Goal: Task Accomplishment & Management: Manage account settings

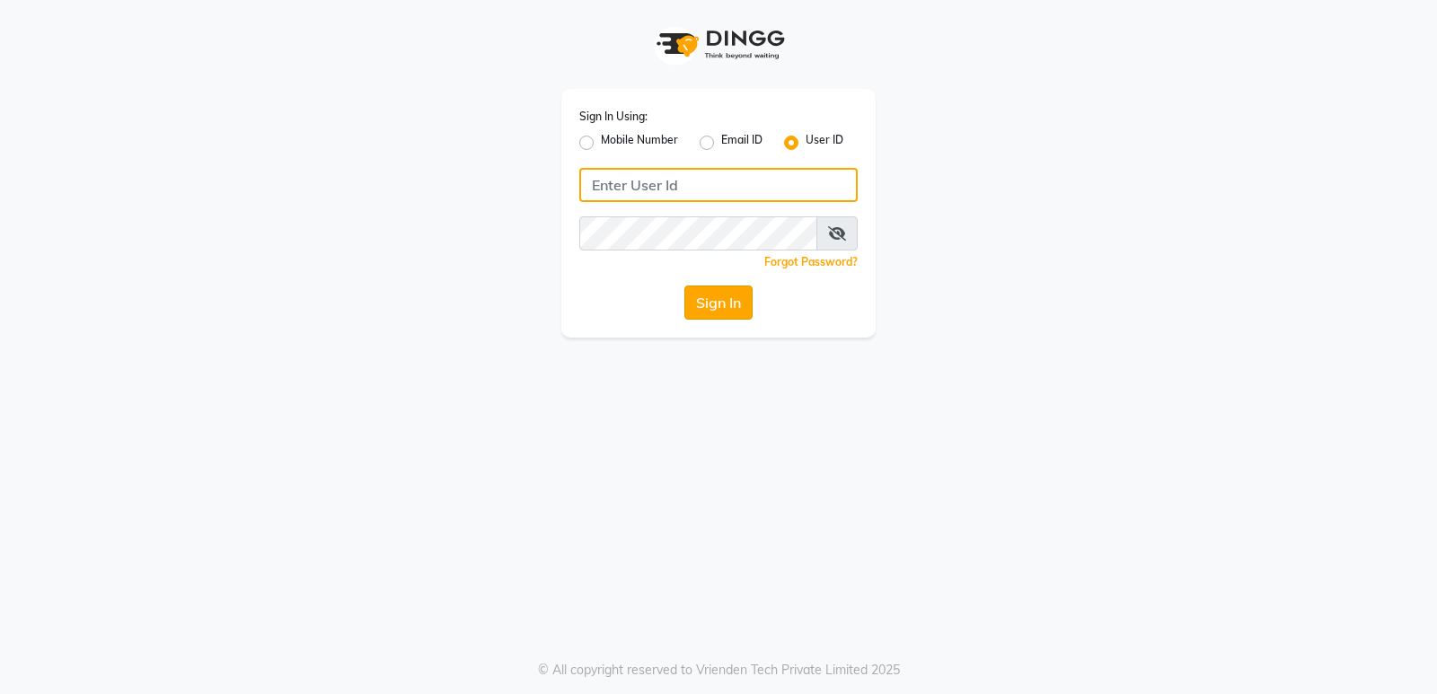
type input "8299508996"
click at [741, 307] on button "Sign In" at bounding box center [718, 303] width 68 height 34
click at [741, 307] on div "Sign In" at bounding box center [718, 303] width 278 height 34
click at [725, 300] on div "Sign In" at bounding box center [718, 303] width 278 height 34
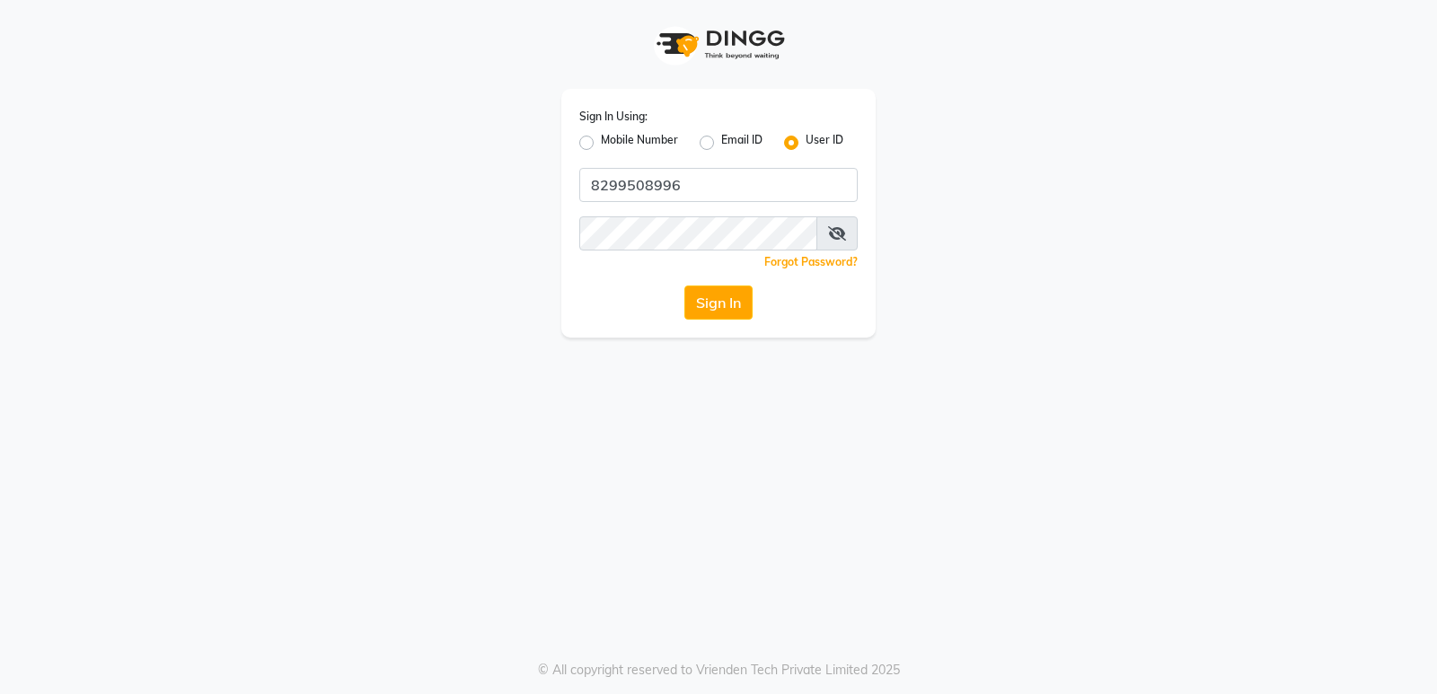
click at [725, 300] on div "Sign In" at bounding box center [718, 303] width 278 height 34
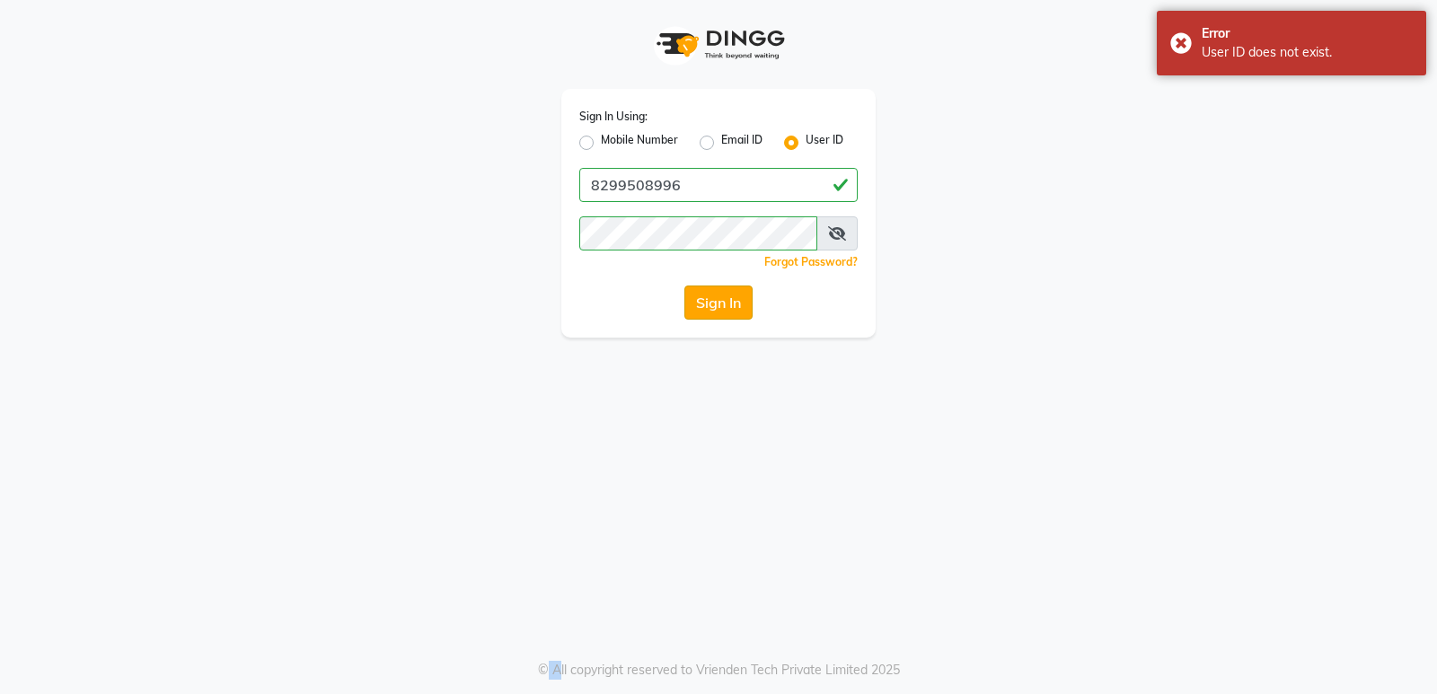
click at [710, 304] on button "Sign In" at bounding box center [718, 303] width 68 height 34
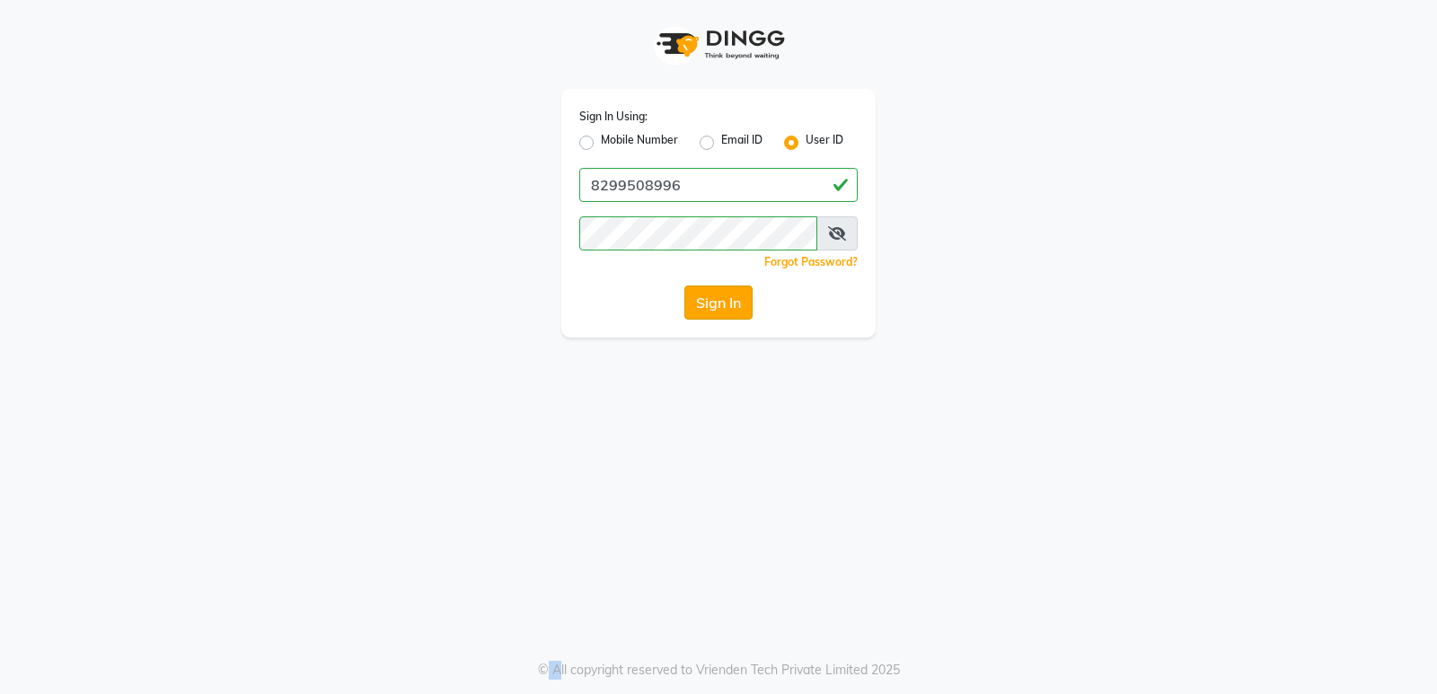
click at [710, 304] on button "Sign In" at bounding box center [718, 303] width 68 height 34
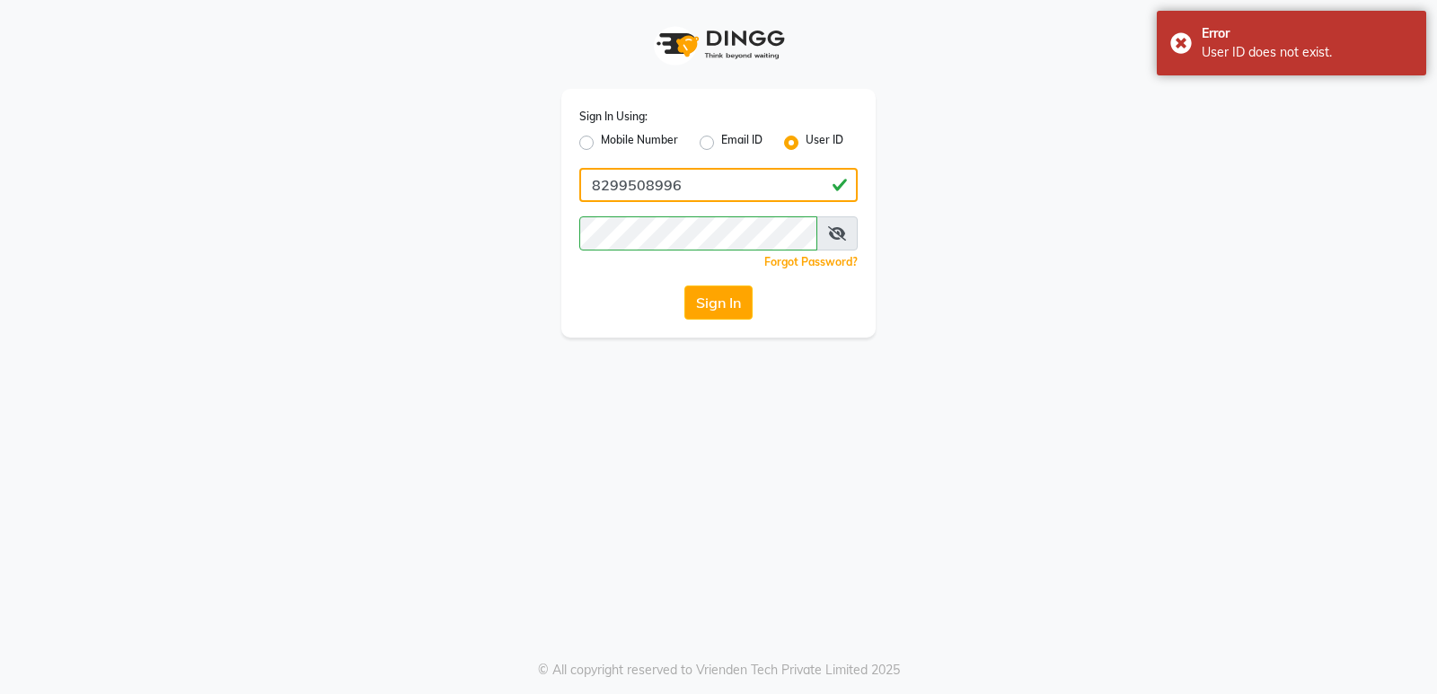
click at [738, 197] on input "8299508996" at bounding box center [718, 185] width 278 height 34
click at [1027, 266] on div "Sign In Using: Mobile Number Email ID User ID 8299508996 Remember me Forgot Pas…" at bounding box center [719, 169] width 1024 height 338
click at [711, 303] on button "Sign In" at bounding box center [718, 303] width 68 height 34
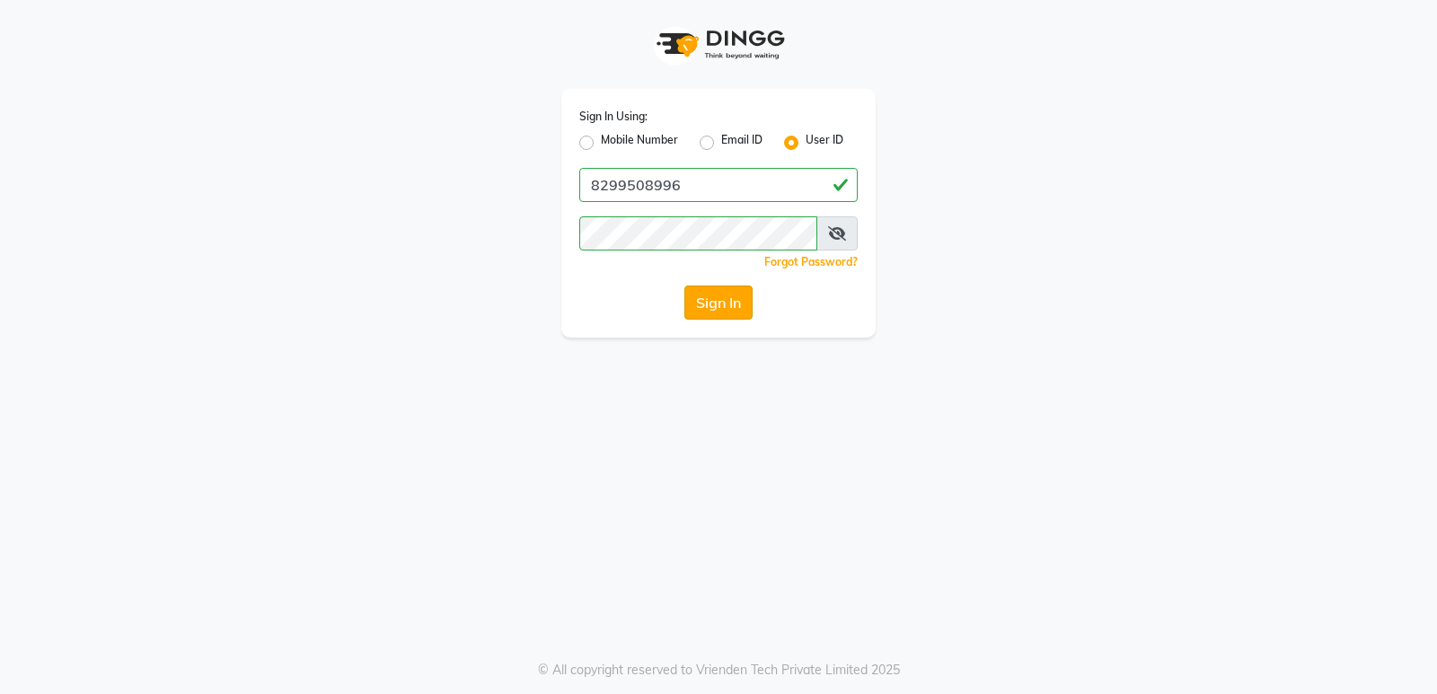
click at [711, 303] on button "Sign In" at bounding box center [718, 303] width 68 height 34
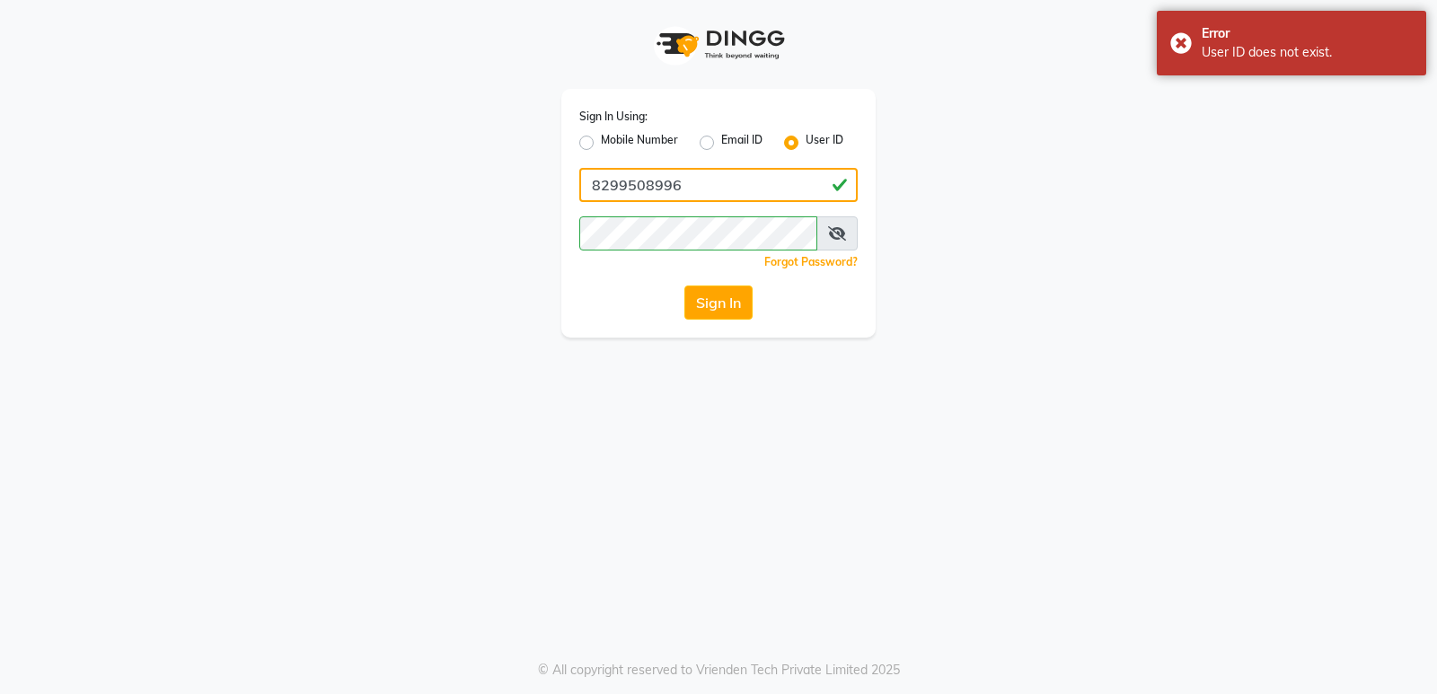
click at [738, 179] on input "8299508996" at bounding box center [718, 185] width 278 height 34
click at [704, 299] on button "Sign In" at bounding box center [718, 303] width 68 height 34
click at [703, 181] on input "8299508996" at bounding box center [718, 185] width 278 height 34
click at [688, 184] on input "8299508996" at bounding box center [718, 185] width 278 height 34
click at [756, 181] on input "8299508996" at bounding box center [718, 185] width 278 height 34
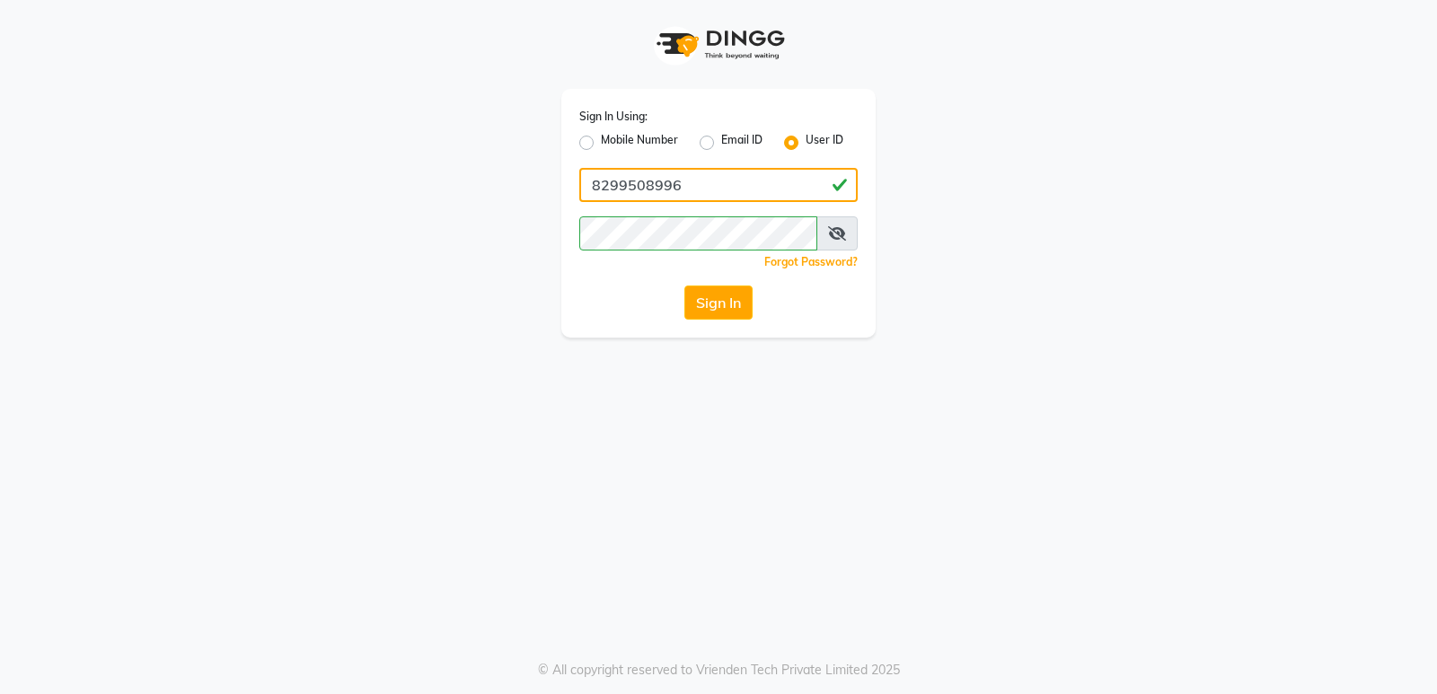
click at [704, 183] on input "8299508996" at bounding box center [718, 185] width 278 height 34
click at [709, 181] on input "8299508996" at bounding box center [718, 185] width 278 height 34
click at [716, 185] on input "8299508996" at bounding box center [718, 185] width 278 height 34
click at [685, 183] on input "8299508996" at bounding box center [718, 185] width 278 height 34
click at [822, 135] on label "User ID" at bounding box center [825, 143] width 38 height 22
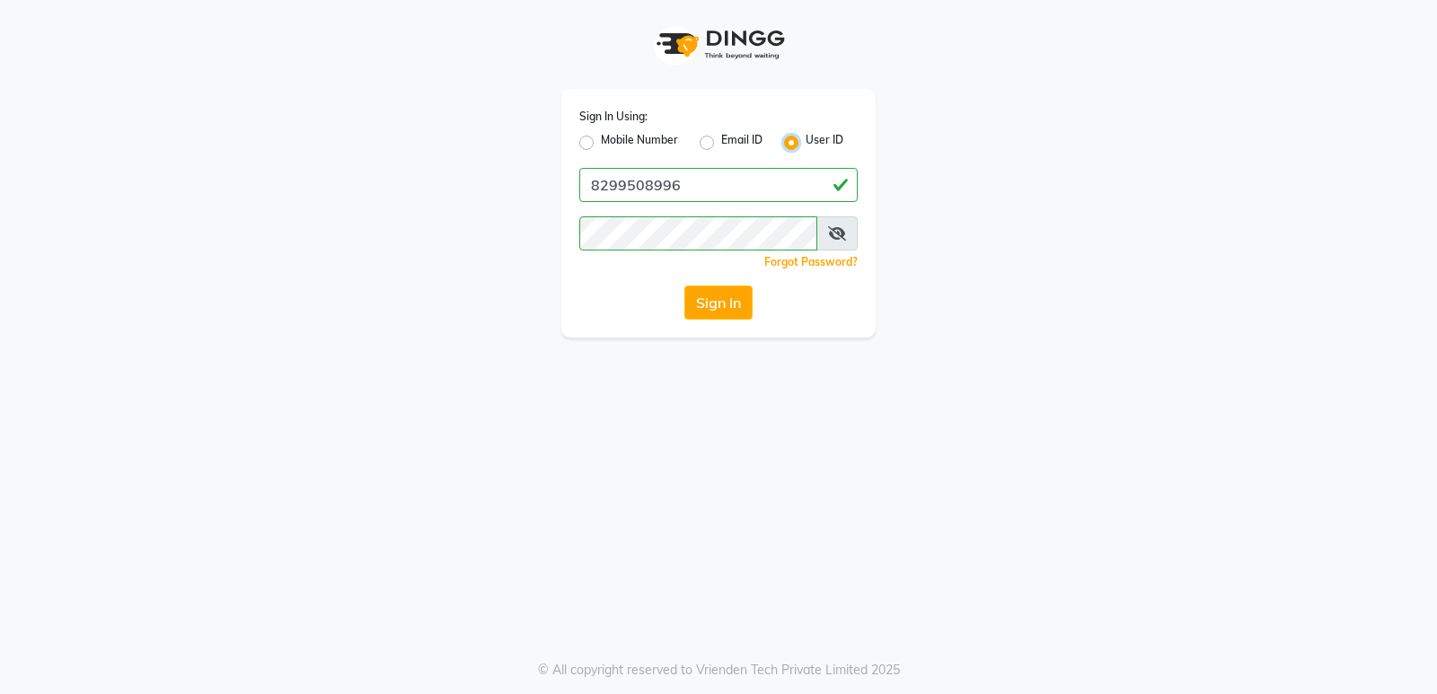
click at [817, 135] on input "User ID" at bounding box center [812, 138] width 12 height 12
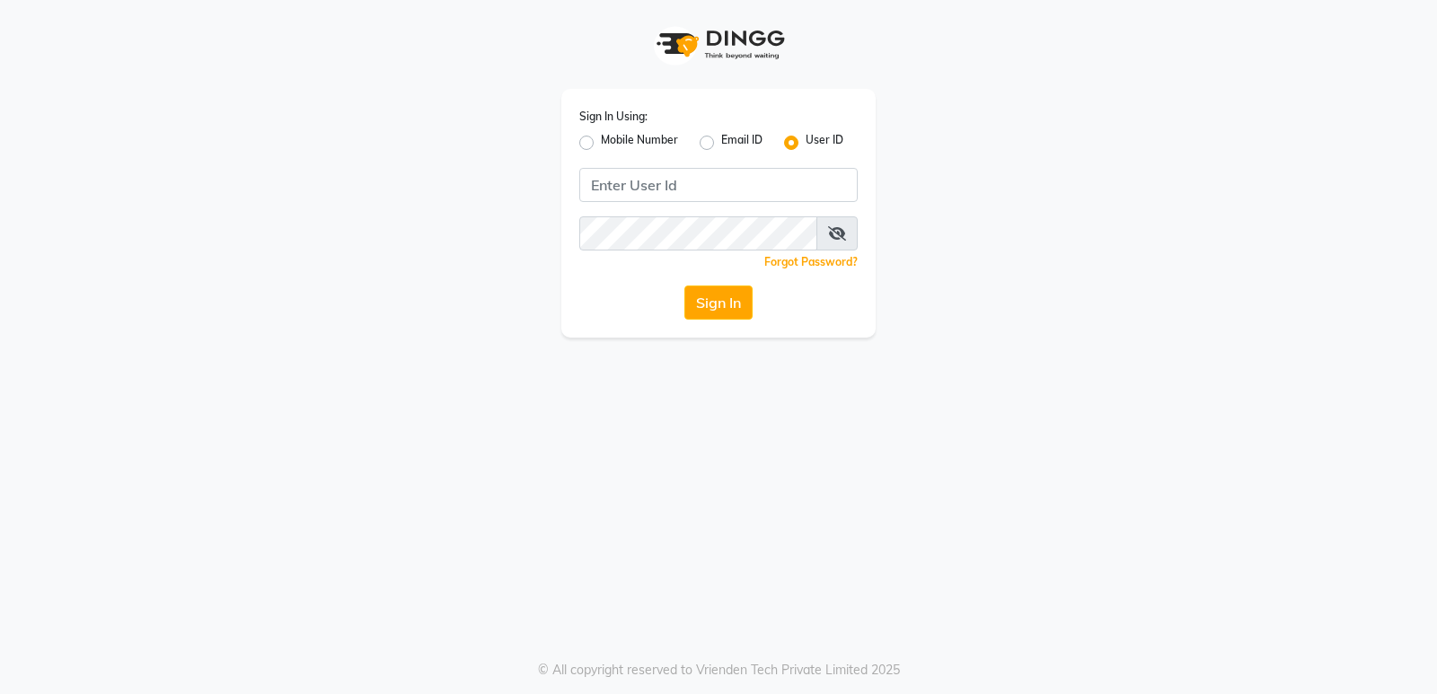
click at [601, 142] on label "Mobile Number" at bounding box center [639, 143] width 77 height 22
click at [601, 142] on input "Mobile Number" at bounding box center [607, 138] width 12 height 12
radio input "true"
radio input "false"
click at [676, 175] on input "Username" at bounding box center [749, 185] width 218 height 34
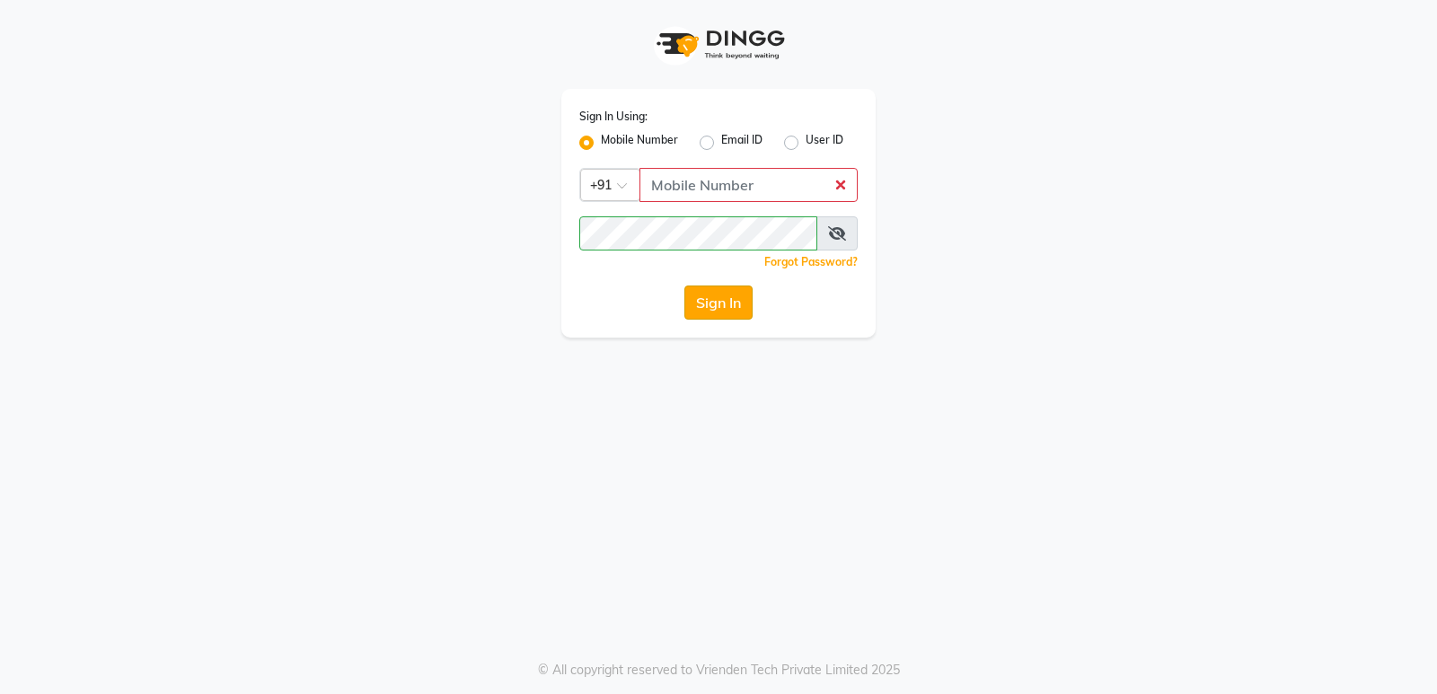
click at [729, 298] on button "Sign In" at bounding box center [718, 303] width 68 height 34
click at [731, 197] on input "Username" at bounding box center [749, 185] width 218 height 34
type input "8299508996"
click at [720, 312] on button "Sign In" at bounding box center [718, 303] width 68 height 34
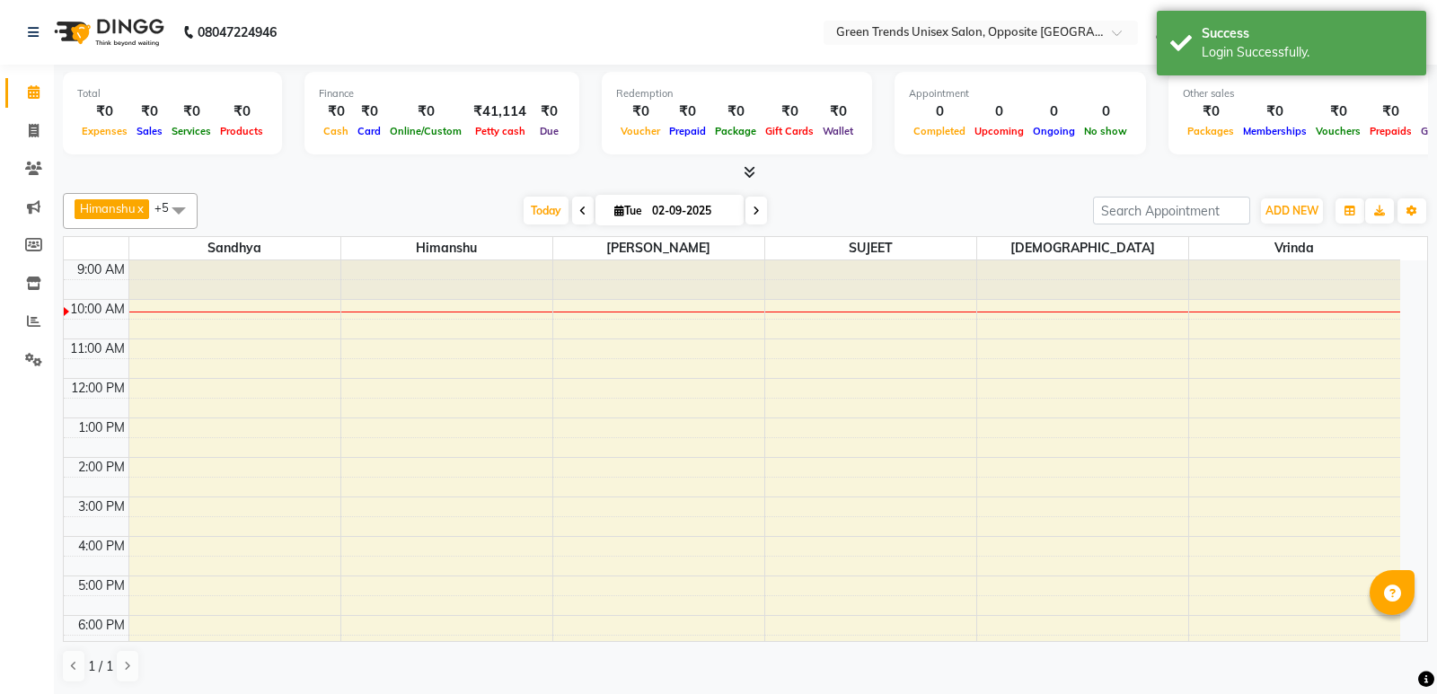
select select "en"
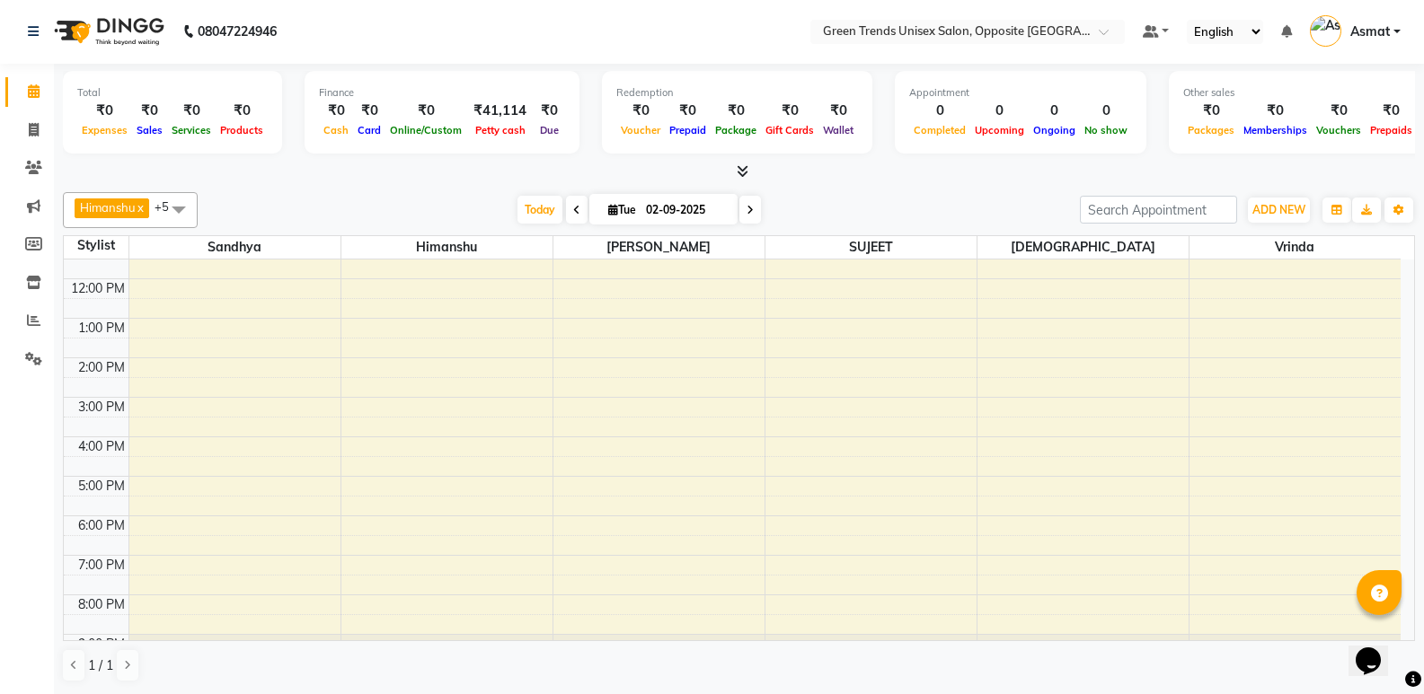
scroll to position [132, 0]
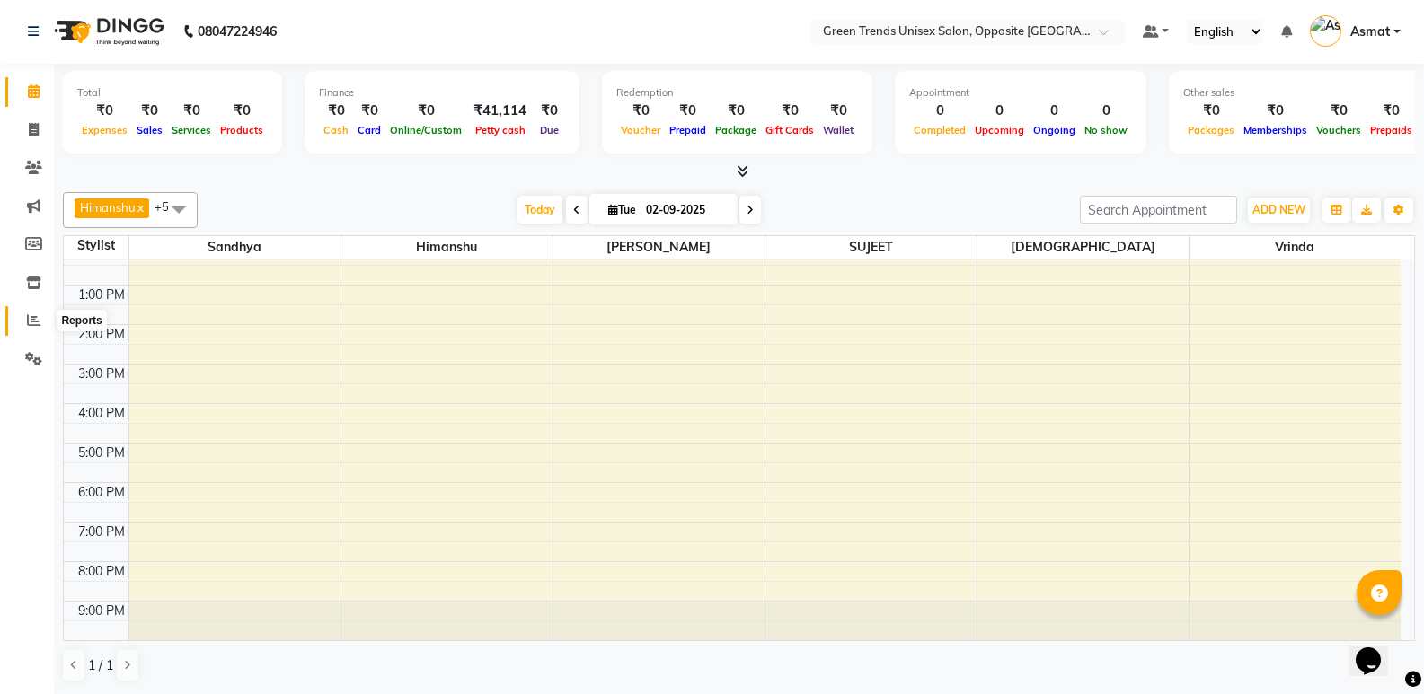
click at [34, 318] on icon at bounding box center [33, 319] width 13 height 13
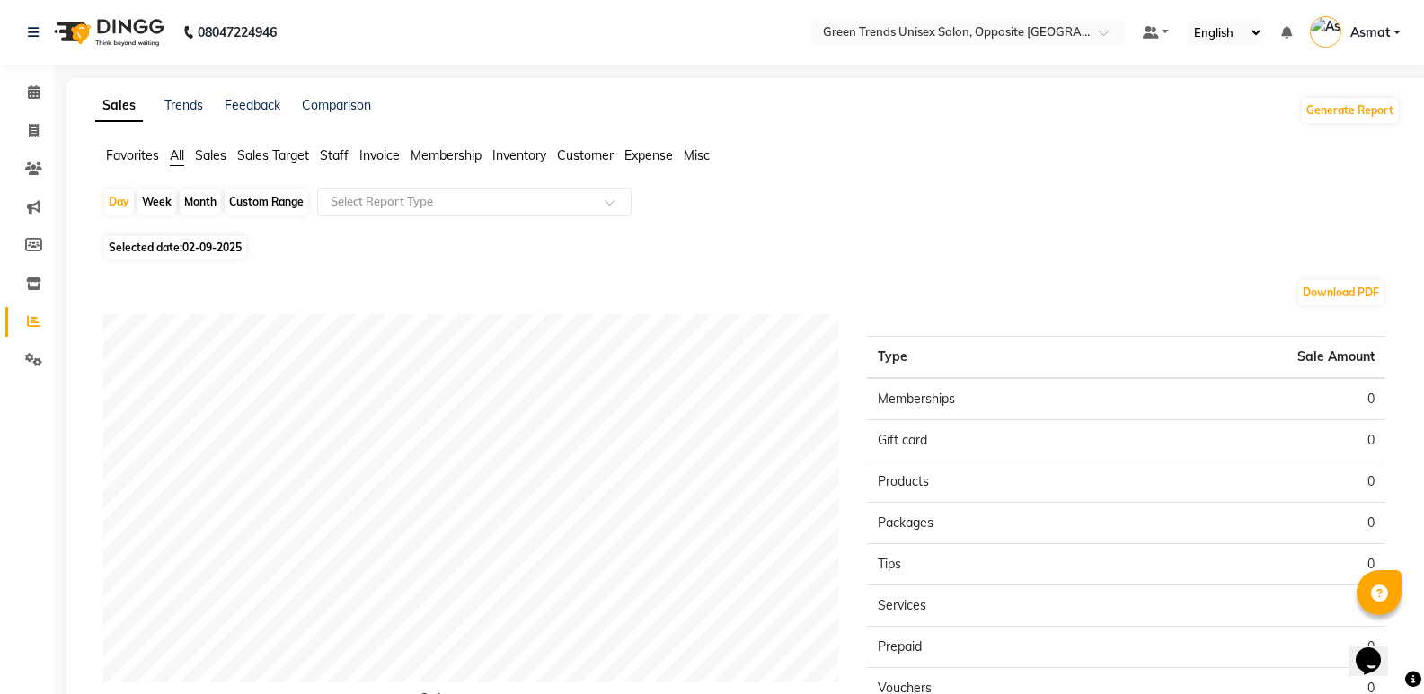
click at [1420, 577] on div "Sales Trends Feedback Comparison Generate Report Favorites All Sales Sales Targ…" at bounding box center [747, 473] width 1362 height 790
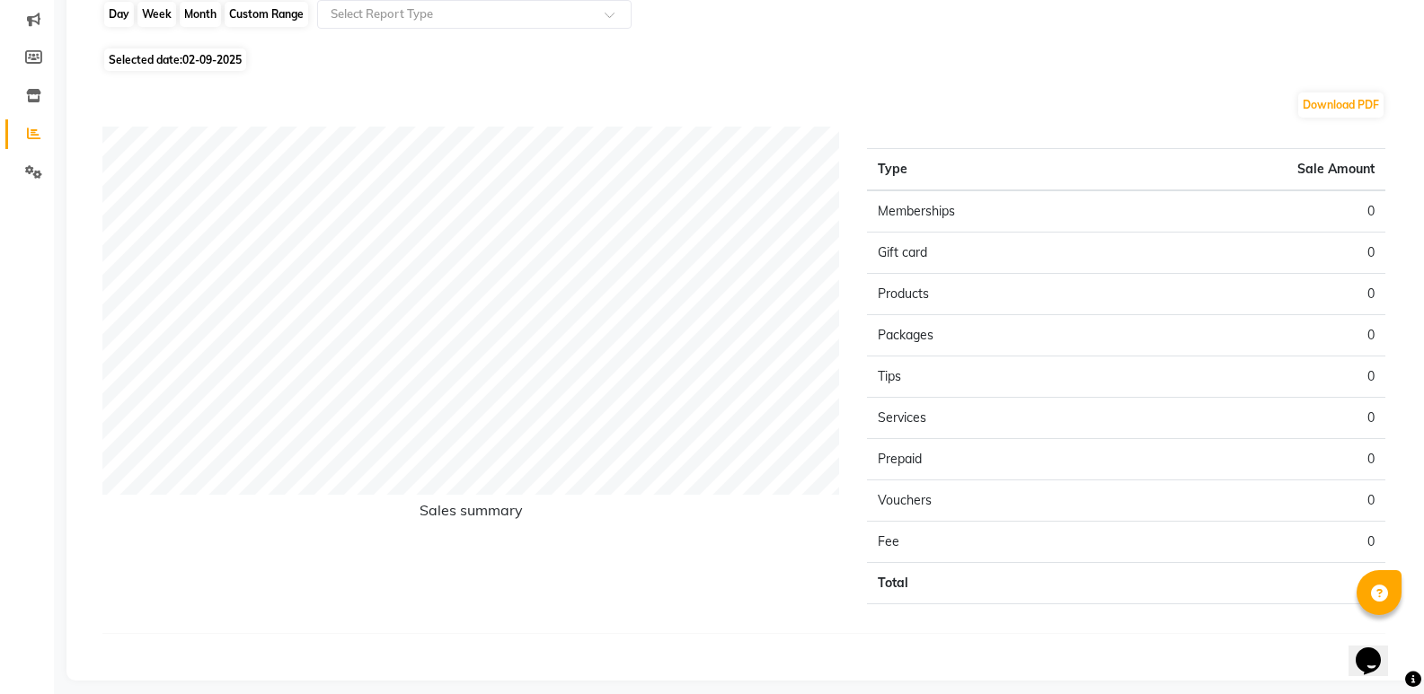
click at [117, 15] on div "Day" at bounding box center [119, 14] width 30 height 25
select select "9"
select select "2025"
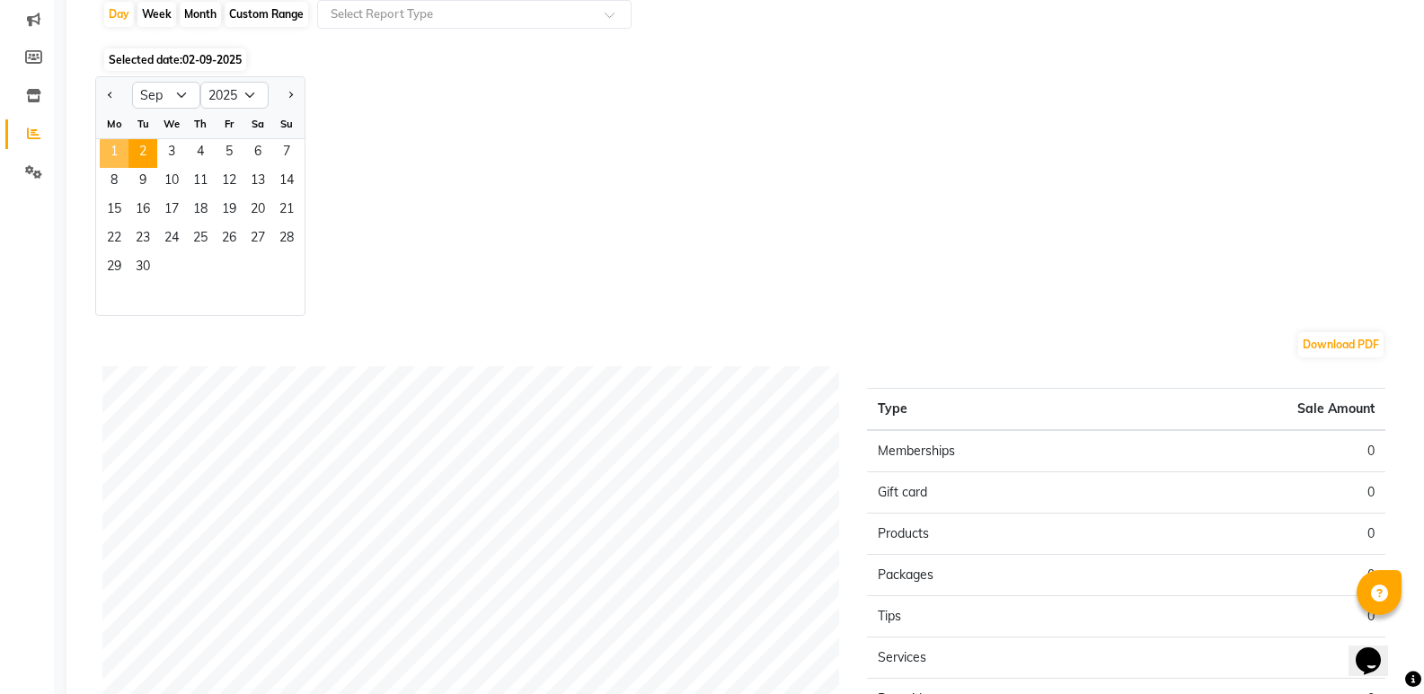
click at [104, 151] on span "1" at bounding box center [114, 153] width 29 height 29
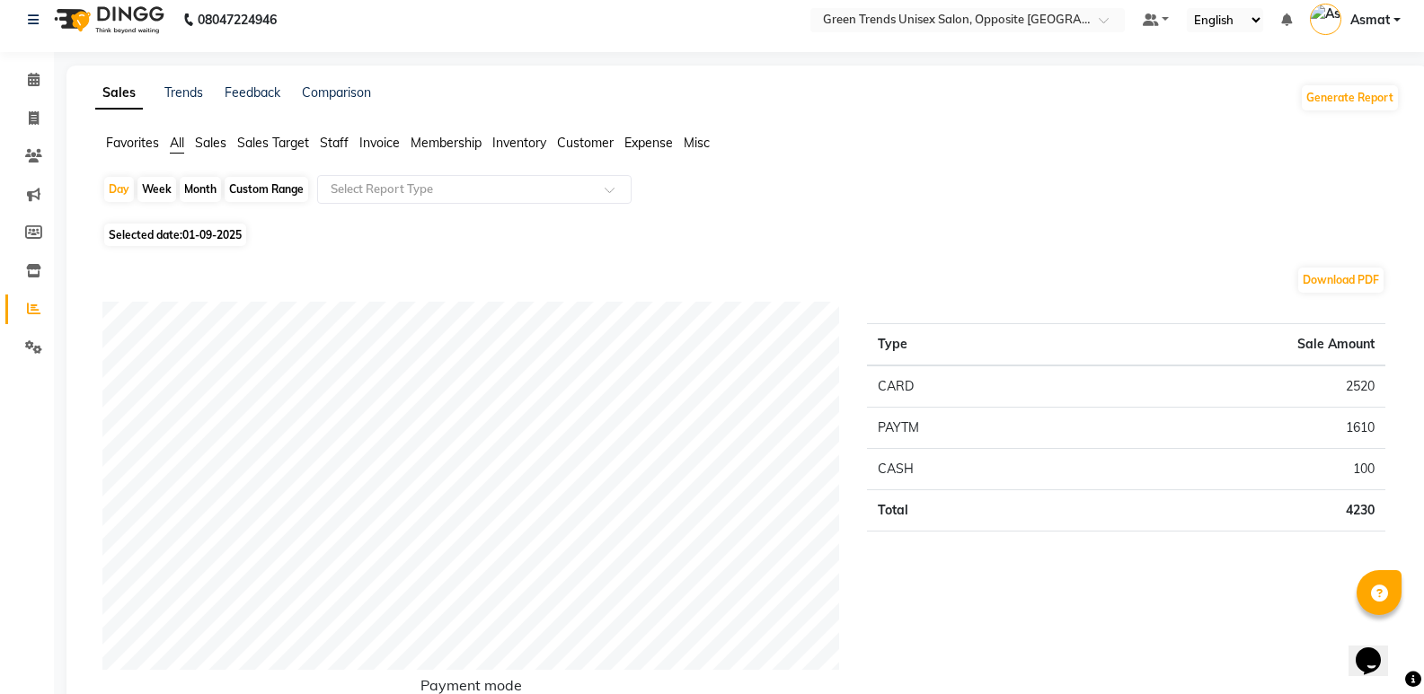
scroll to position [0, 0]
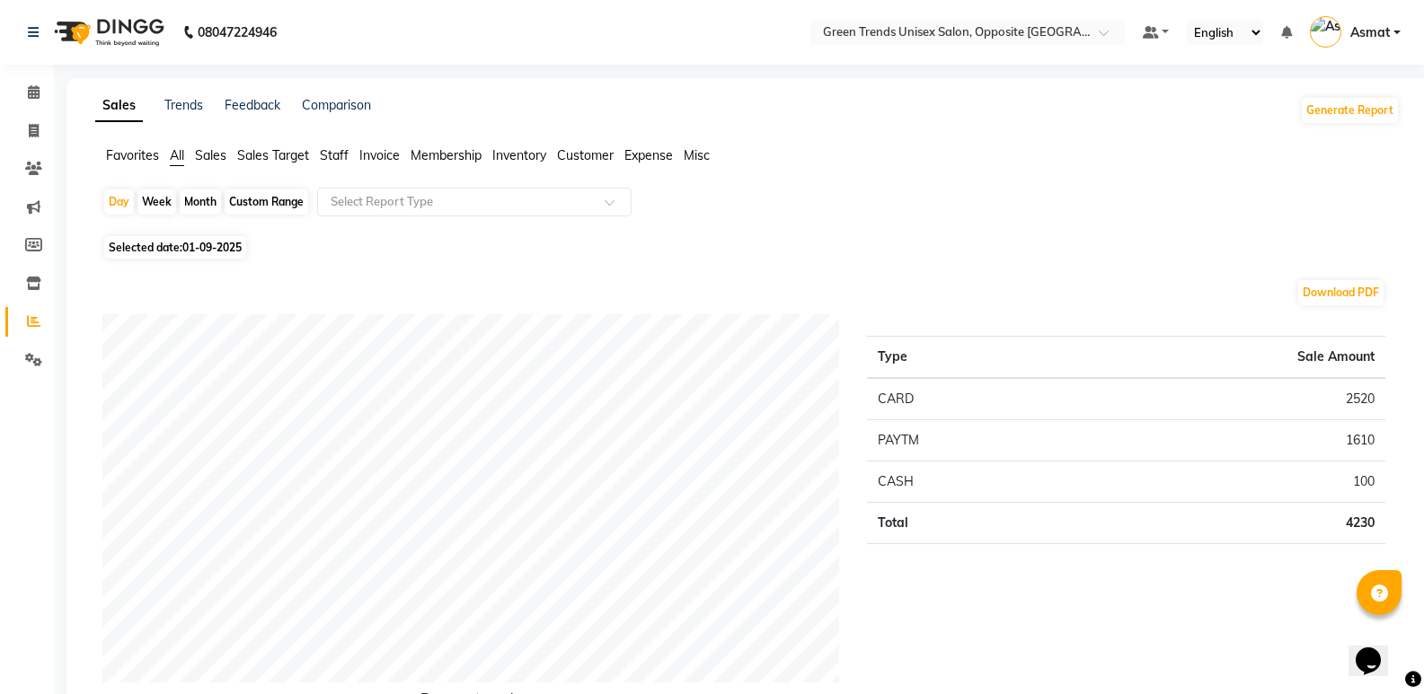
click at [340, 151] on span "Staff" at bounding box center [334, 155] width 29 height 16
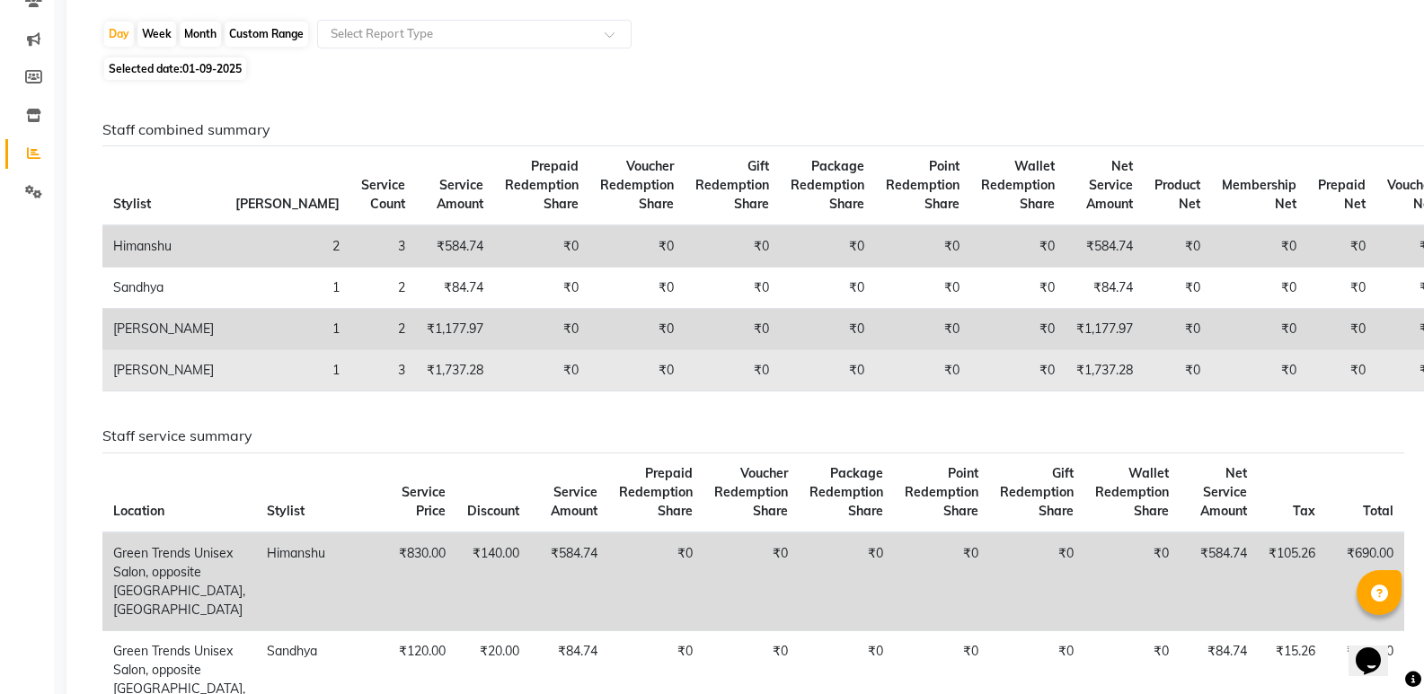
scroll to position [180, 0]
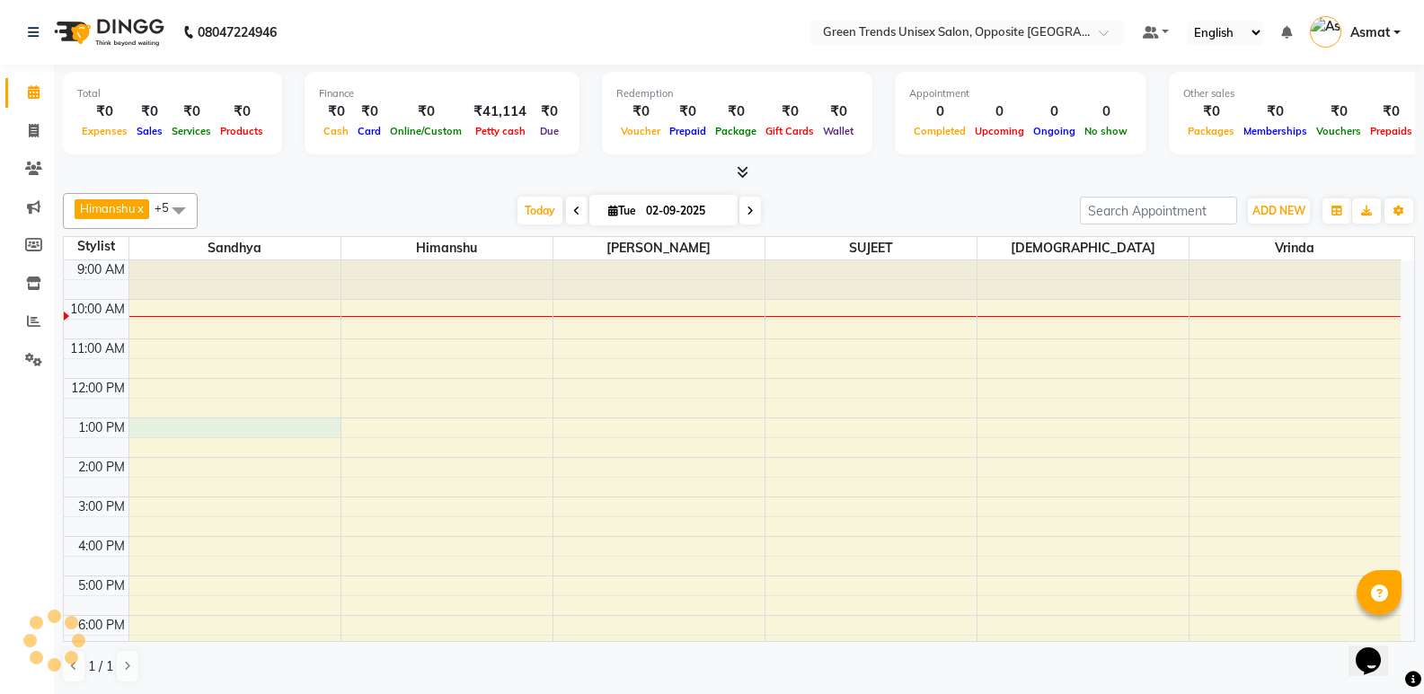
click at [315, 422] on div "9:00 AM 10:00 AM 11:00 AM 12:00 PM 1:00 PM 2:00 PM 3:00 PM 4:00 PM 5:00 PM 6:00…" at bounding box center [732, 516] width 1337 height 513
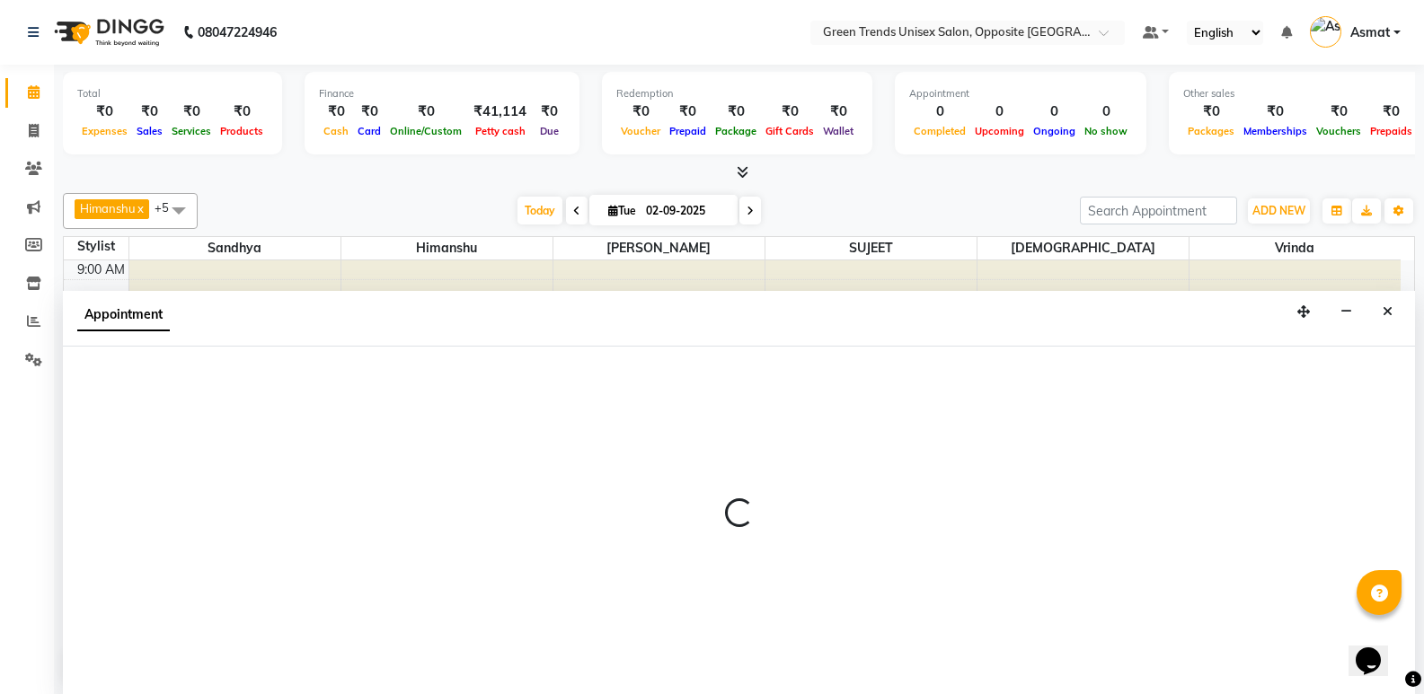
drag, startPoint x: 315, startPoint y: 422, endPoint x: 354, endPoint y: 571, distance: 154.0
click at [342, 513] on div at bounding box center [739, 521] width 1352 height 348
select select "35063"
select select "tentative"
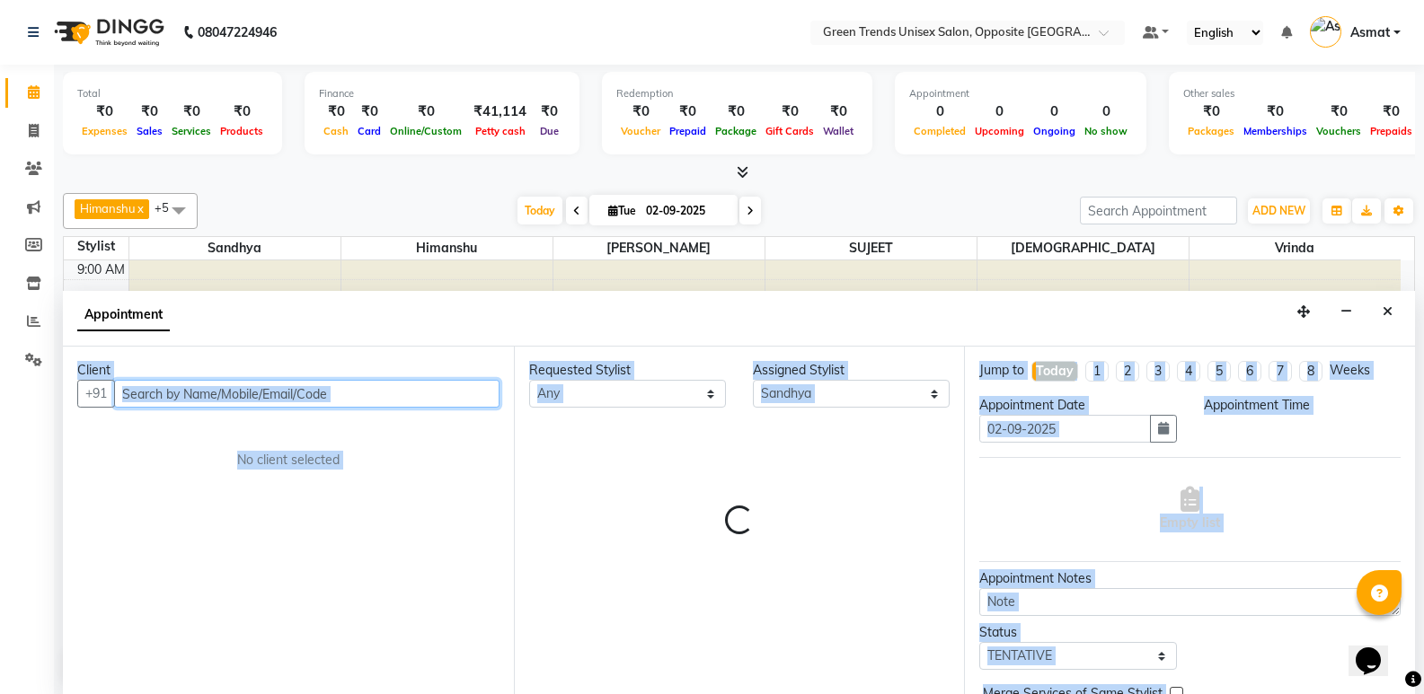
select select "780"
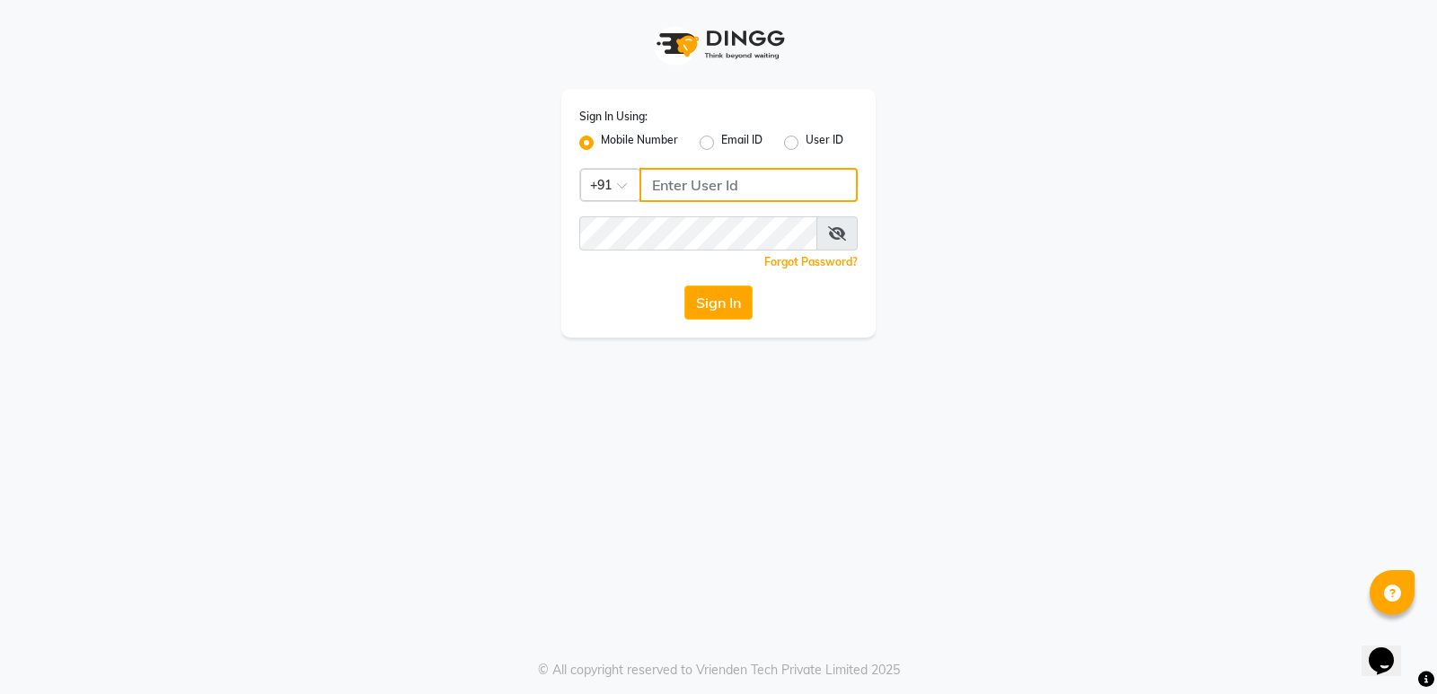
type input "8299508996"
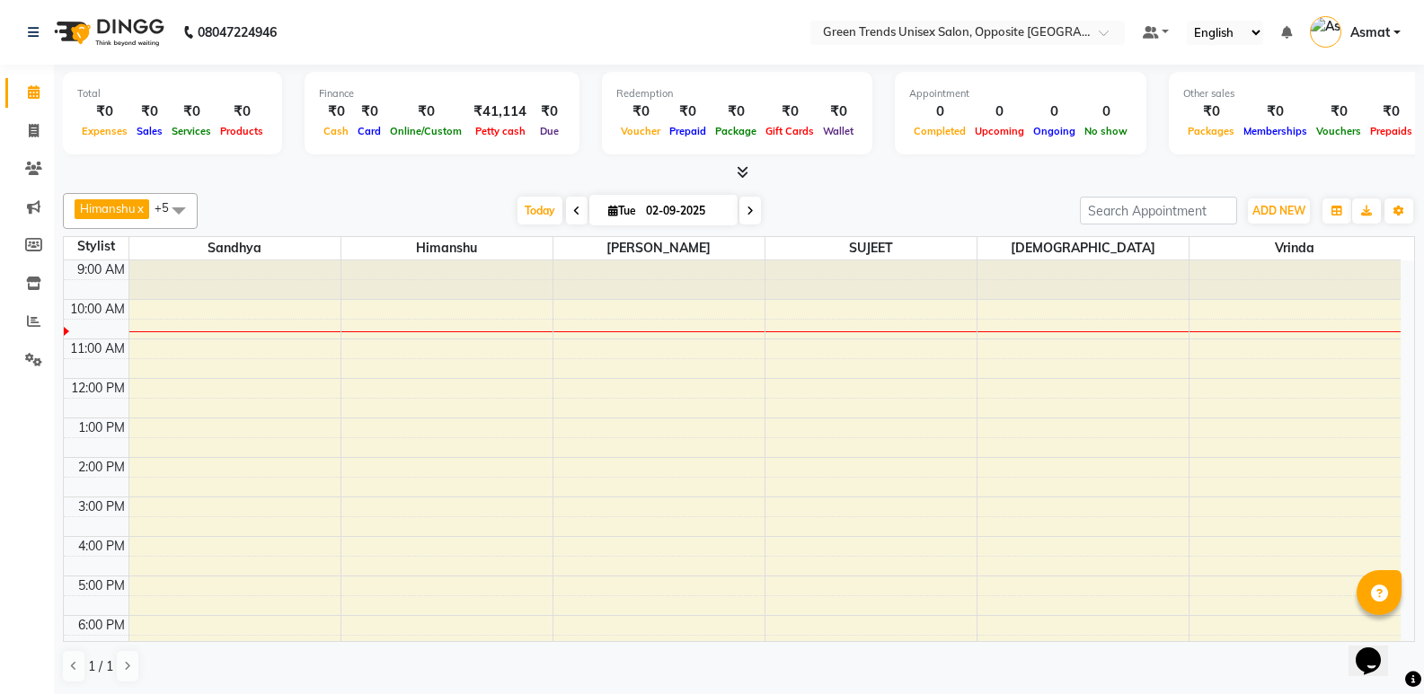
click at [1385, 595] on icon at bounding box center [1379, 594] width 17 height 17
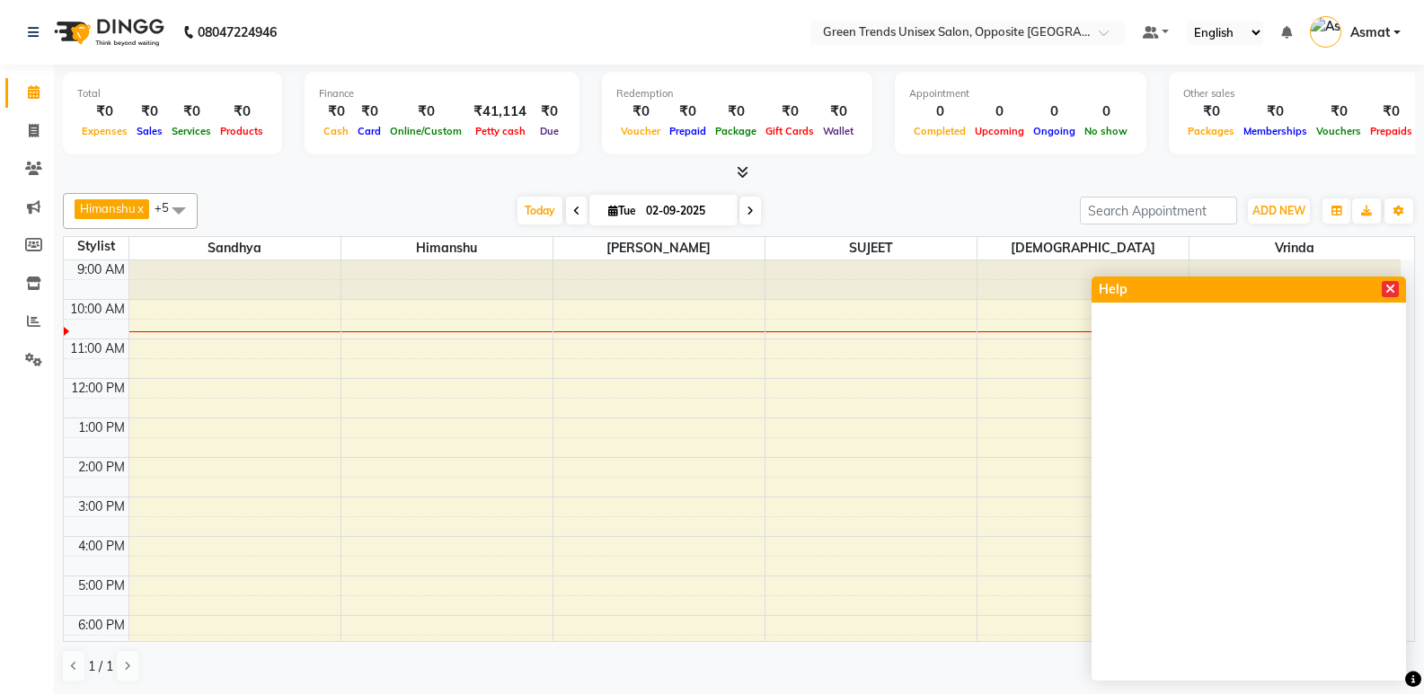
click at [1389, 287] on icon at bounding box center [1390, 289] width 10 height 13
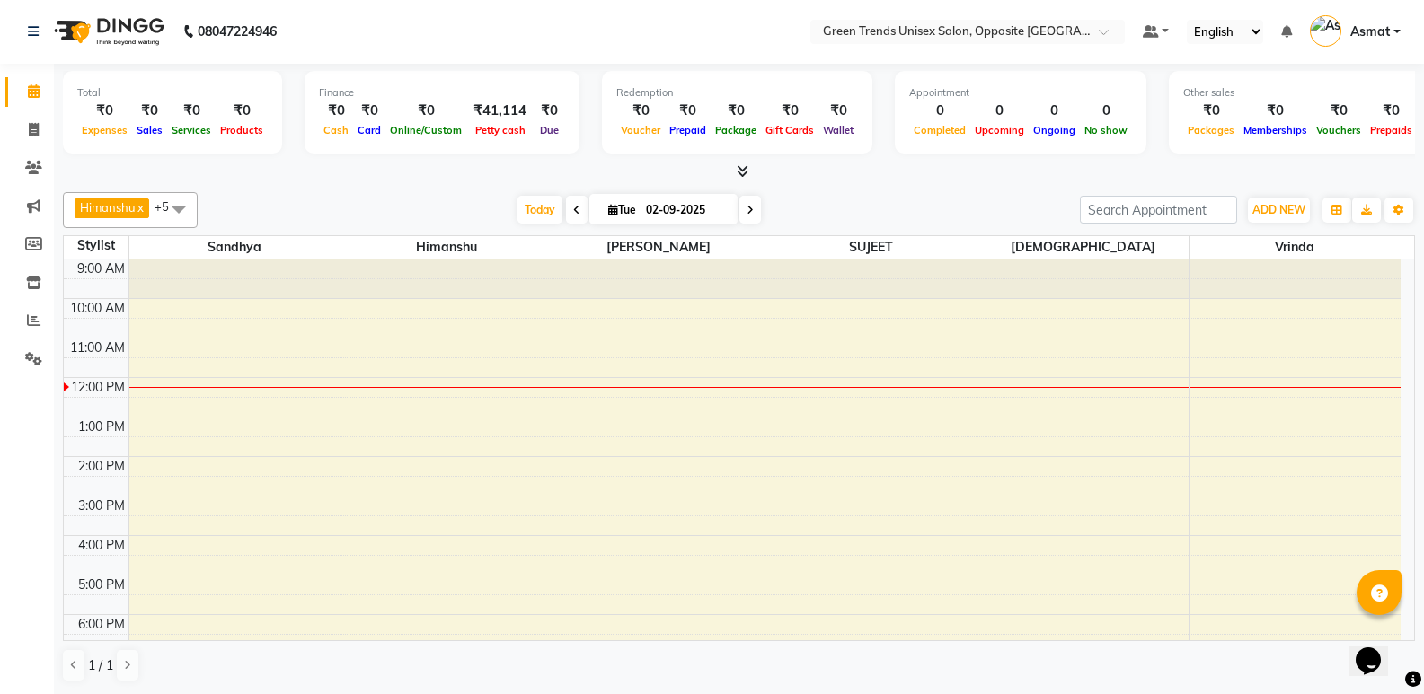
click at [663, 284] on div at bounding box center [658, 280] width 211 height 40
click at [684, 287] on div at bounding box center [658, 280] width 211 height 40
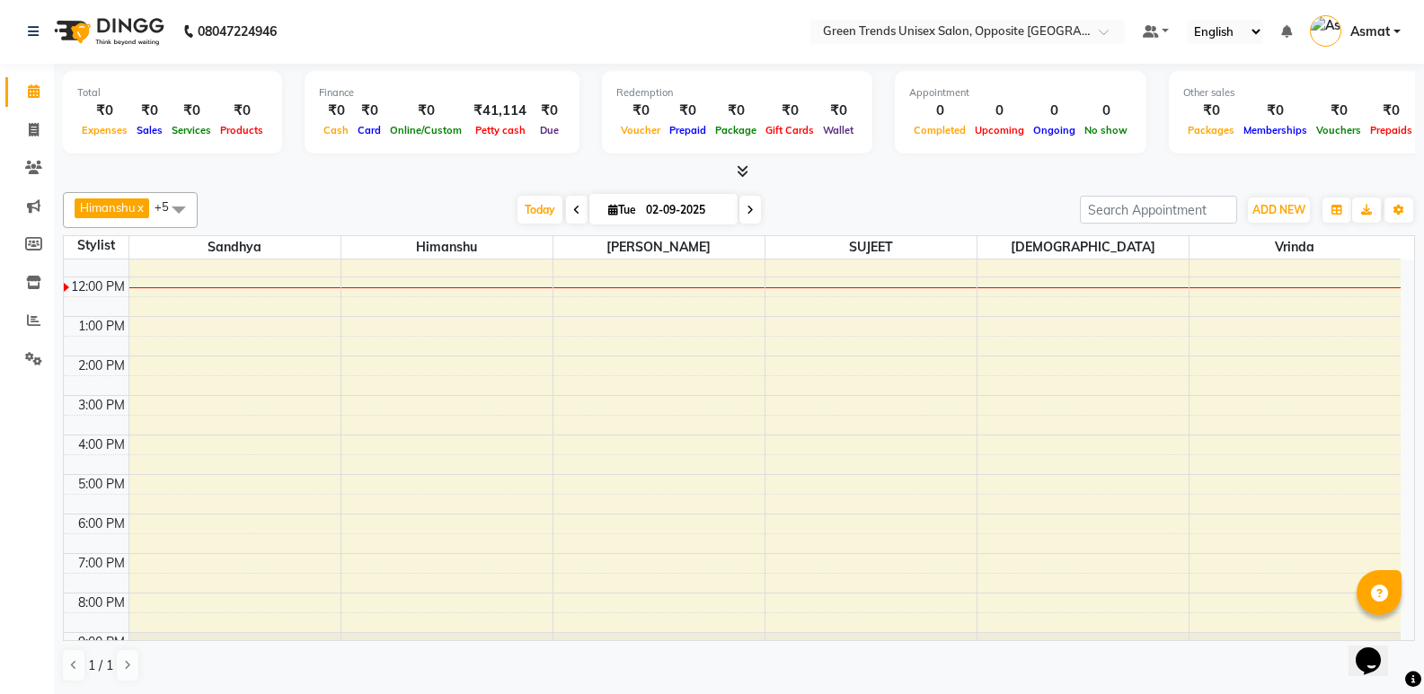
scroll to position [132, 0]
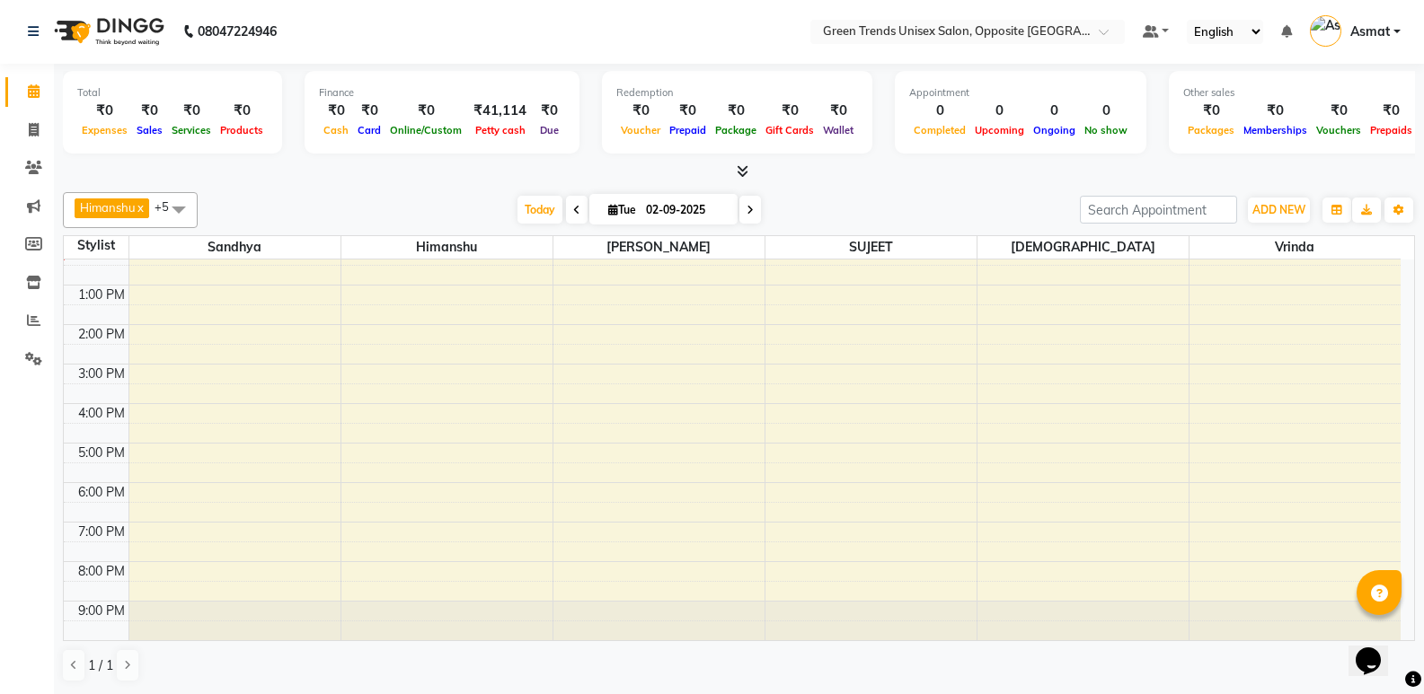
click at [649, 289] on div "9:00 AM 10:00 AM 11:00 AM 12:00 PM 1:00 PM 2:00 PM 3:00 PM 4:00 PM 5:00 PM 6:00…" at bounding box center [732, 384] width 1337 height 513
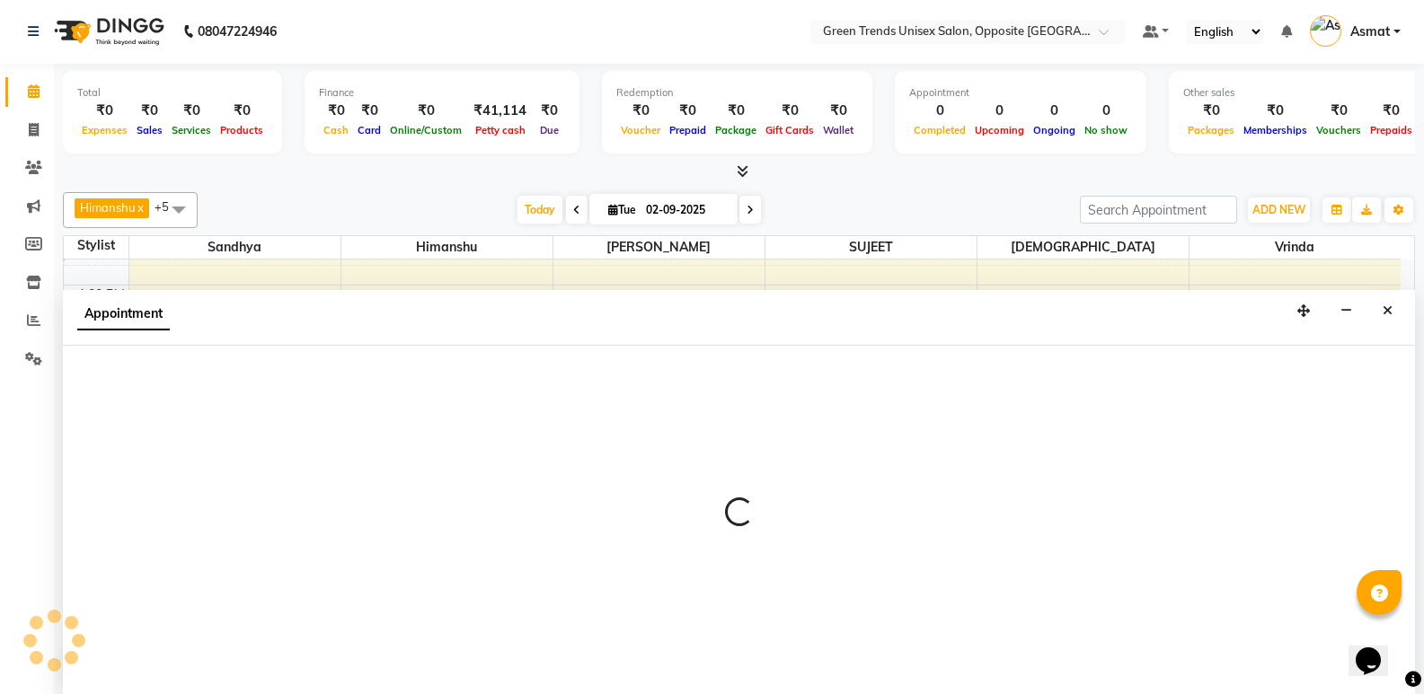
select select "89786"
select select "780"
select select "tentative"
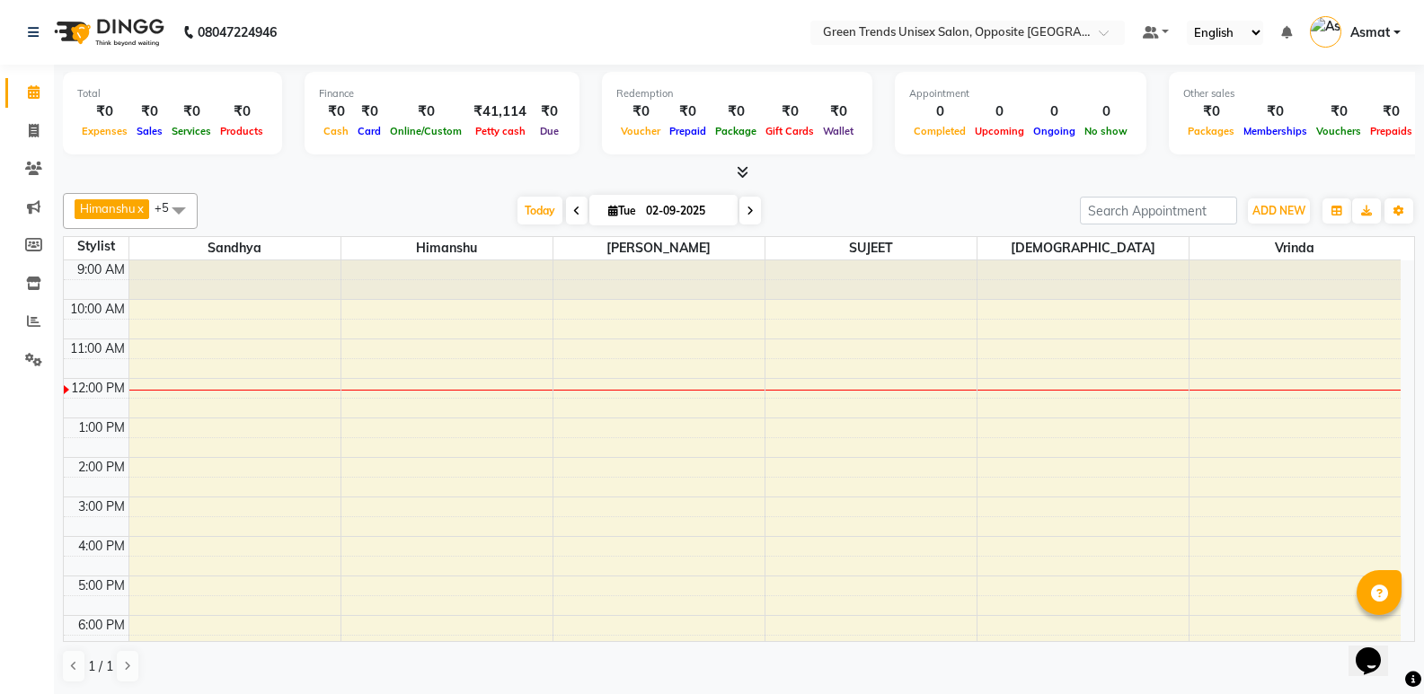
click at [173, 207] on span at bounding box center [179, 210] width 36 height 34
click at [183, 212] on span at bounding box center [179, 210] width 36 height 34
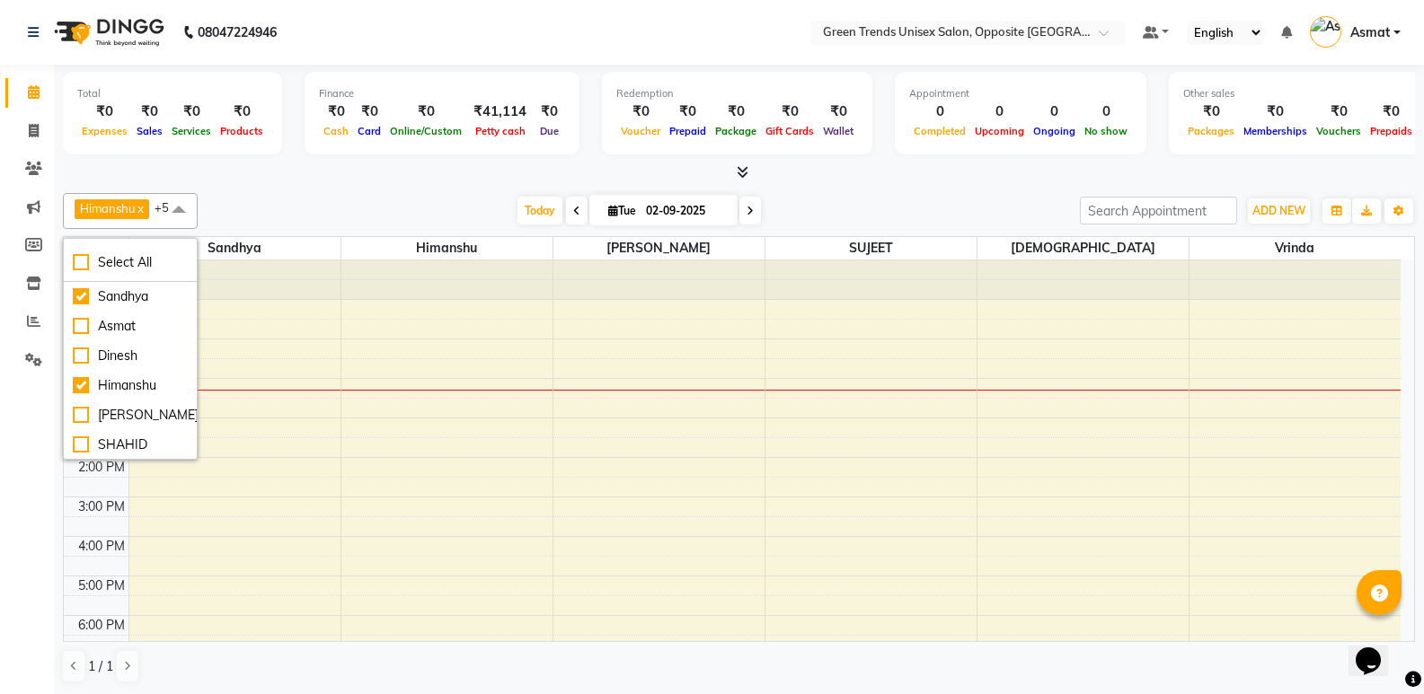
click at [103, 205] on span "Himanshu" at bounding box center [108, 208] width 56 height 14
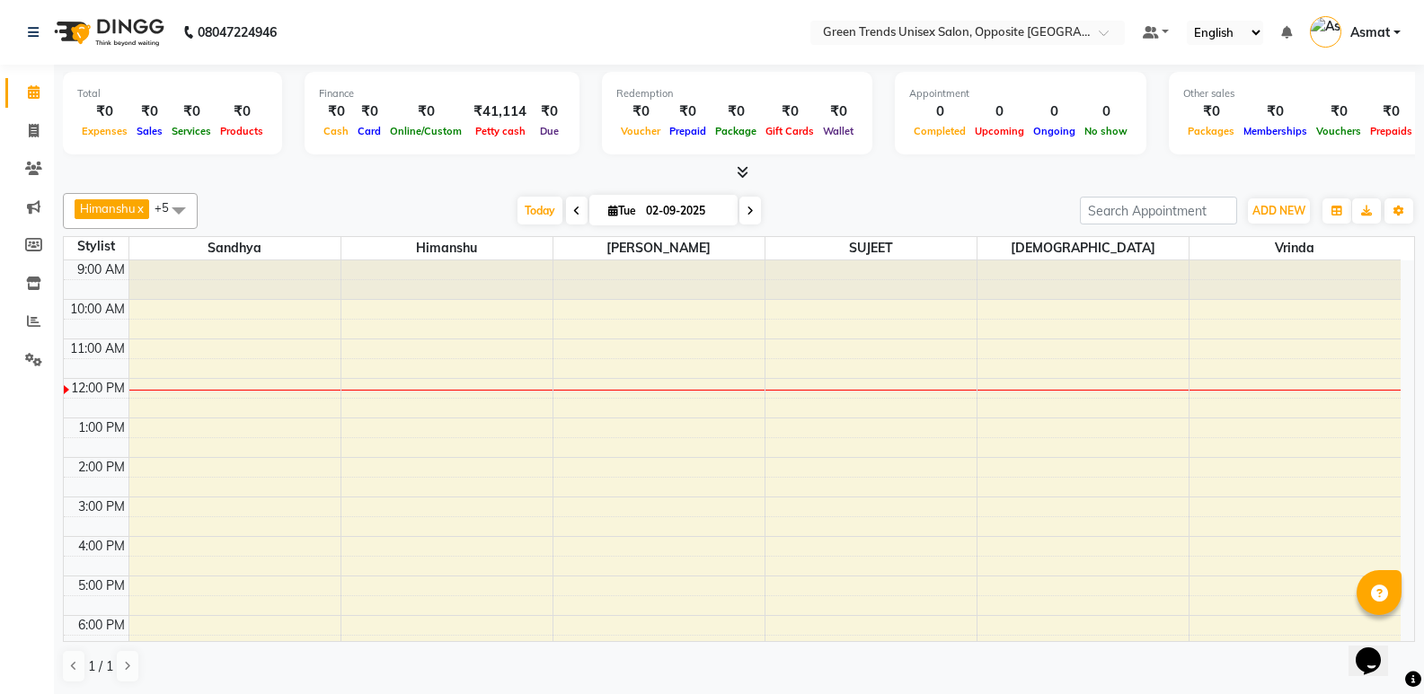
click at [118, 207] on span "Himanshu" at bounding box center [108, 208] width 56 height 14
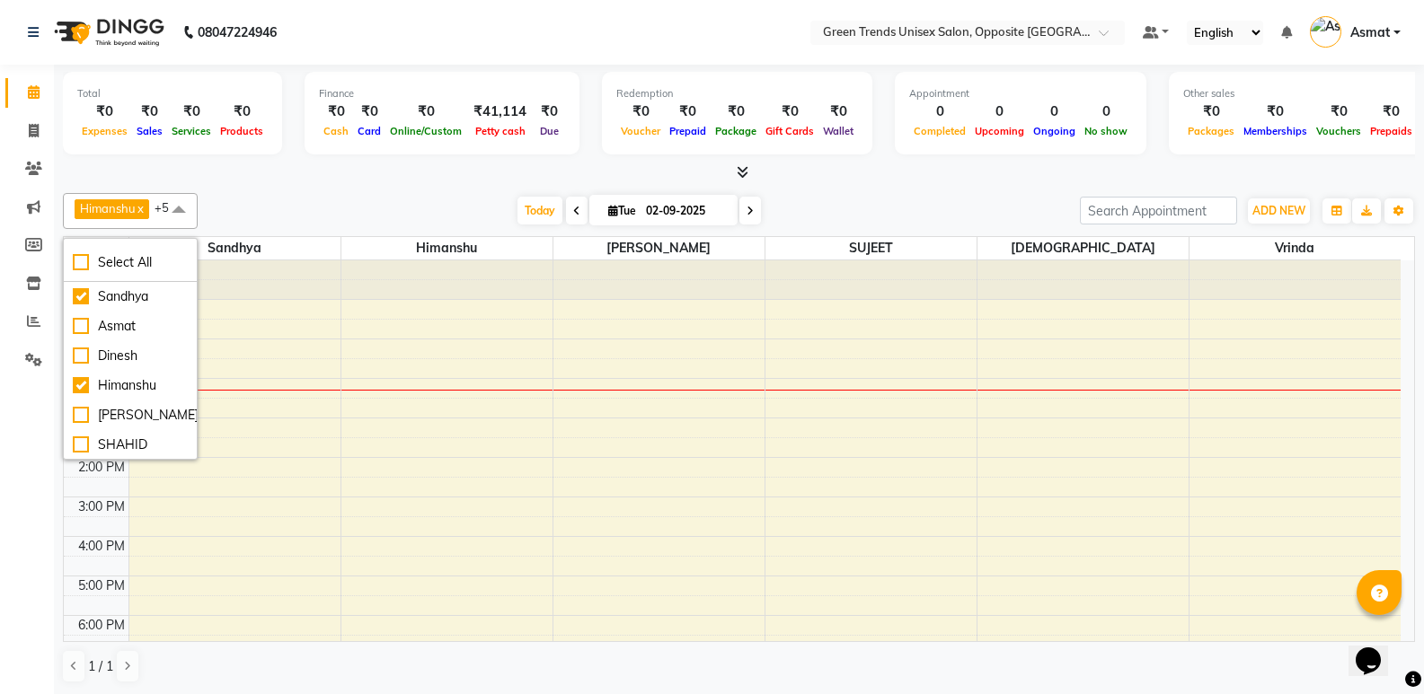
click at [282, 206] on div "Today Tue 02-09-2025" at bounding box center [639, 211] width 864 height 27
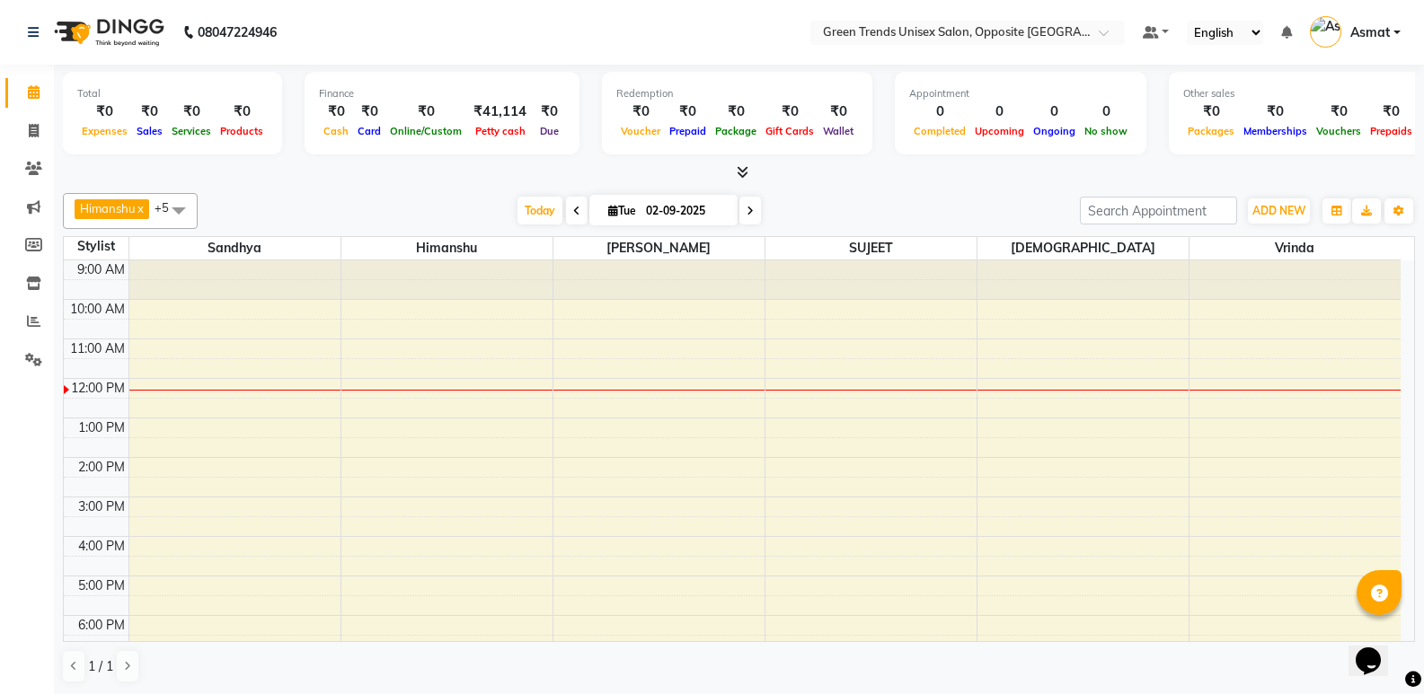
click at [642, 268] on div at bounding box center [658, 280] width 211 height 40
click at [675, 426] on div "9:00 AM 10:00 AM 11:00 AM 12:00 PM 1:00 PM 2:00 PM 3:00 PM 4:00 PM 5:00 PM 6:00…" at bounding box center [732, 516] width 1337 height 513
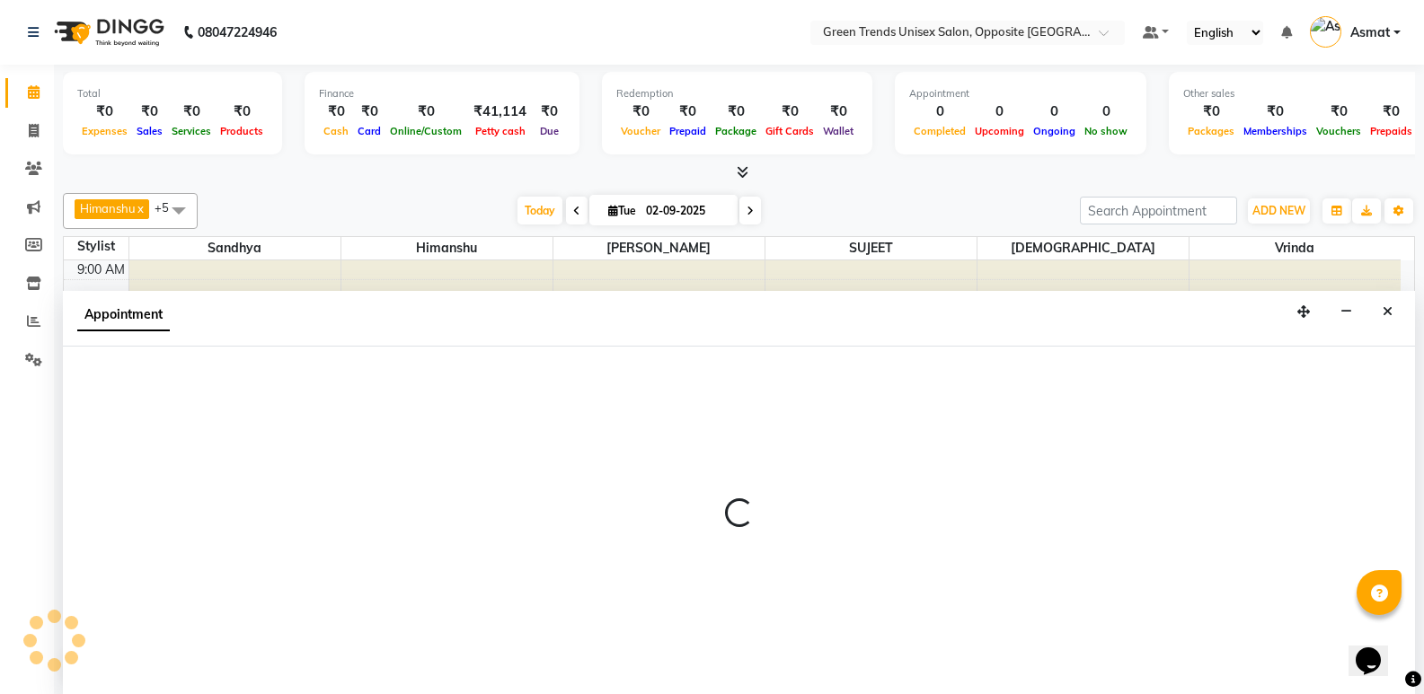
click at [675, 426] on div at bounding box center [739, 521] width 1352 height 348
select select "89786"
select select "tentative"
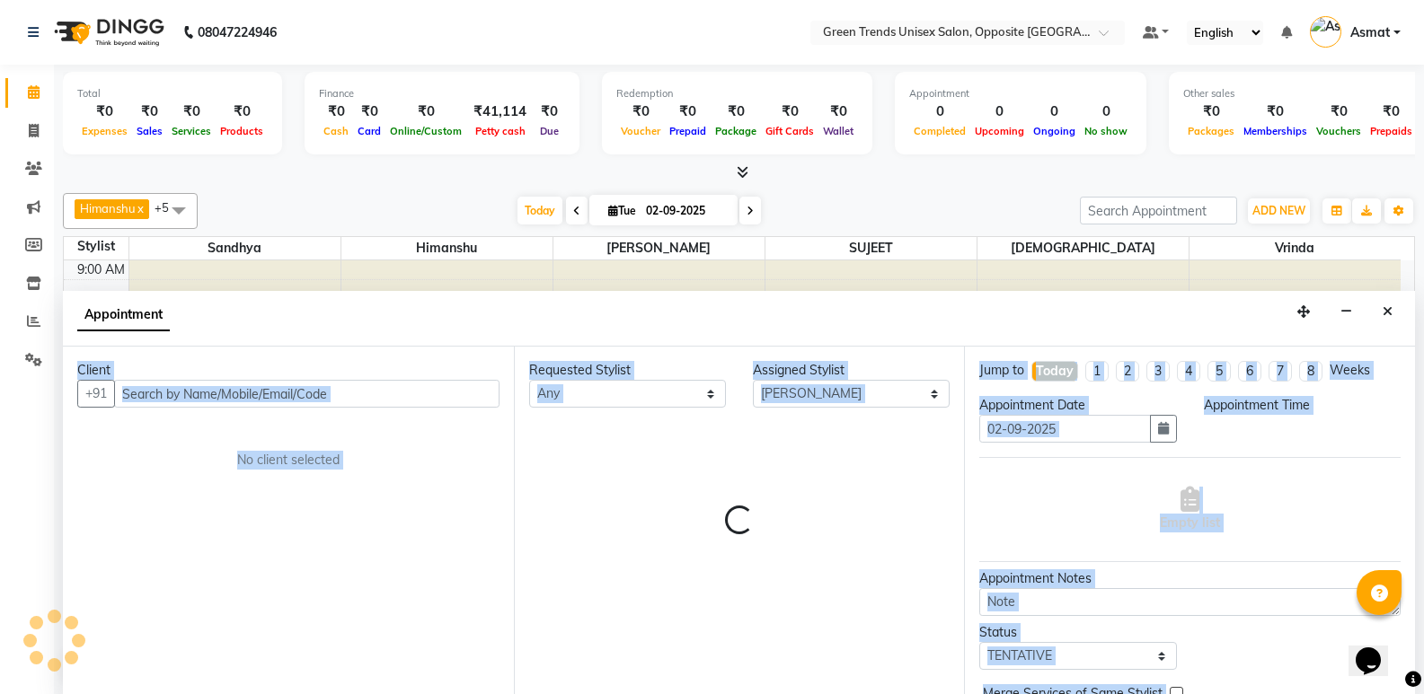
scroll to position [1, 0]
select select "780"
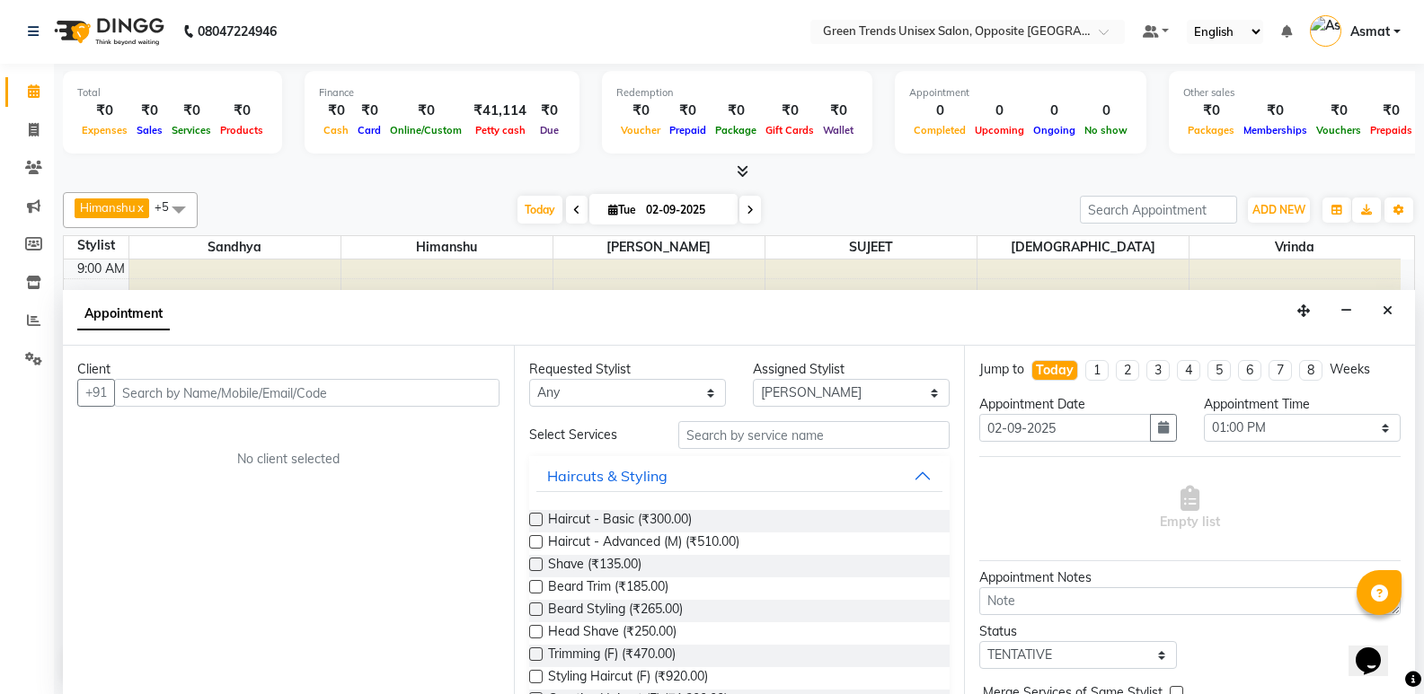
drag, startPoint x: 0, startPoint y: 394, endPoint x: 216, endPoint y: 495, distance: 238.7
click at [216, 495] on div "Client +91 No client selected" at bounding box center [288, 520] width 451 height 348
click at [231, 394] on input "text" at bounding box center [306, 393] width 385 height 28
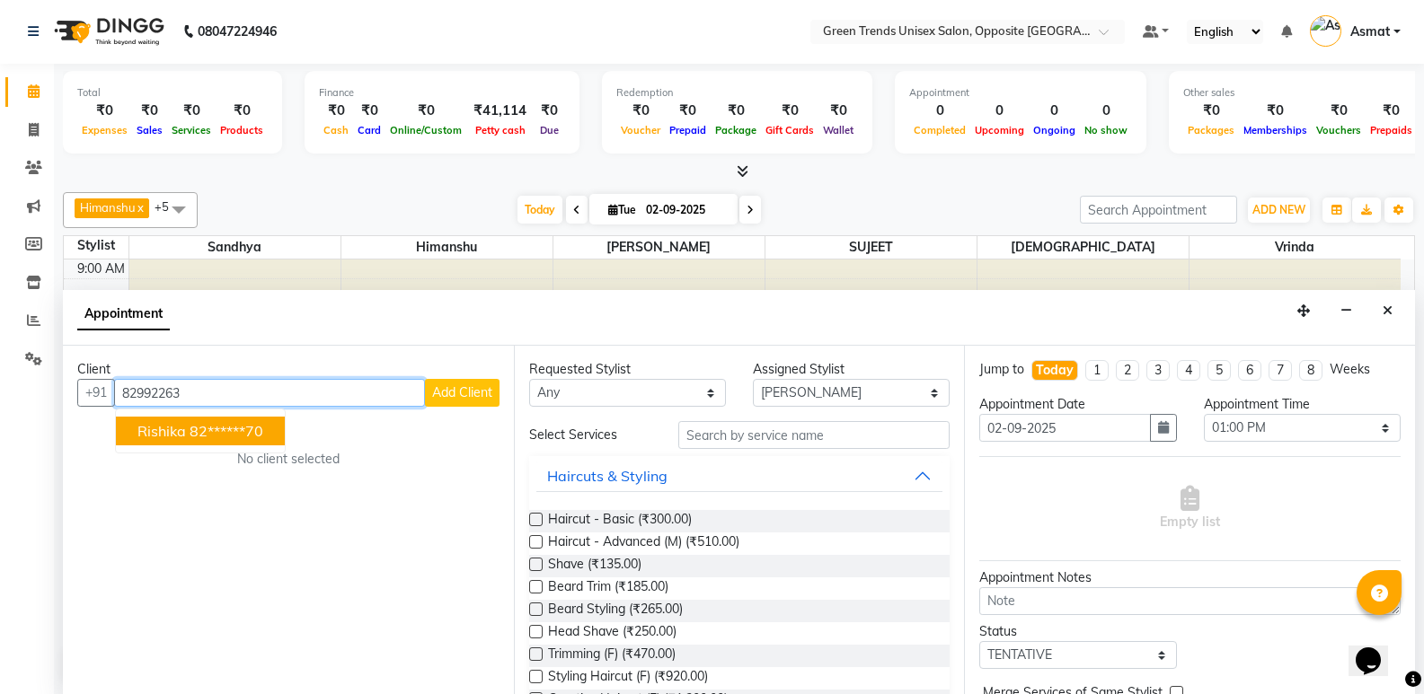
click at [227, 437] on ngb-highlight "82******70" at bounding box center [227, 431] width 74 height 18
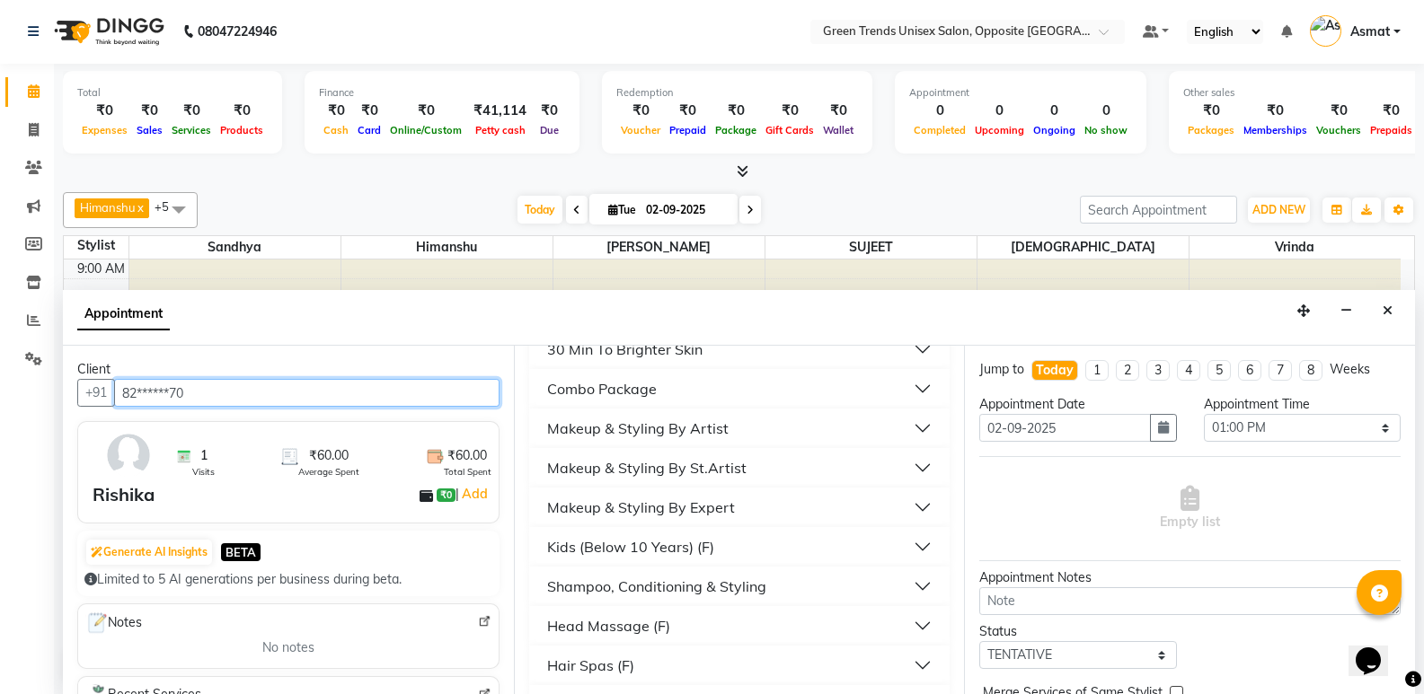
scroll to position [1078, 0]
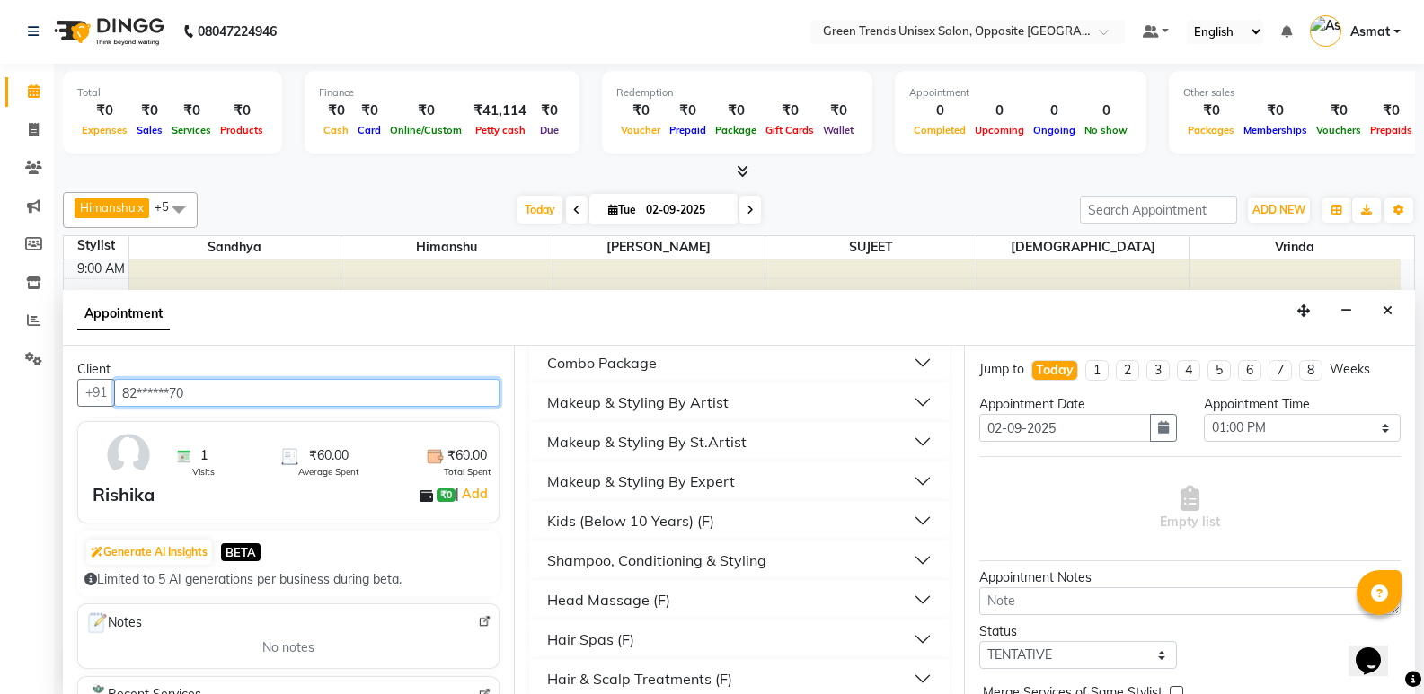
type input "82******70"
click at [699, 559] on div "Shampoo, Conditioning & Styling" at bounding box center [656, 561] width 219 height 22
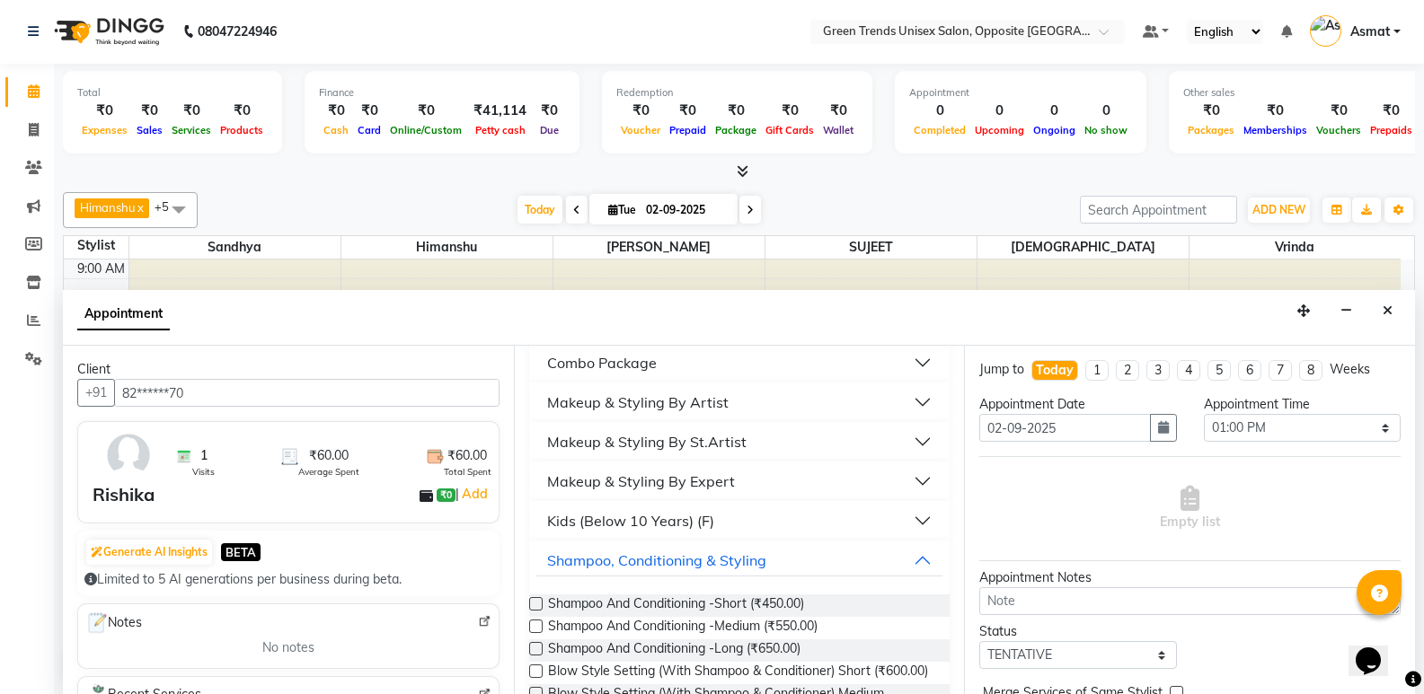
click at [534, 626] on label at bounding box center [535, 626] width 13 height 13
click at [534, 626] on input "checkbox" at bounding box center [535, 628] width 12 height 12
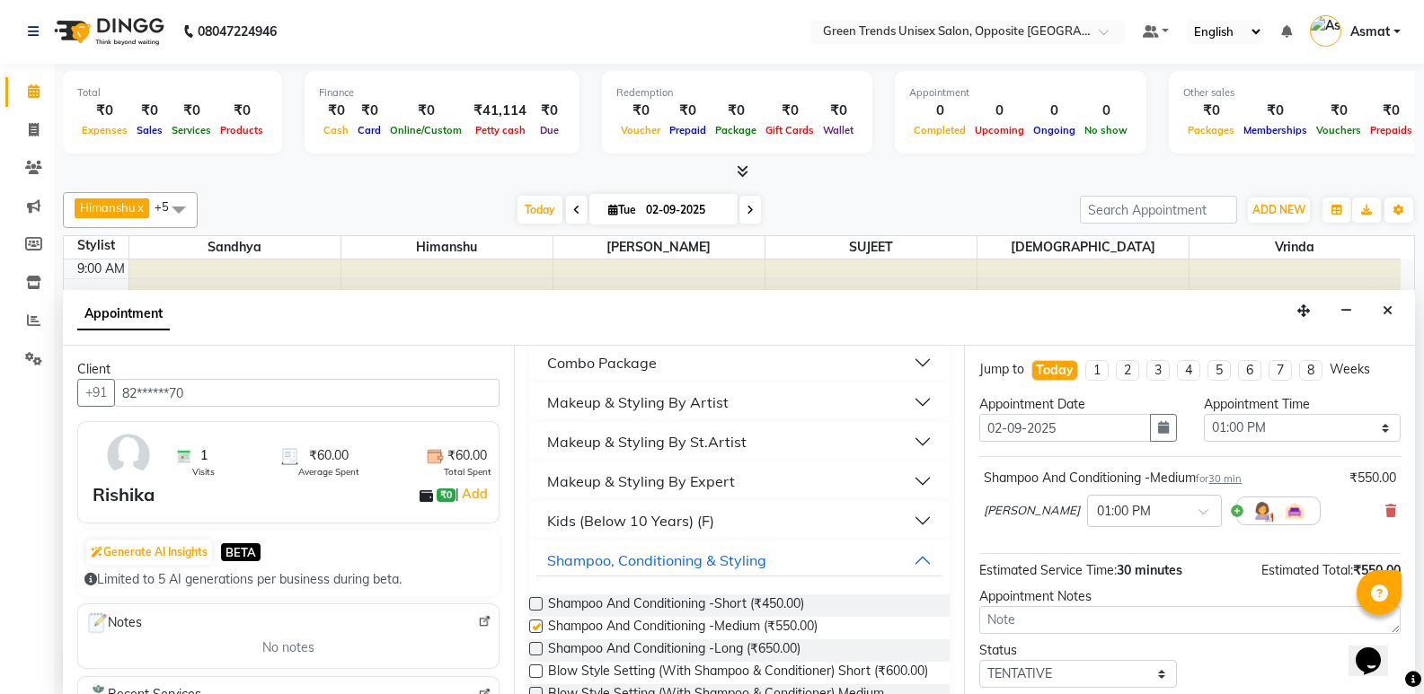
checkbox input "false"
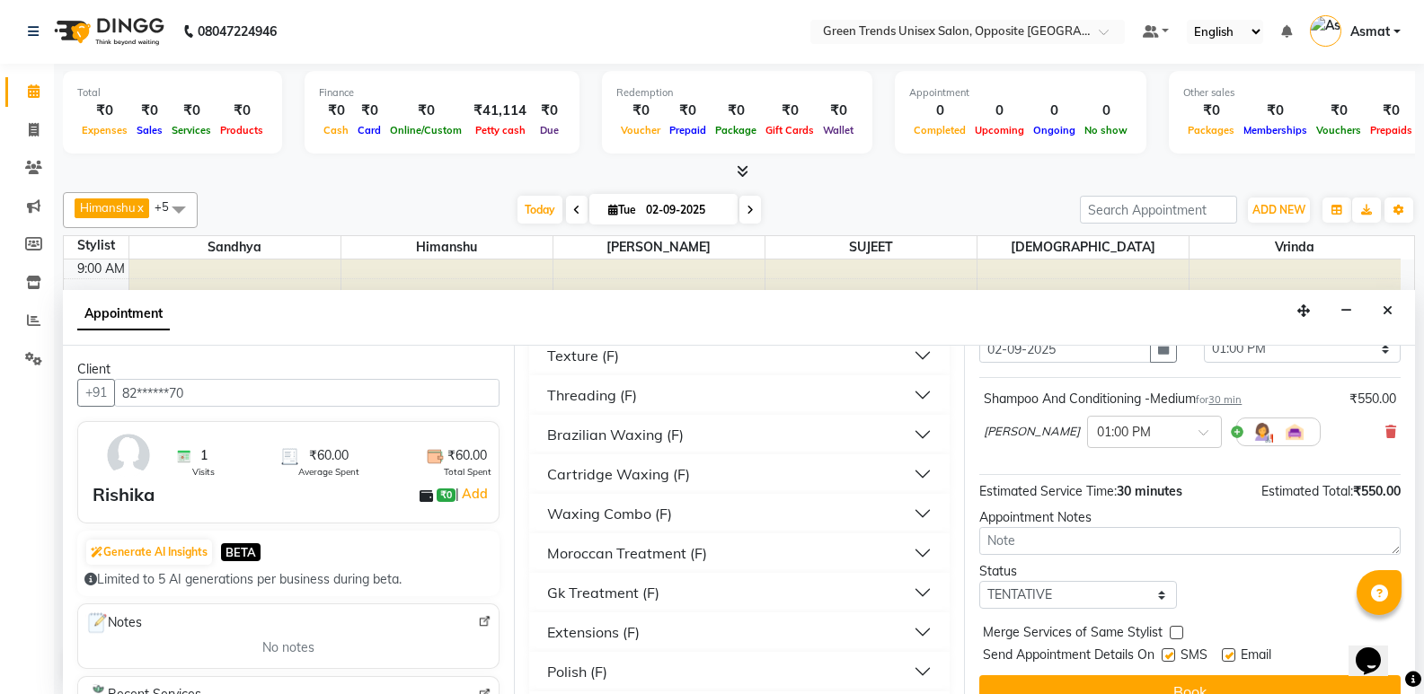
scroll to position [1796, 0]
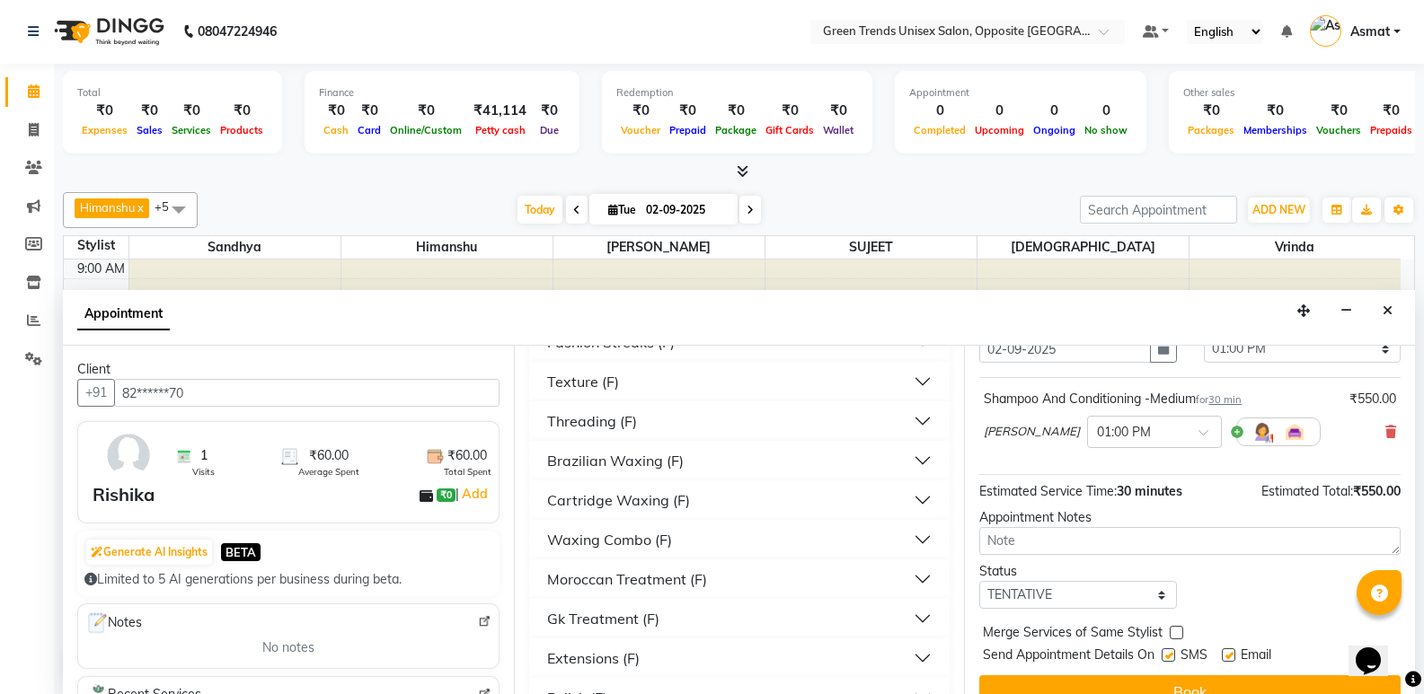
click at [663, 551] on div "Waxing Combo (F)" at bounding box center [609, 540] width 125 height 22
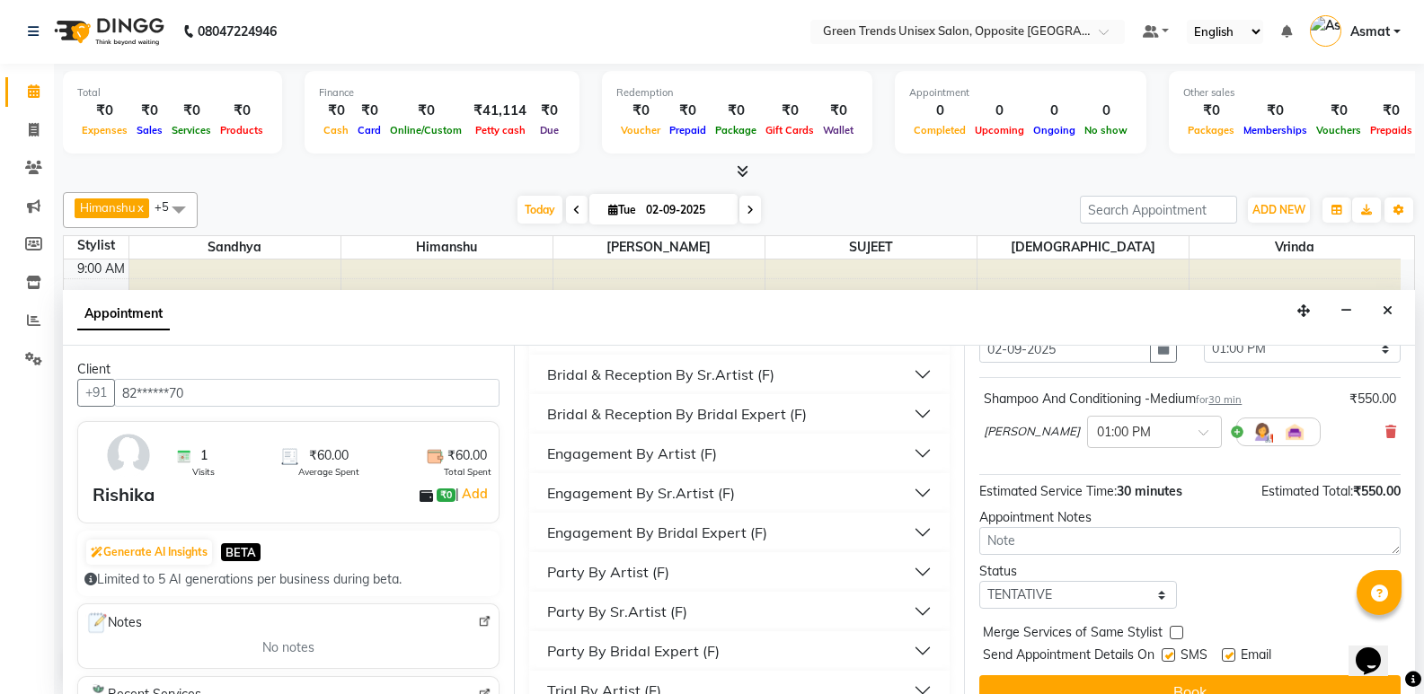
scroll to position [2556, 0]
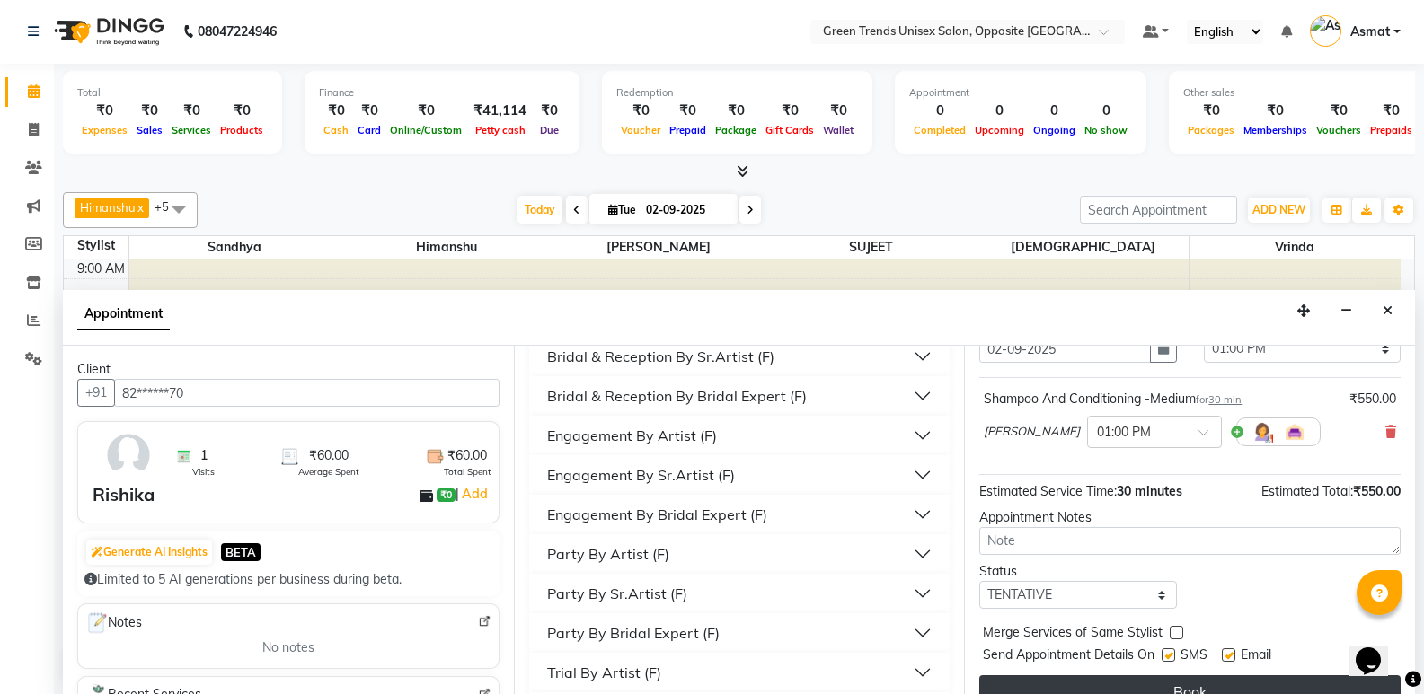
click at [1271, 683] on button "Book" at bounding box center [1189, 691] width 421 height 32
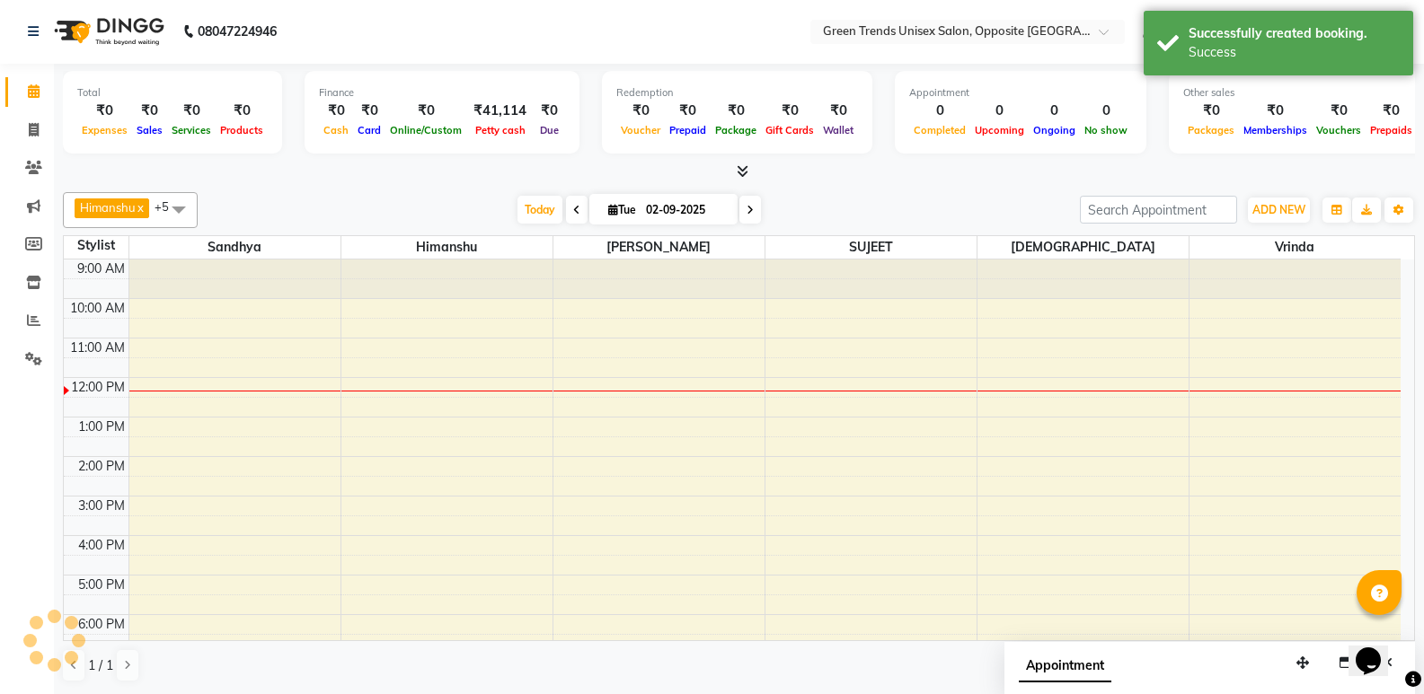
scroll to position [0, 0]
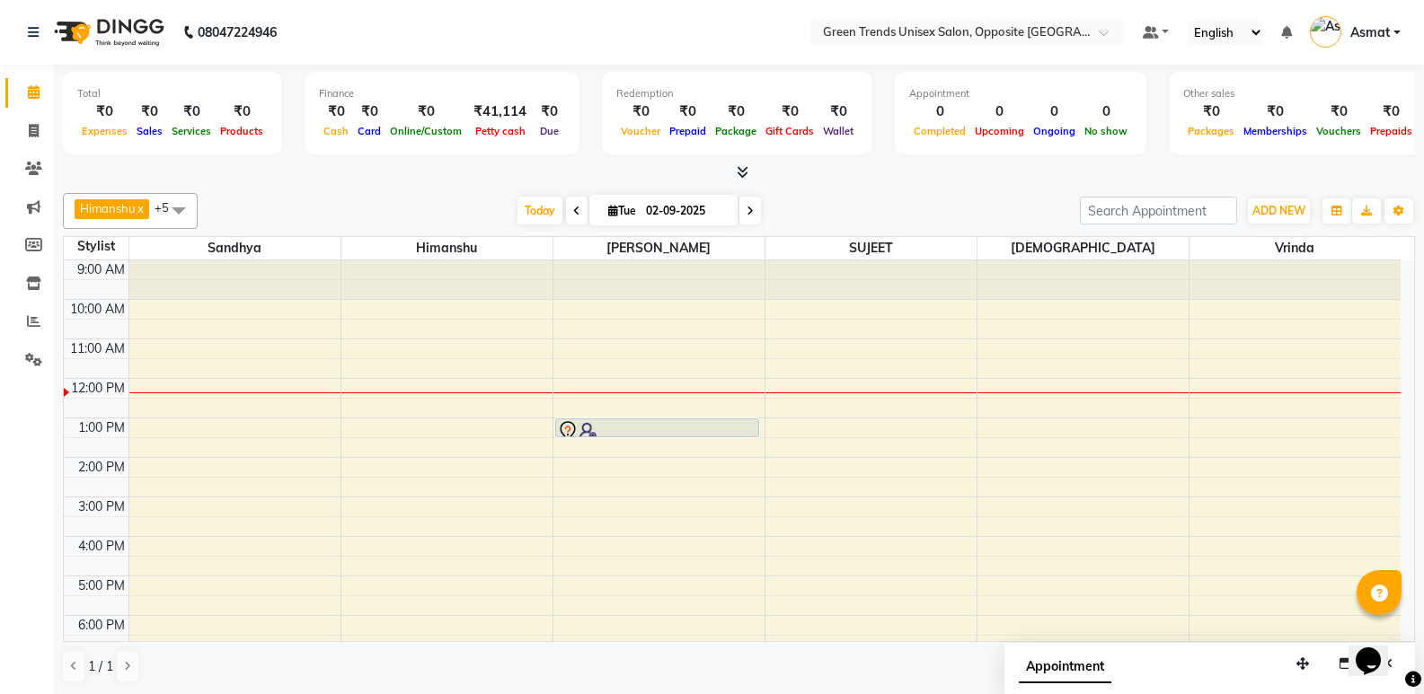
click at [754, 441] on div "9:00 AM 10:00 AM 11:00 AM 12:00 PM 1:00 PM 2:00 PM 3:00 PM 4:00 PM 5:00 PM 6:00…" at bounding box center [732, 516] width 1337 height 513
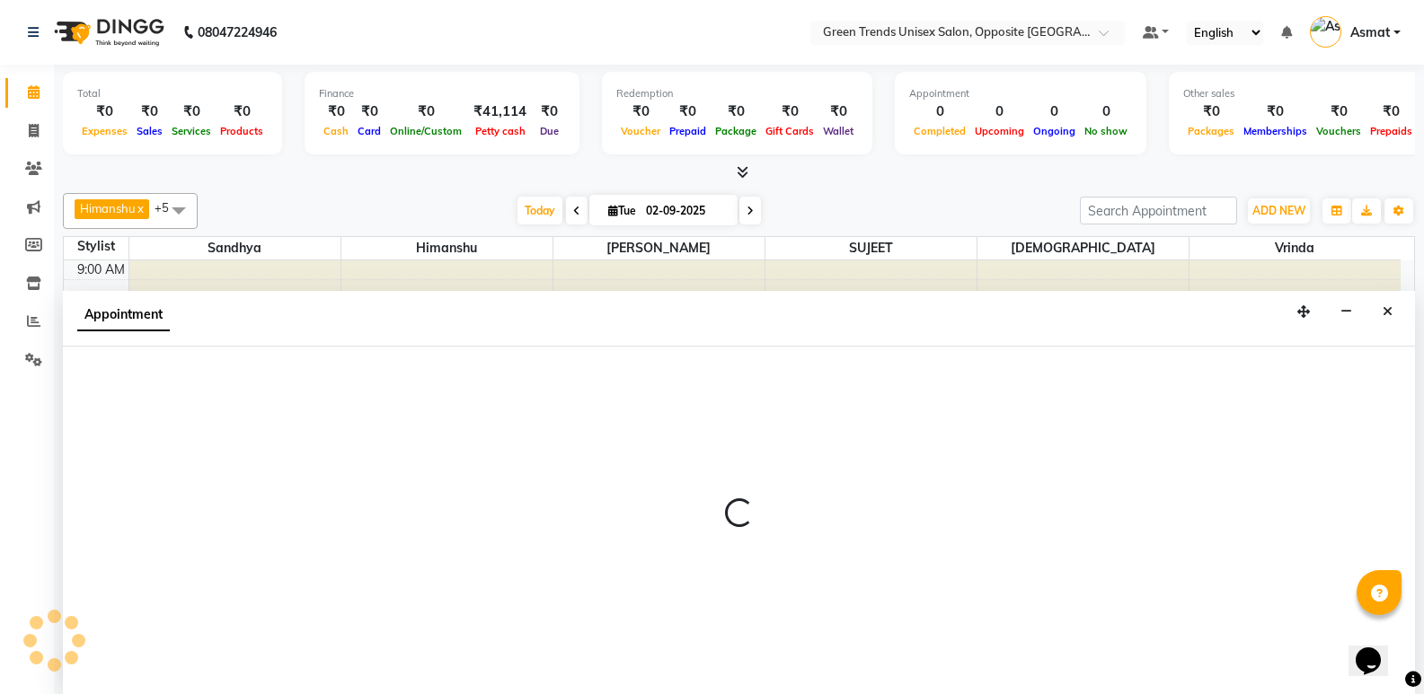
scroll to position [1, 0]
select select "89786"
select select "810"
select select "tentative"
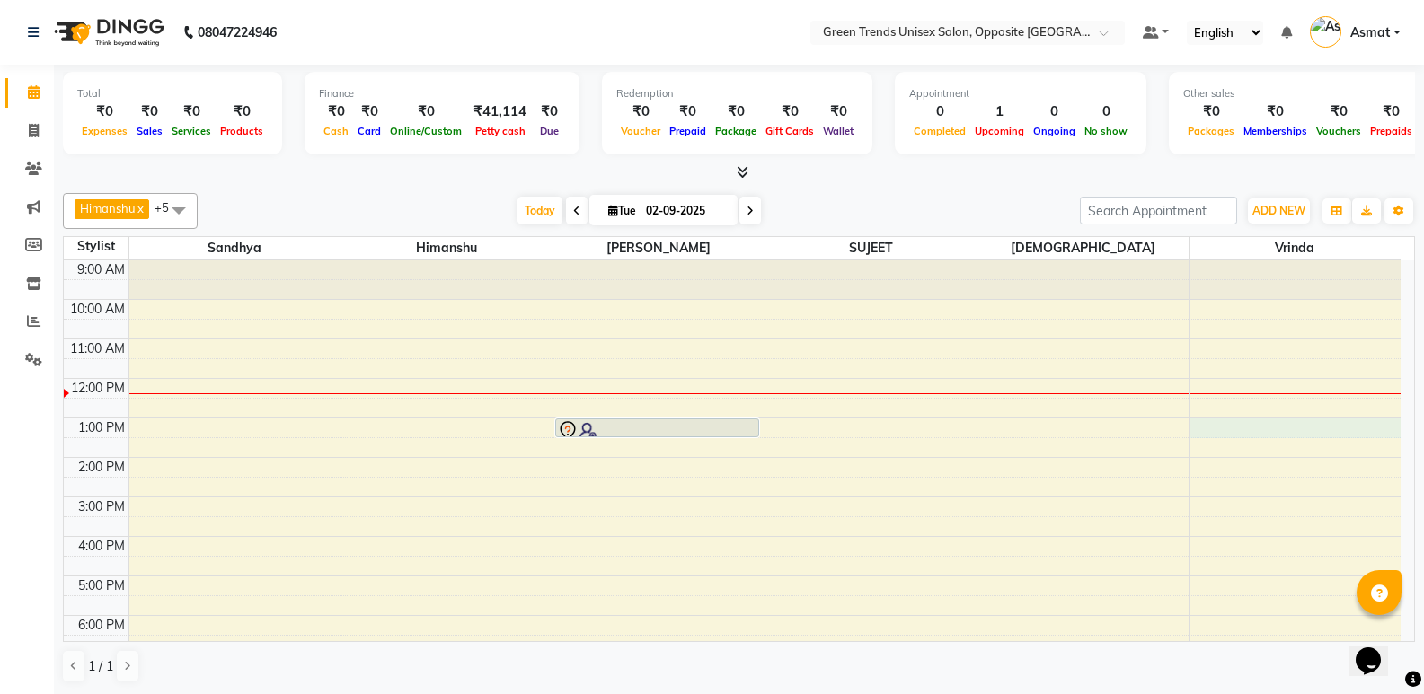
click at [1261, 425] on div "9:00 AM 10:00 AM 11:00 AM 12:00 PM 1:00 PM 2:00 PM 3:00 PM 4:00 PM 5:00 PM 6:00…" at bounding box center [732, 516] width 1337 height 513
select select "77089"
select select "tentative"
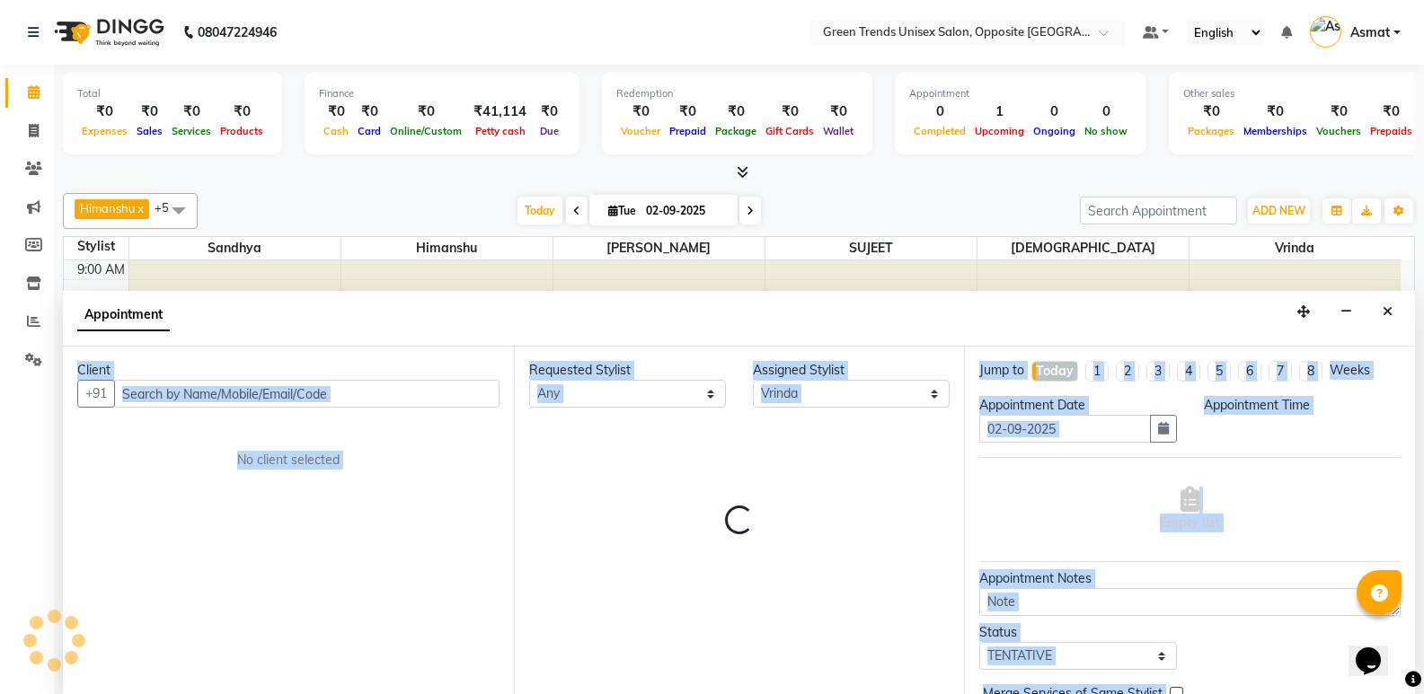
scroll to position [1, 0]
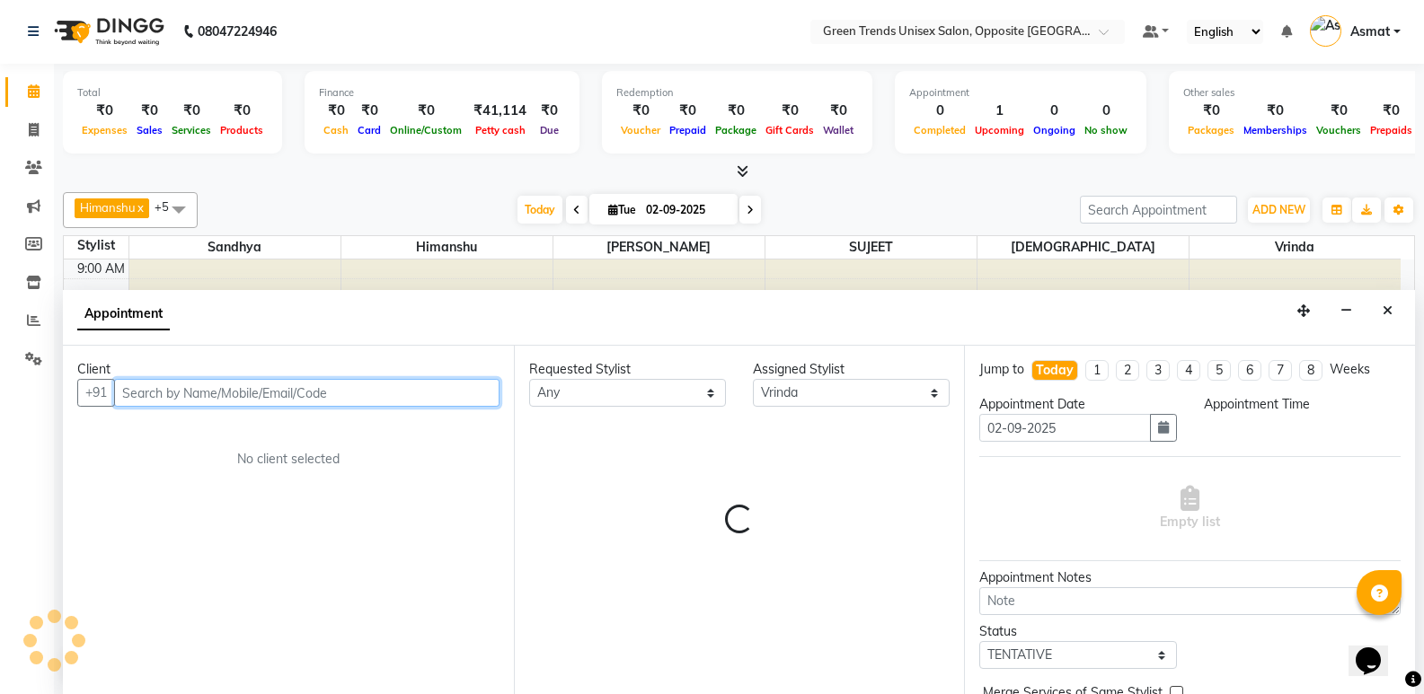
select select "780"
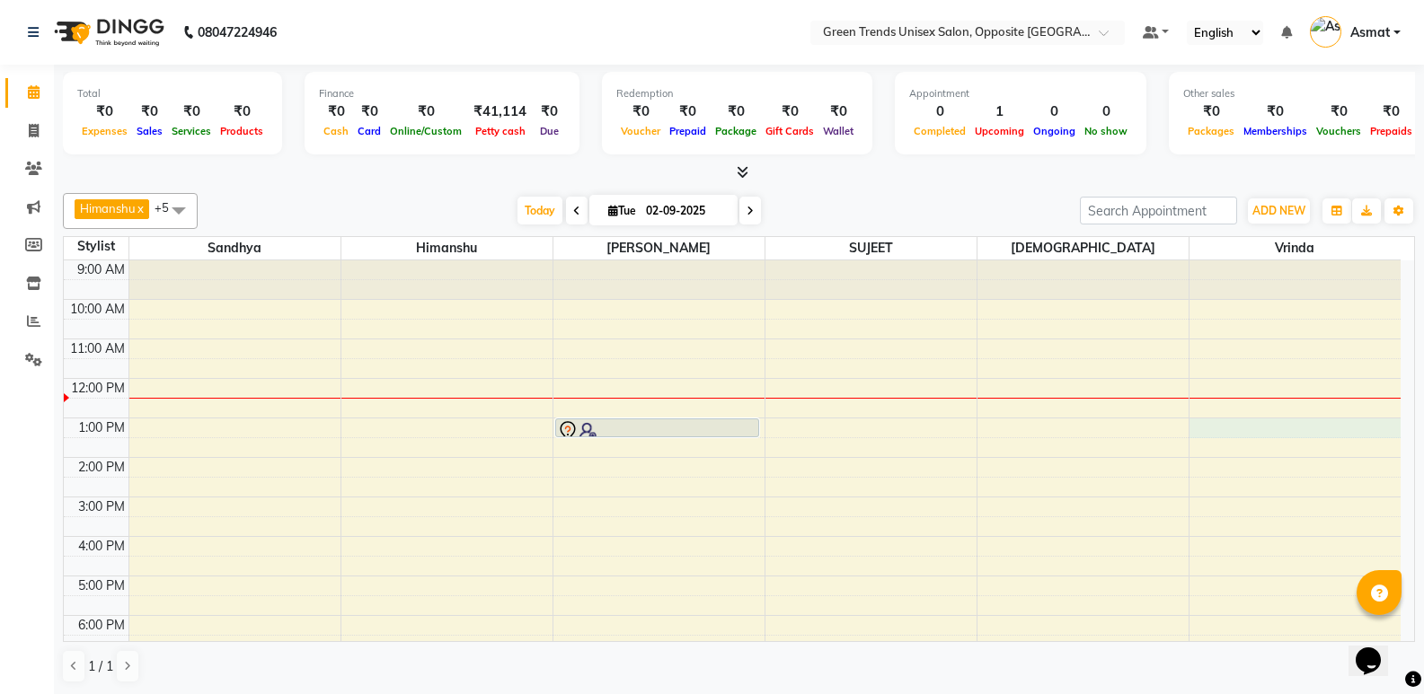
click at [1245, 428] on div "9:00 AM 10:00 AM 11:00 AM 12:00 PM 1:00 PM 2:00 PM 3:00 PM 4:00 PM 5:00 PM 6:00…" at bounding box center [732, 516] width 1337 height 513
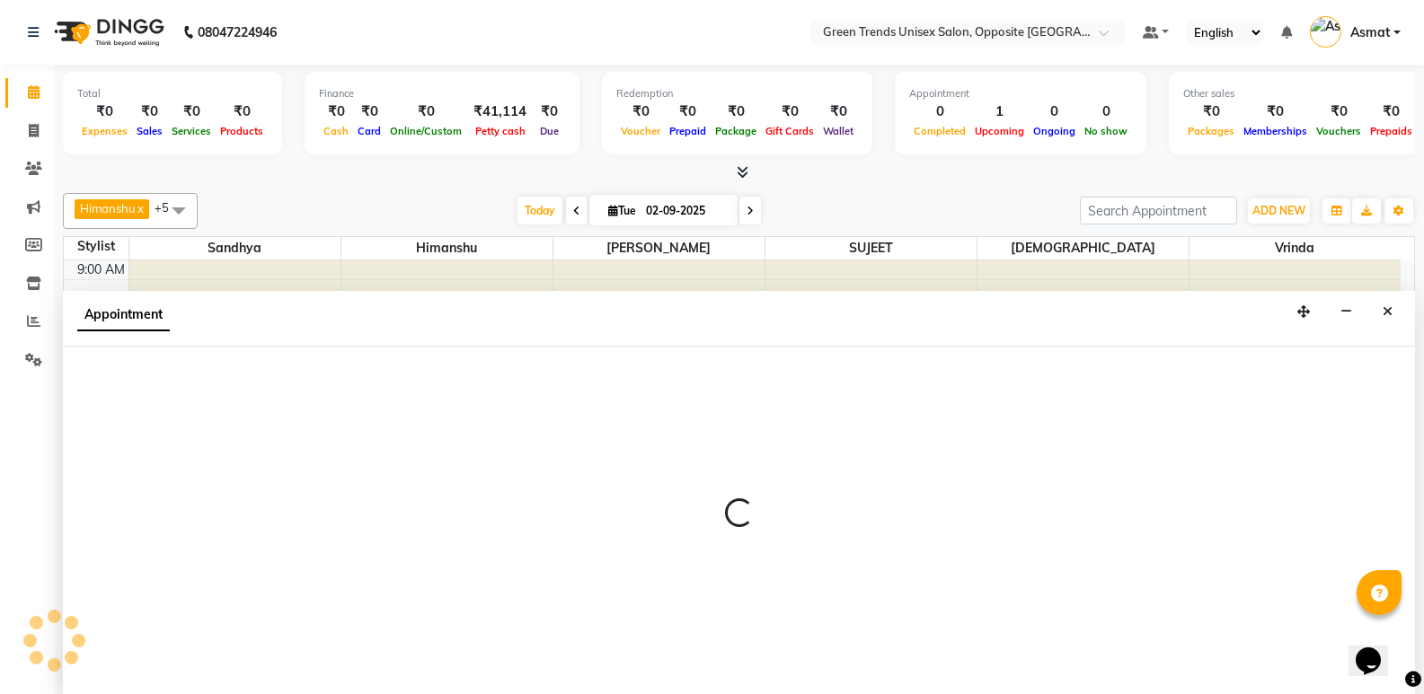
scroll to position [1, 0]
select select "77089"
select select "780"
select select "tentative"
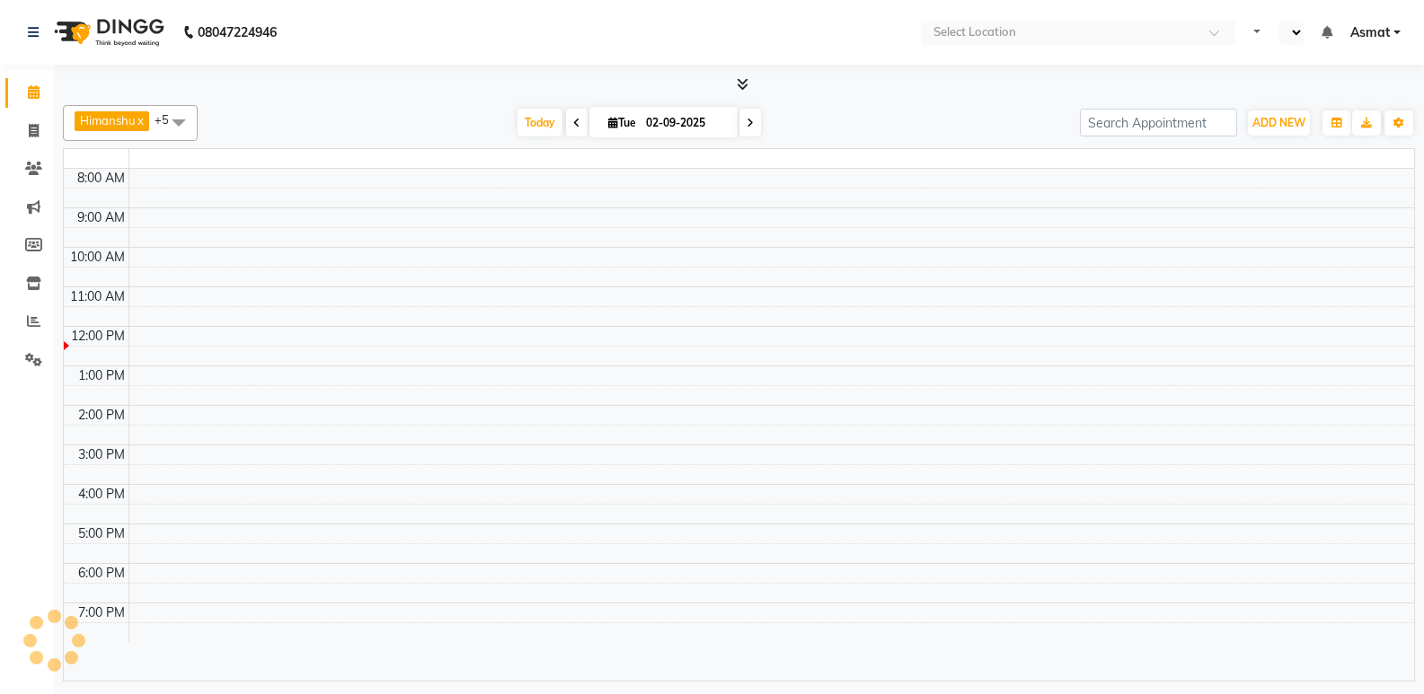
select select "en"
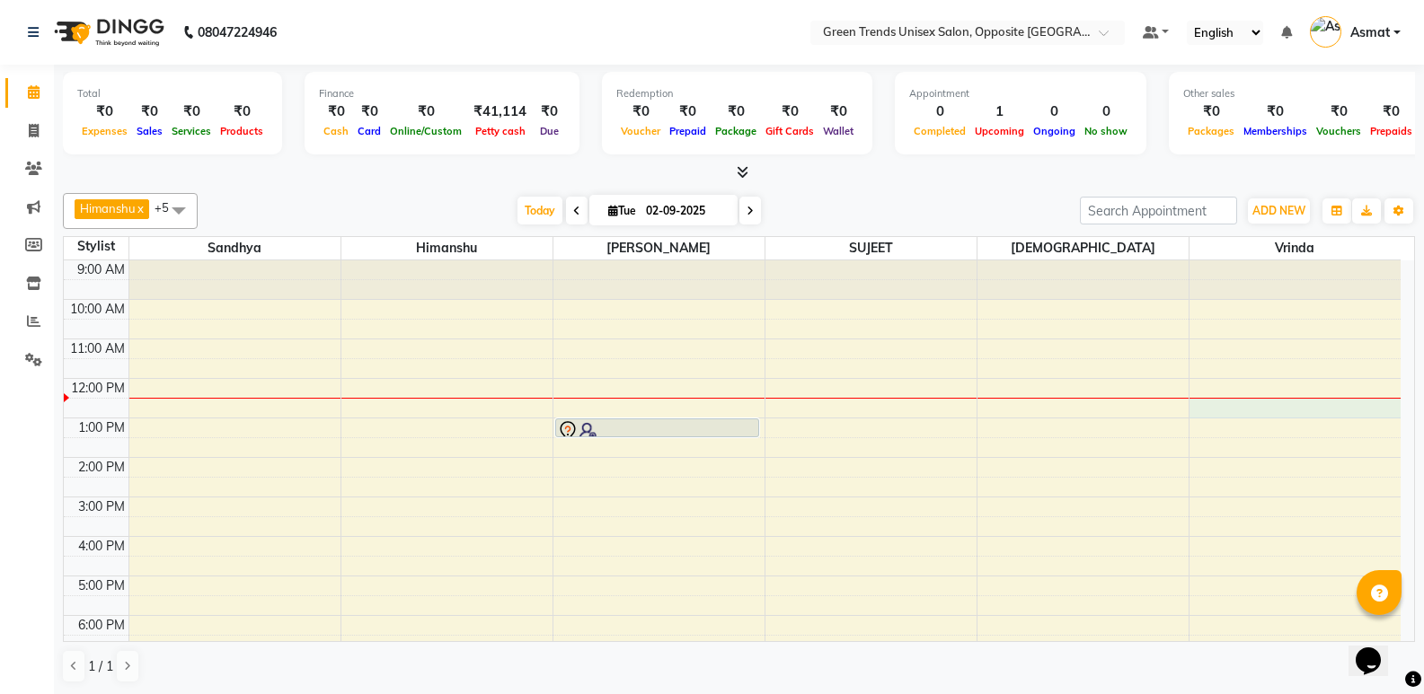
click at [1293, 407] on div "9:00 AM 10:00 AM 11:00 AM 12:00 PM 1:00 PM 2:00 PM 3:00 PM 4:00 PM 5:00 PM 6:00…" at bounding box center [732, 516] width 1337 height 513
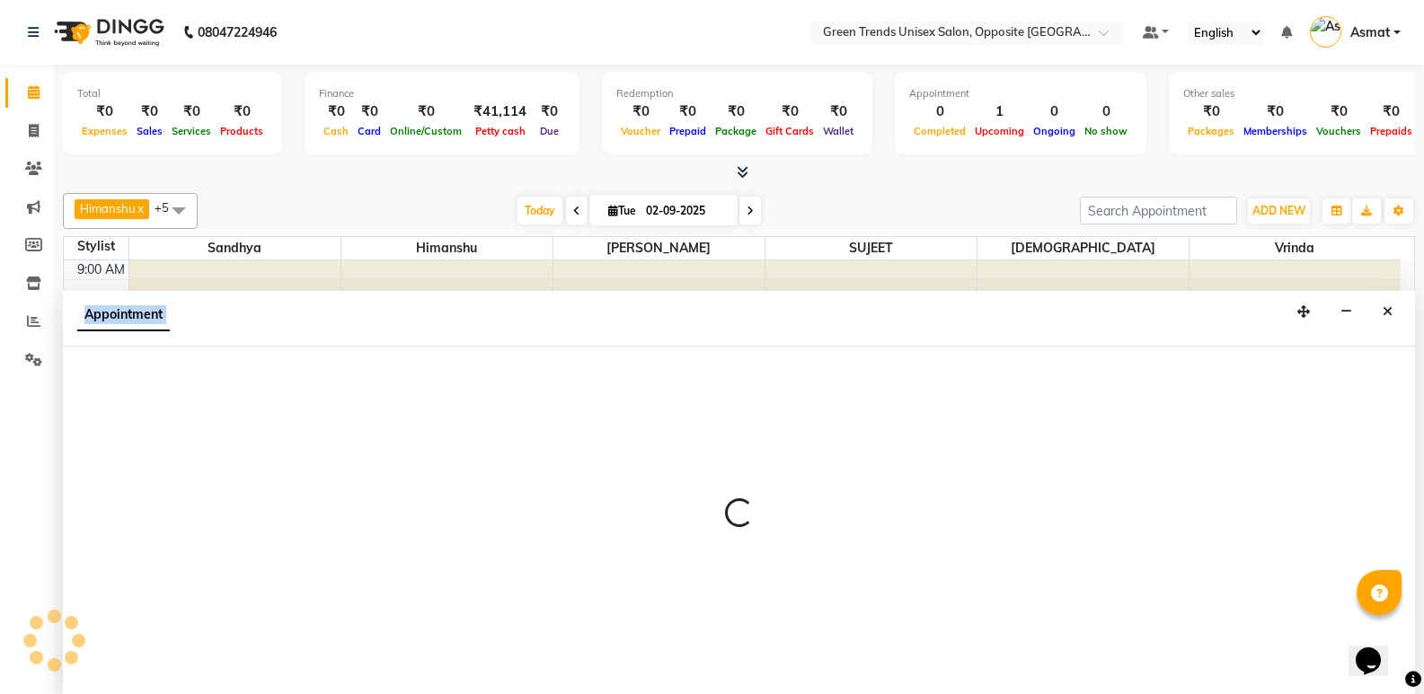
scroll to position [1, 0]
select select "77089"
select select "750"
select select "tentative"
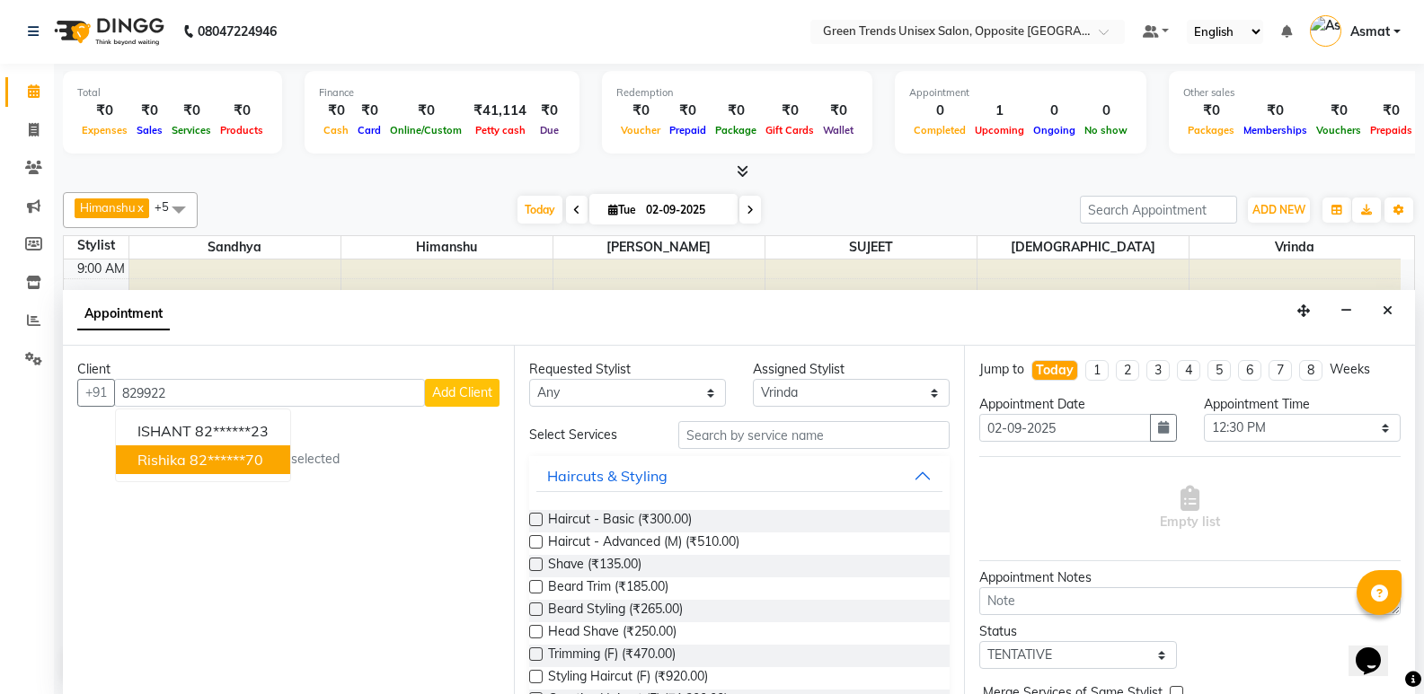
click at [269, 461] on button "[PERSON_NAME] 82******70" at bounding box center [203, 460] width 174 height 29
type input "82******70"
click at [269, 461] on div "No client selected" at bounding box center [288, 459] width 336 height 19
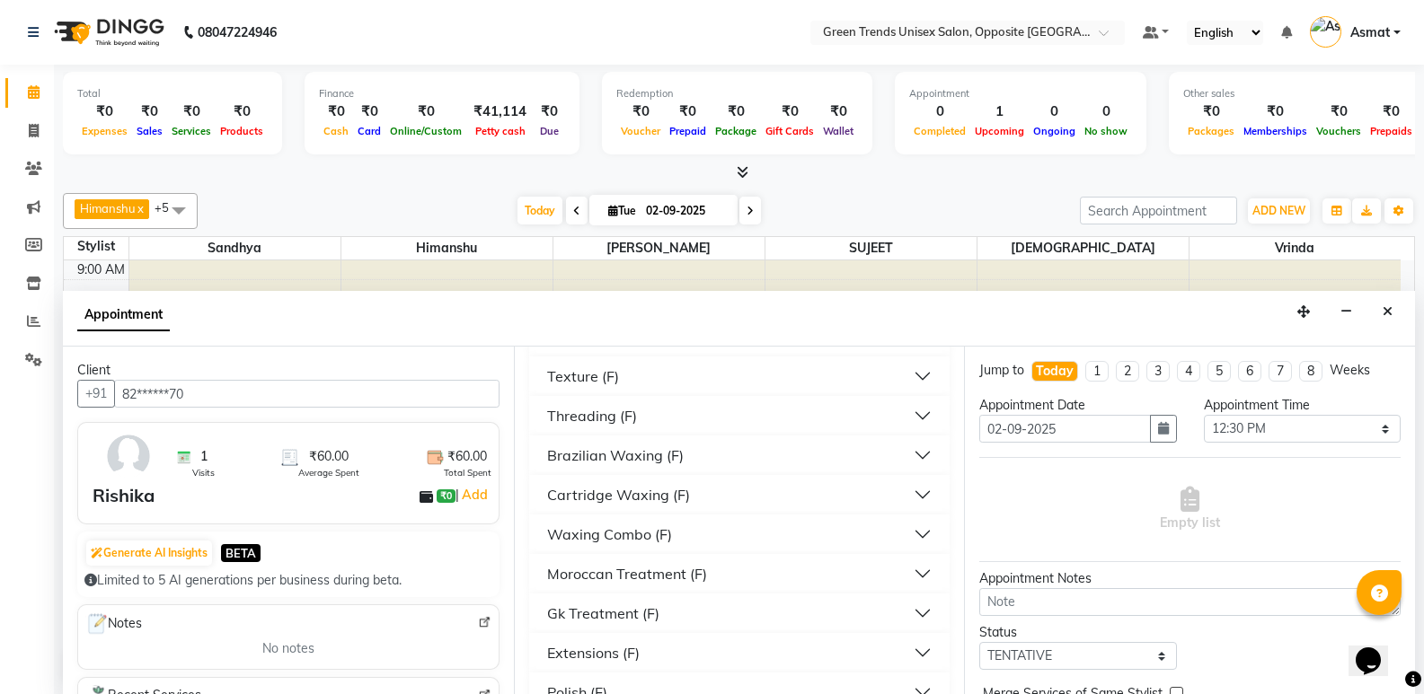
scroll to position [1581, 0]
click at [656, 538] on div "Waxing Combo (F)" at bounding box center [609, 533] width 125 height 22
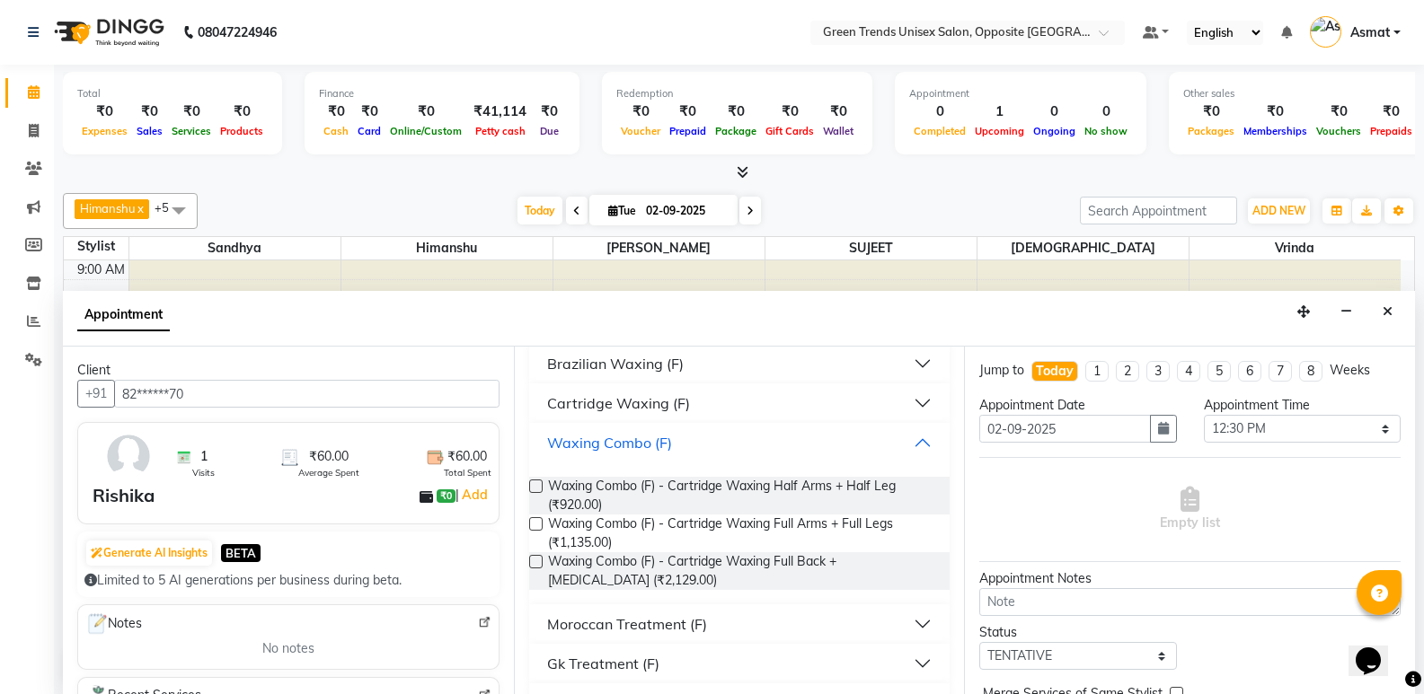
scroll to position [1707, 0]
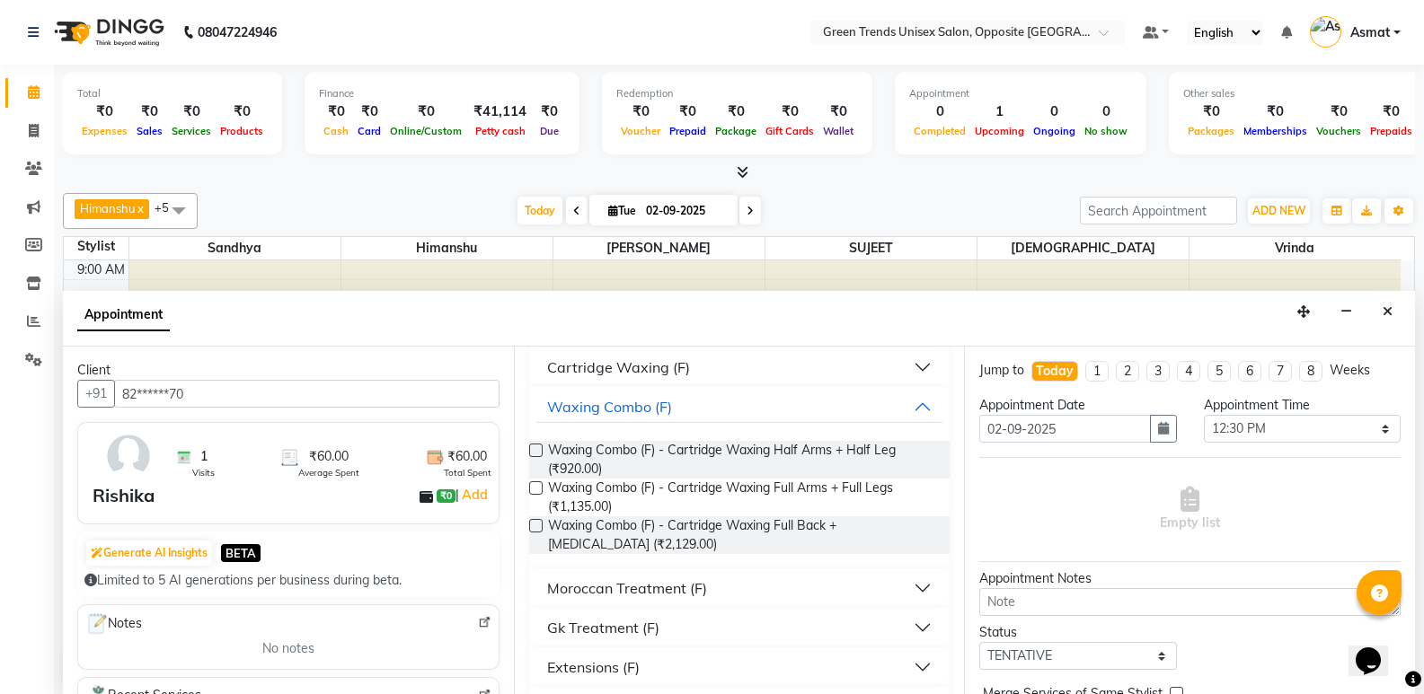
click at [948, 357] on div "Requested Stylist Any Asmat Dinesh Himanshu Raj Shilpakar Sandhya SHAHID Sohail…" at bounding box center [739, 521] width 451 height 348
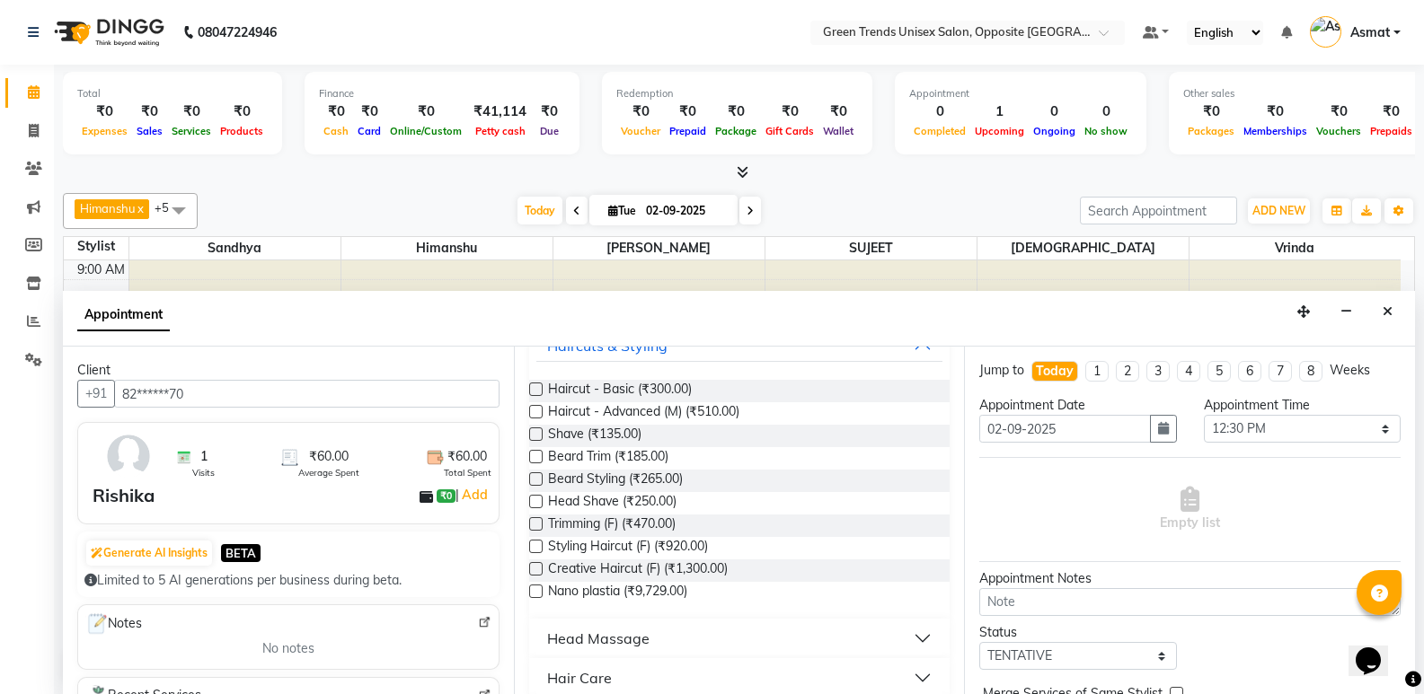
scroll to position [126, 0]
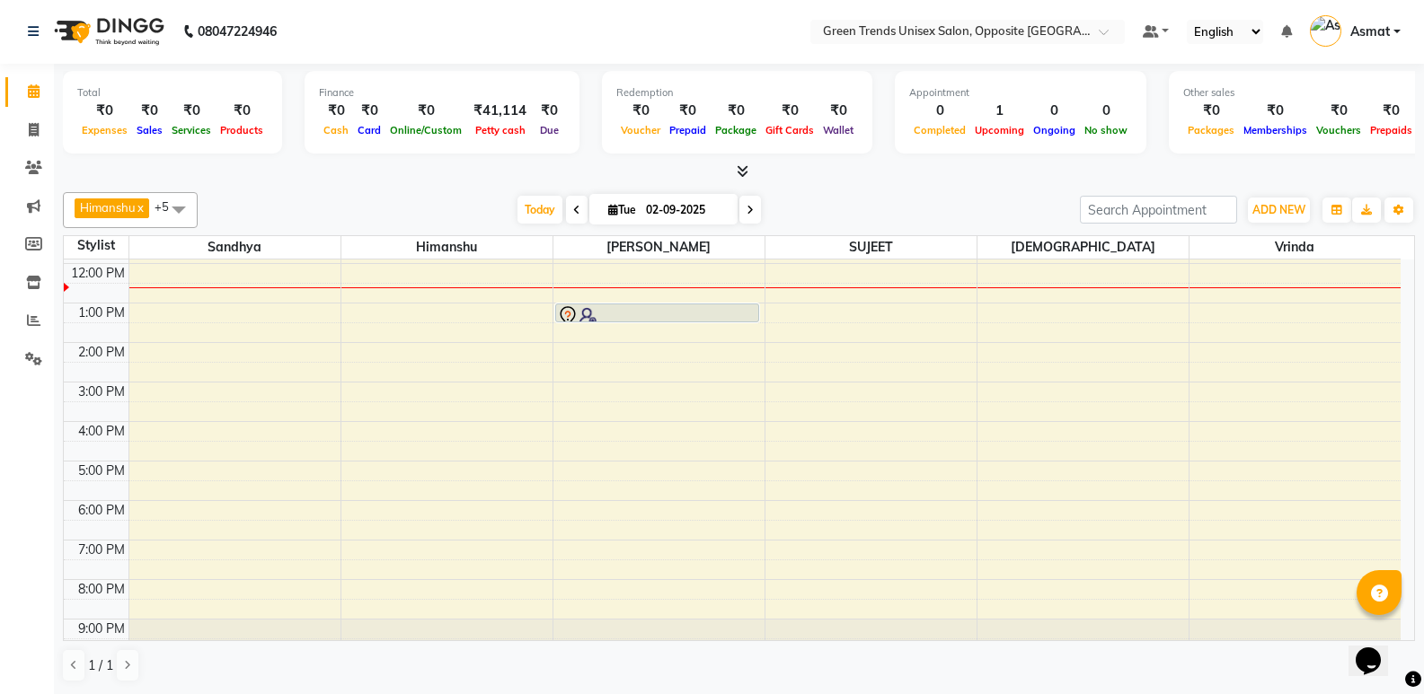
scroll to position [42, 0]
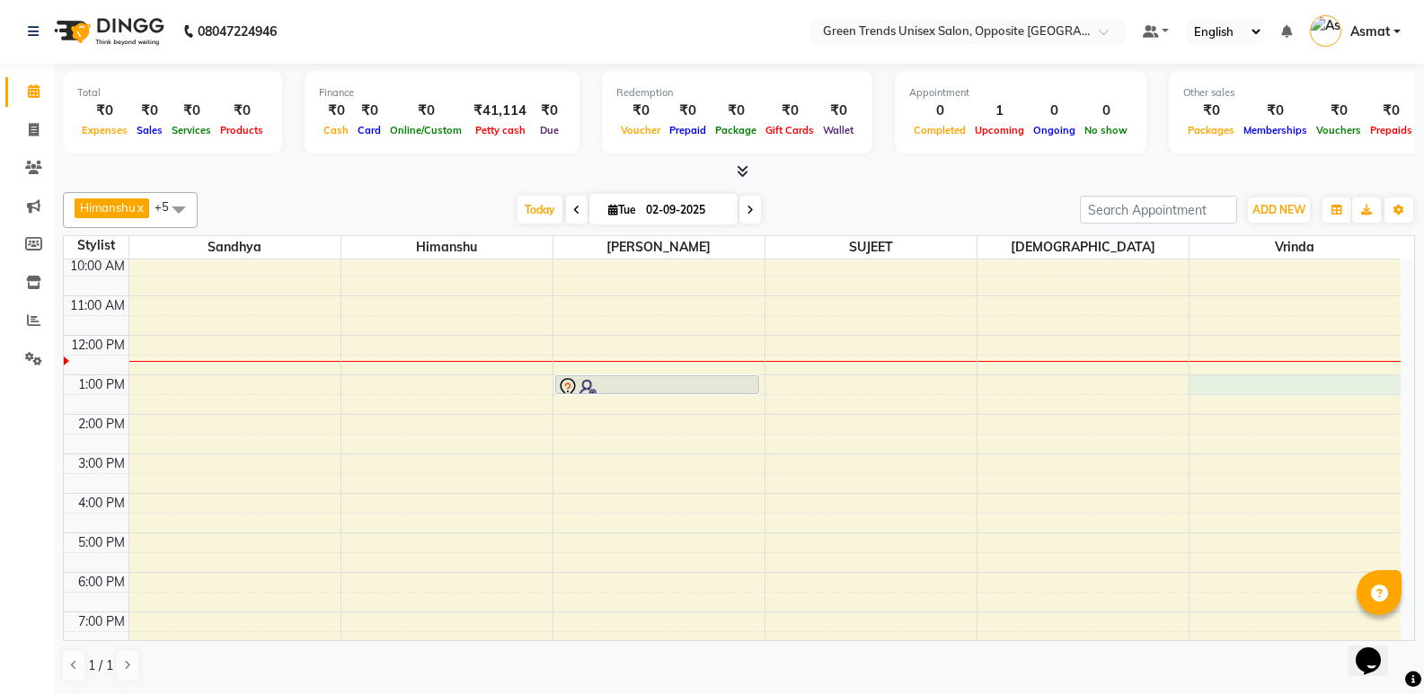
click at [1310, 389] on div "9:00 AM 10:00 AM 11:00 AM 12:00 PM 1:00 PM 2:00 PM 3:00 PM 4:00 PM 5:00 PM 6:00…" at bounding box center [732, 473] width 1337 height 513
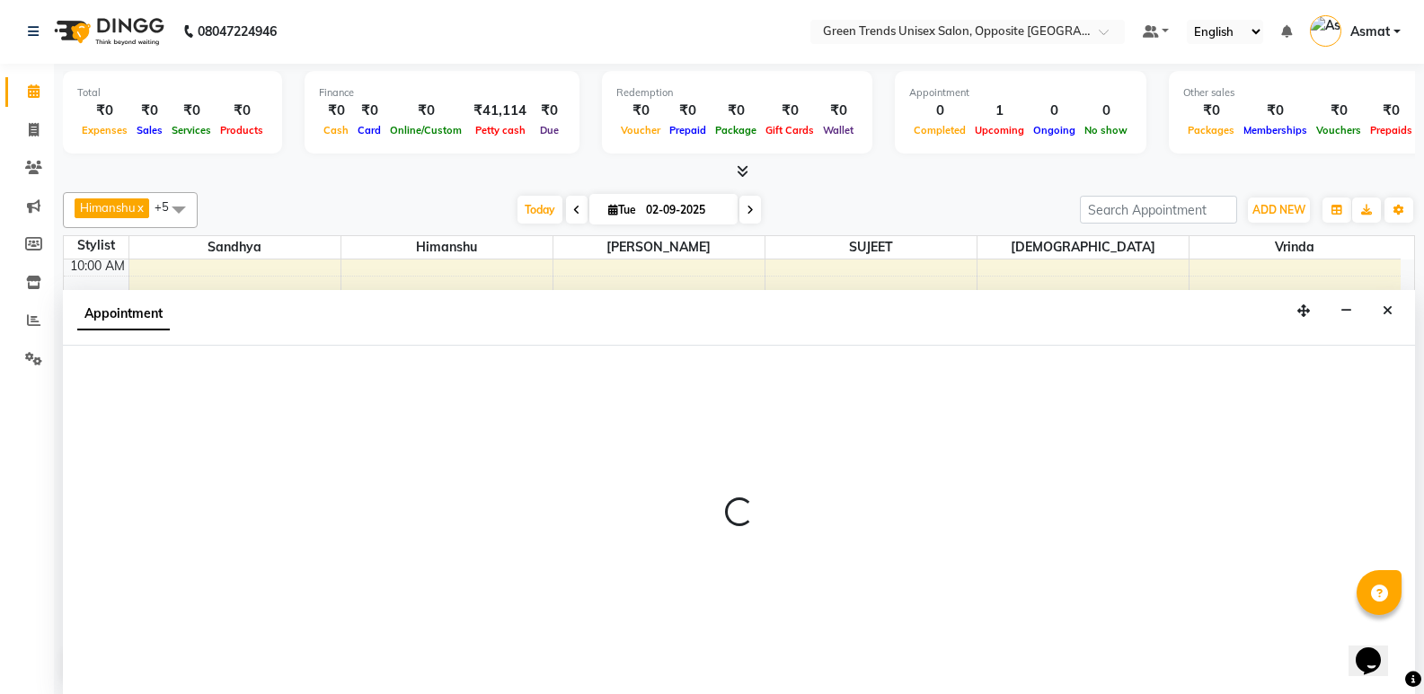
select select "77089"
select select "780"
select select "tentative"
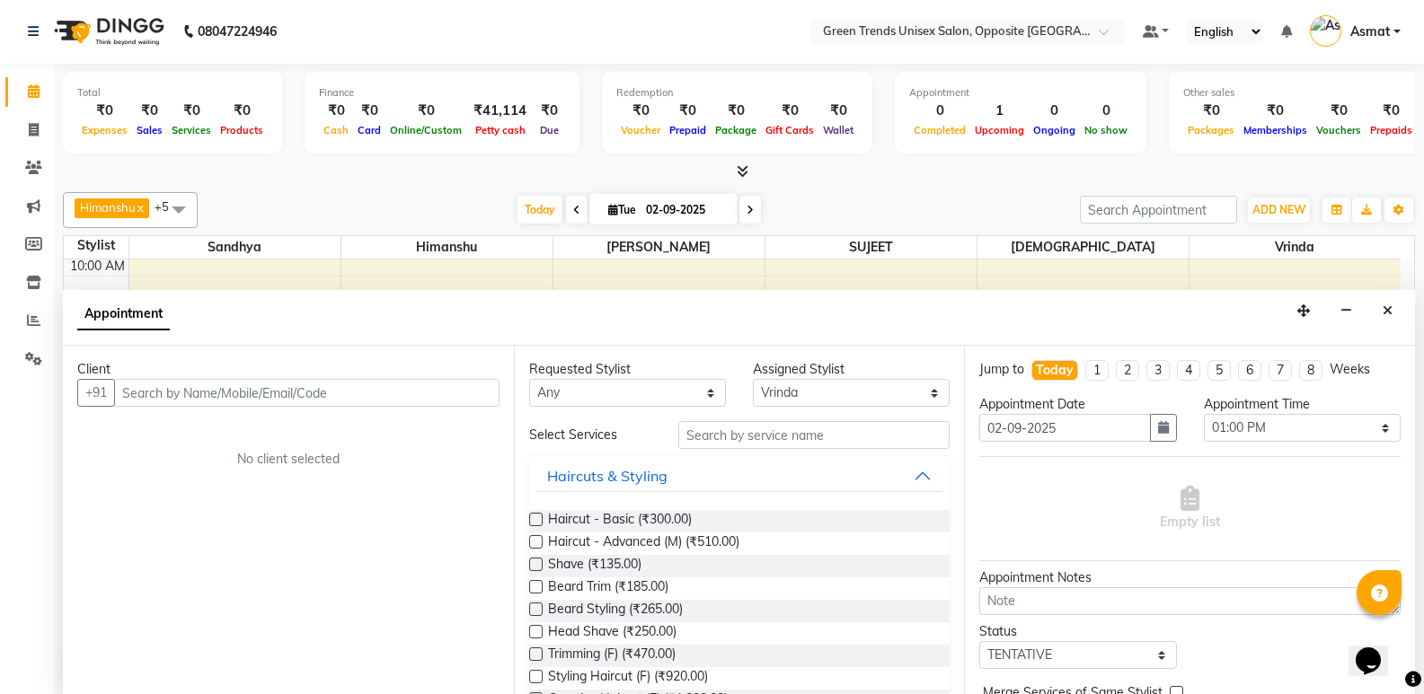
click at [290, 401] on input "text" at bounding box center [306, 393] width 385 height 28
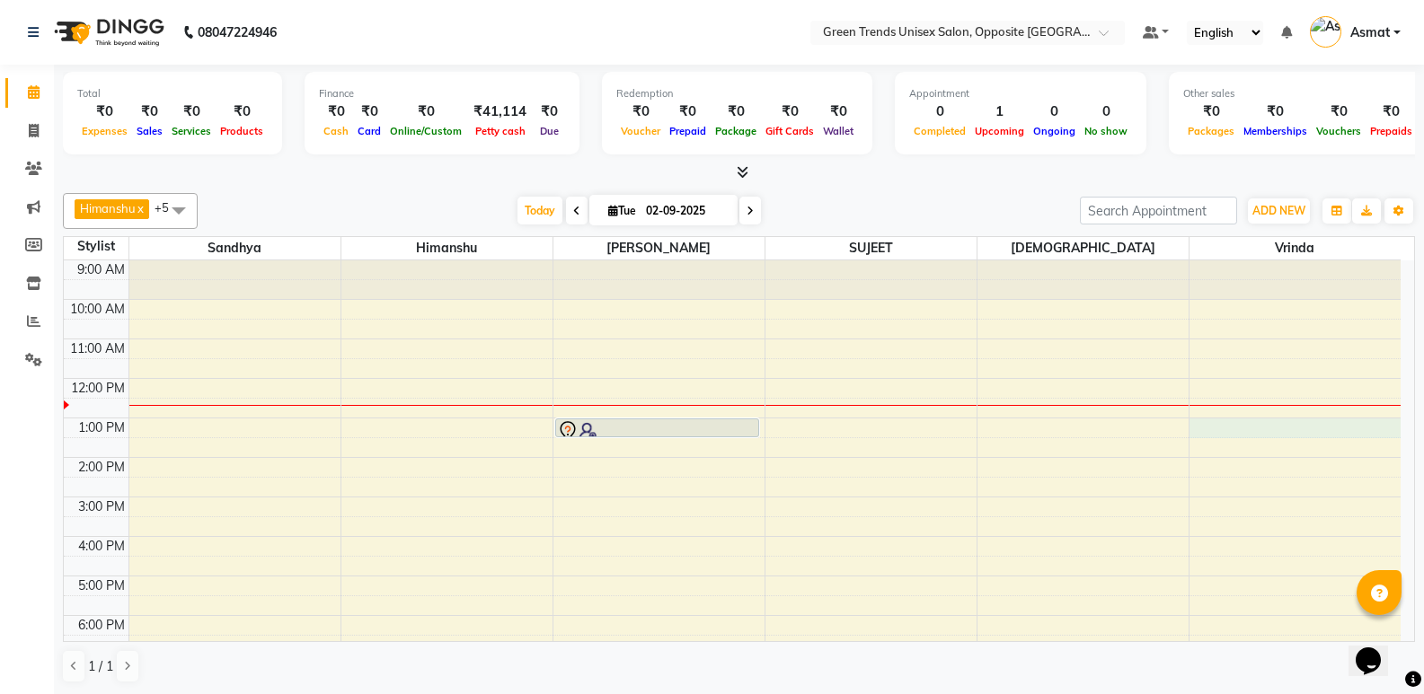
click at [1231, 426] on div "9:00 AM 10:00 AM 11:00 AM 12:00 PM 1:00 PM 2:00 PM 3:00 PM 4:00 PM 5:00 PM 6:00…" at bounding box center [732, 516] width 1337 height 513
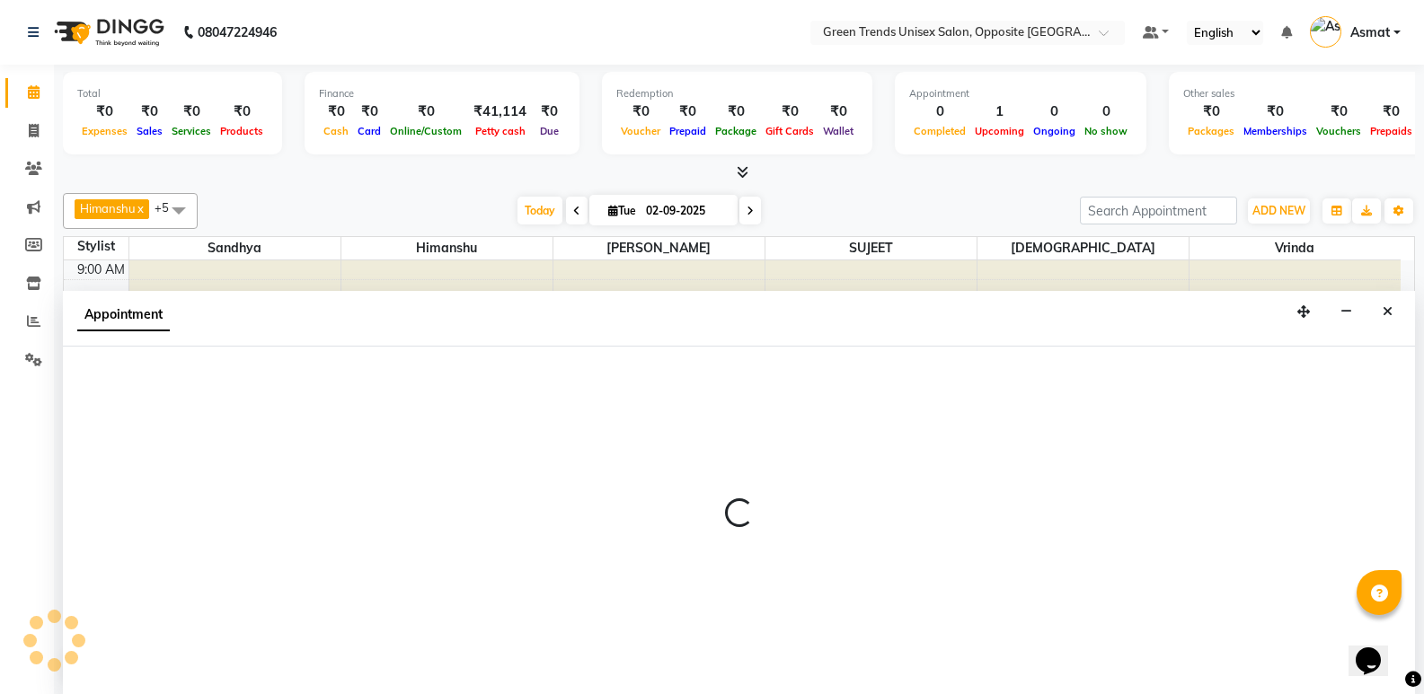
scroll to position [1, 0]
select select "77089"
select select "780"
select select "tentative"
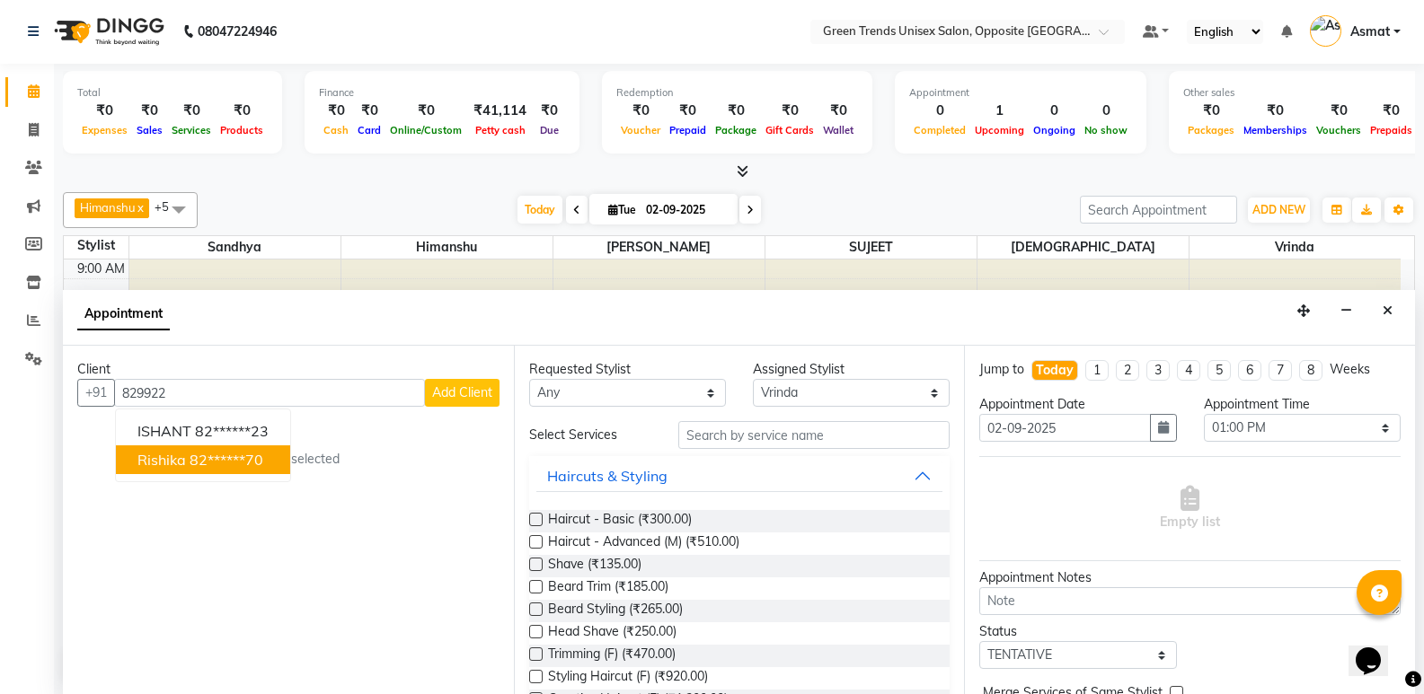
click at [188, 455] on button "[PERSON_NAME] 82******70" at bounding box center [203, 460] width 174 height 29
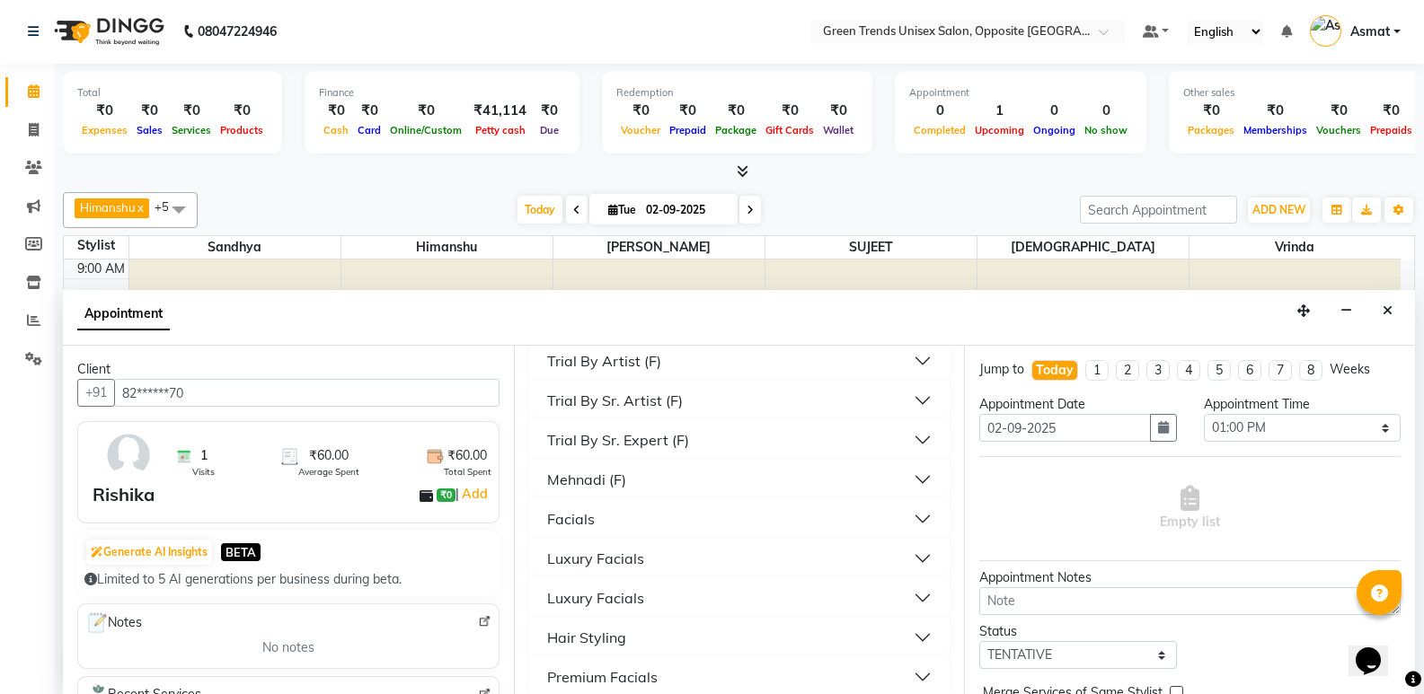
scroll to position [2515, 0]
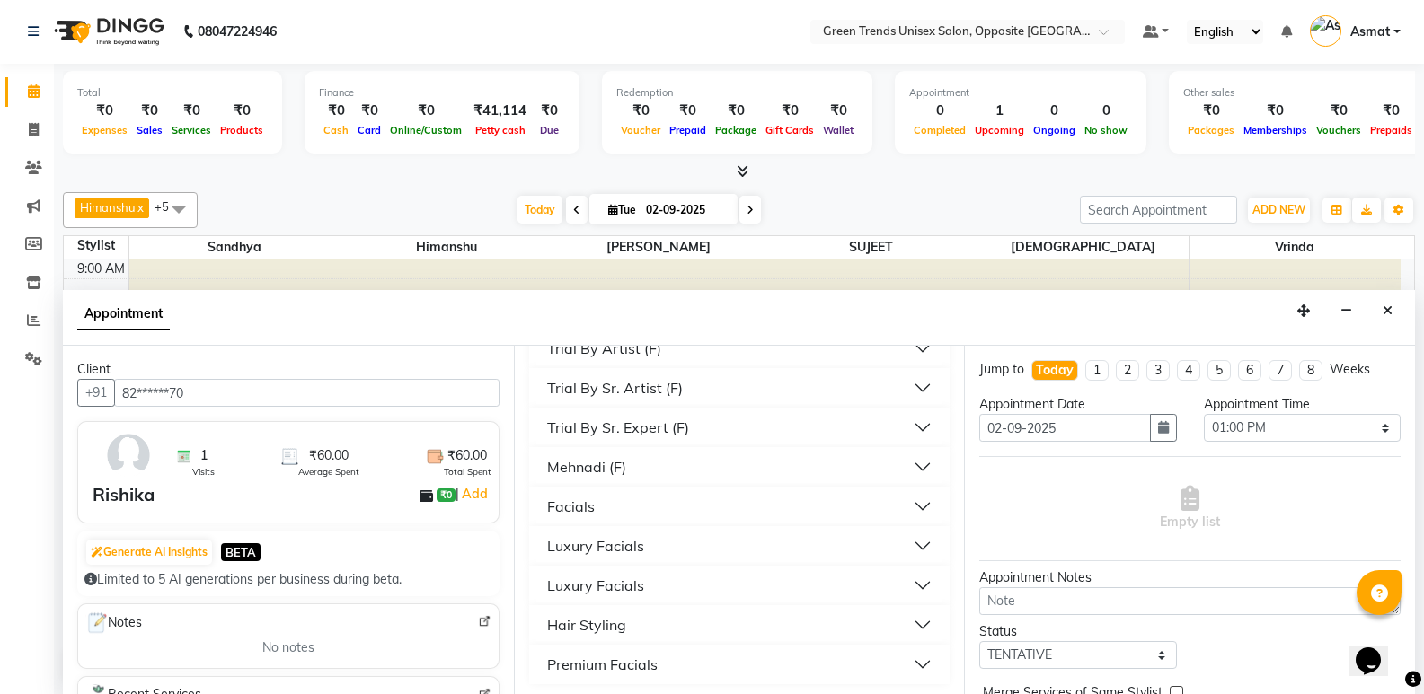
type input "82******70"
click at [634, 507] on button "Facials" at bounding box center [739, 506] width 407 height 32
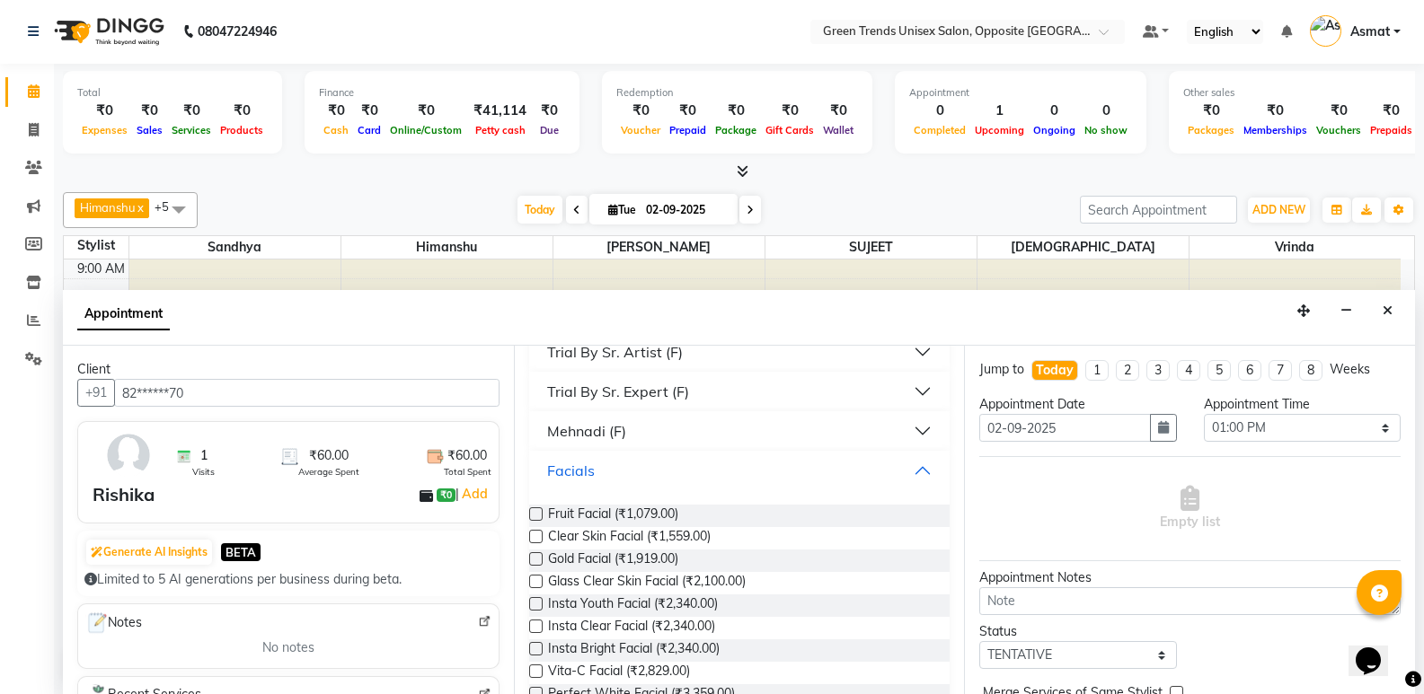
scroll to position [2587, 0]
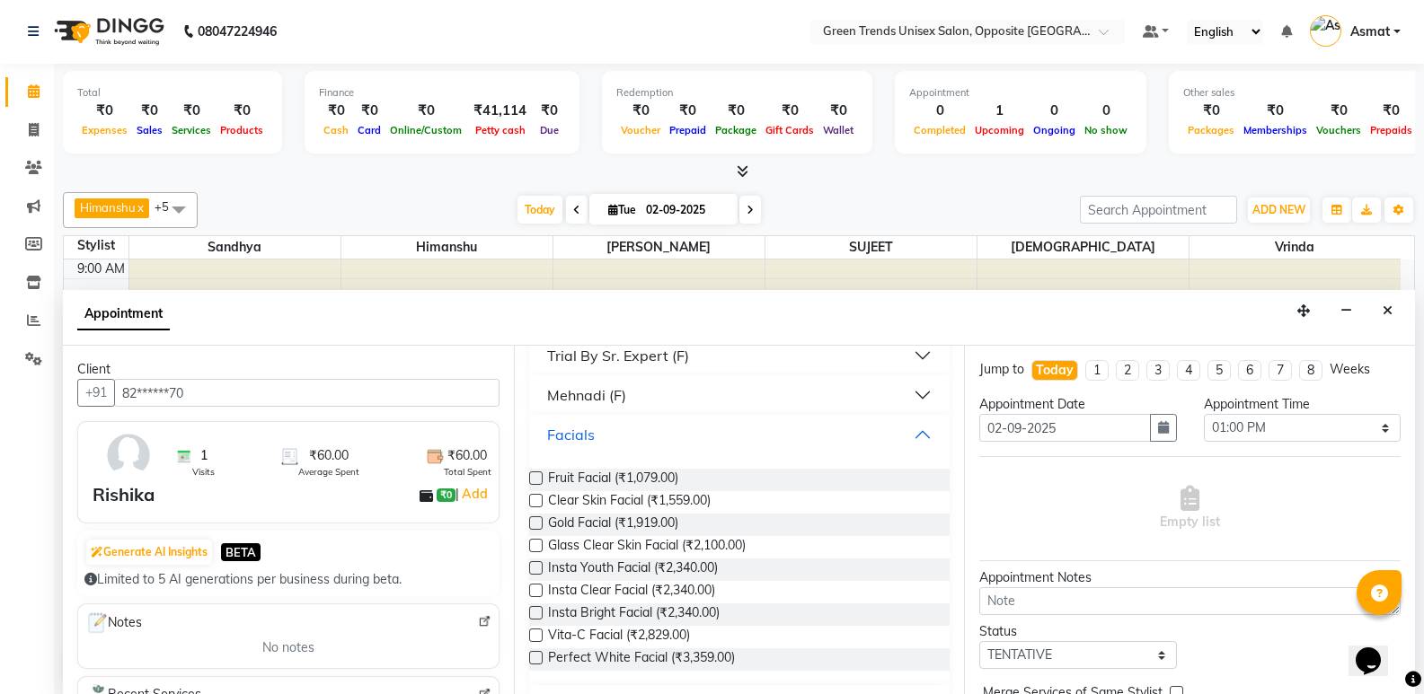
click at [912, 436] on button "Facials" at bounding box center [739, 435] width 407 height 32
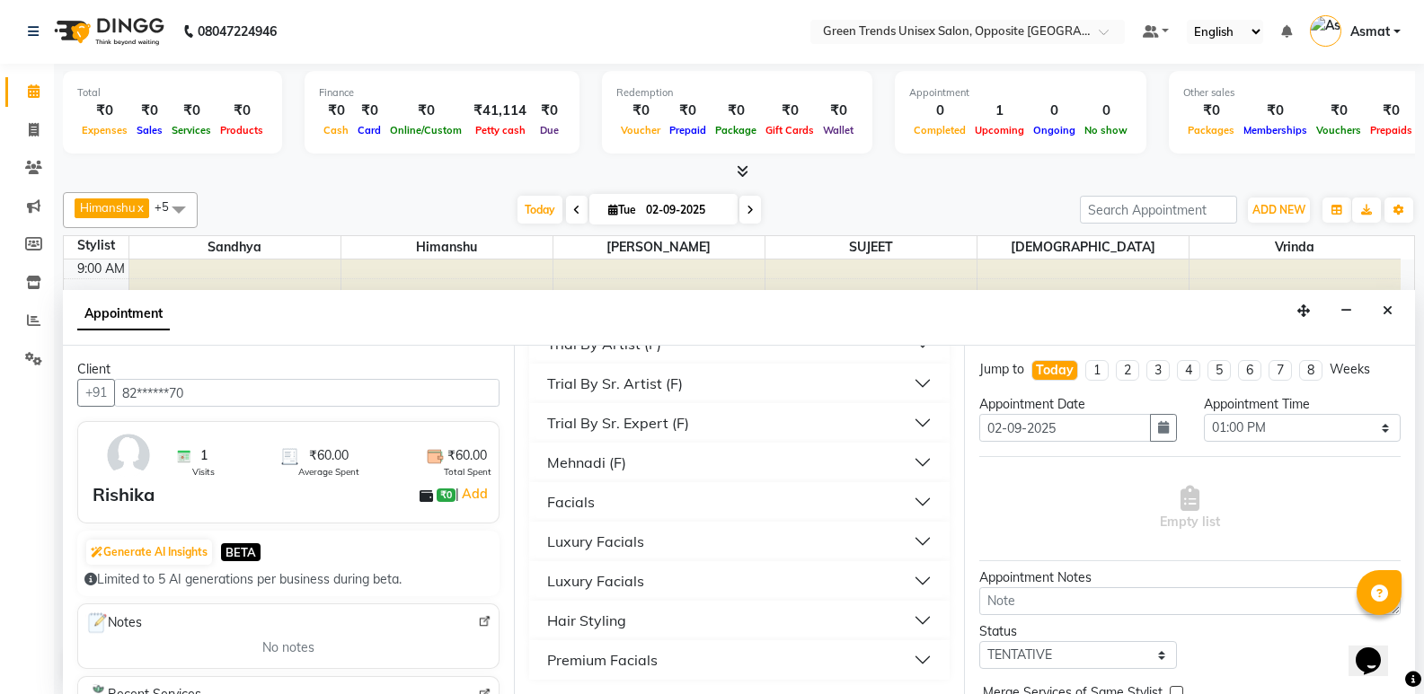
scroll to position [2519, 0]
click at [569, 544] on div "Luxury Facials" at bounding box center [595, 542] width 97 height 22
click at [564, 585] on div "Luxury Facials" at bounding box center [595, 581] width 97 height 22
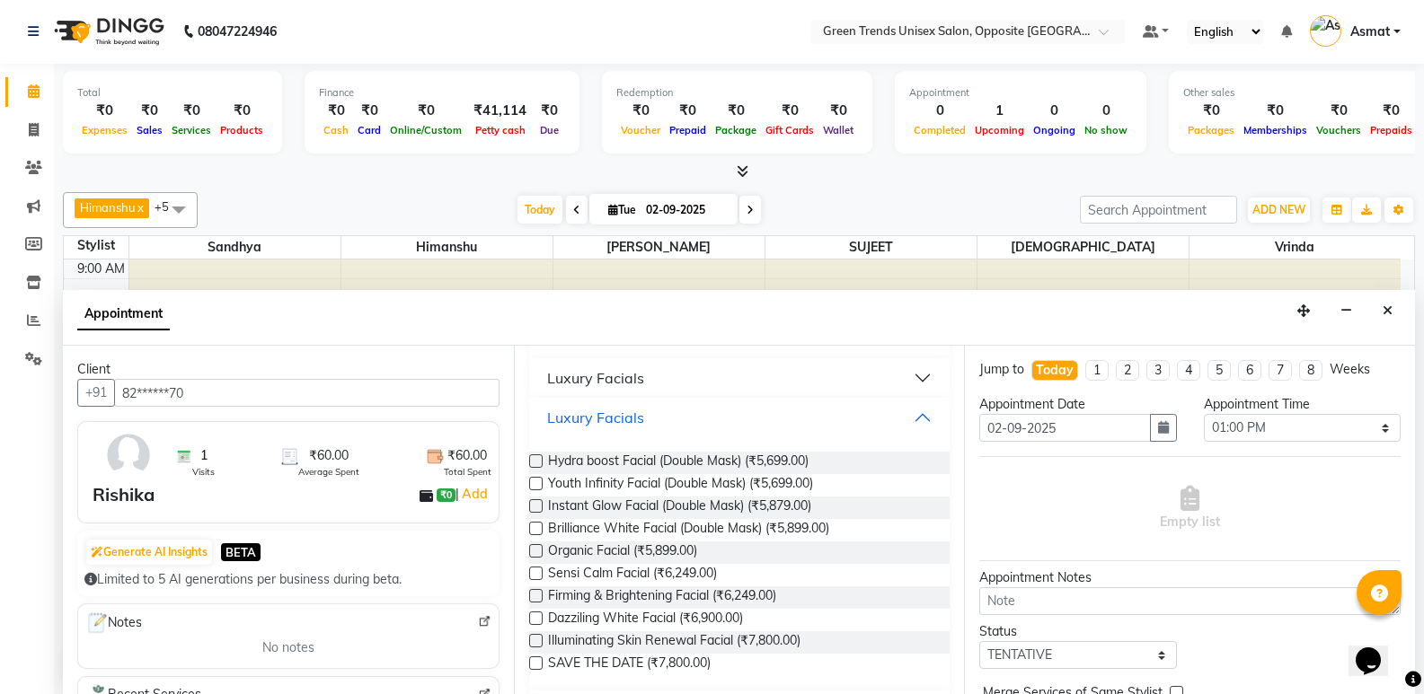
scroll to position [2699, 0]
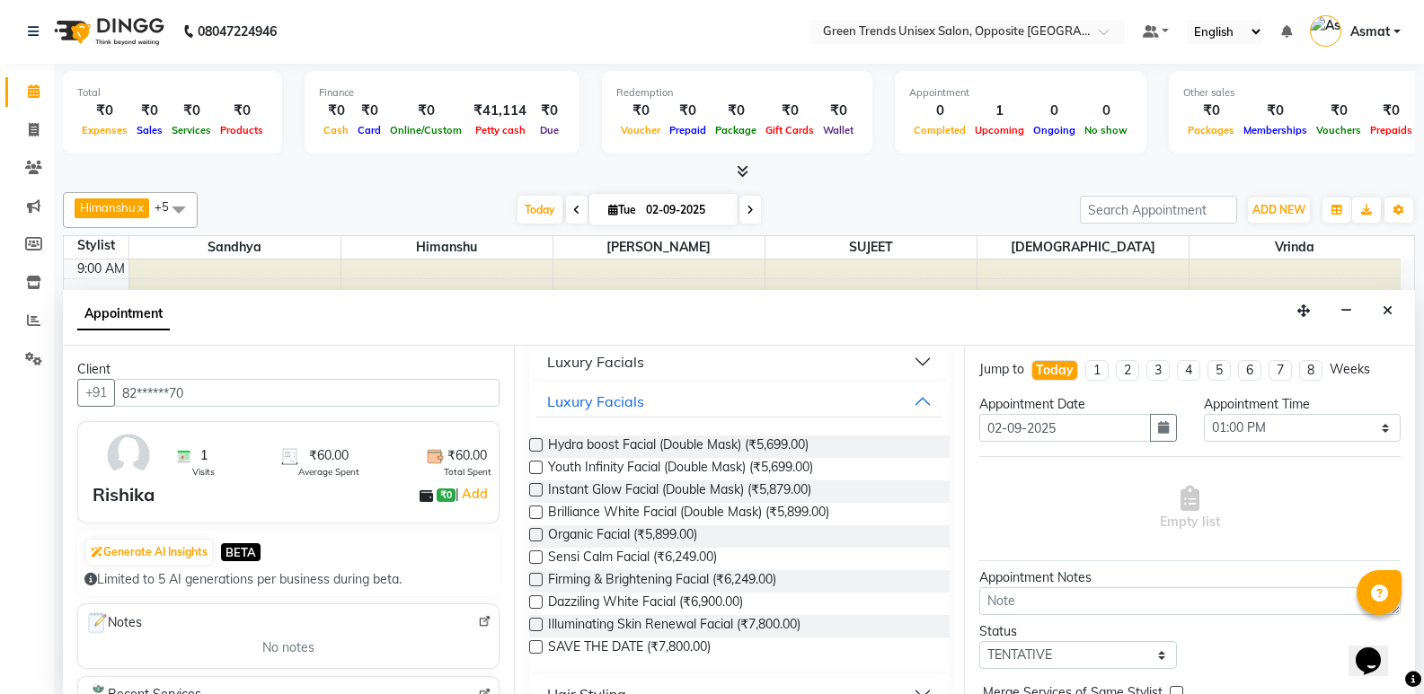
click at [943, 357] on div "Requested Stylist Any Asmat Dinesh Himanshu Raj Shilpakar Sandhya SHAHID Sohail…" at bounding box center [739, 520] width 451 height 348
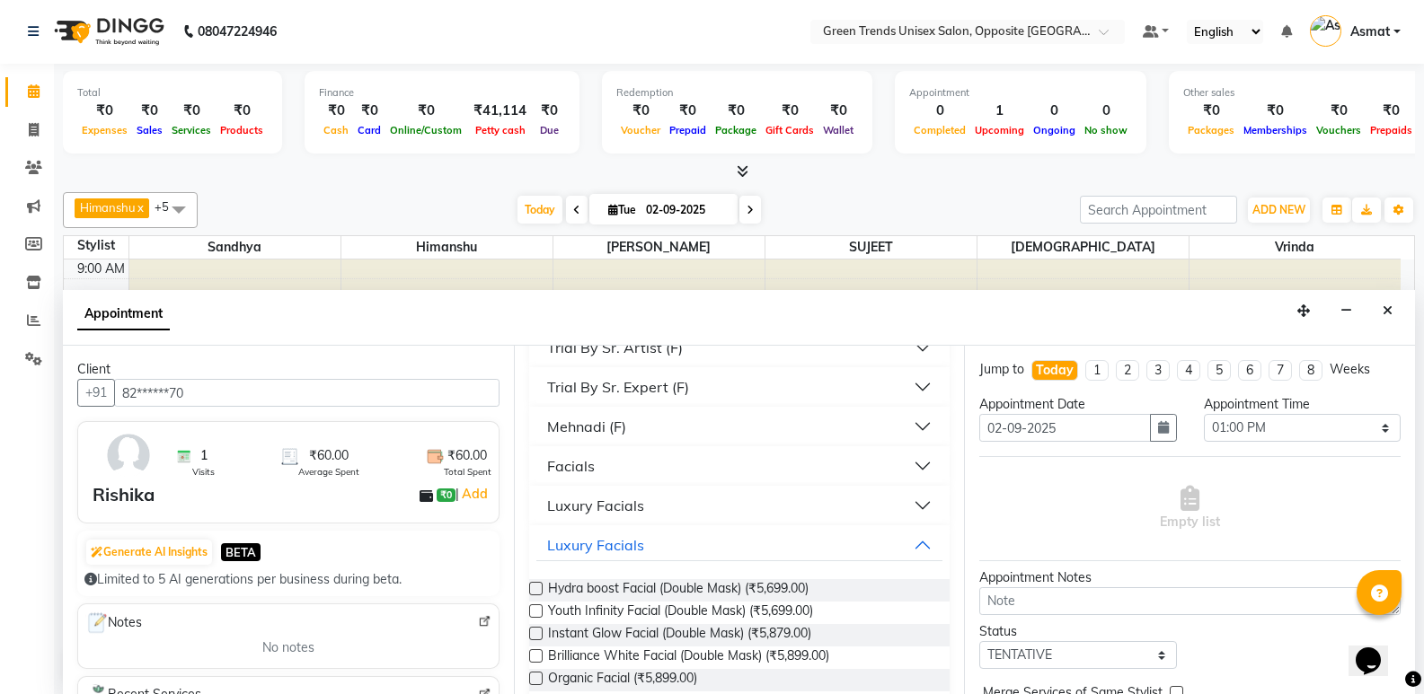
scroll to position [2519, 0]
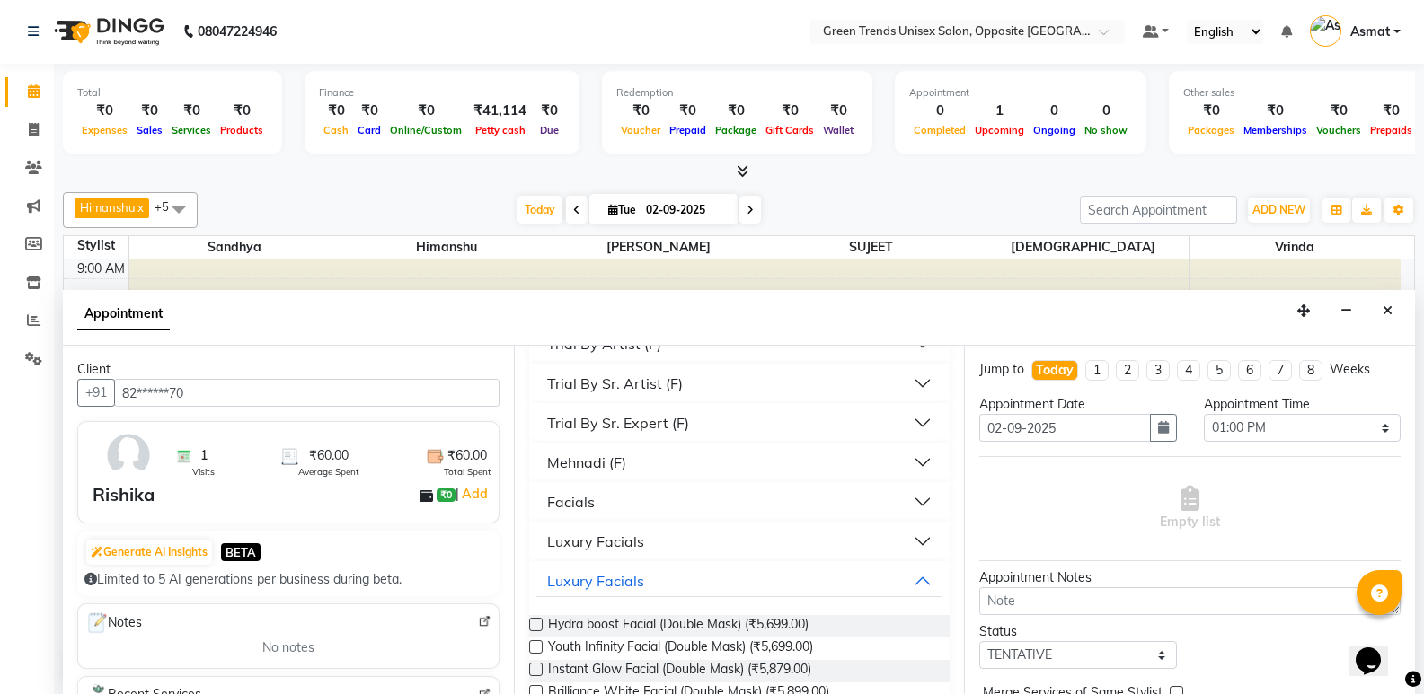
click at [589, 497] on div "Facials" at bounding box center [571, 502] width 48 height 22
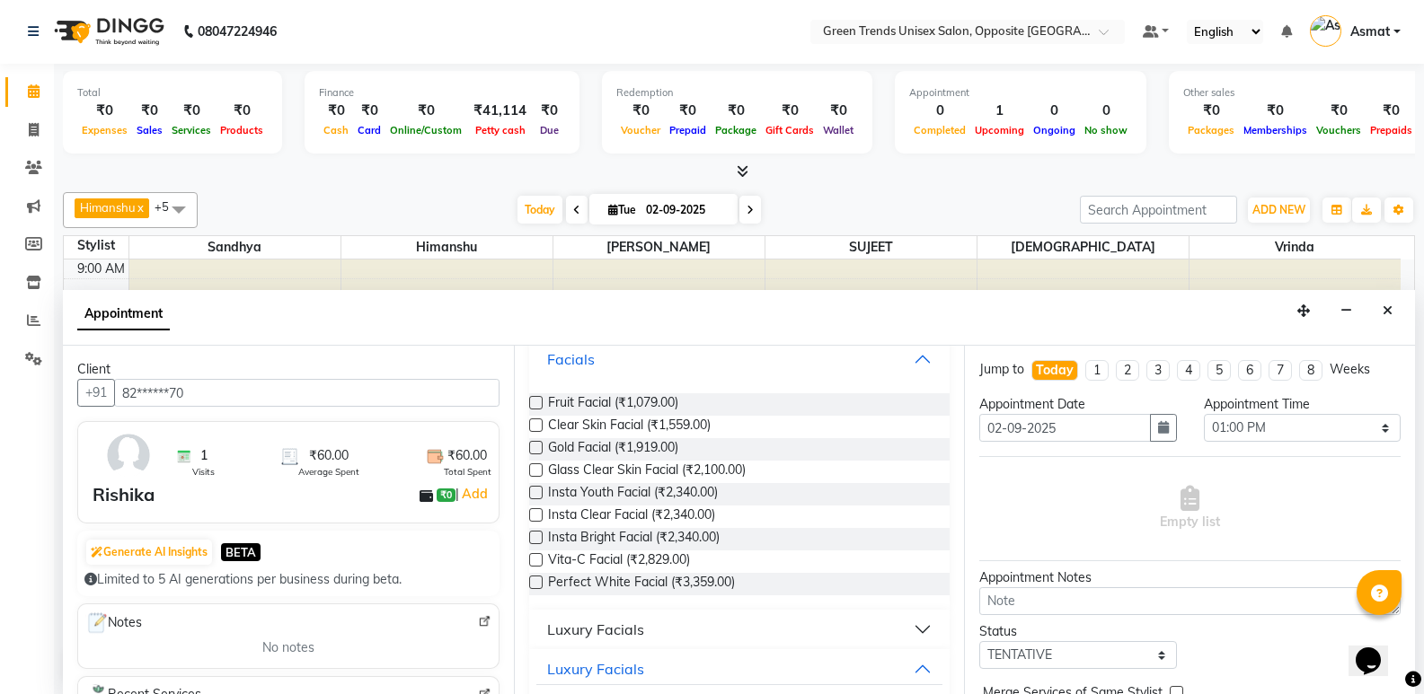
scroll to position [2663, 0]
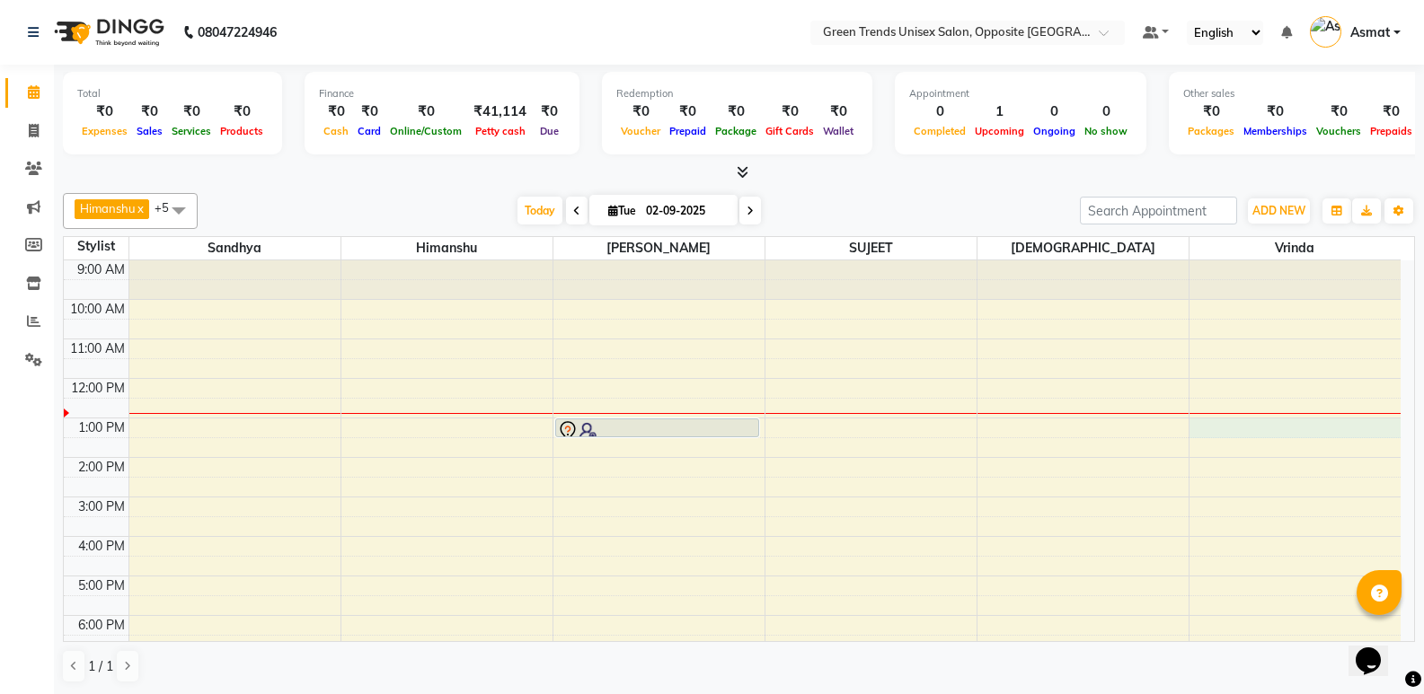
click at [1269, 427] on div "9:00 AM 10:00 AM 11:00 AM 12:00 PM 1:00 PM 2:00 PM 3:00 PM 4:00 PM 5:00 PM 6:00…" at bounding box center [732, 516] width 1337 height 513
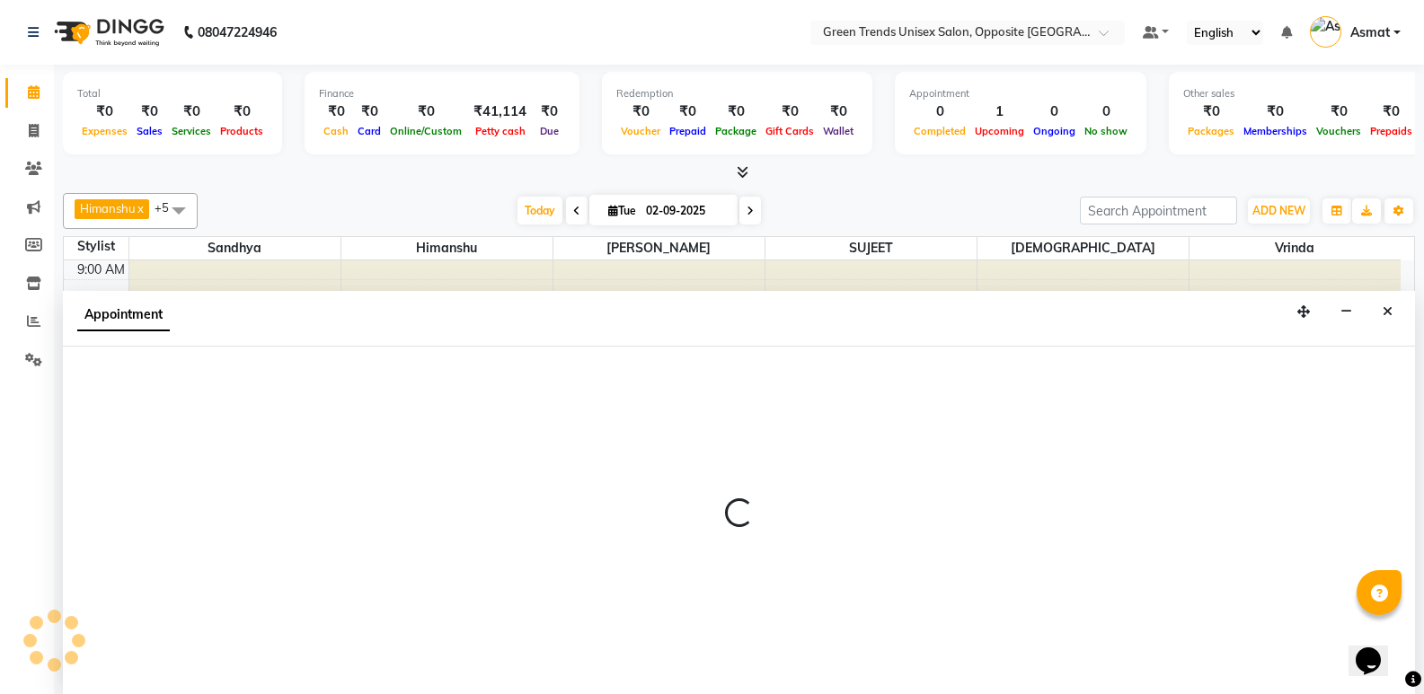
scroll to position [1, 0]
select select "77089"
select select "tentative"
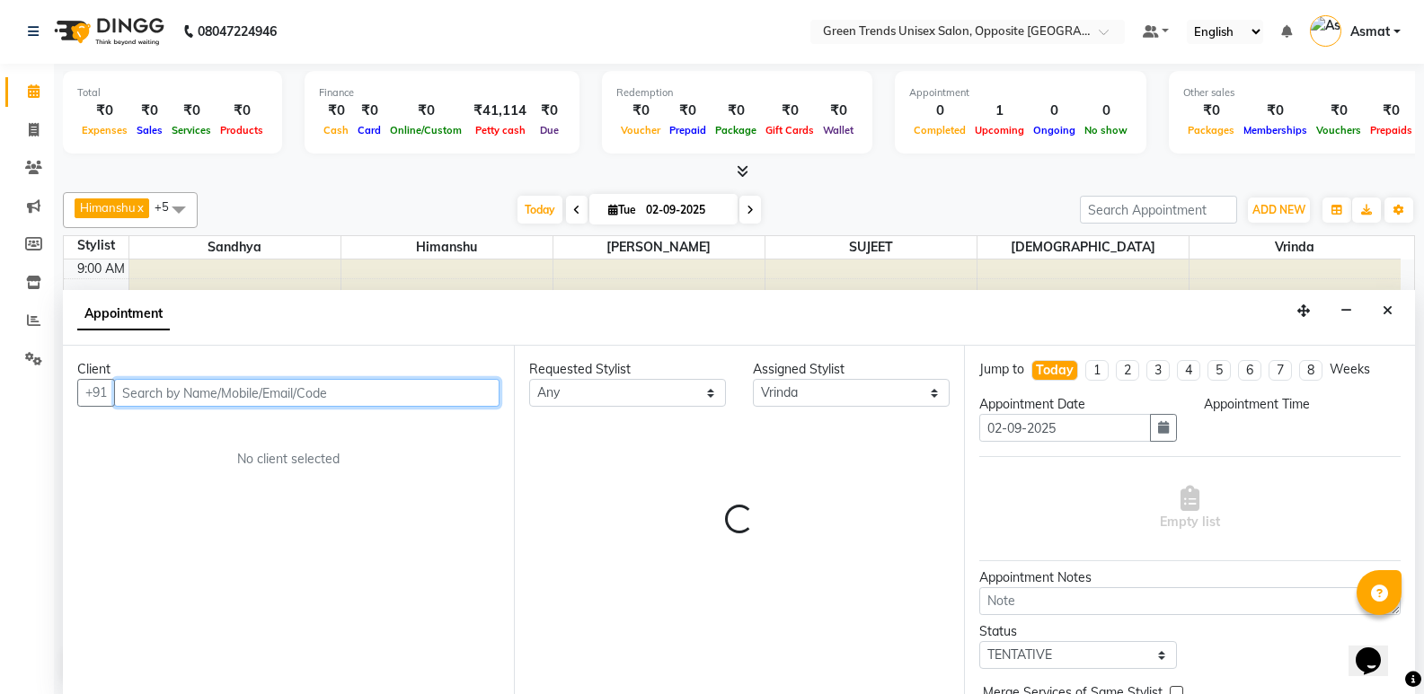
select select "780"
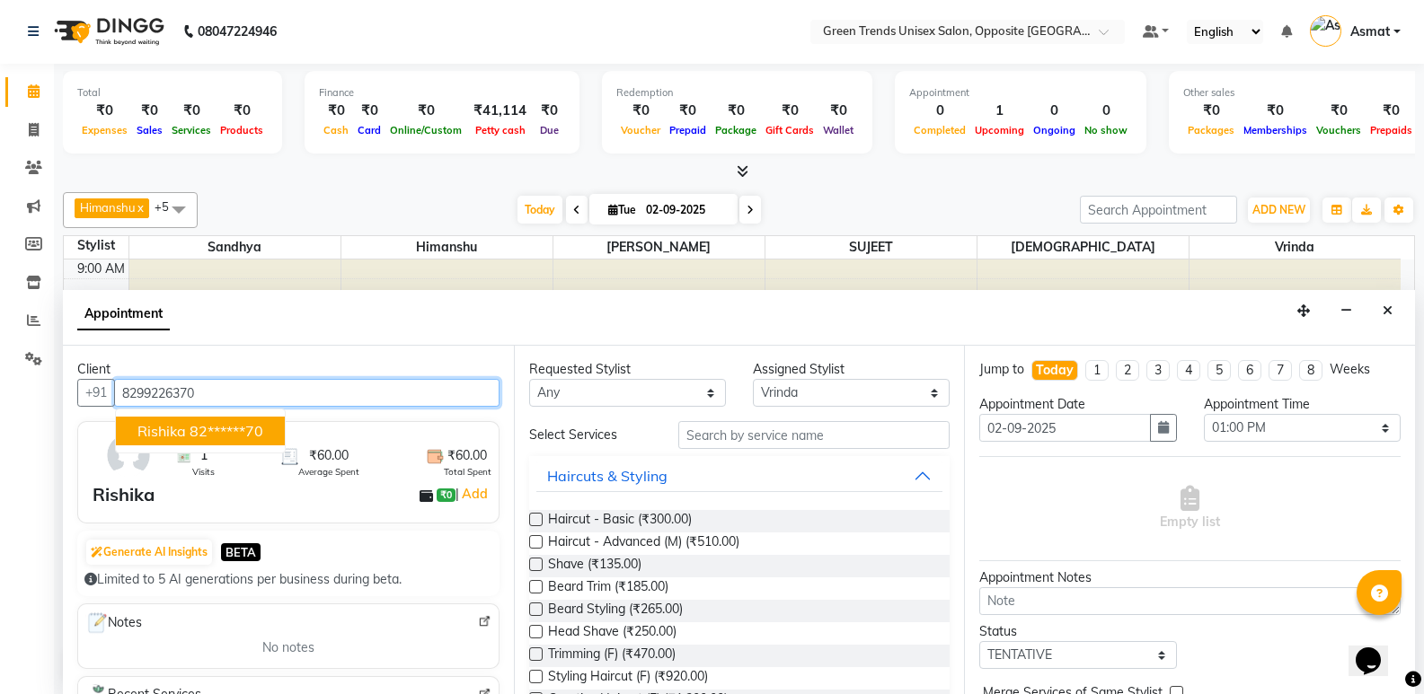
click at [227, 430] on ngb-highlight "82******70" at bounding box center [227, 431] width 74 height 18
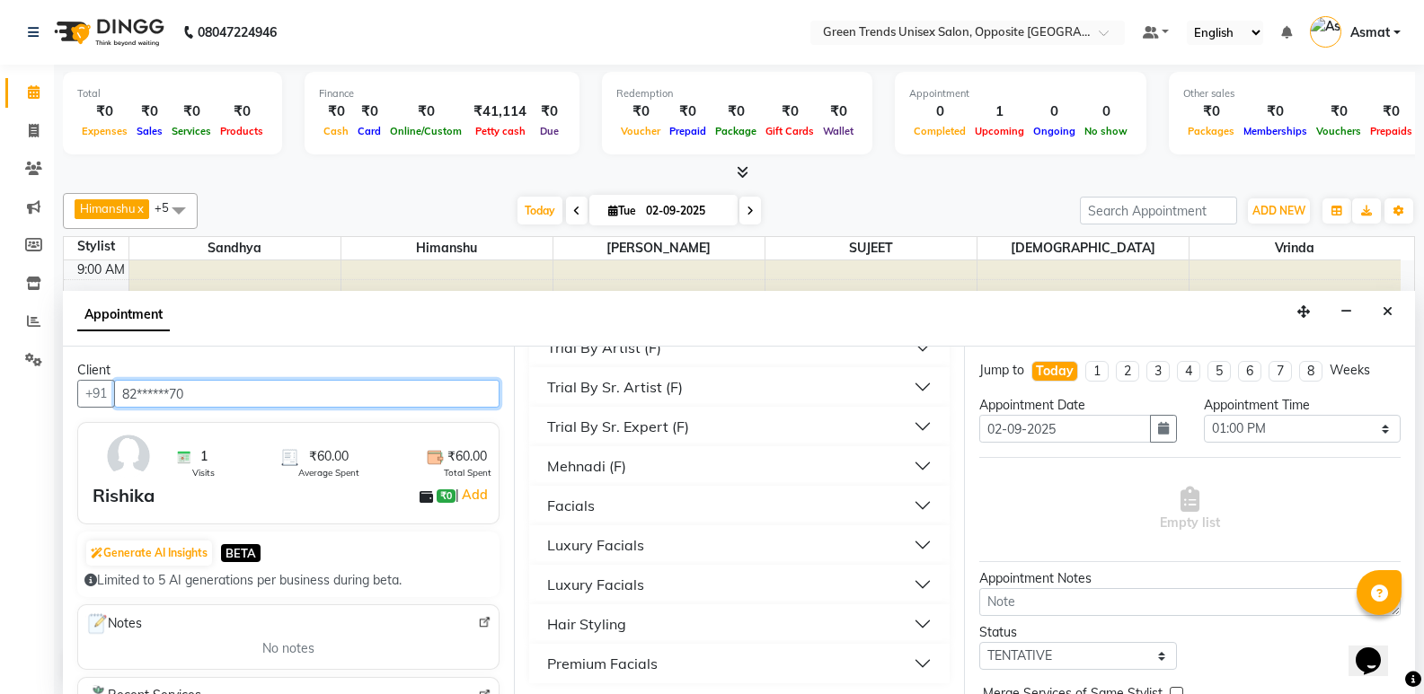
scroll to position [2519, 0]
type input "82******70"
click at [666, 498] on button "Facials" at bounding box center [739, 503] width 407 height 32
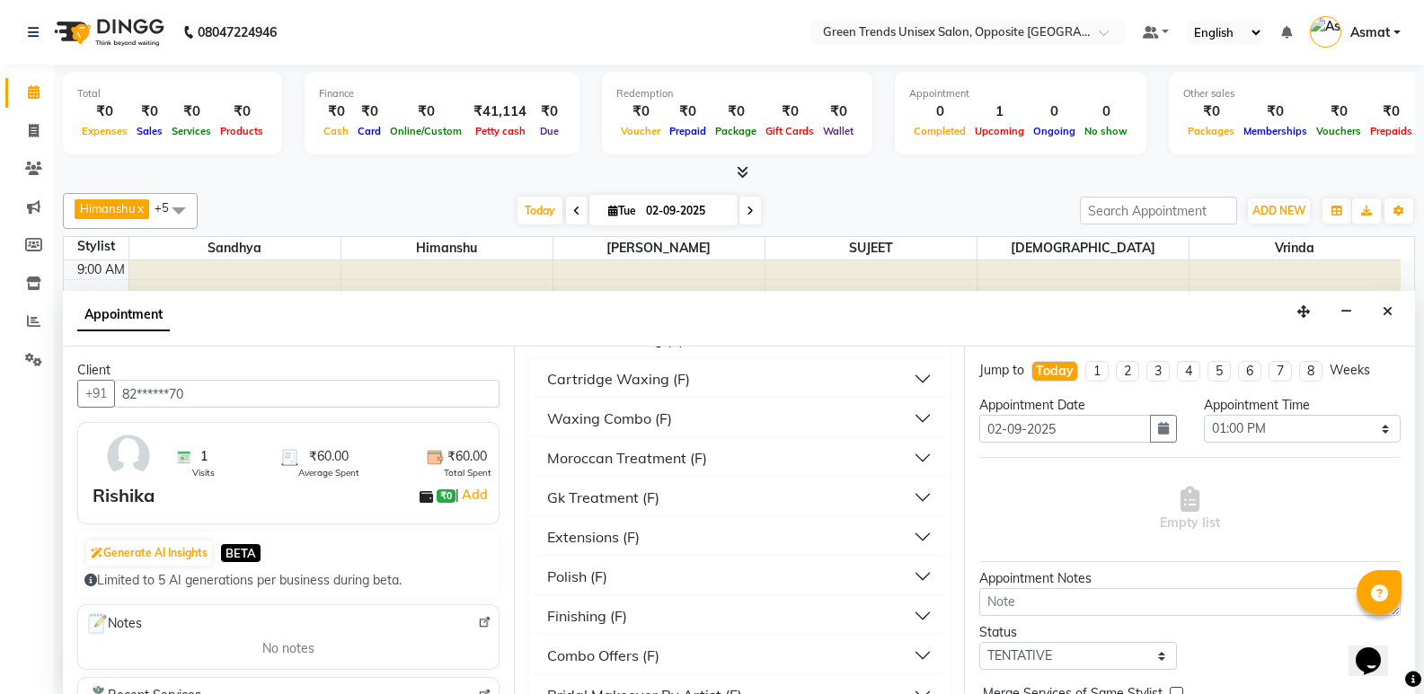
scroll to position [1575, 0]
click at [645, 537] on div "Waxing Combo (F)" at bounding box center [609, 538] width 125 height 22
click at [610, 536] on div "Waxing Combo (F)" at bounding box center [609, 538] width 125 height 22
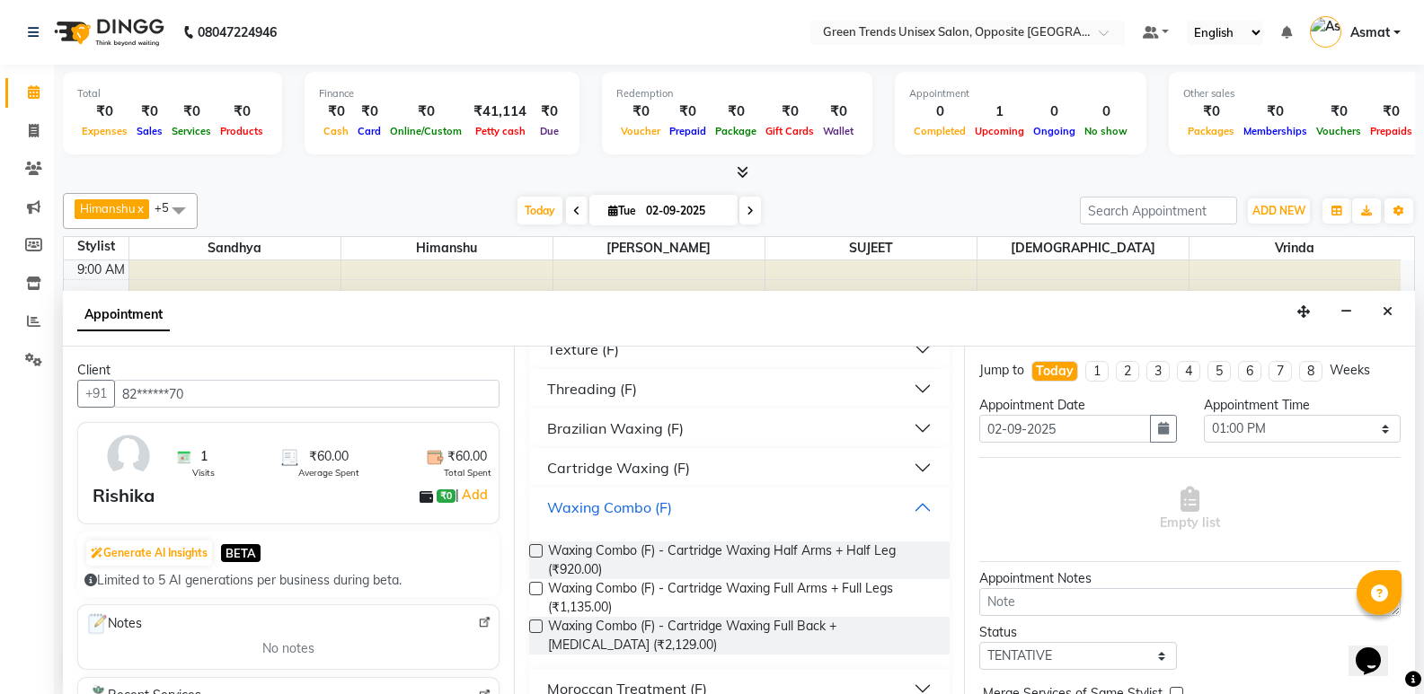
scroll to position [1611, 0]
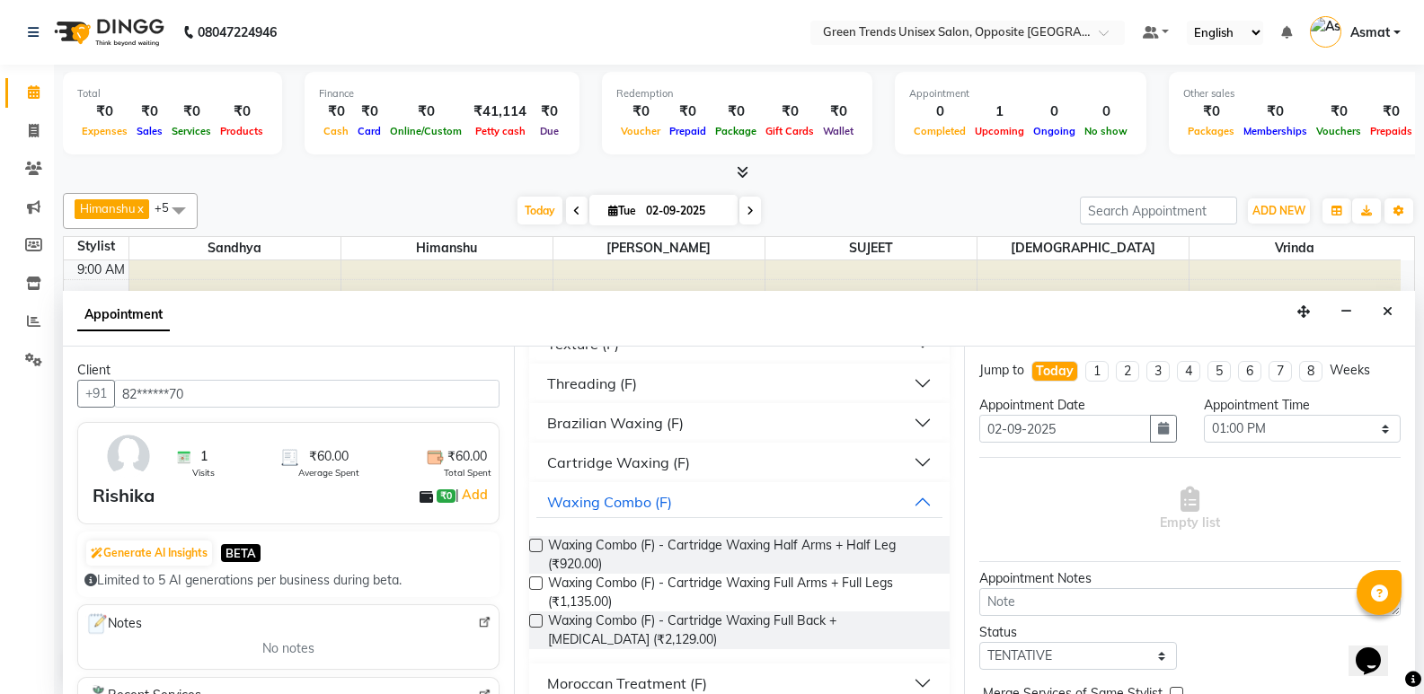
click at [618, 388] on div "Threading (F)" at bounding box center [592, 384] width 90 height 22
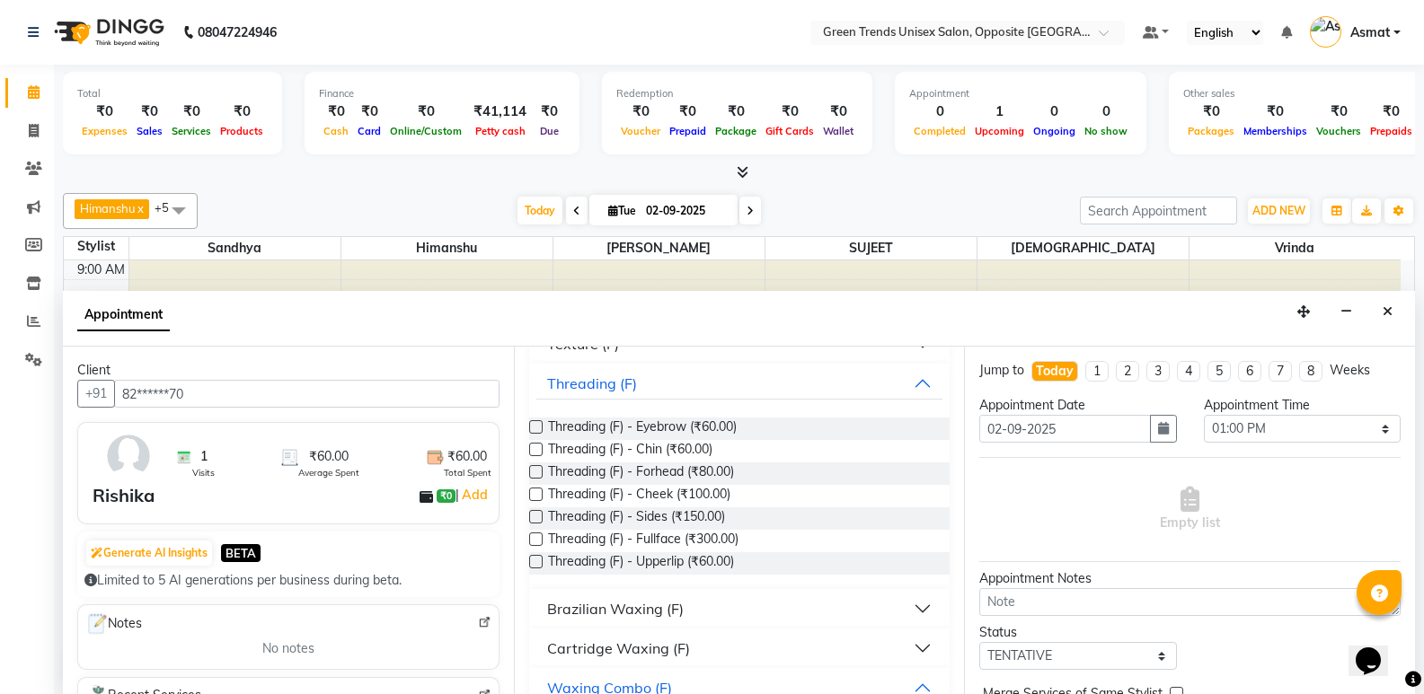
click at [539, 428] on label at bounding box center [535, 426] width 13 height 13
click at [539, 428] on input "checkbox" at bounding box center [535, 429] width 12 height 12
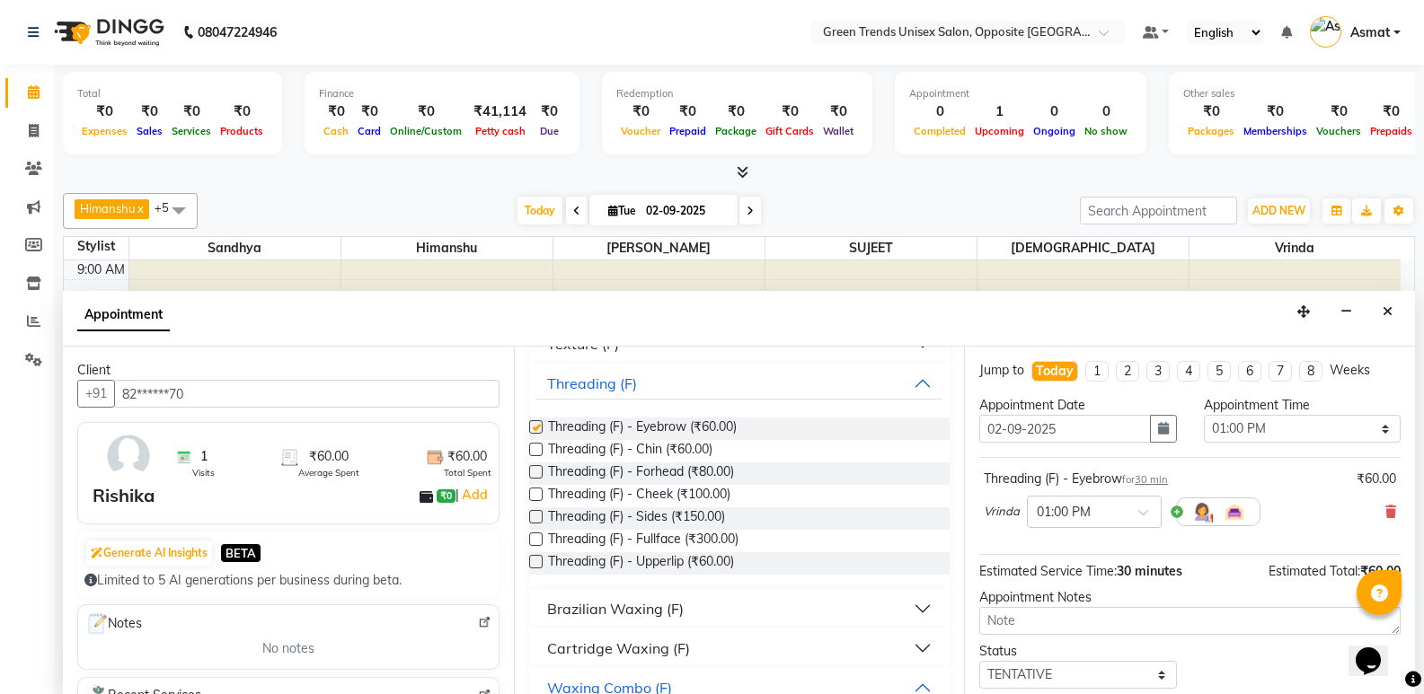
checkbox input "false"
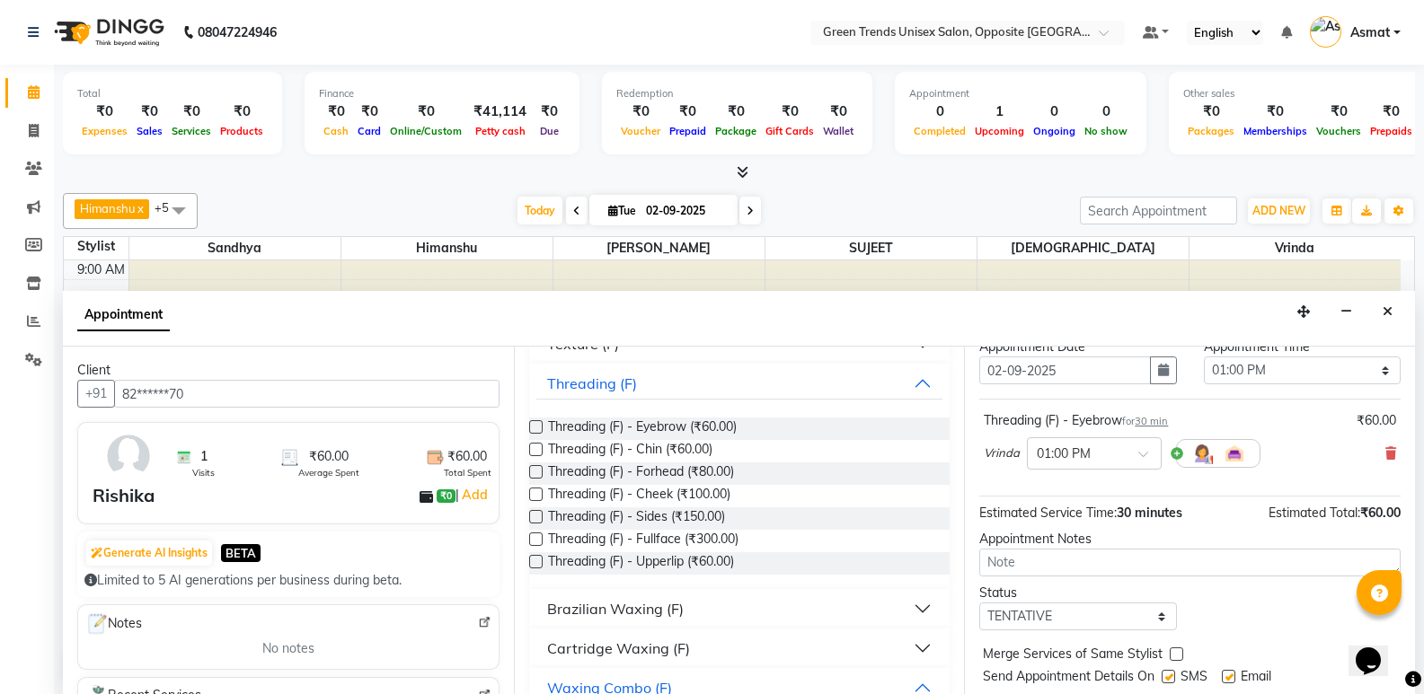
scroll to position [90, 0]
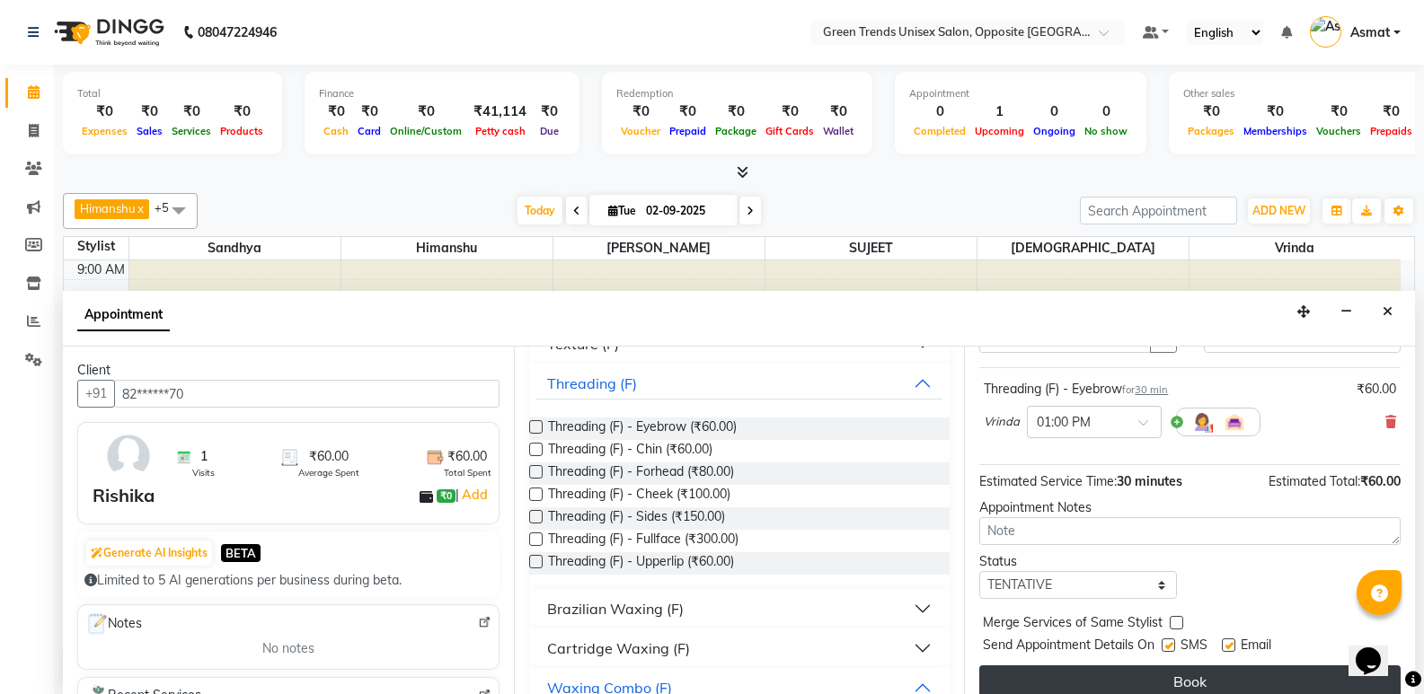
click at [1198, 674] on button "Book" at bounding box center [1189, 682] width 421 height 32
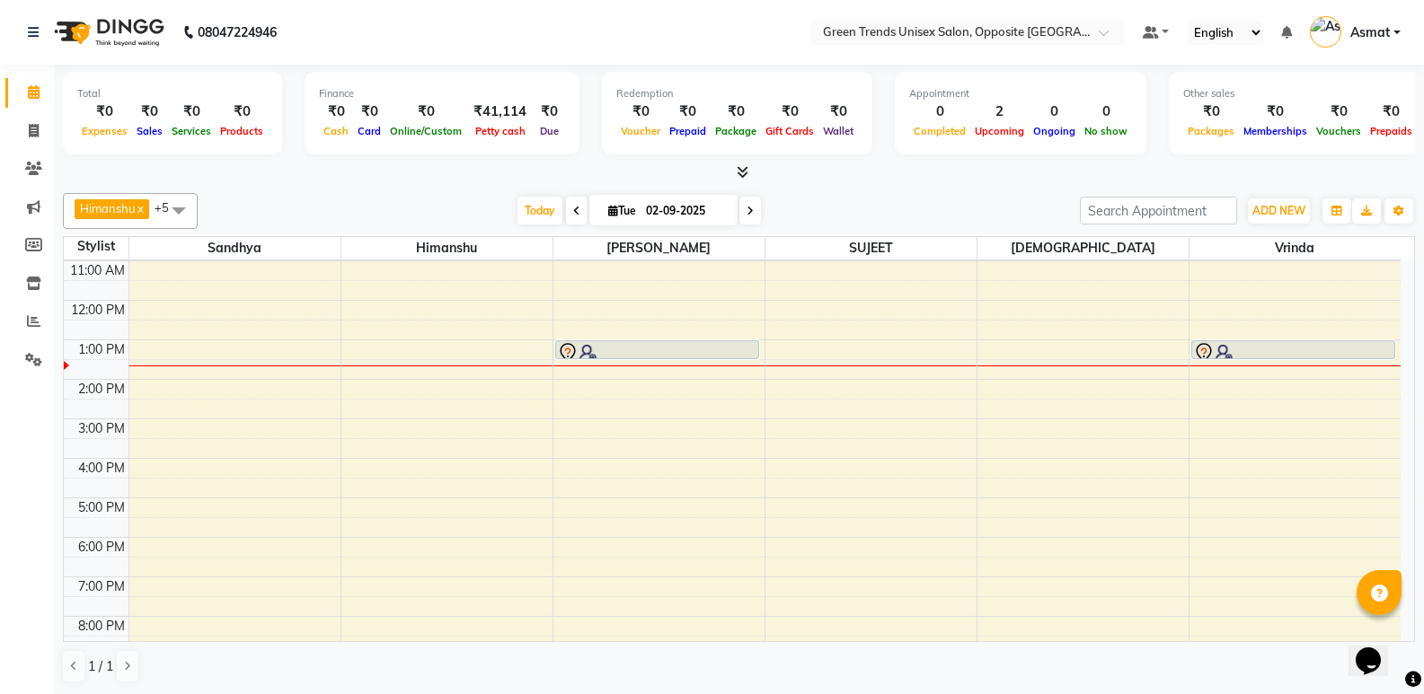
scroll to position [108, 0]
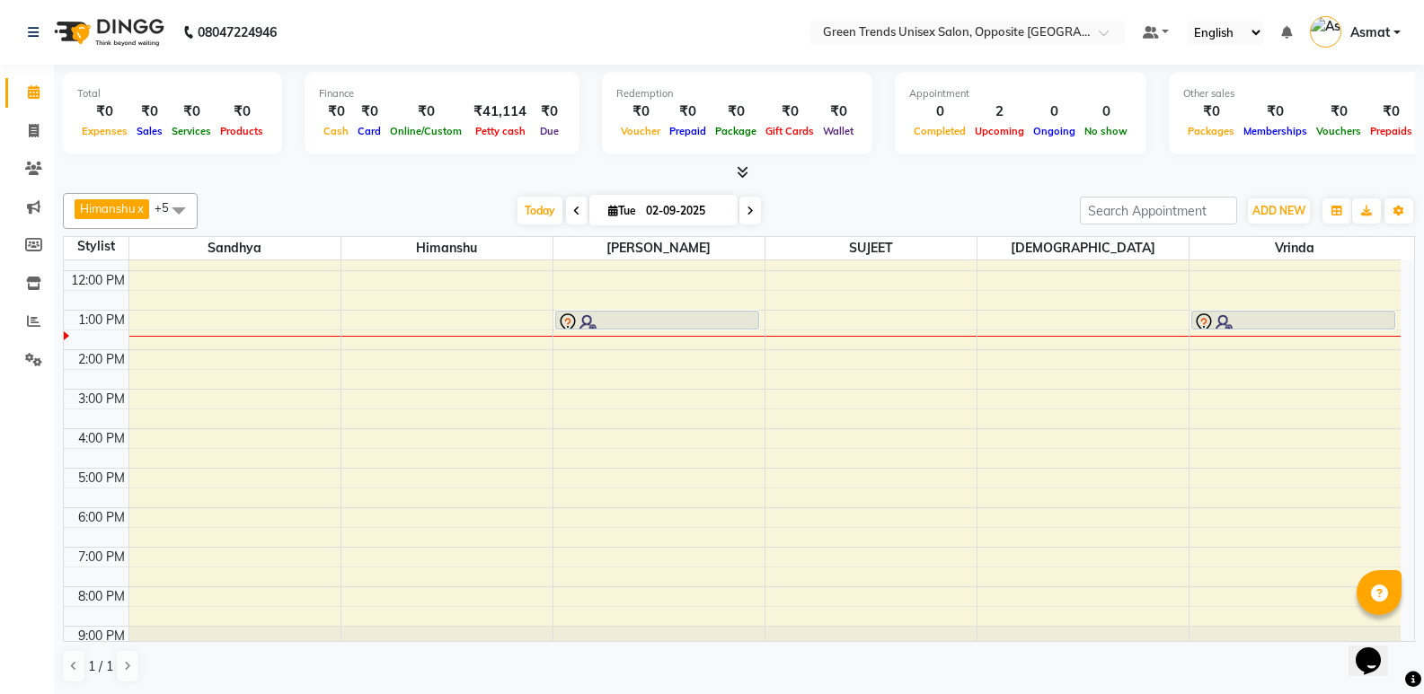
click at [1223, 475] on div "9:00 AM 10:00 AM 11:00 AM 12:00 PM 1:00 PM 2:00 PM 3:00 PM 4:00 PM 5:00 PM 6:00…" at bounding box center [732, 409] width 1337 height 513
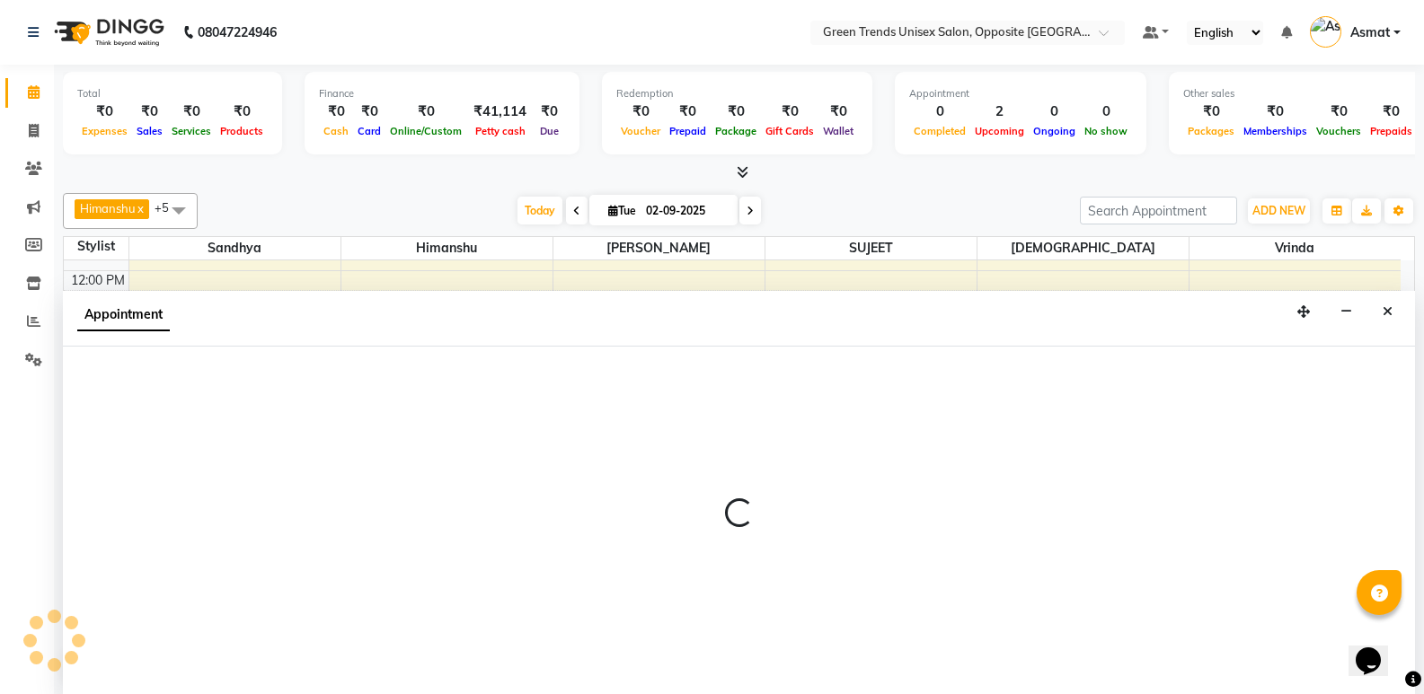
select select "tentative"
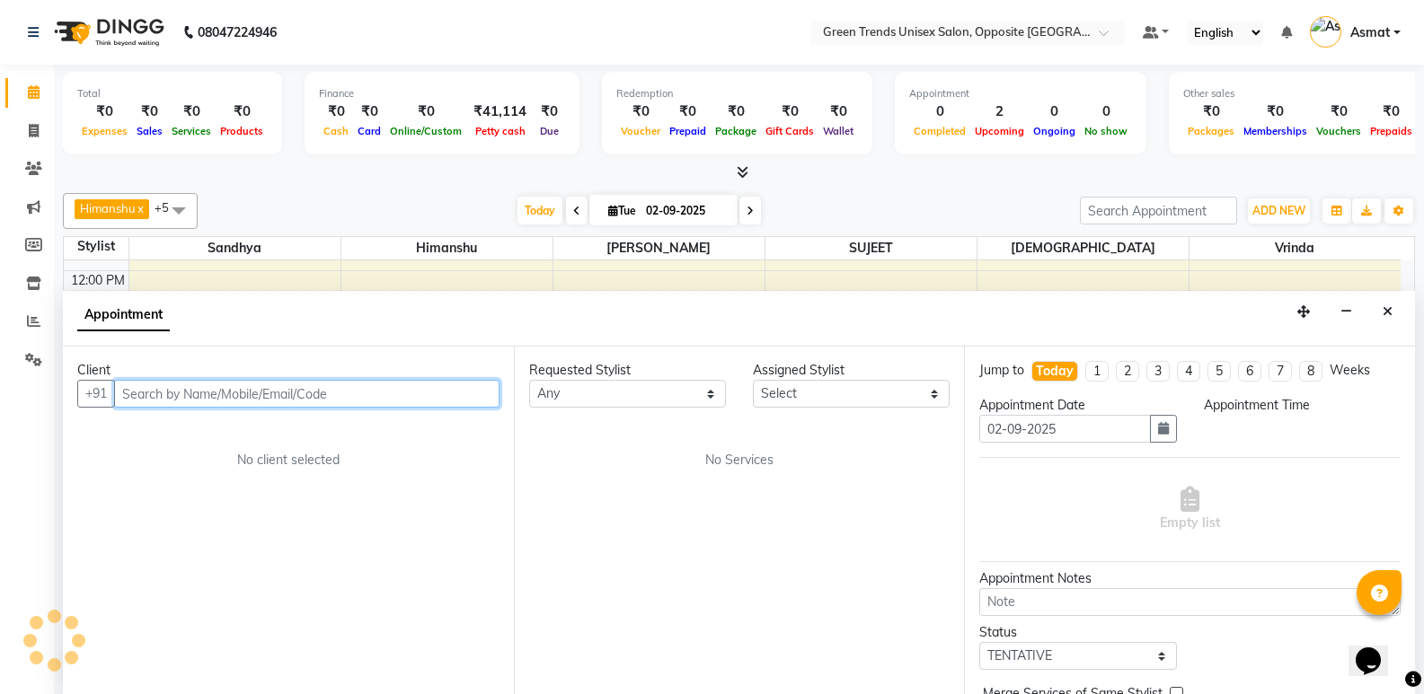
select select "1020"
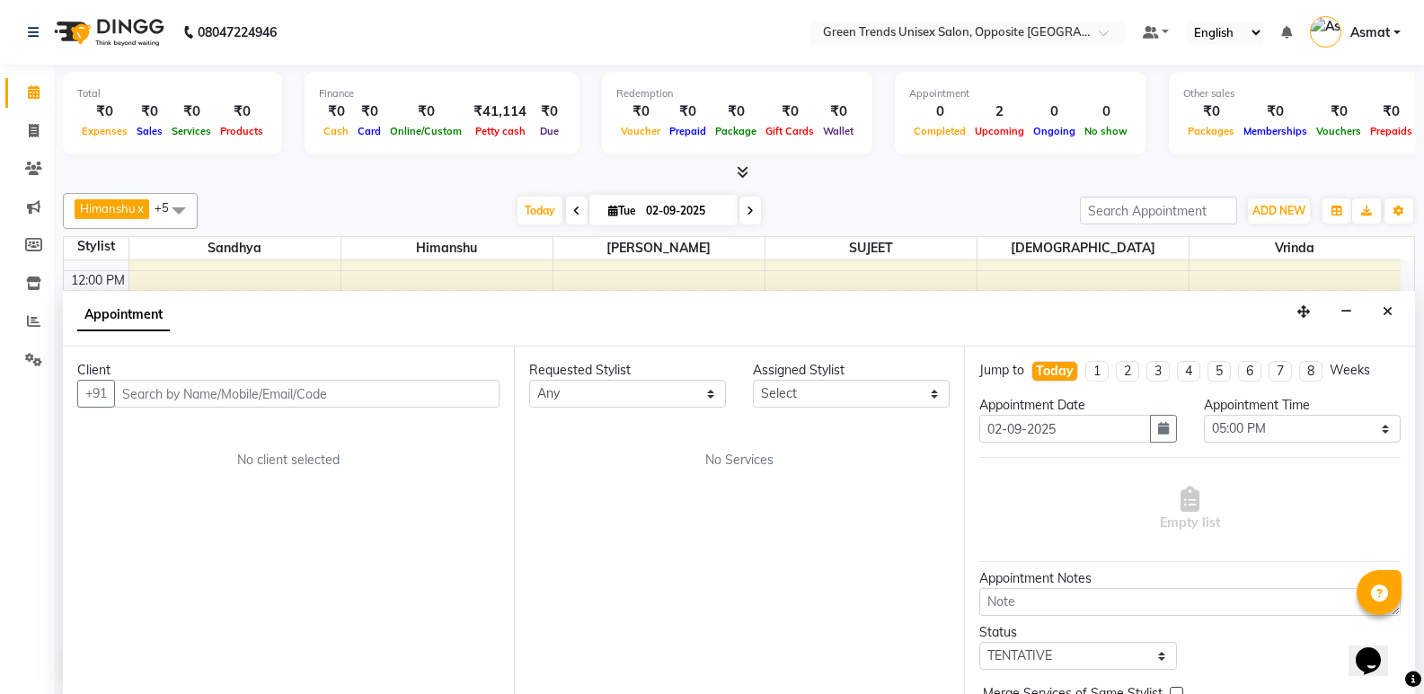
click at [183, 207] on span at bounding box center [179, 210] width 36 height 34
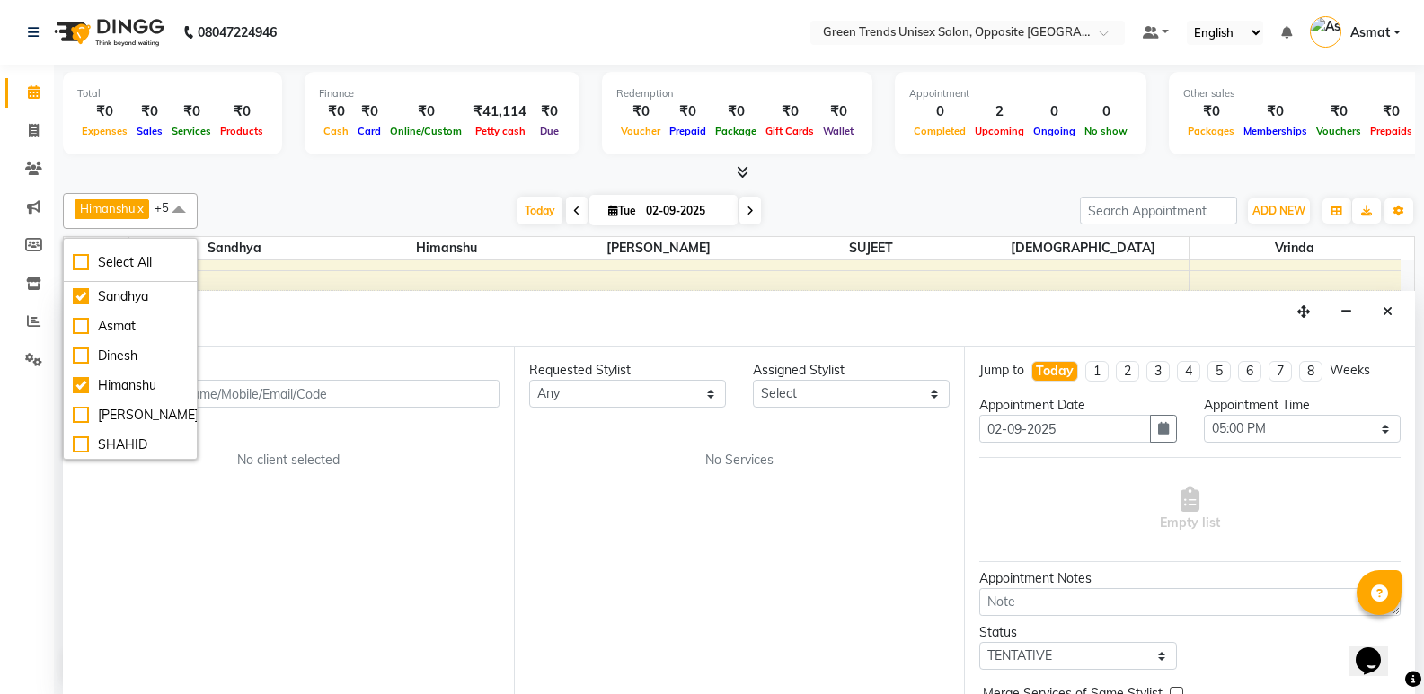
click at [181, 210] on span at bounding box center [179, 210] width 36 height 34
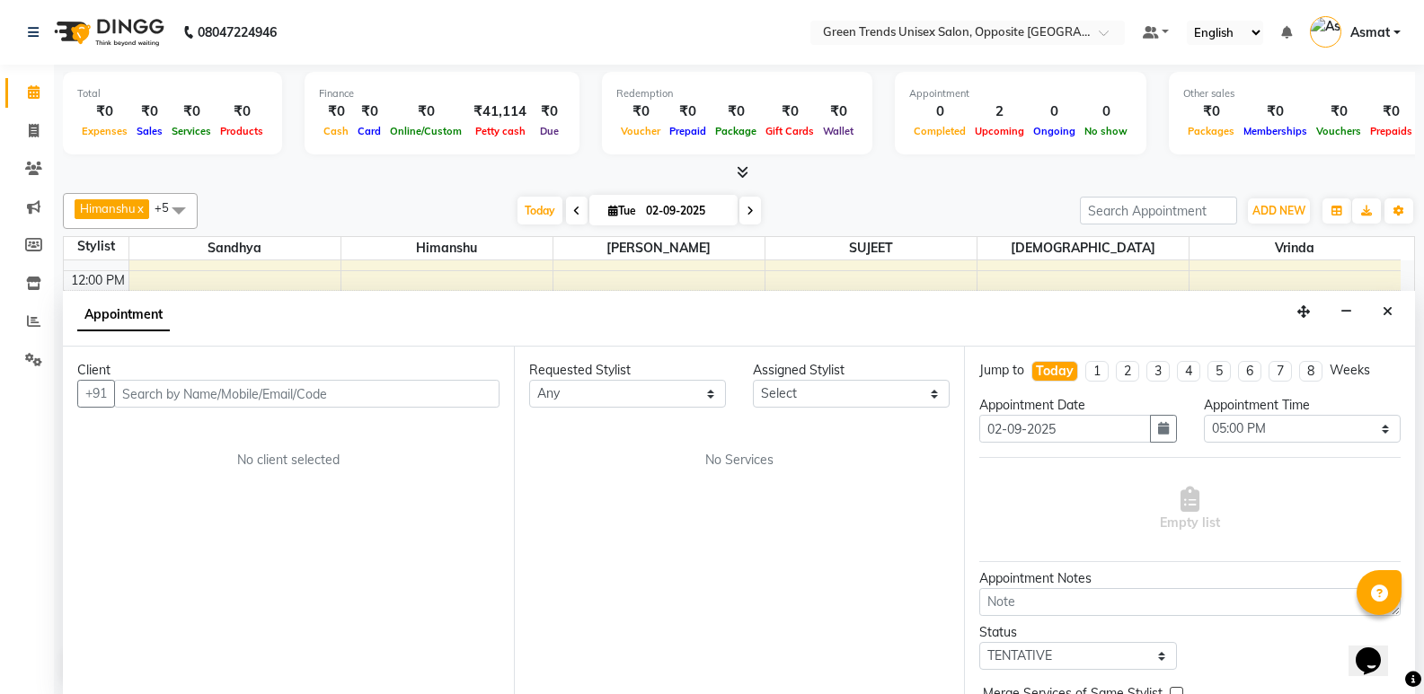
click at [181, 214] on span at bounding box center [179, 210] width 36 height 34
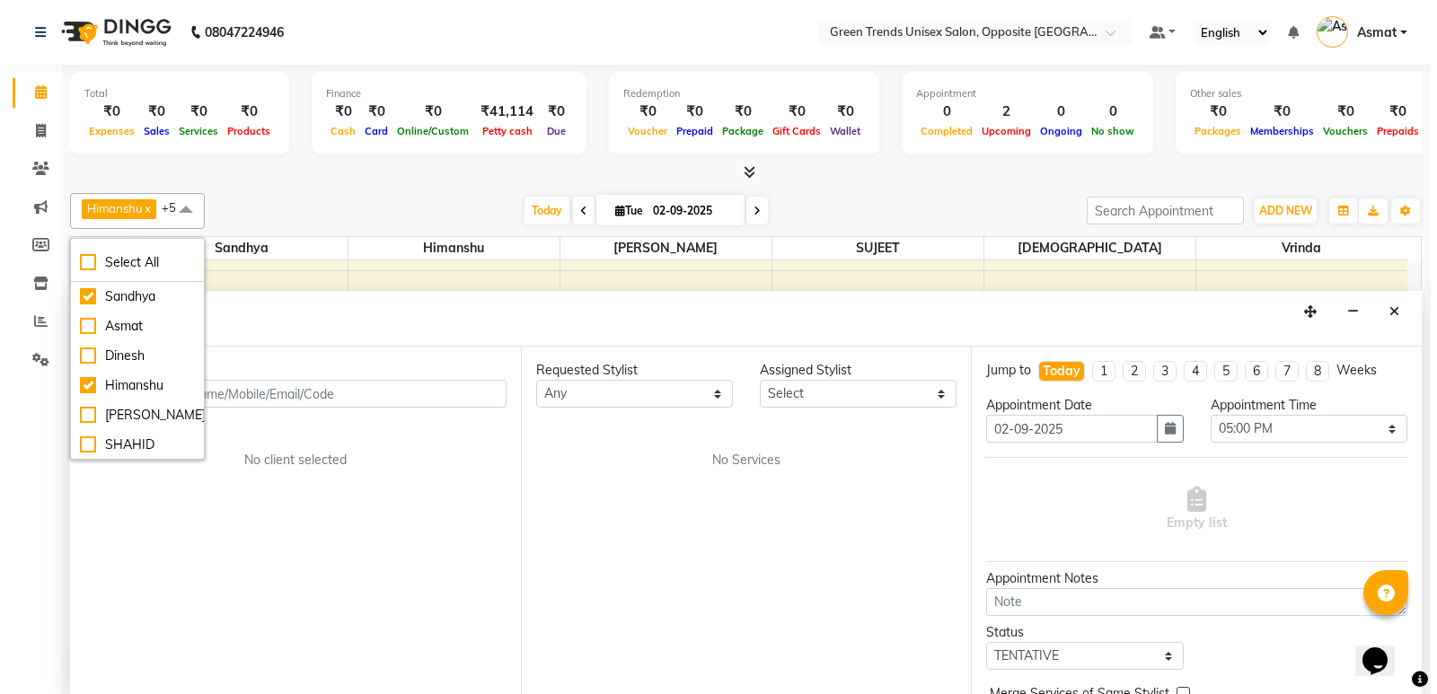
scroll to position [1, 0]
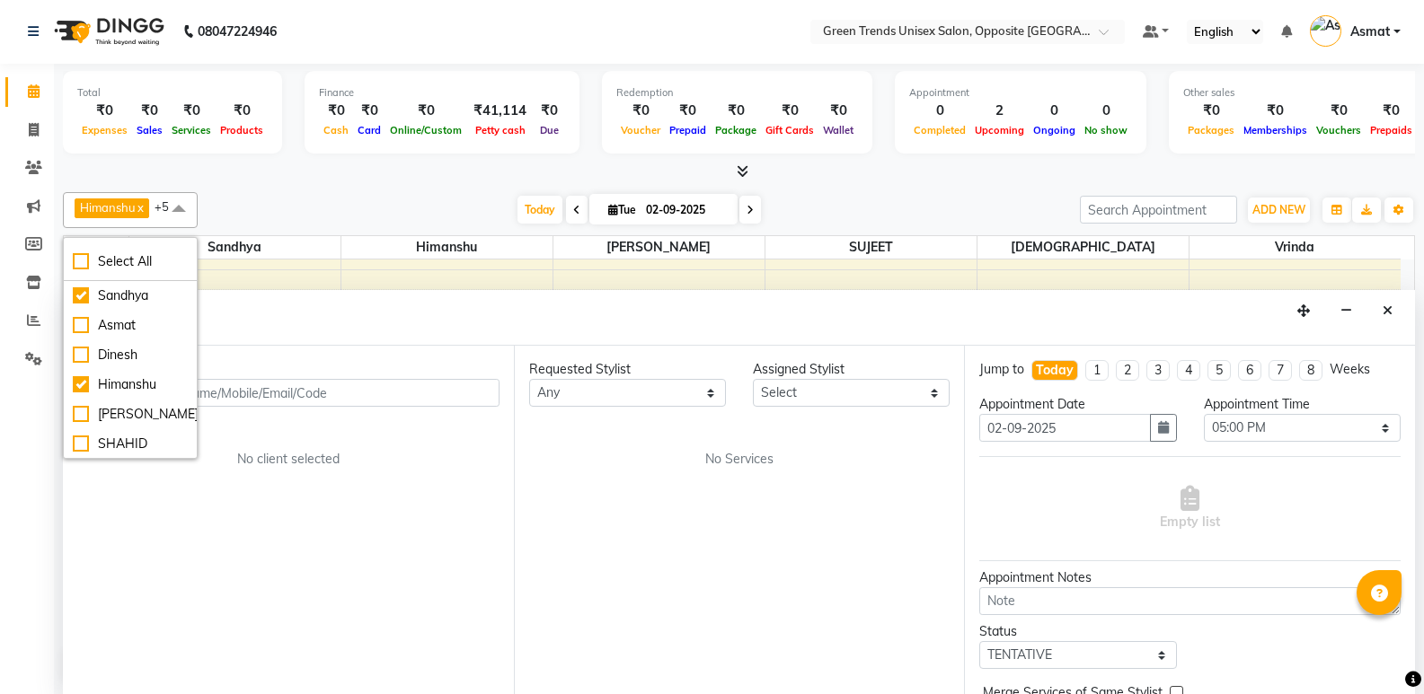
click at [146, 527] on div "Client +91 No client selected" at bounding box center [288, 520] width 451 height 348
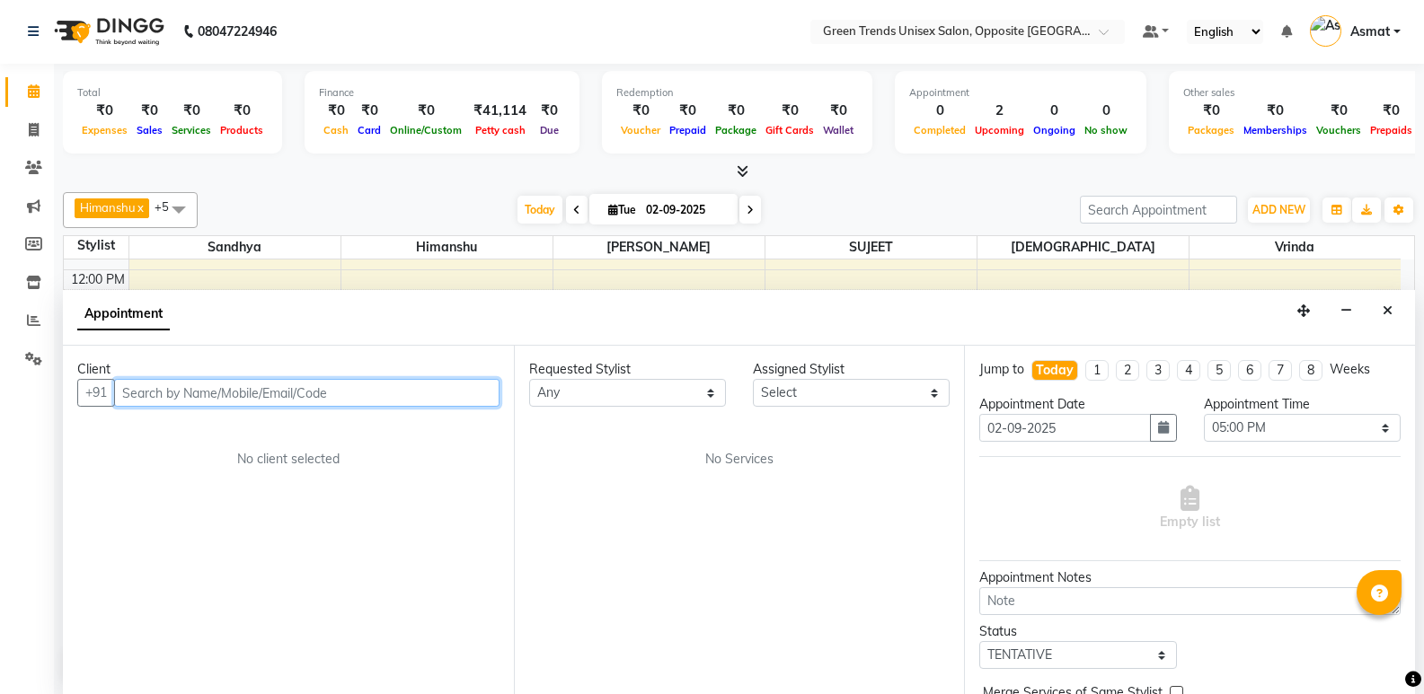
click at [195, 393] on input "text" at bounding box center [306, 393] width 385 height 28
type input "6393826418"
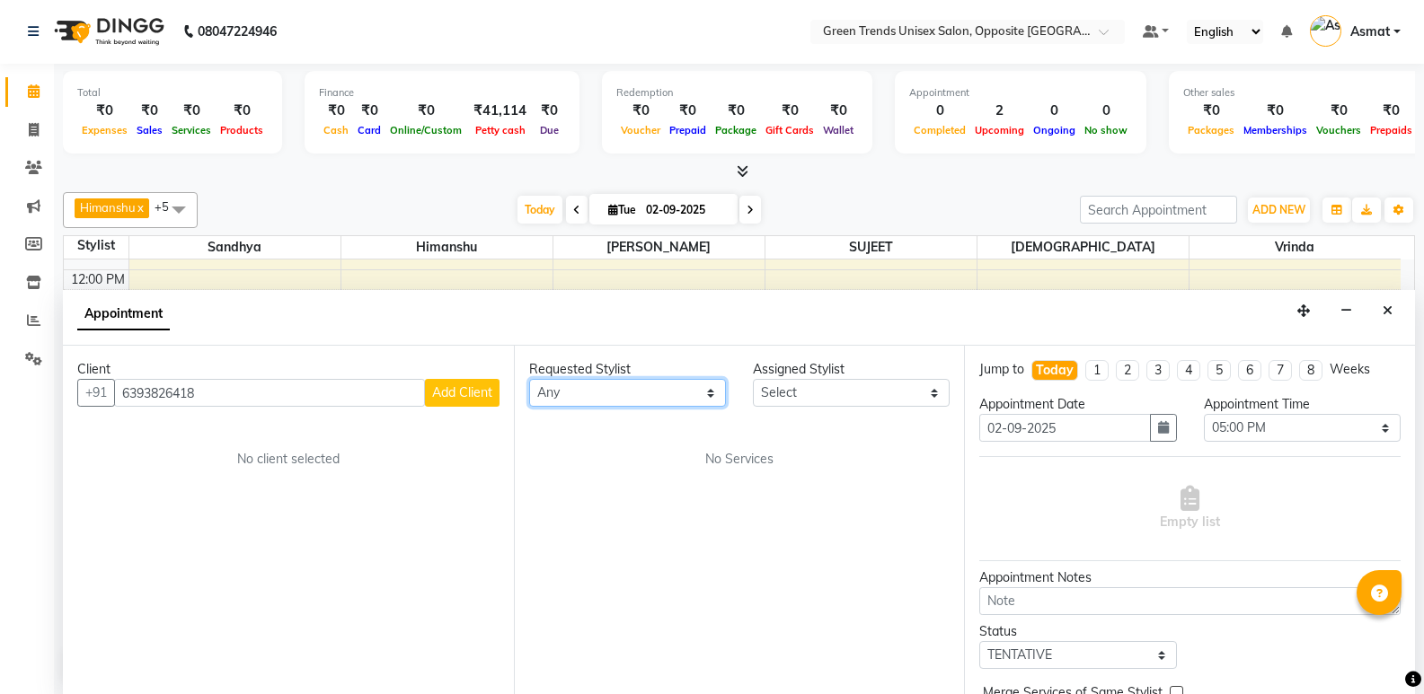
click at [707, 398] on select "Any" at bounding box center [627, 393] width 197 height 28
click at [490, 391] on span "Add Client" at bounding box center [462, 392] width 60 height 16
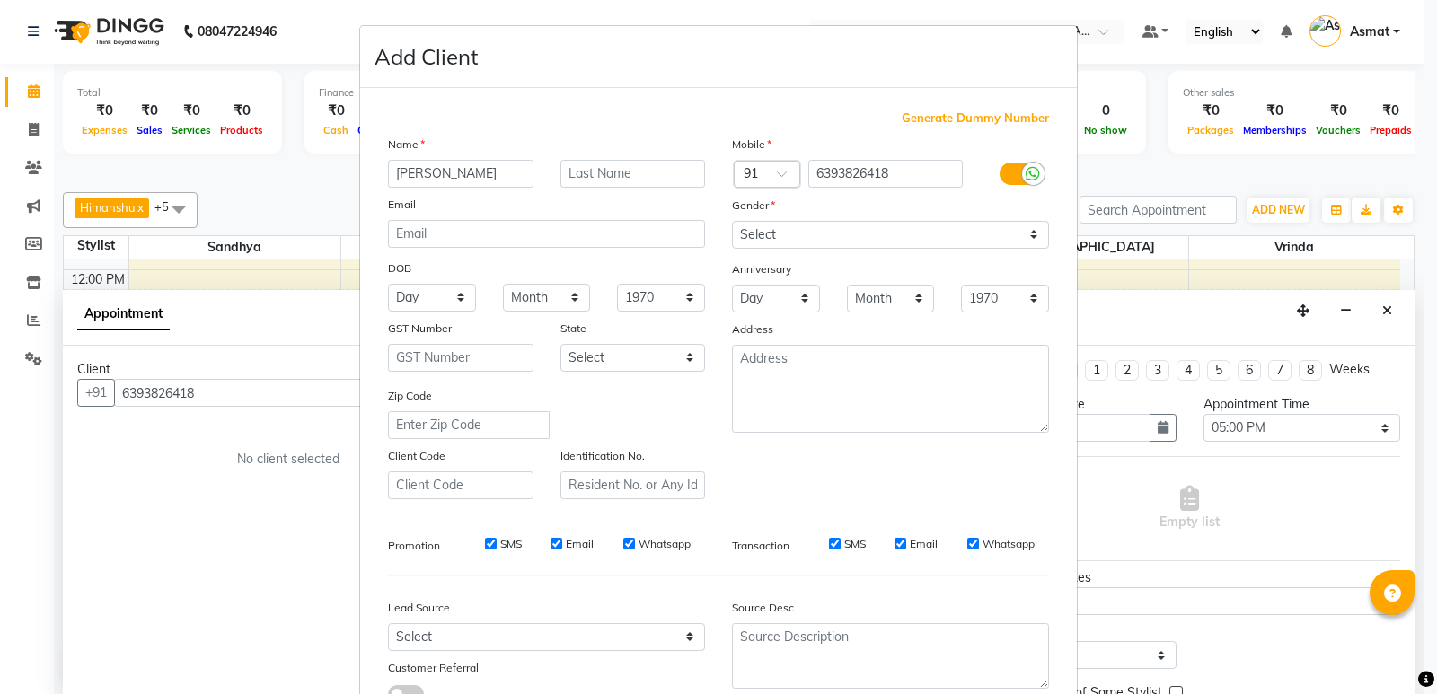
type input "vantika"
click at [600, 173] on input "text" at bounding box center [633, 174] width 146 height 28
click at [392, 175] on input "vantika" at bounding box center [461, 174] width 146 height 28
click at [397, 178] on input "vantika" at bounding box center [461, 174] width 146 height 28
click at [445, 178] on input "vantika" at bounding box center [461, 174] width 146 height 28
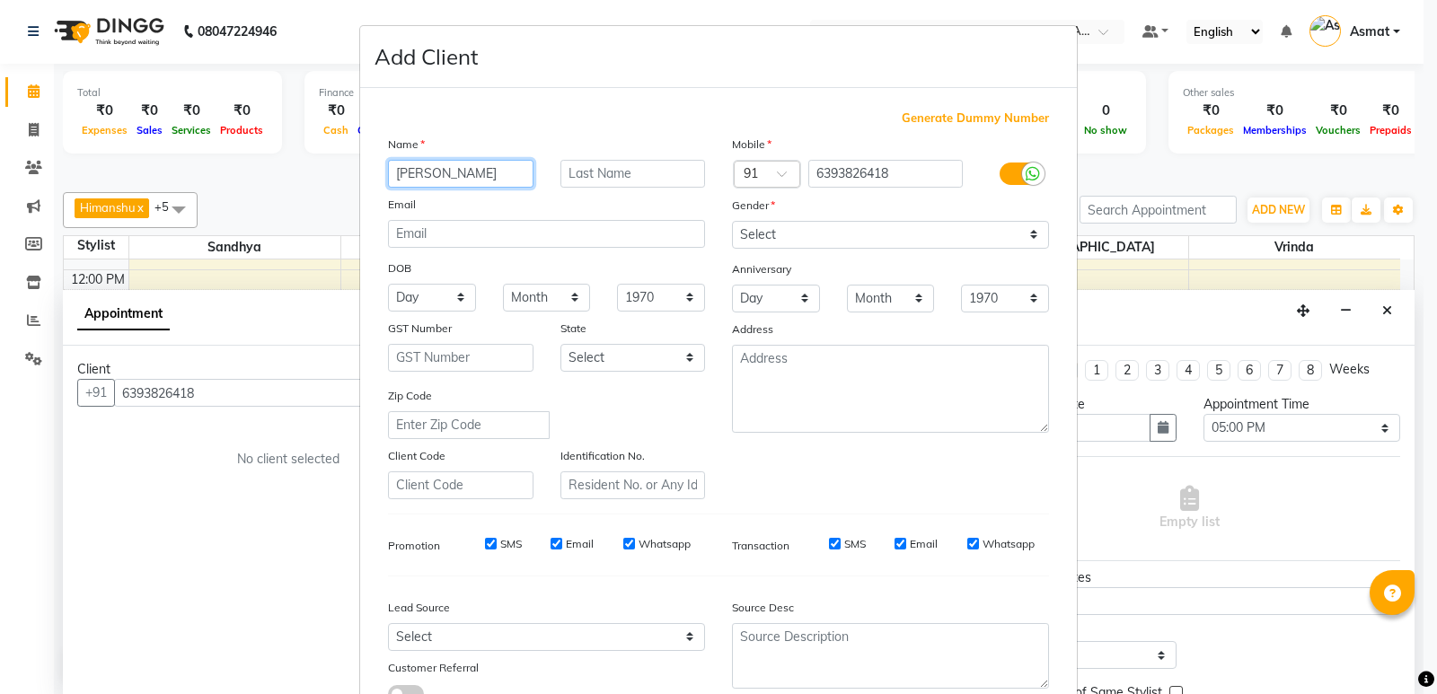
click at [392, 173] on input "vantika" at bounding box center [461, 174] width 146 height 28
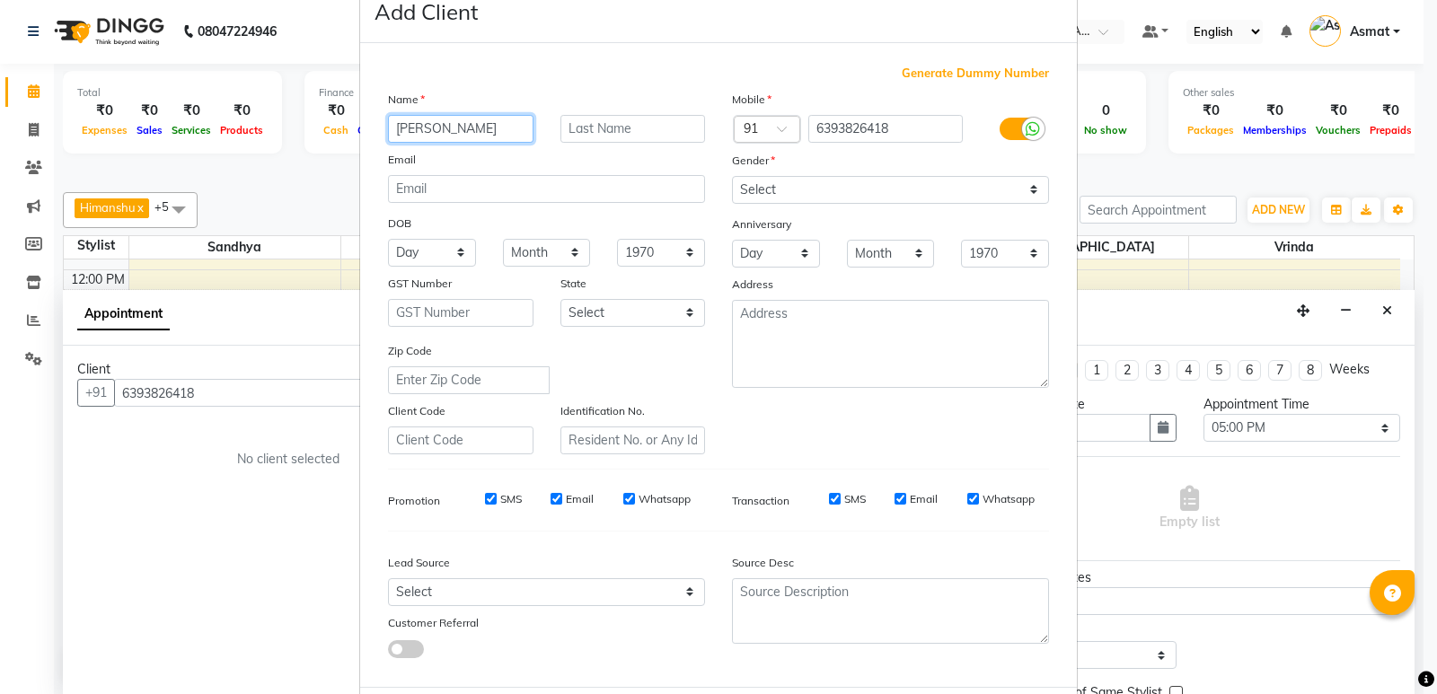
scroll to position [0, 0]
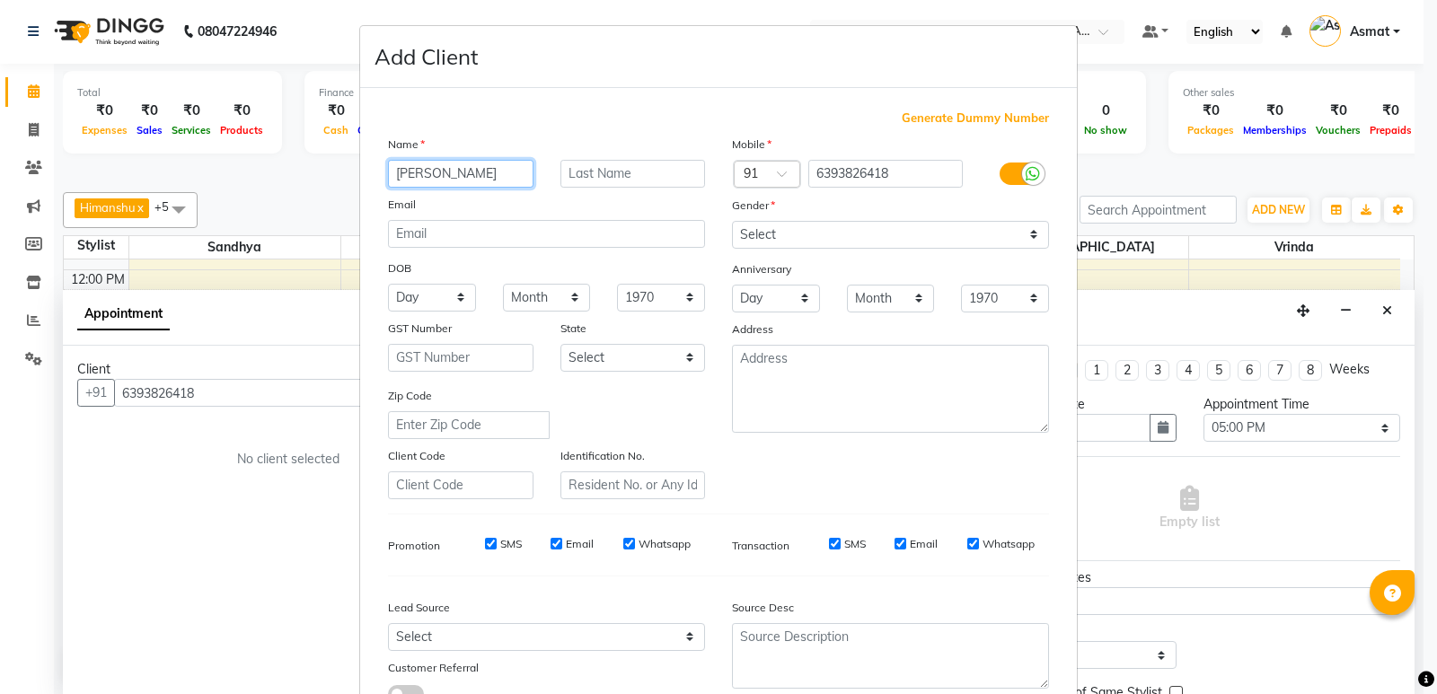
type input "[PERSON_NAME]"
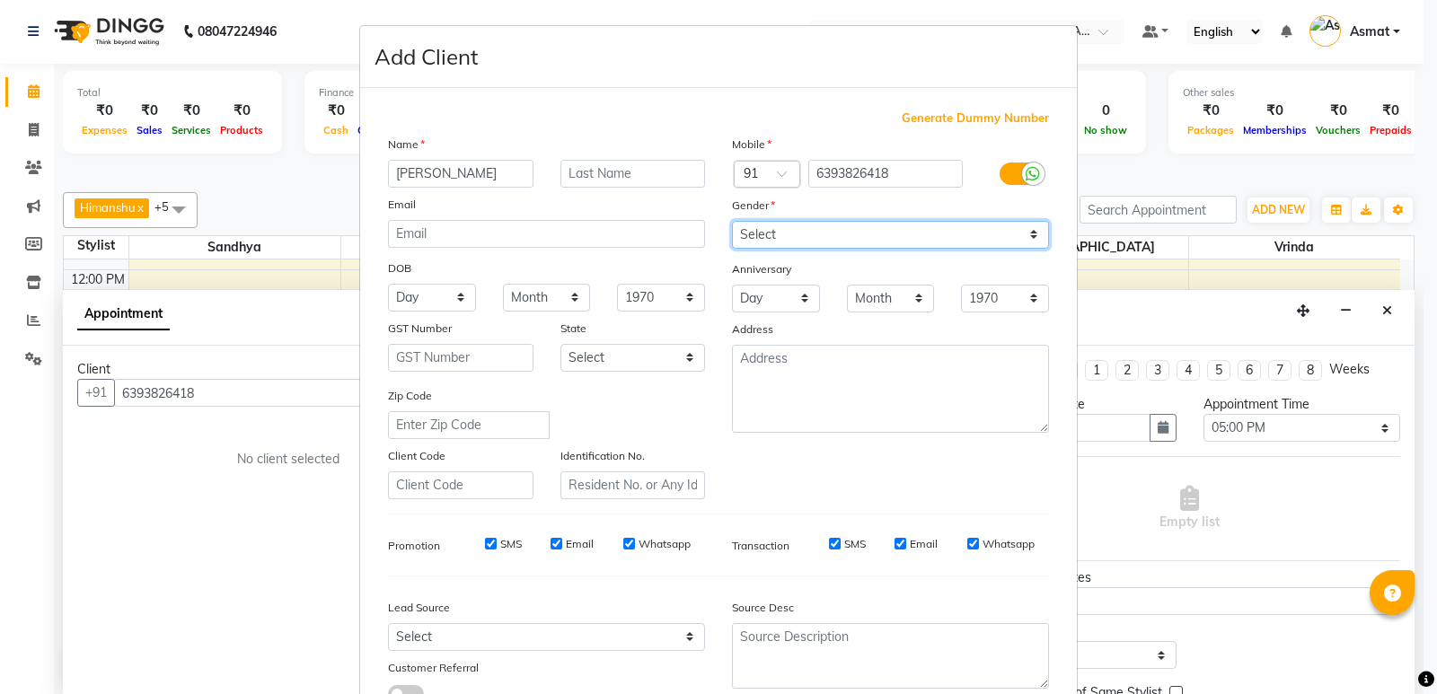
click at [1027, 237] on select "Select Male Female Other Prefer Not To Say" at bounding box center [890, 235] width 317 height 28
select select "female"
click at [732, 221] on select "Select Male Female Other Prefer Not To Say" at bounding box center [890, 235] width 317 height 28
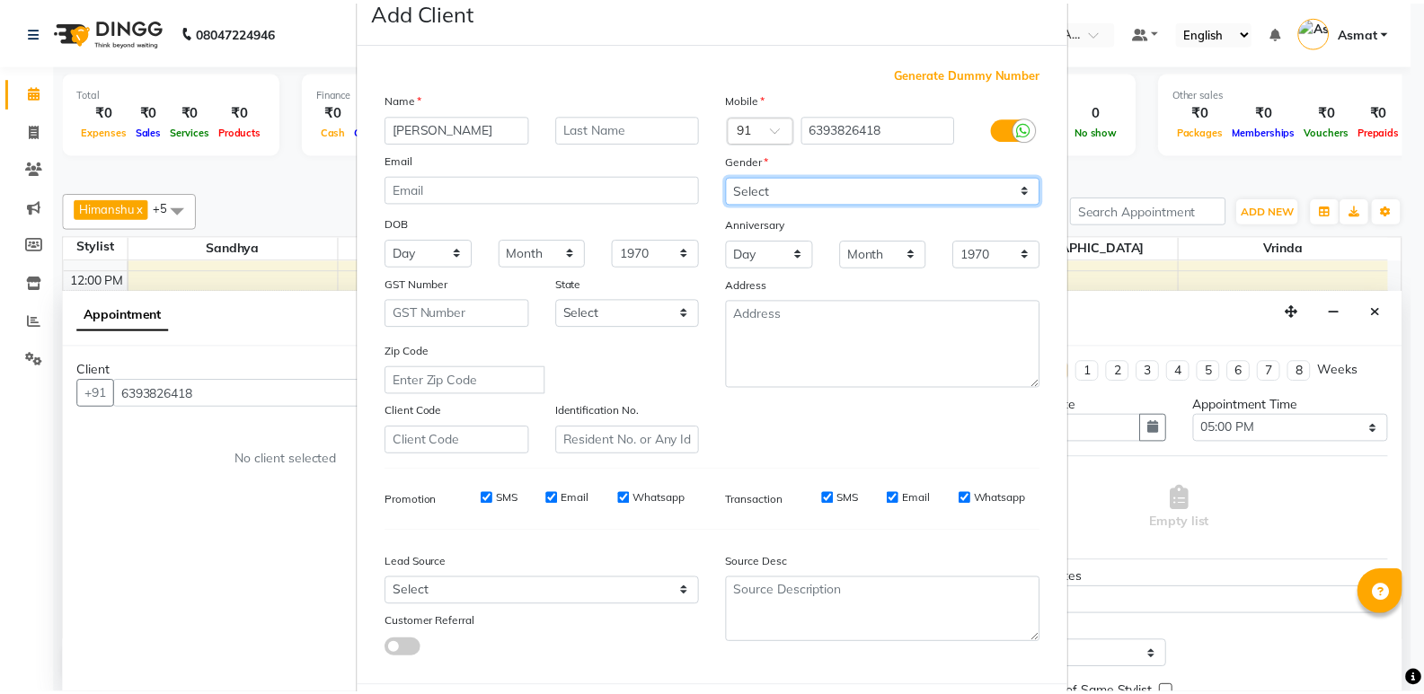
scroll to position [90, 0]
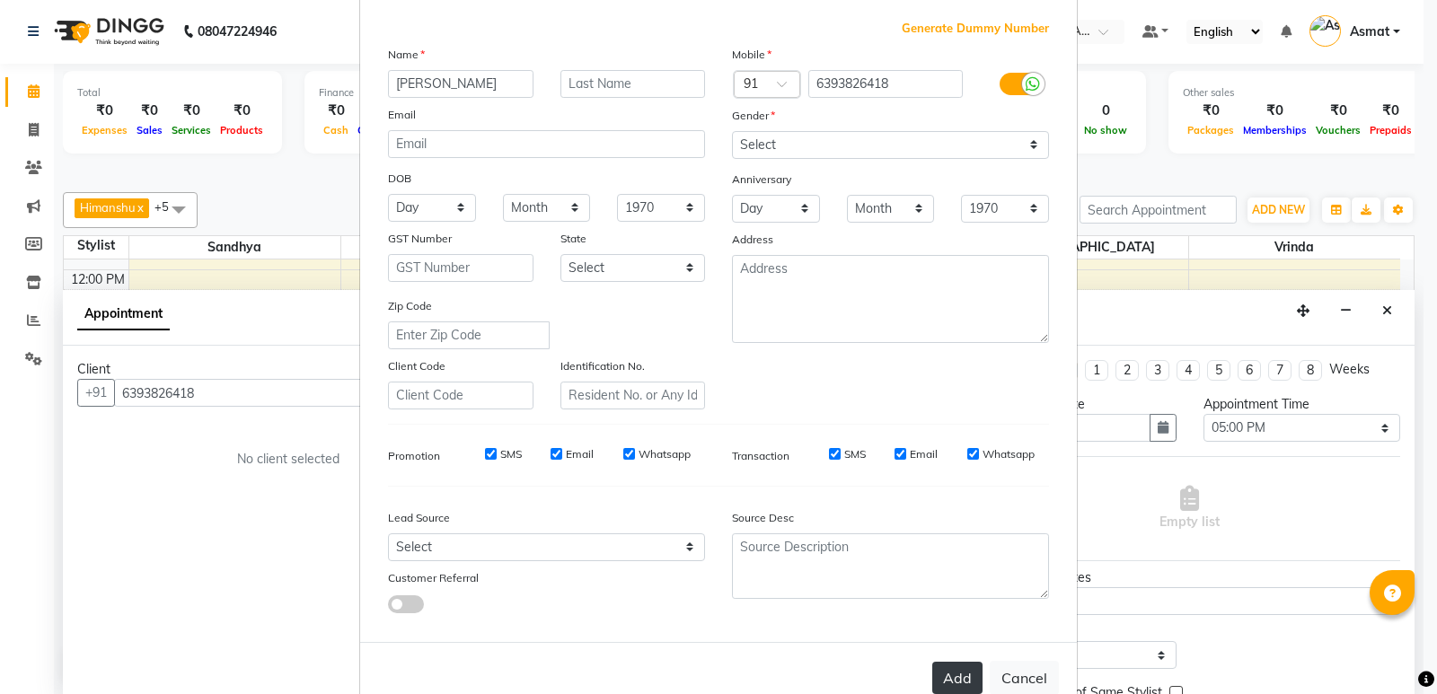
click at [954, 679] on button "Add" at bounding box center [957, 678] width 50 height 32
type input "63******18"
select select
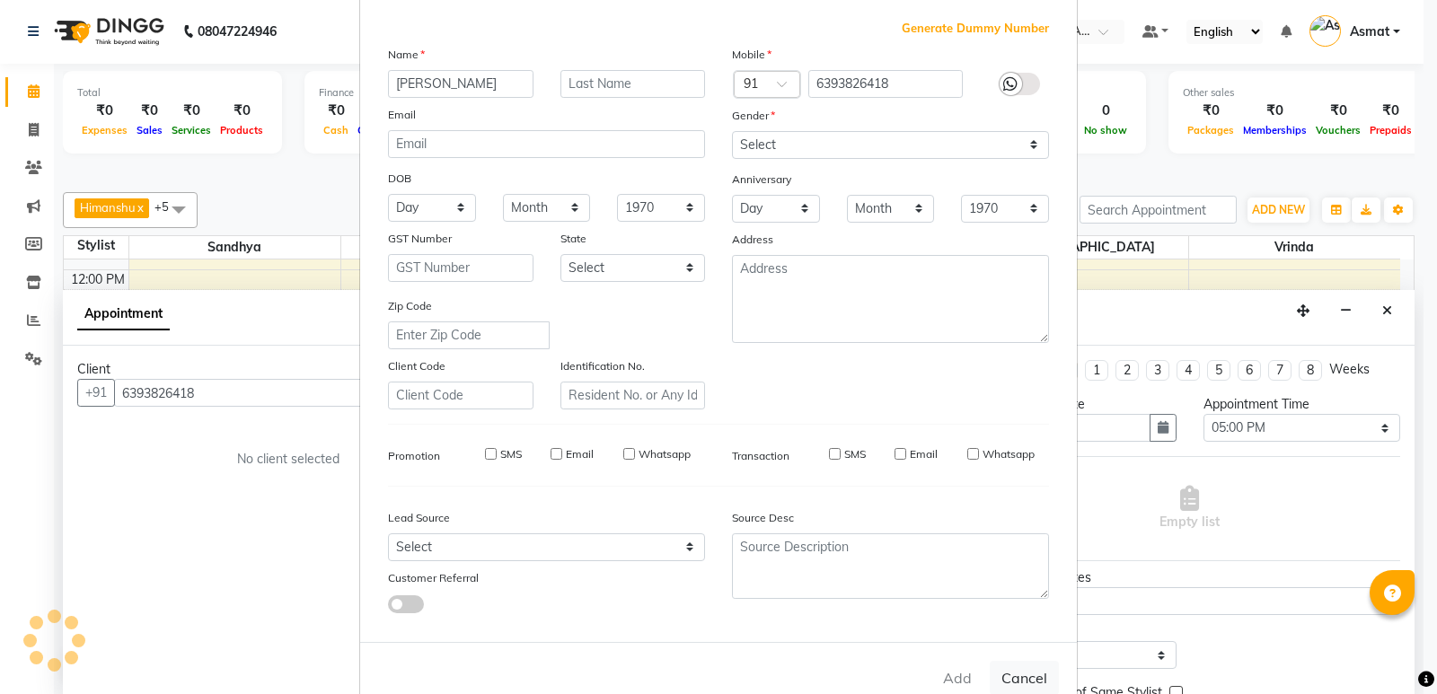
select select
checkbox input "false"
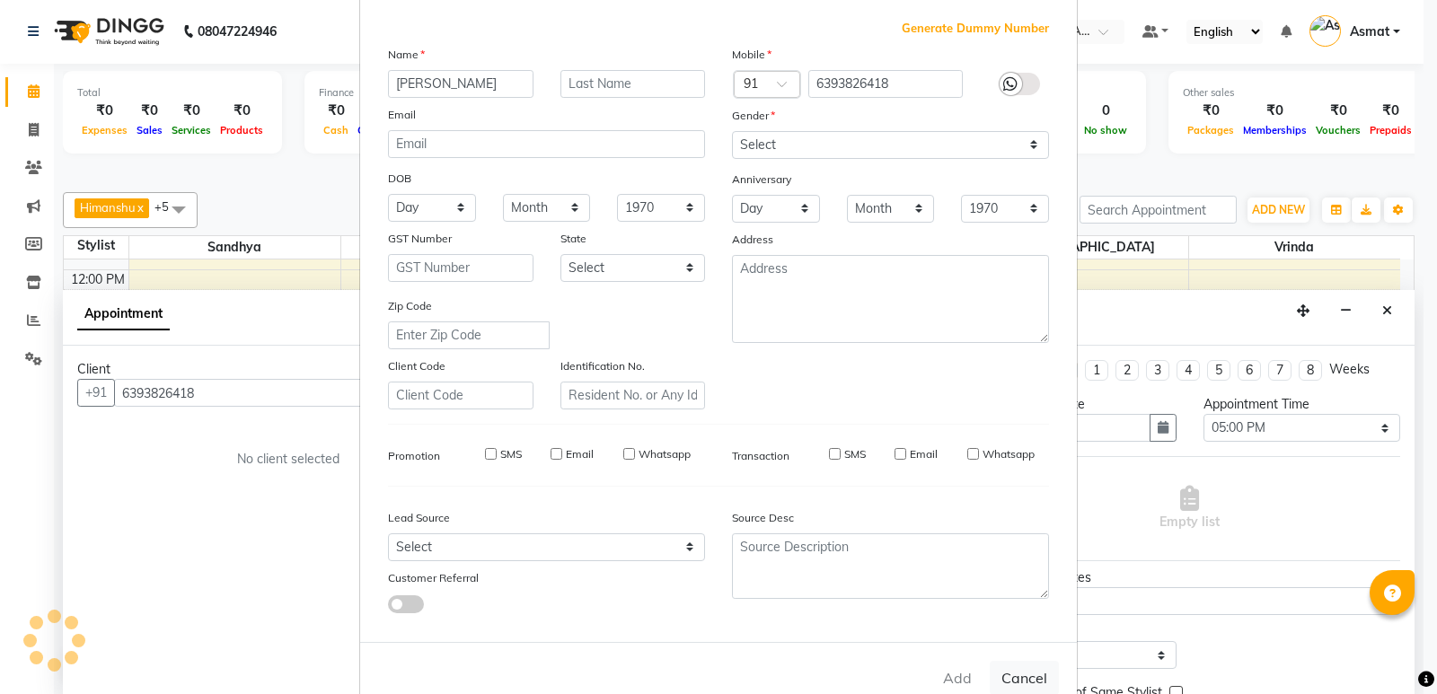
checkbox input "false"
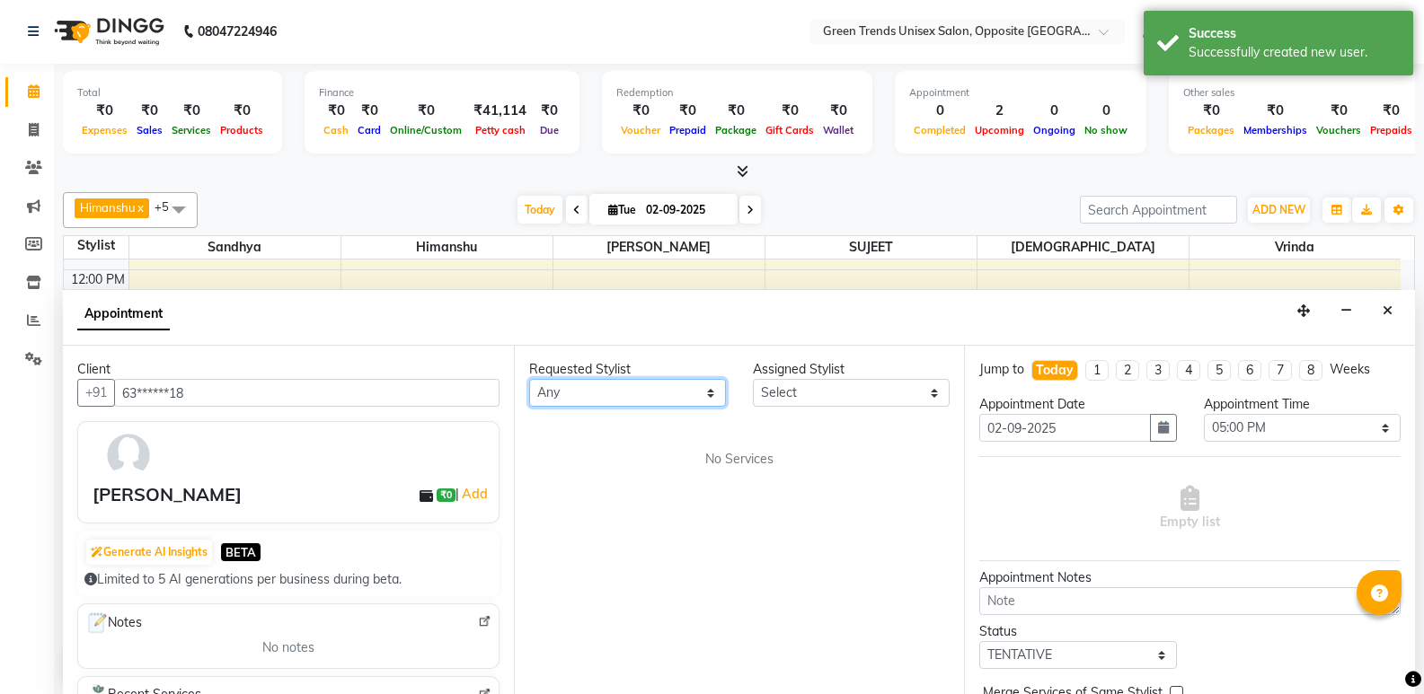
click at [709, 395] on select "Any" at bounding box center [627, 393] width 197 height 28
click at [935, 394] on select "Select" at bounding box center [851, 393] width 197 height 28
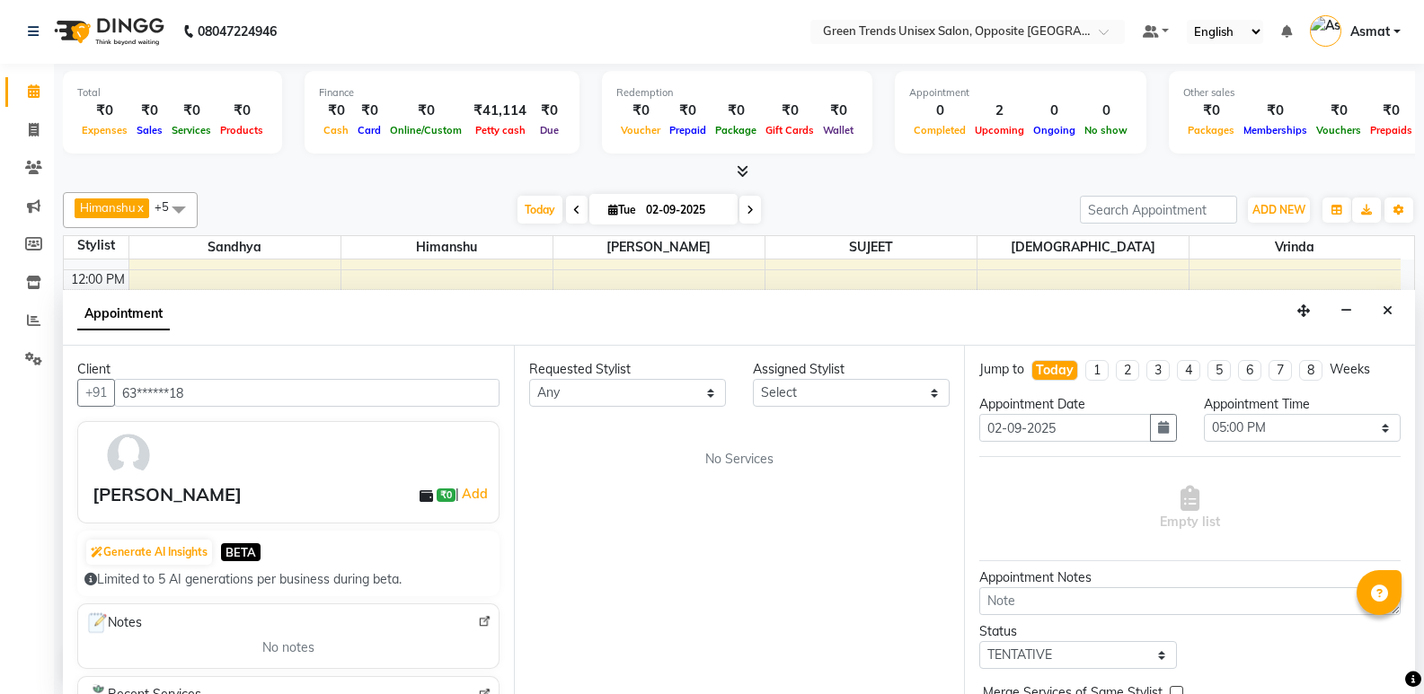
drag, startPoint x: 1056, startPoint y: 557, endPoint x: 885, endPoint y: 557, distance: 171.6
click at [1056, 557] on div "Empty list" at bounding box center [1189, 508] width 421 height 105
click at [534, 540] on div "Requested Stylist Any Assigned Stylist Select No Services" at bounding box center [739, 520] width 451 height 348
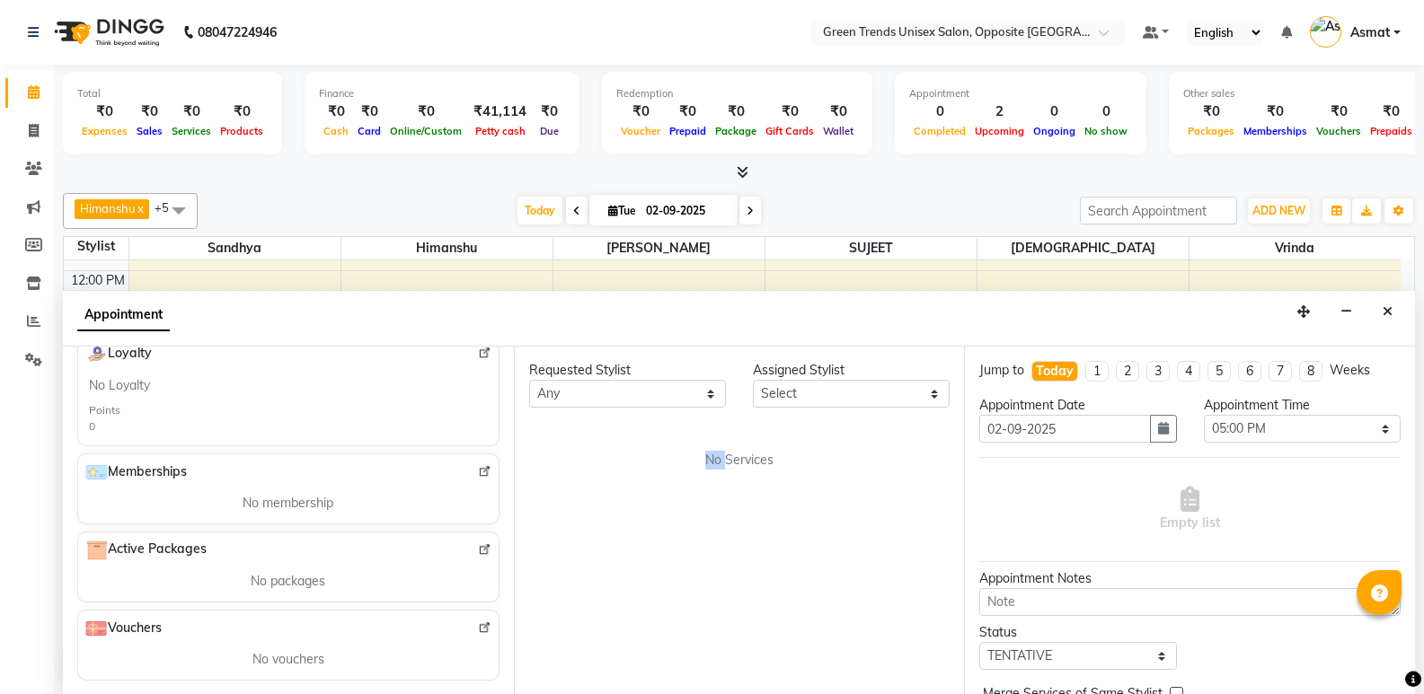
scroll to position [197, 0]
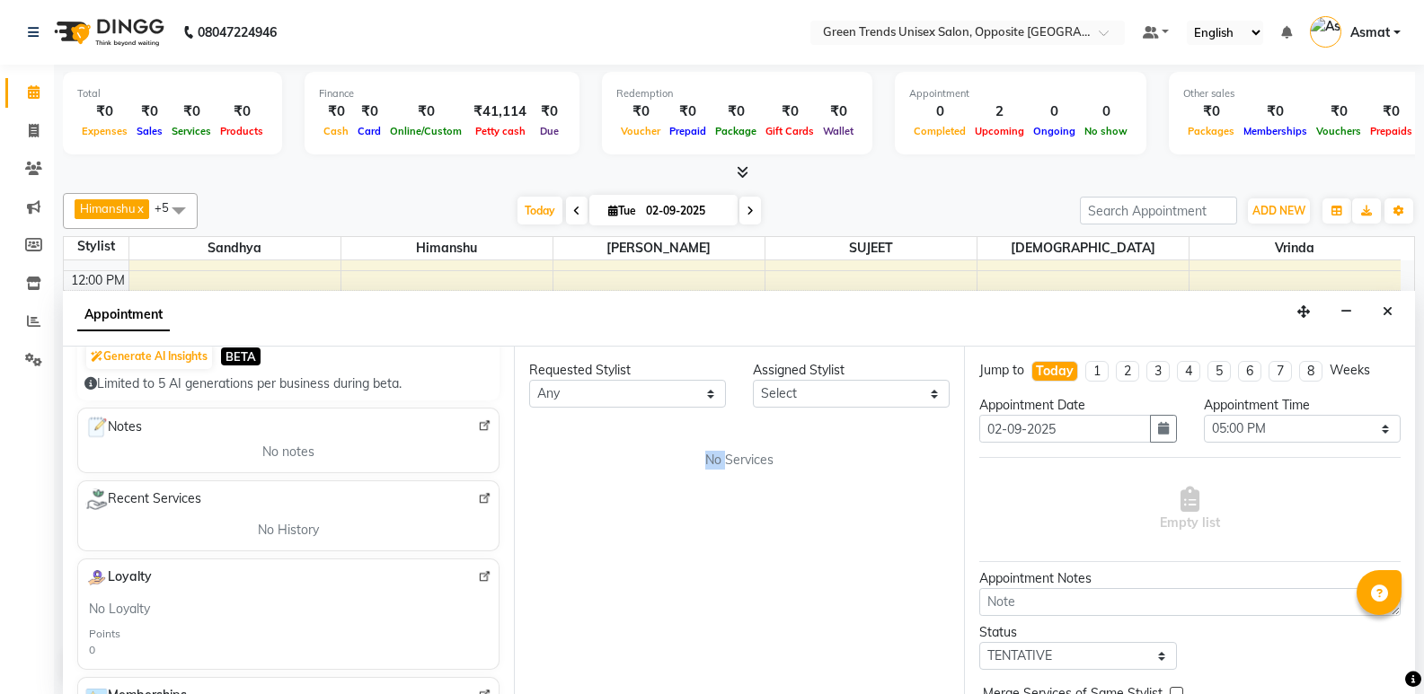
click at [525, 321] on div "Appointment" at bounding box center [739, 319] width 1352 height 56
click at [862, 513] on div "Requested Stylist Any Assigned Stylist Select No Services" at bounding box center [739, 521] width 451 height 348
click at [633, 587] on div "Requested Stylist Any Assigned Stylist Select No Services" at bounding box center [739, 521] width 451 height 348
click at [631, 470] on div "Requested Stylist Any Assigned Stylist Select No Services" at bounding box center [739, 521] width 451 height 348
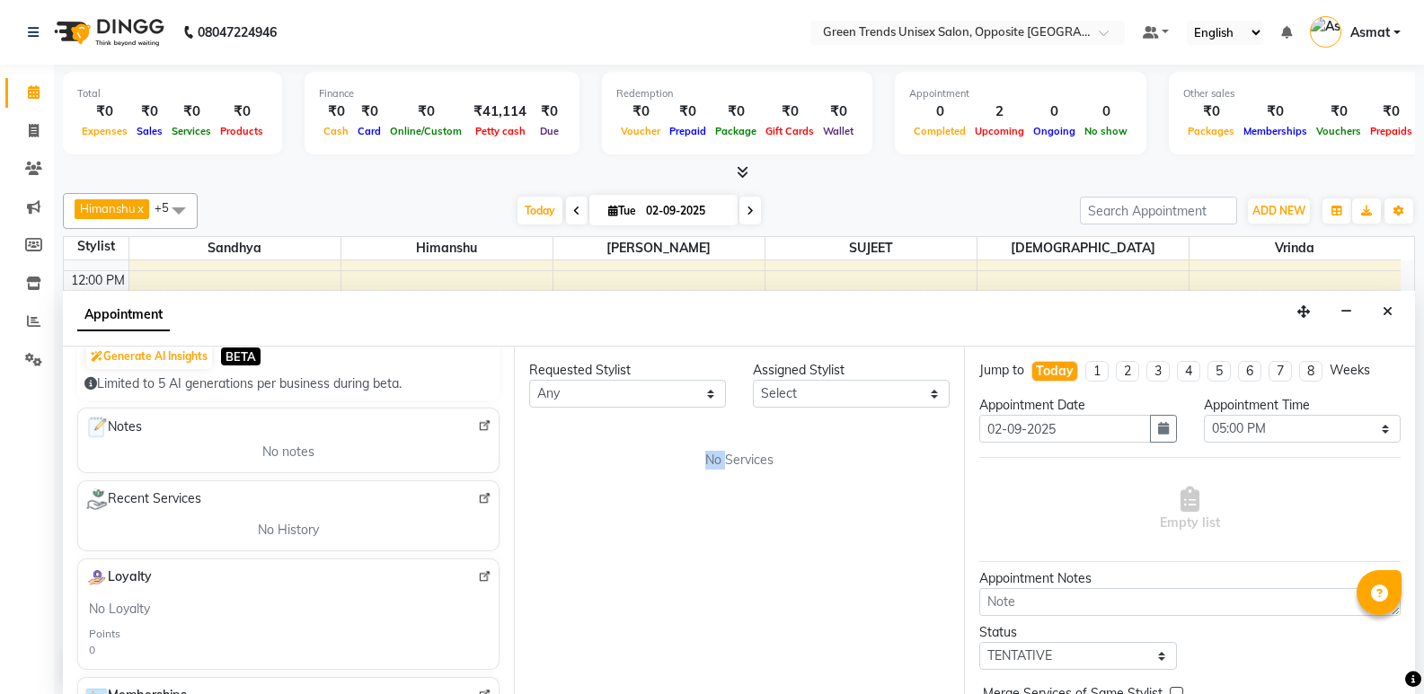
click at [728, 476] on div "Requested Stylist Any Assigned Stylist Select No Services" at bounding box center [739, 521] width 451 height 348
click at [1389, 312] on icon "Close" at bounding box center [1387, 311] width 10 height 13
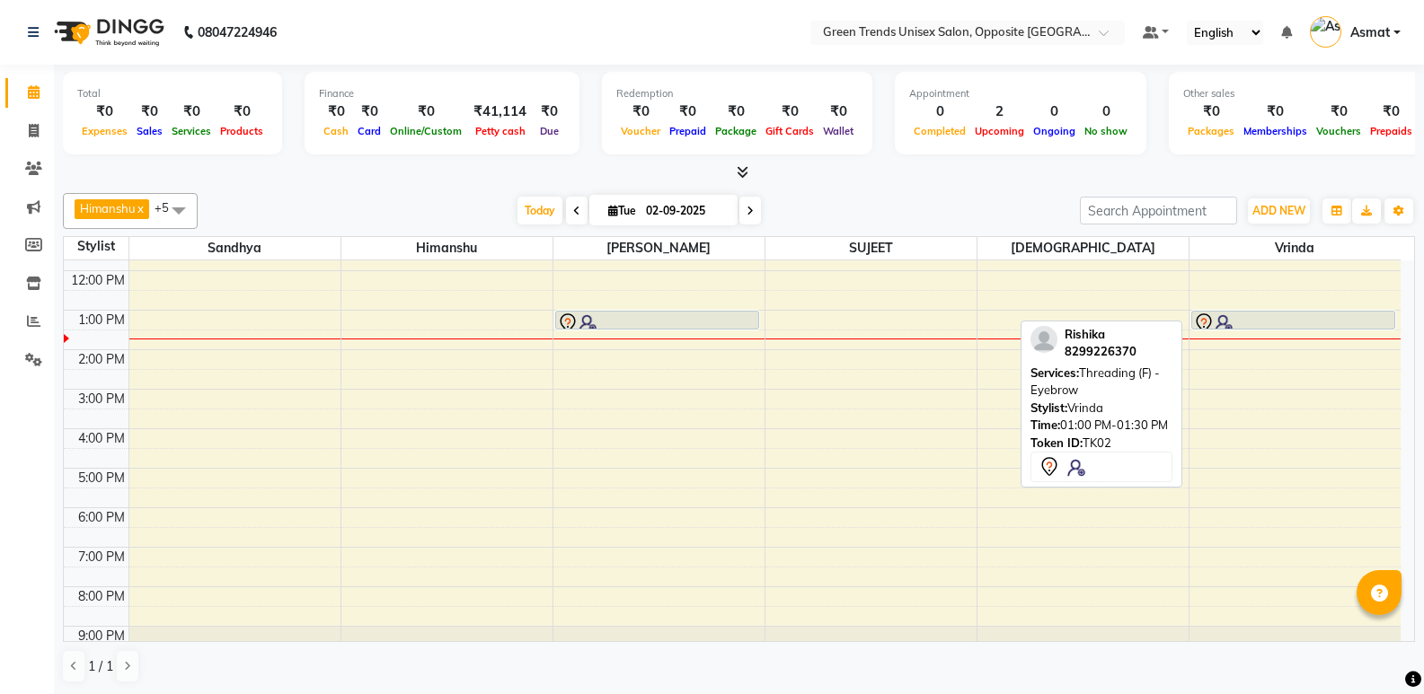
click at [1390, 313] on div at bounding box center [1293, 324] width 201 height 22
select select "7"
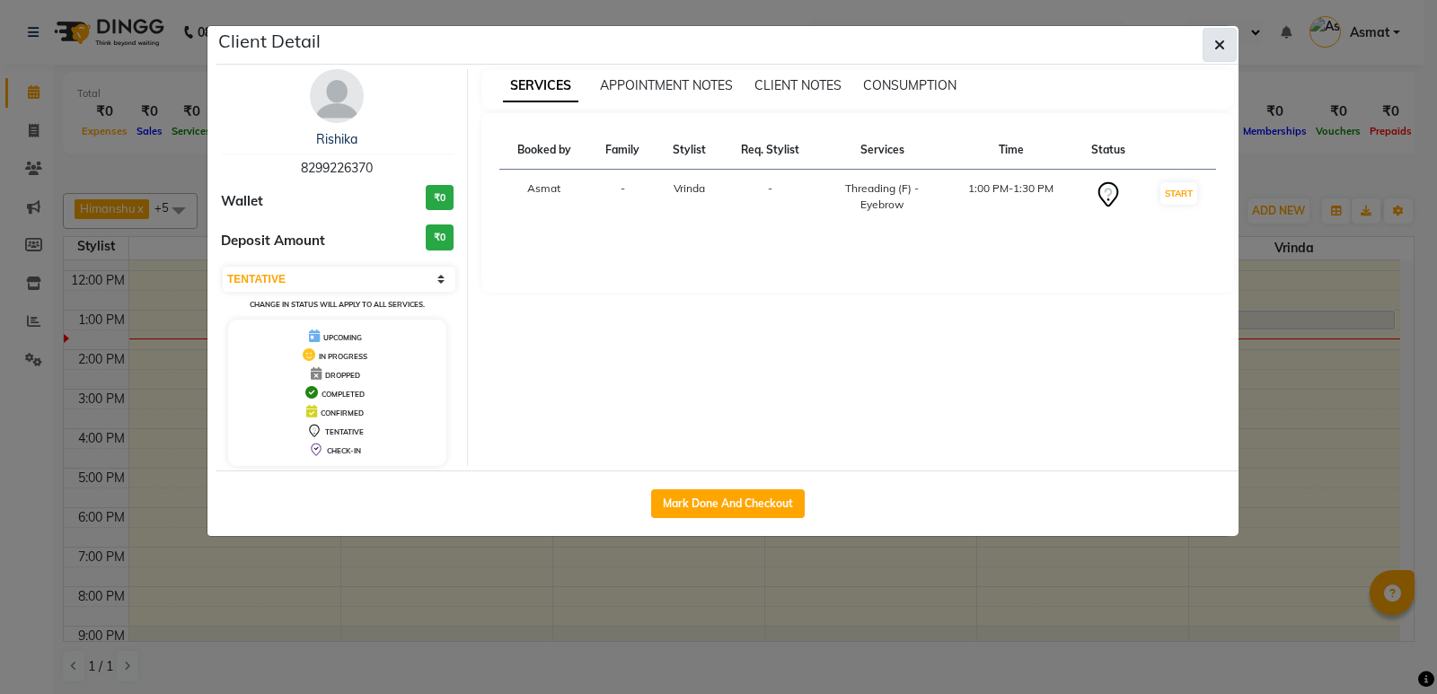
click at [1209, 45] on button "button" at bounding box center [1220, 45] width 34 height 34
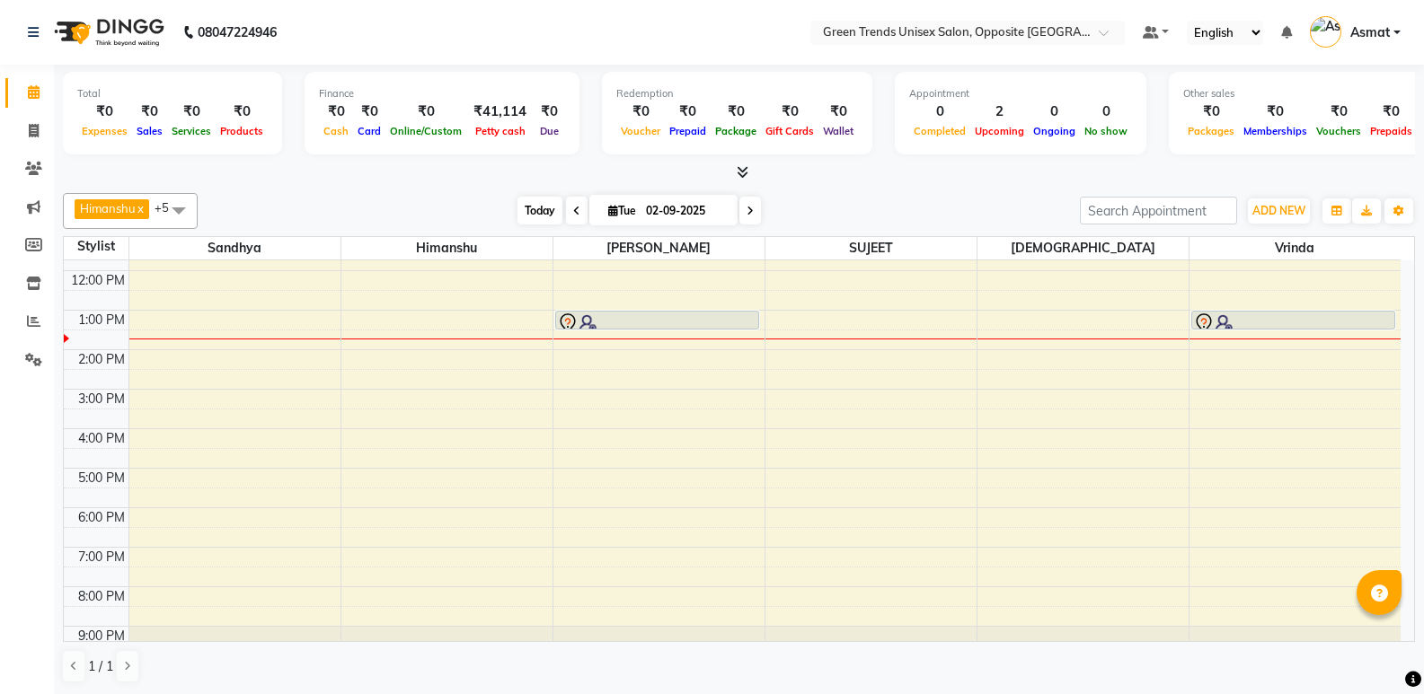
click at [548, 212] on span "Today" at bounding box center [539, 211] width 45 height 28
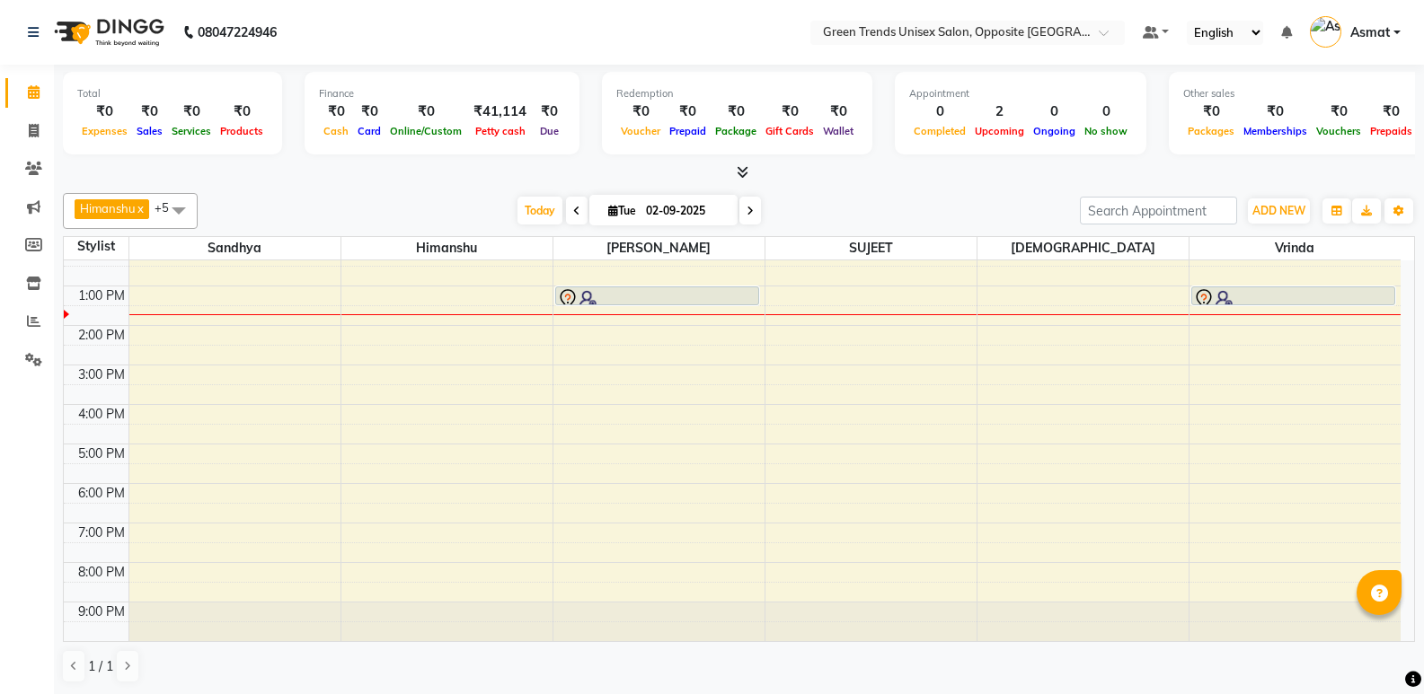
click at [929, 190] on div "Himanshu x Sandhya x SUJEET x Vaishnavi x Vrinda x Sohail x +5 Select All Sandh…" at bounding box center [739, 438] width 1352 height 505
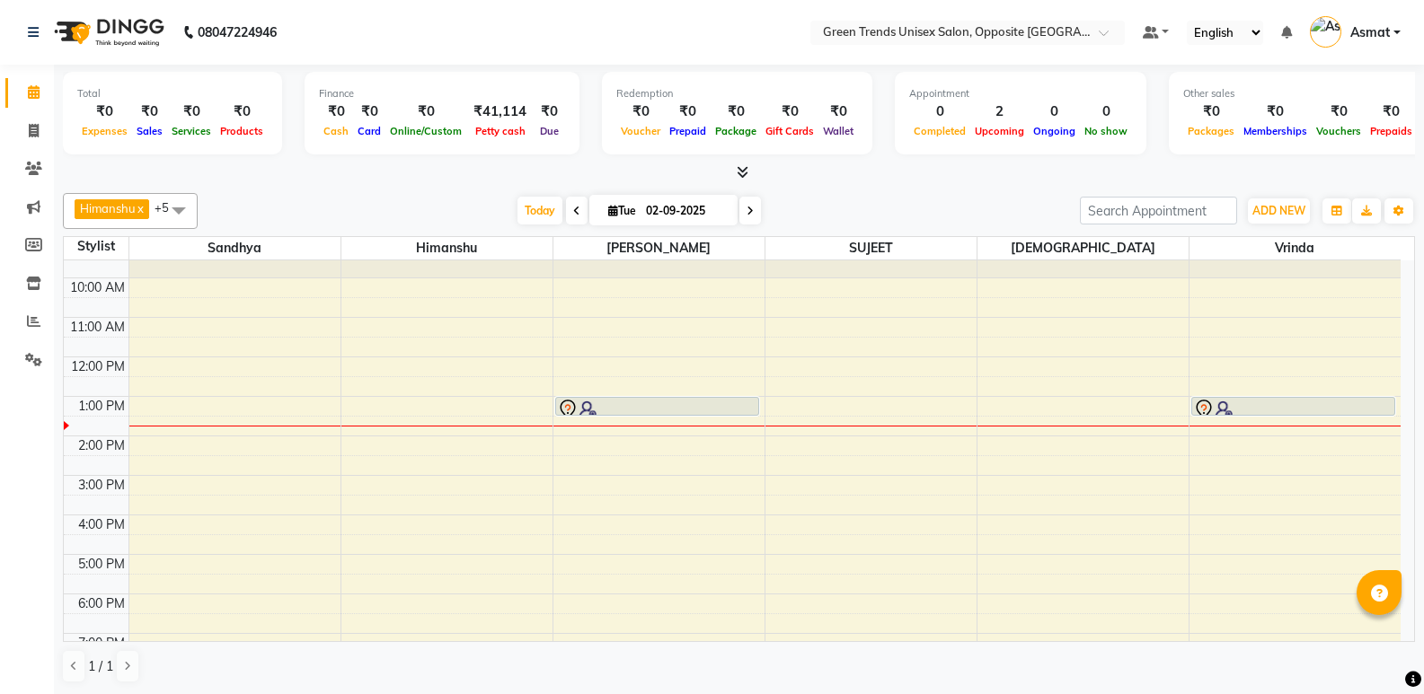
scroll to position [0, 0]
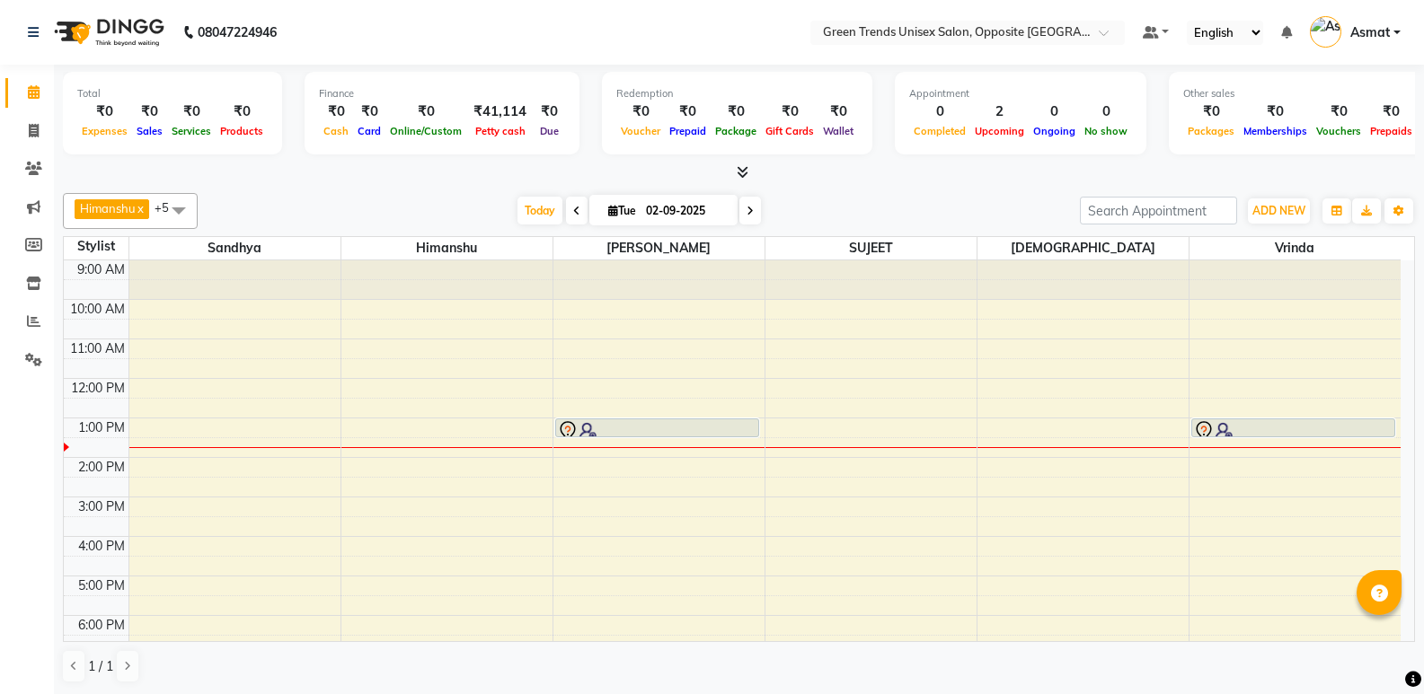
click at [831, 185] on div "Total ₹0 Expenses ₹0 Sales ₹0 Services ₹0 Products Finance ₹0 Cash ₹0 Card ₹0 O…" at bounding box center [739, 380] width 1370 height 631
click at [1257, 582] on div "9:00 AM 10:00 AM 11:00 AM 12:00 PM 1:00 PM 2:00 PM 3:00 PM 4:00 PM 5:00 PM 6:00…" at bounding box center [732, 516] width 1337 height 513
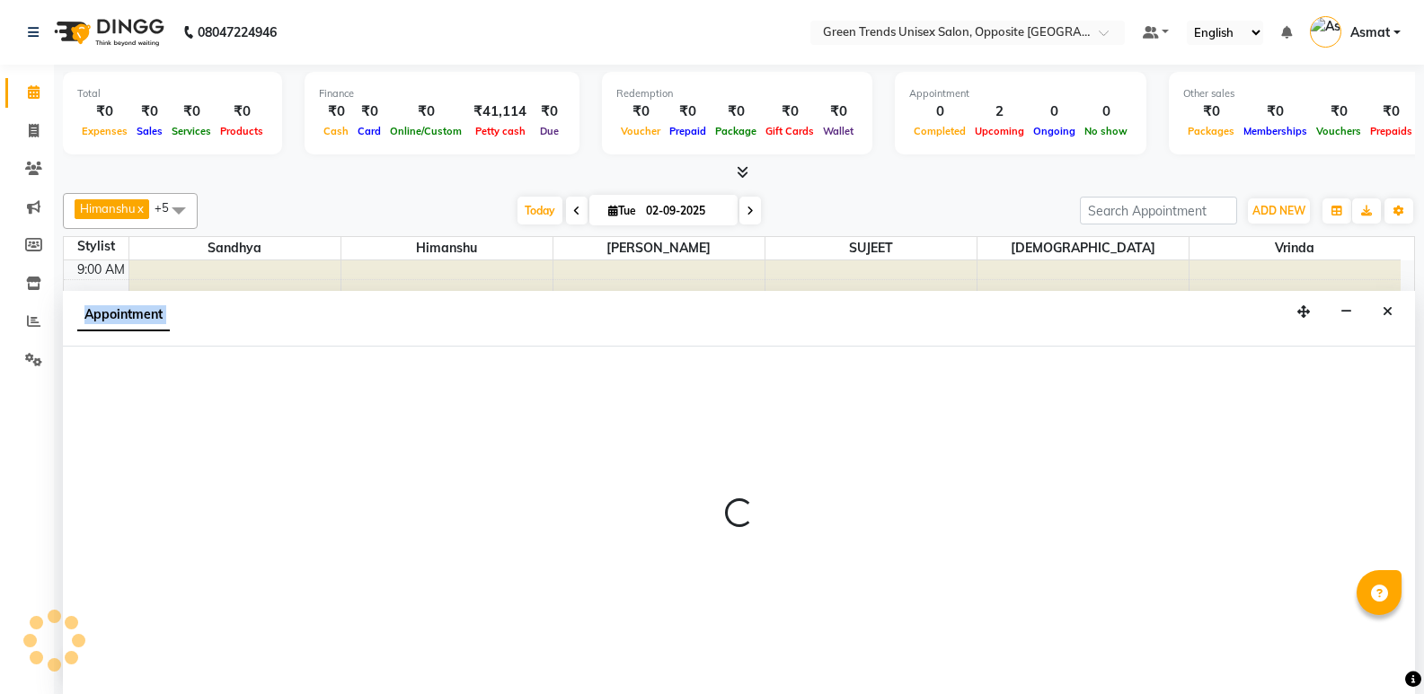
scroll to position [1, 0]
select select "77089"
select select "1020"
select select "tentative"
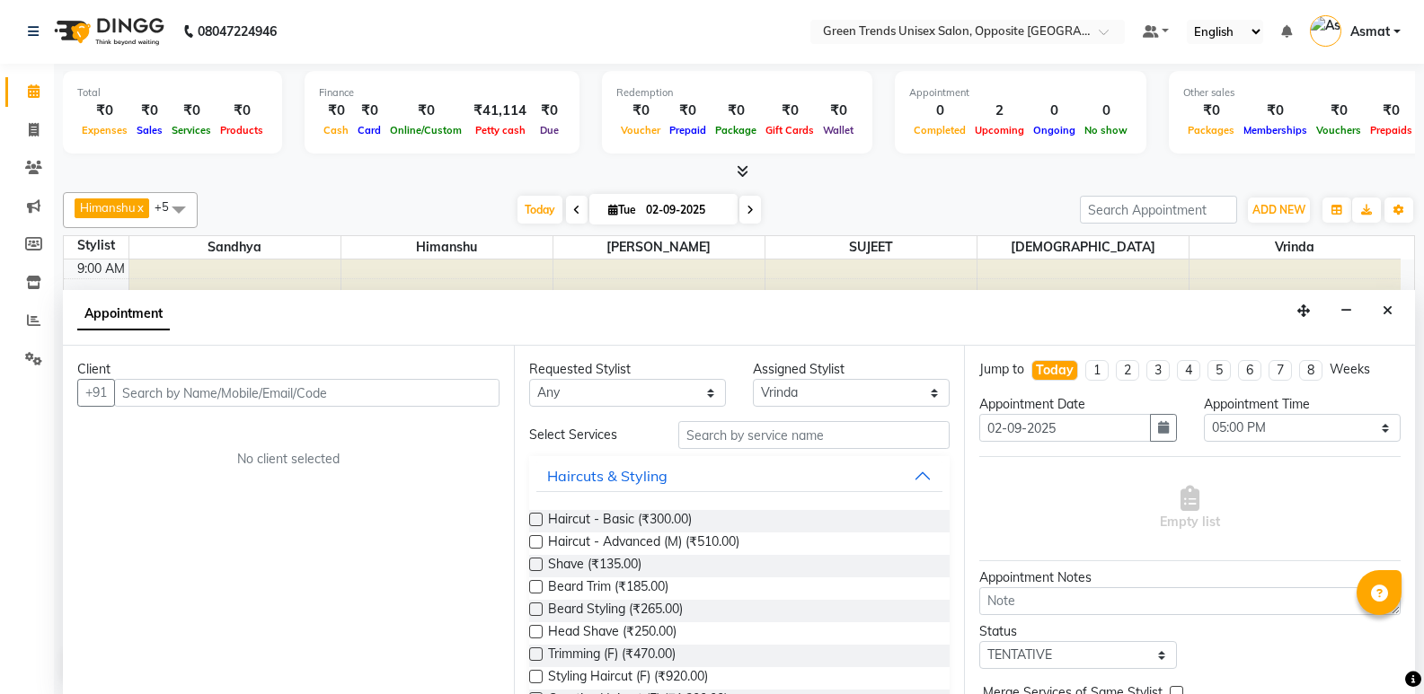
click at [209, 397] on input "text" at bounding box center [306, 393] width 385 height 28
type input "c"
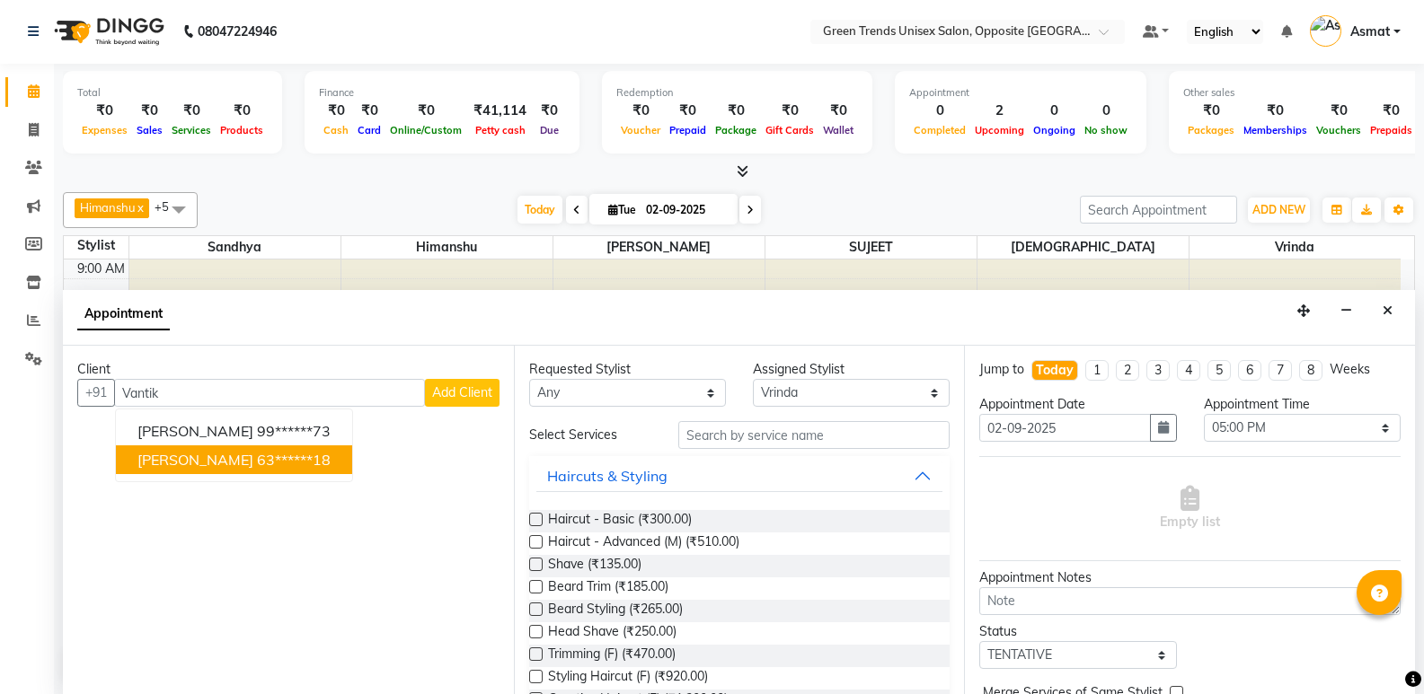
click at [257, 467] on ngb-highlight "63******18" at bounding box center [294, 460] width 74 height 18
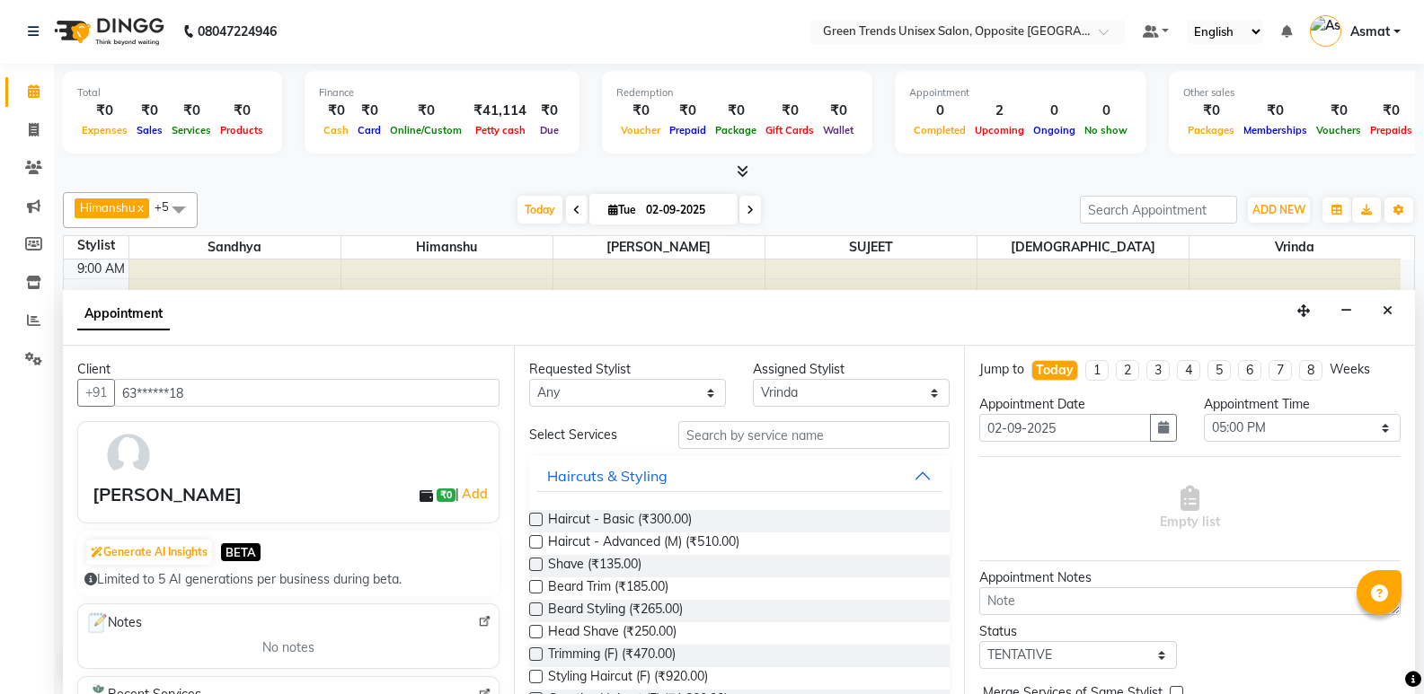
type input "63******18"
click at [774, 436] on input "text" at bounding box center [813, 435] width 271 height 28
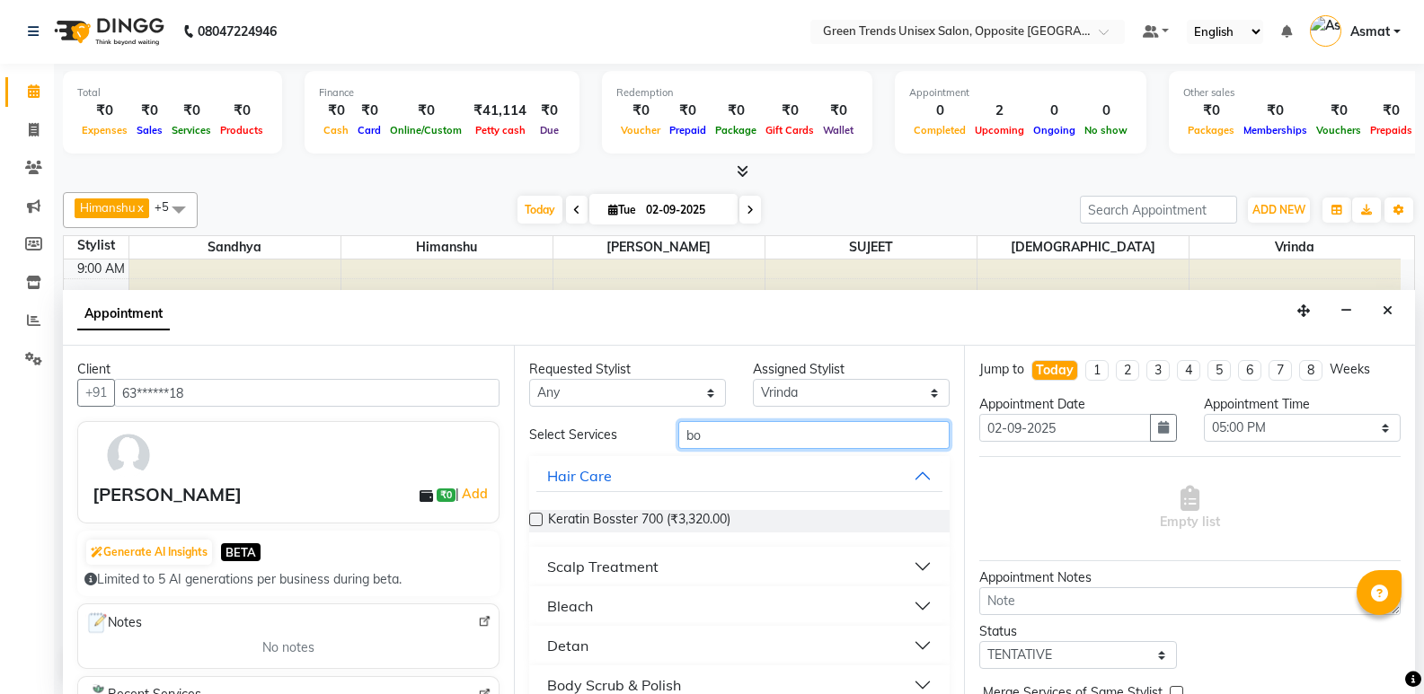
type input "b"
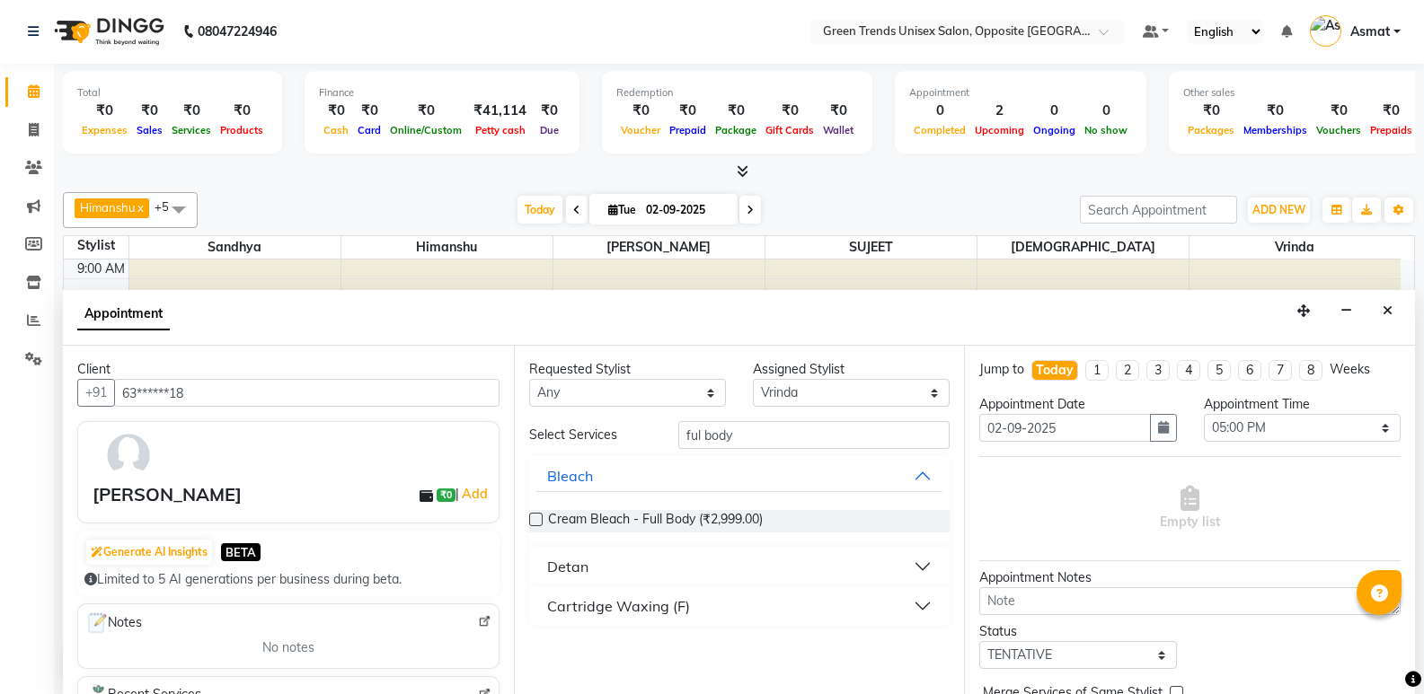
click at [911, 606] on button "Cartridge Waxing (F)" at bounding box center [739, 606] width 407 height 32
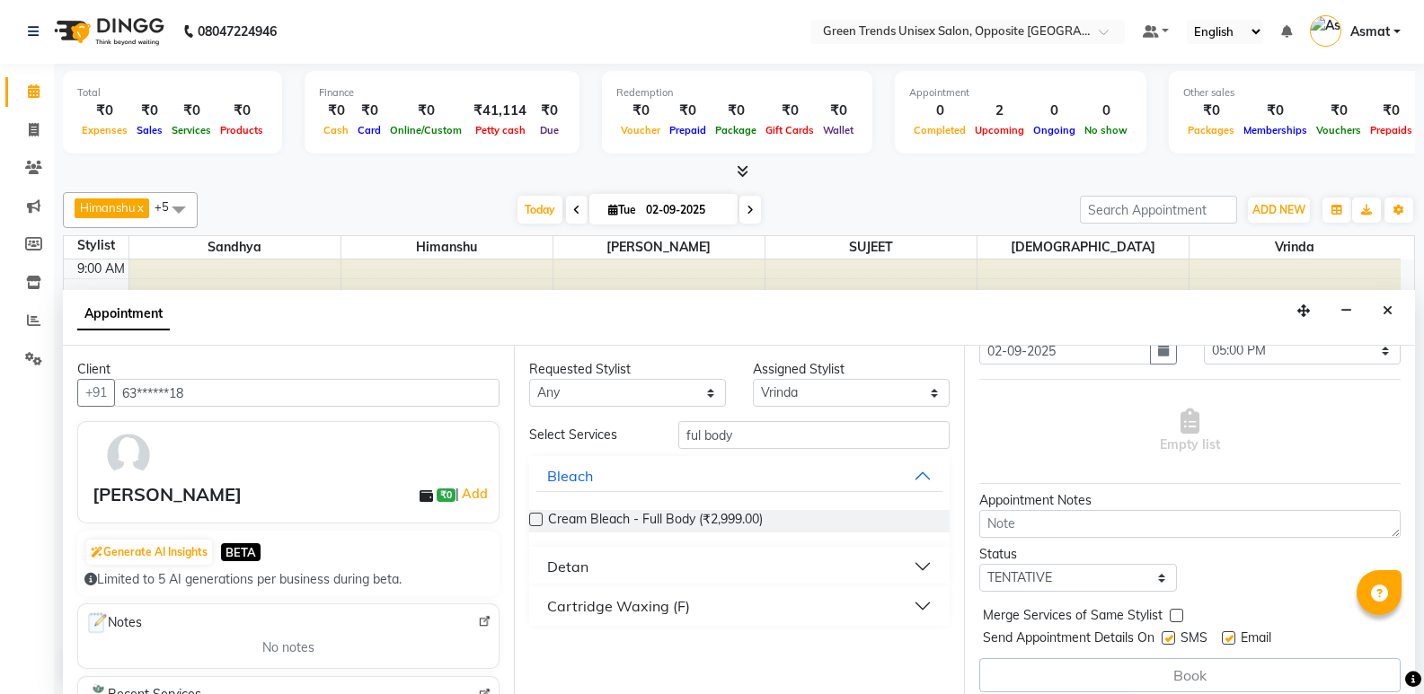
click at [860, 600] on button "Cartridge Waxing (F)" at bounding box center [739, 606] width 407 height 32
click at [774, 437] on input "ful body" at bounding box center [813, 435] width 271 height 28
type input "ful body"
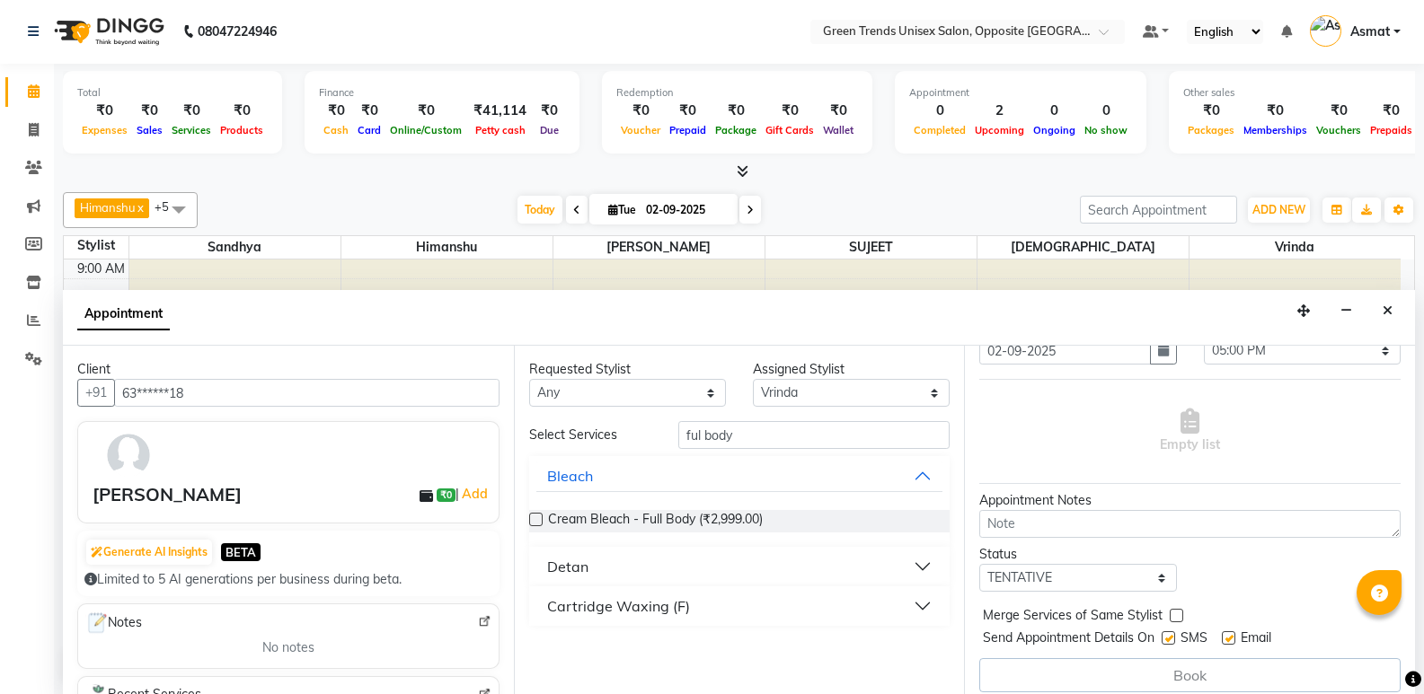
click at [912, 608] on button "Cartridge Waxing (F)" at bounding box center [739, 606] width 407 height 32
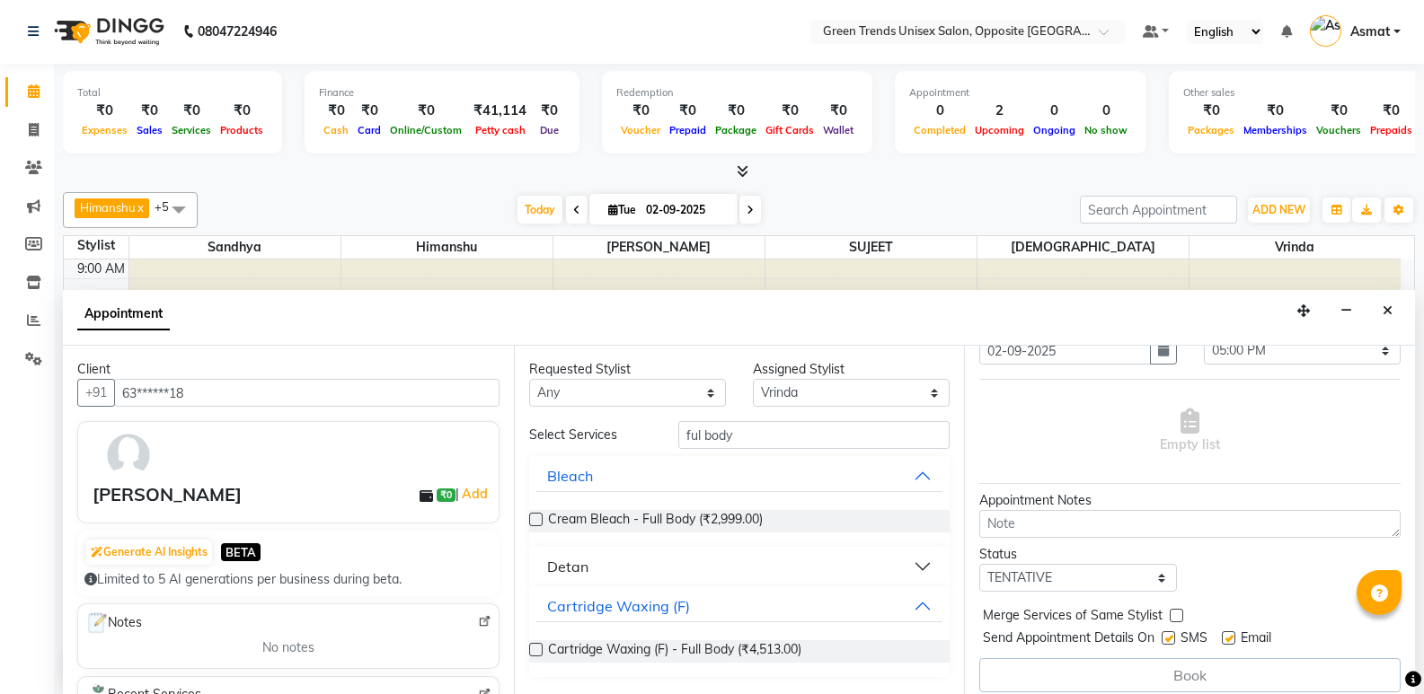
click at [531, 651] on label at bounding box center [535, 649] width 13 height 13
click at [531, 651] on input "checkbox" at bounding box center [535, 652] width 12 height 12
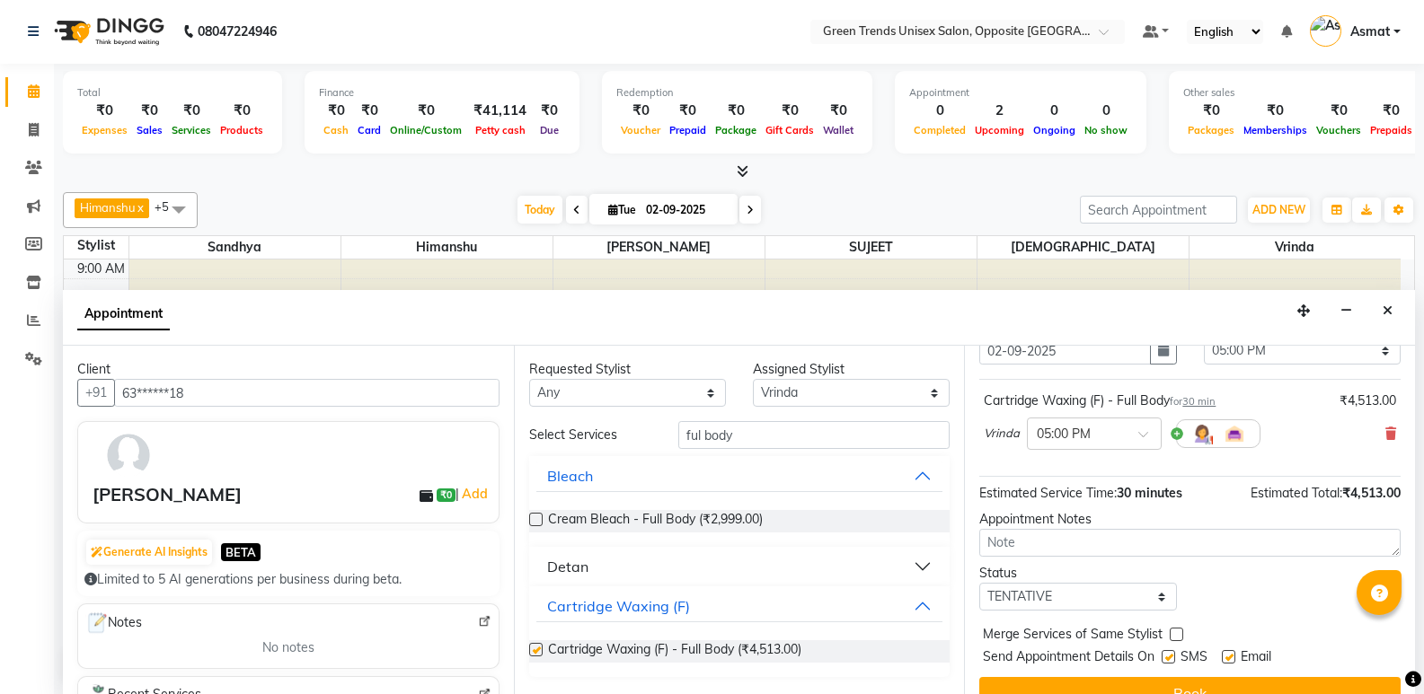
checkbox input "false"
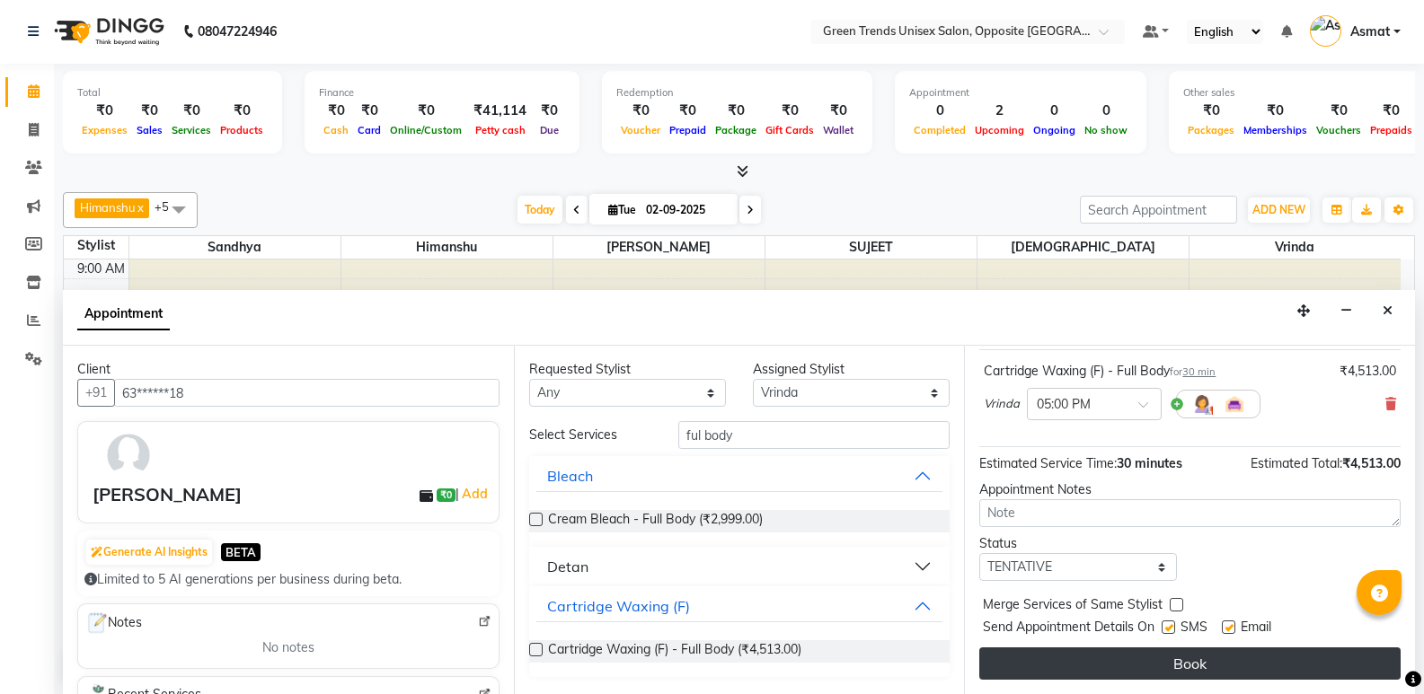
click at [1218, 653] on button "Book" at bounding box center [1189, 664] width 421 height 32
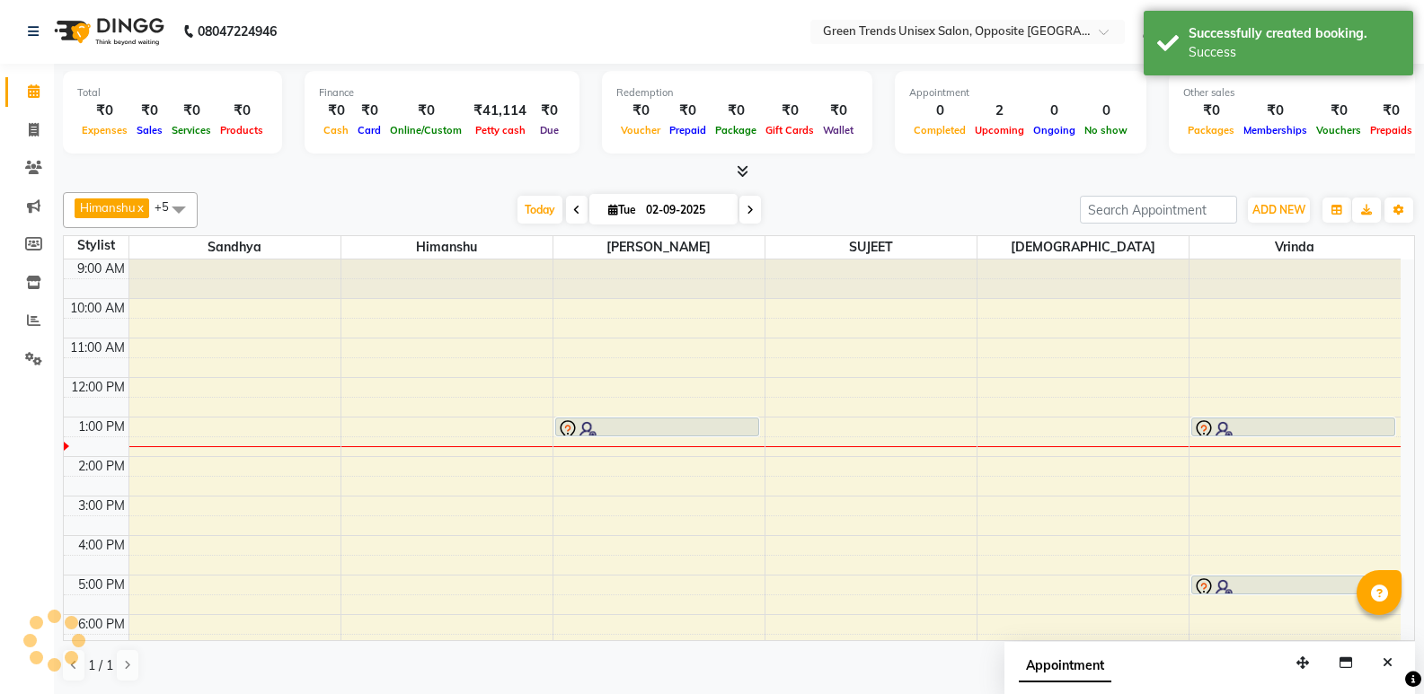
scroll to position [0, 0]
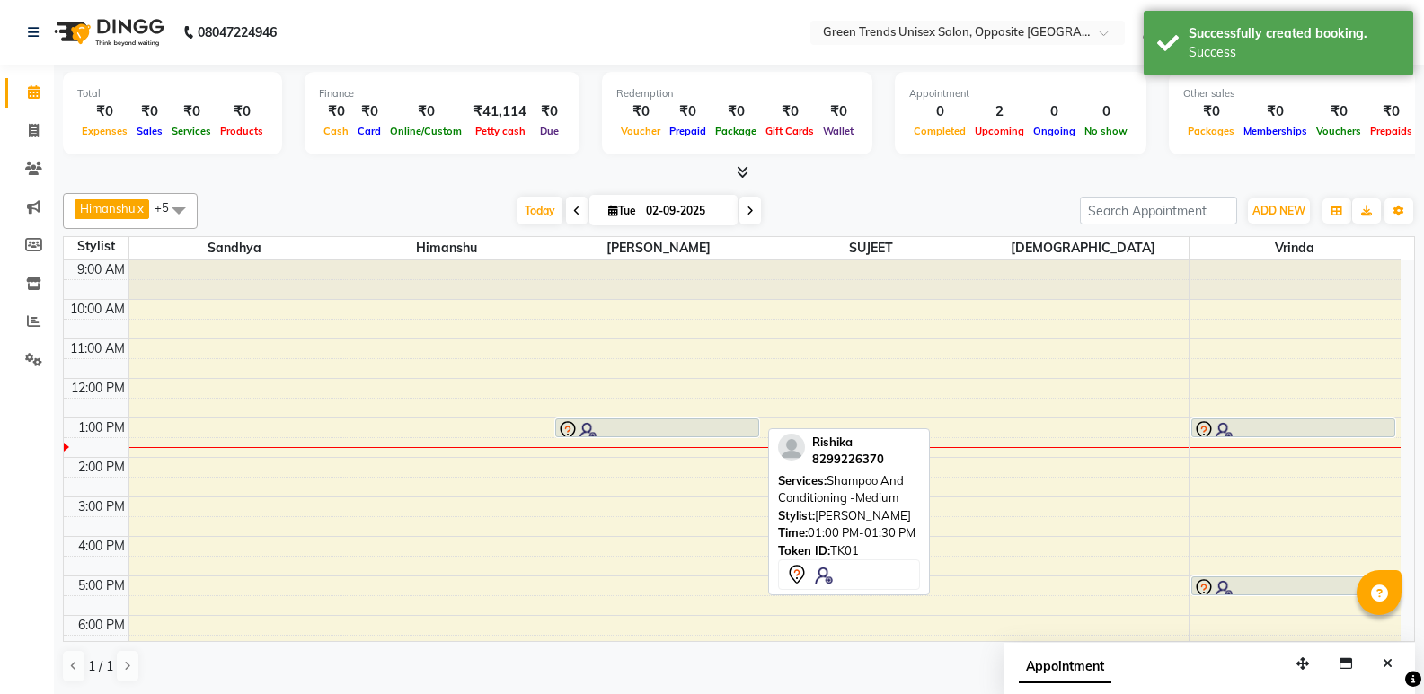
click at [721, 436] on div at bounding box center [657, 436] width 202 height 7
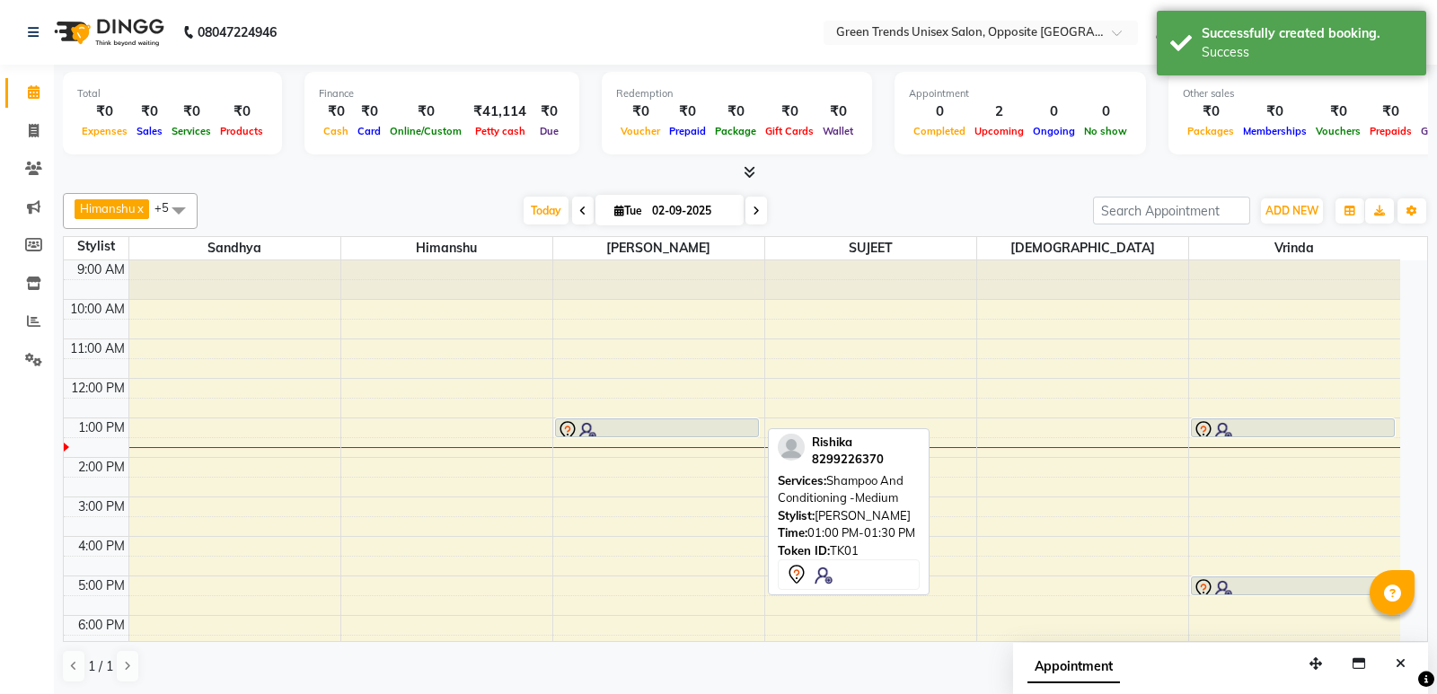
select select "7"
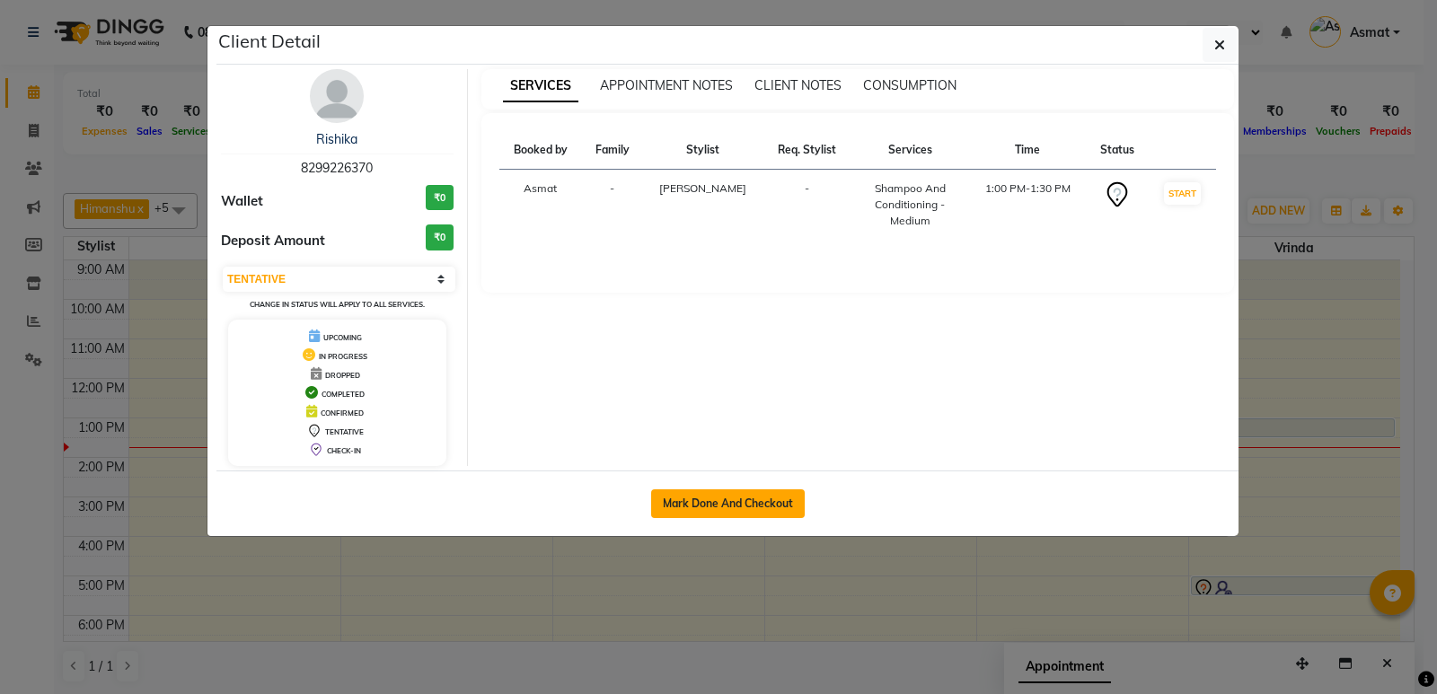
click at [768, 507] on button "Mark Done And Checkout" at bounding box center [728, 504] width 154 height 29
select select "service"
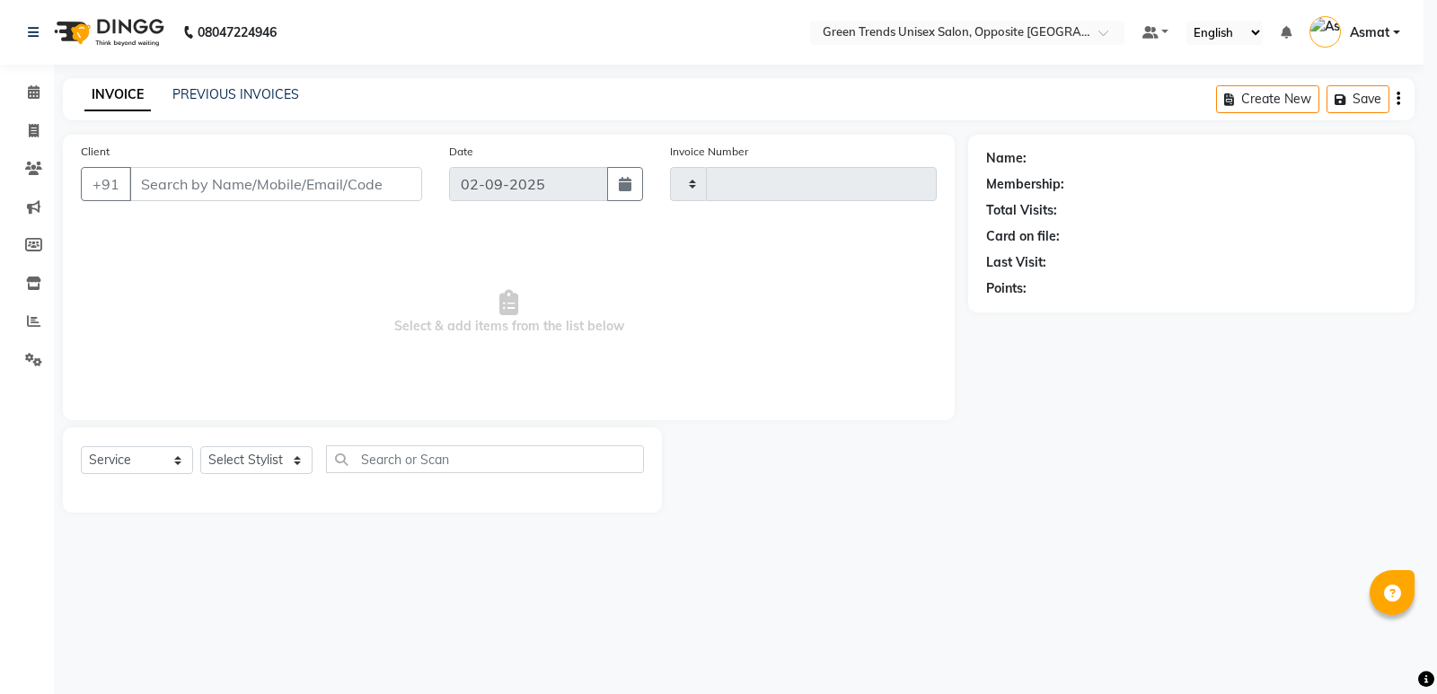
type input "1094"
select select "5225"
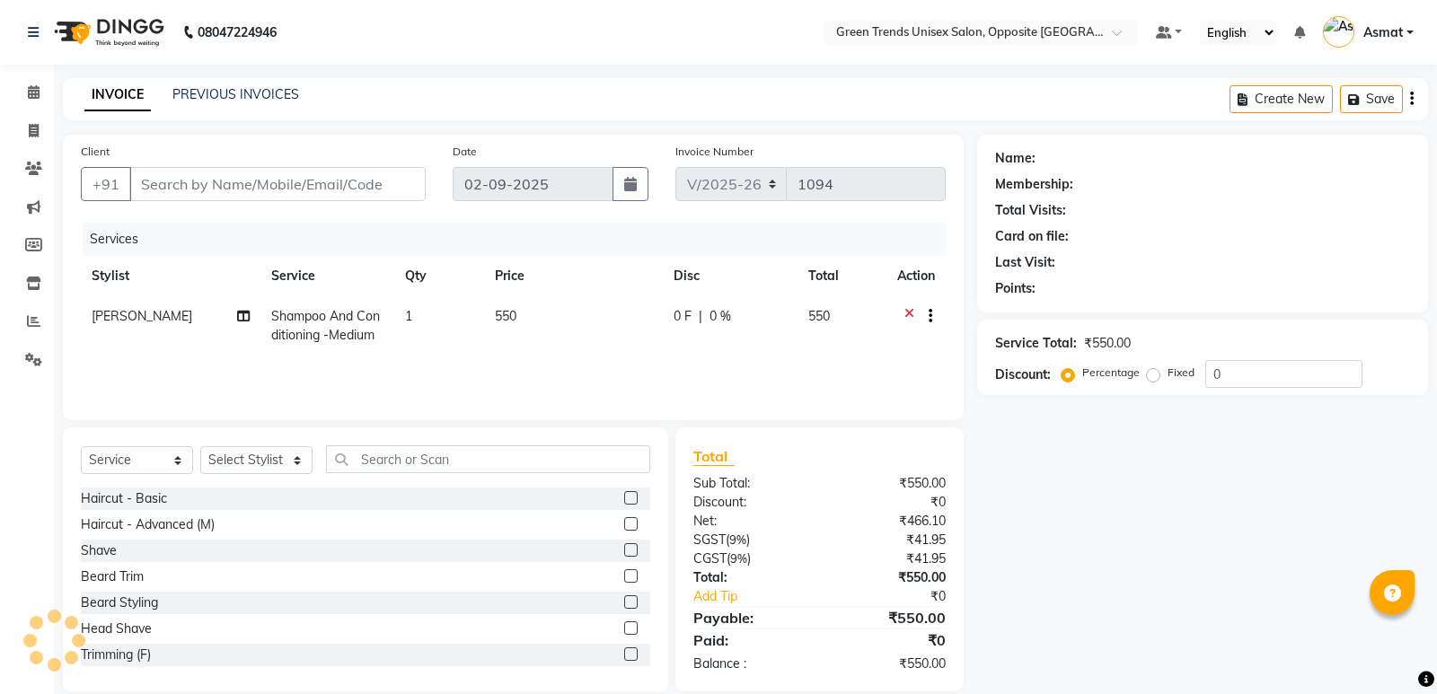
type input "82******70"
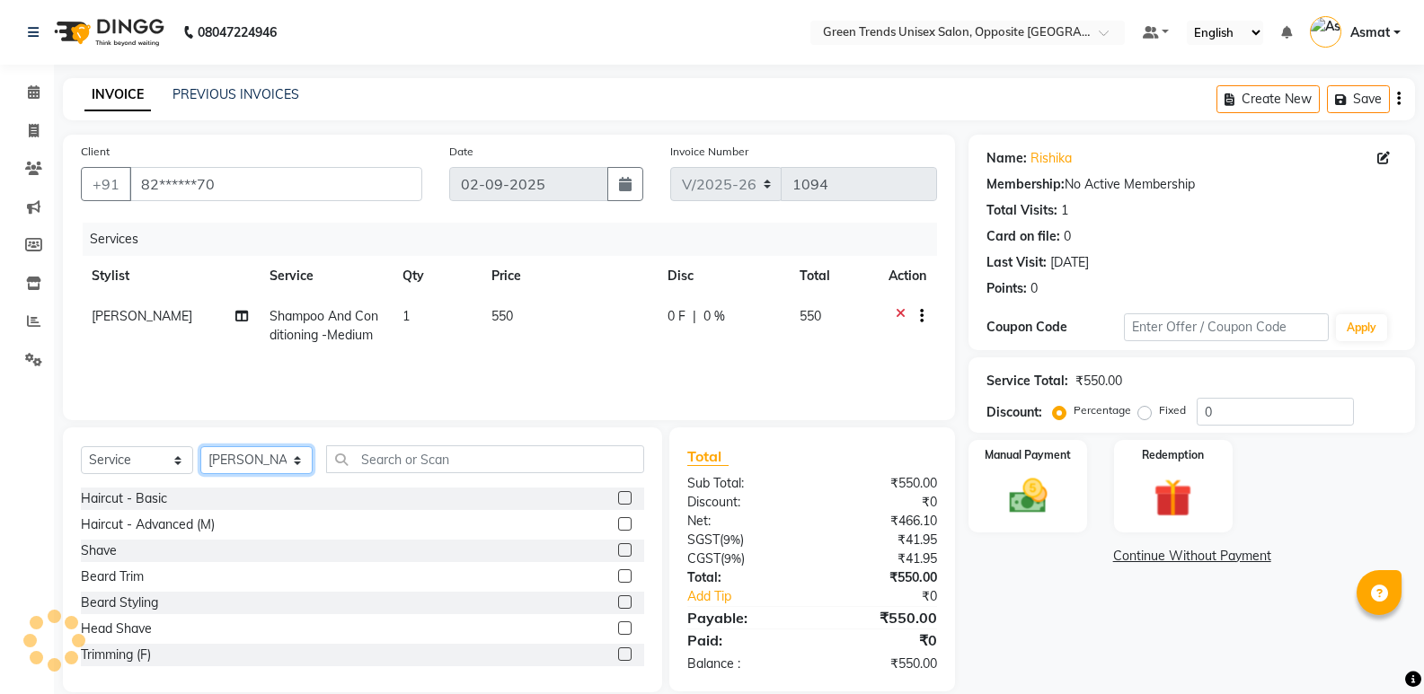
click at [298, 463] on select "Select Stylist Asmat Dinesh Himanshu Raj Shilpakar Sandhya SHAHID Sohail SUJEET…" at bounding box center [256, 460] width 112 height 28
select select "77089"
click at [200, 446] on select "Select Stylist Asmat Dinesh Himanshu Raj Shilpakar Sandhya SHAHID Sohail SUJEET…" at bounding box center [256, 460] width 112 height 28
click at [395, 461] on input "text" at bounding box center [485, 460] width 318 height 28
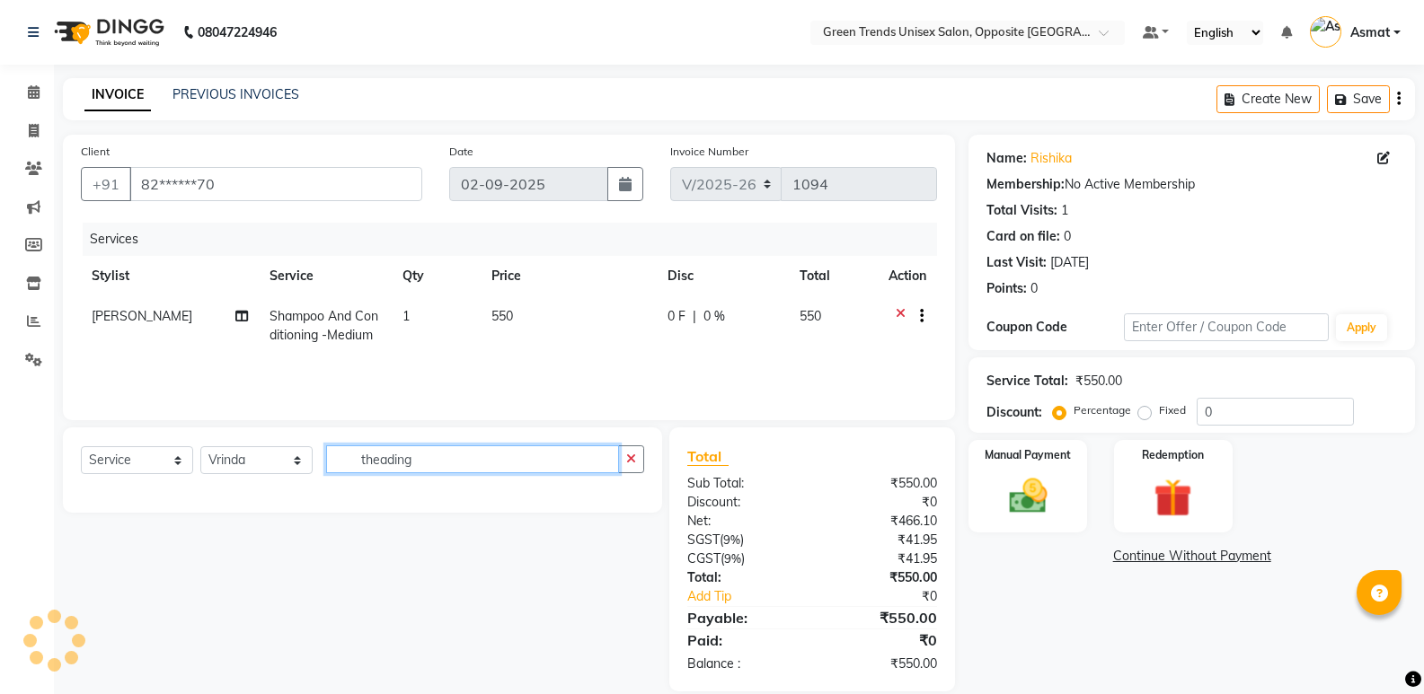
scroll to position [24, 0]
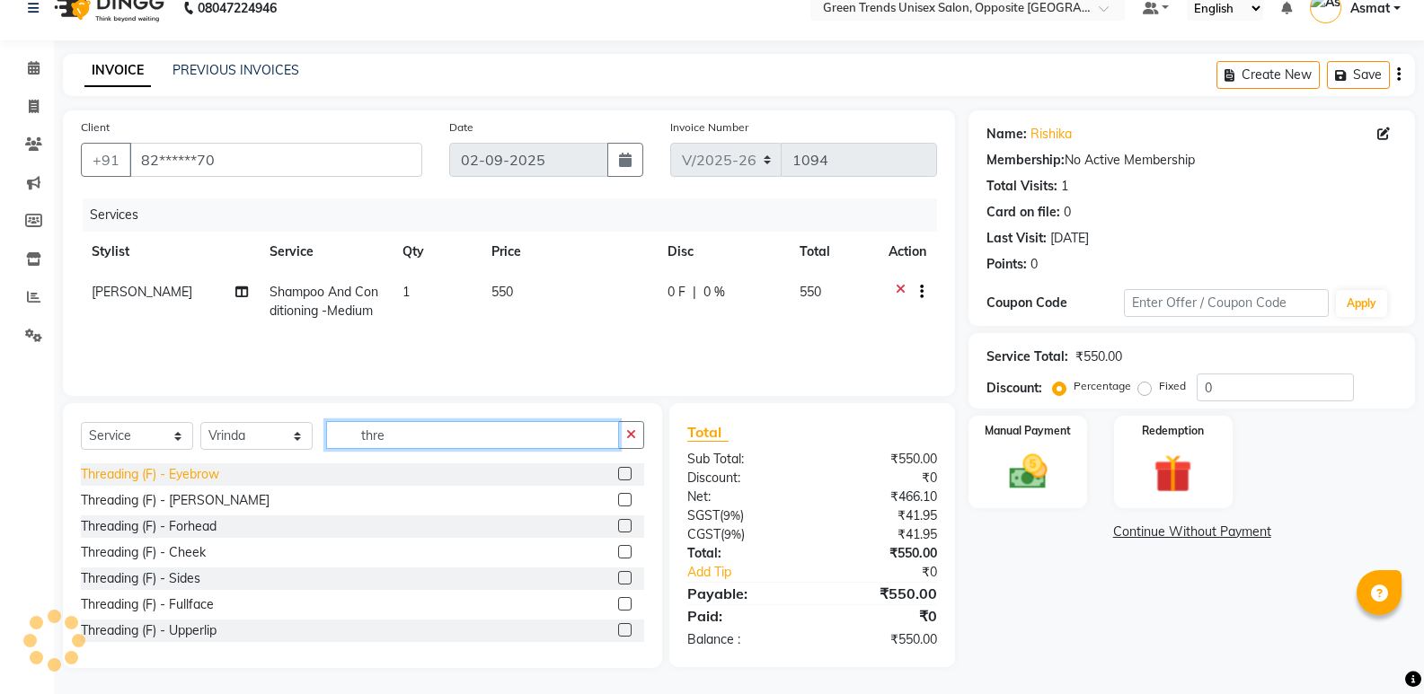
type input "thre"
click at [197, 466] on div "Threading (F) - Eyebrow" at bounding box center [150, 474] width 138 height 19
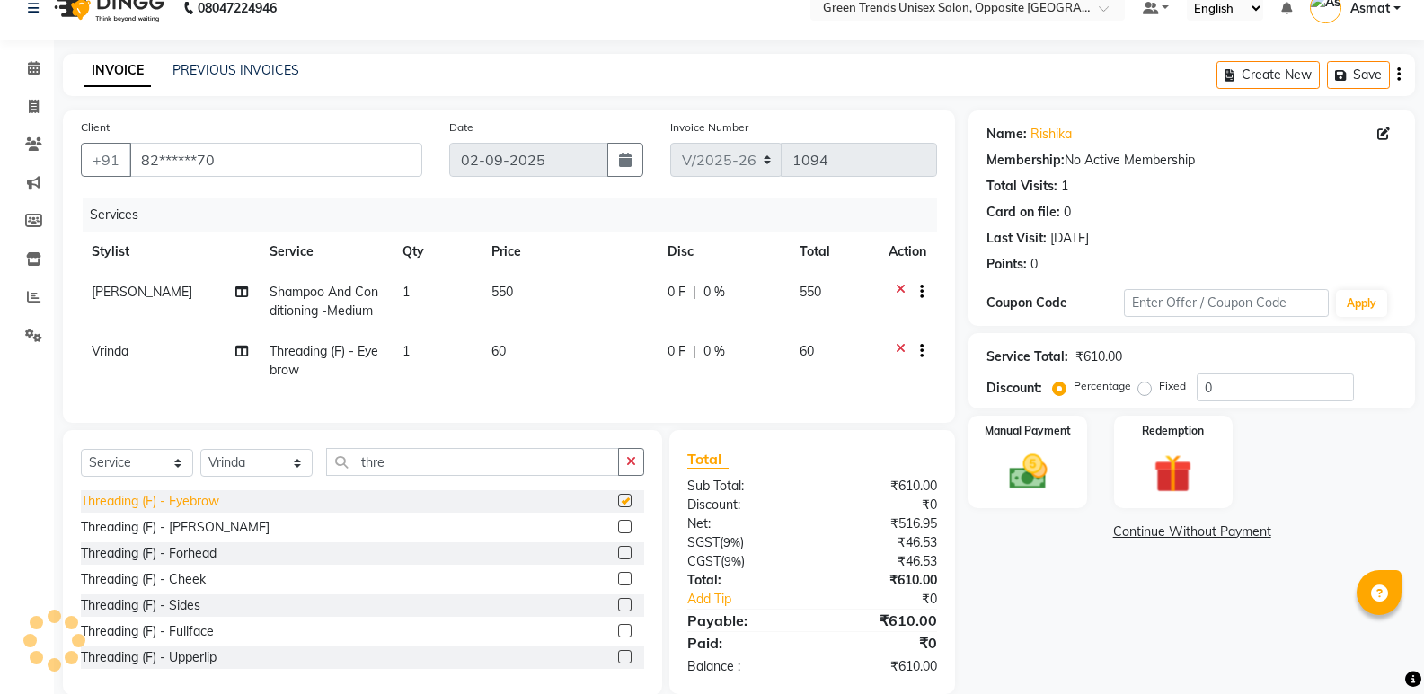
checkbox input "false"
click at [411, 476] on input "thre" at bounding box center [472, 462] width 293 height 28
type input "t"
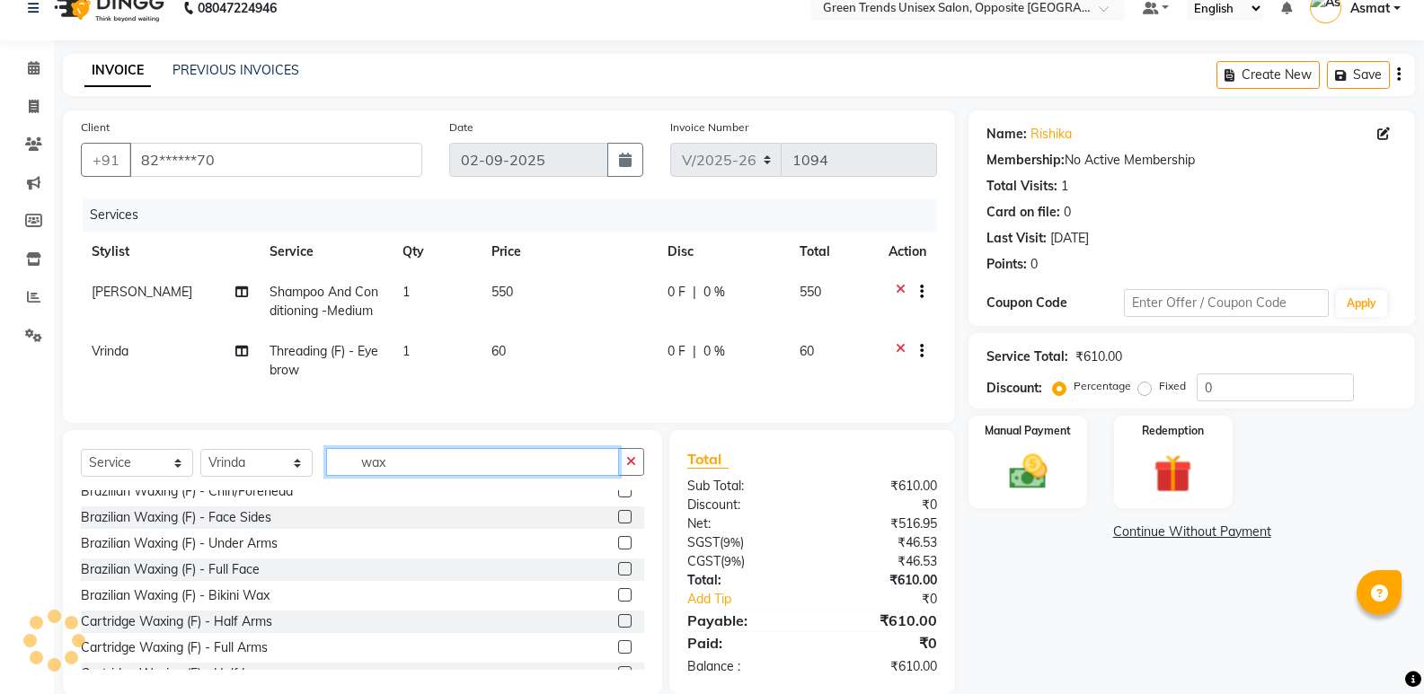
scroll to position [72, 0]
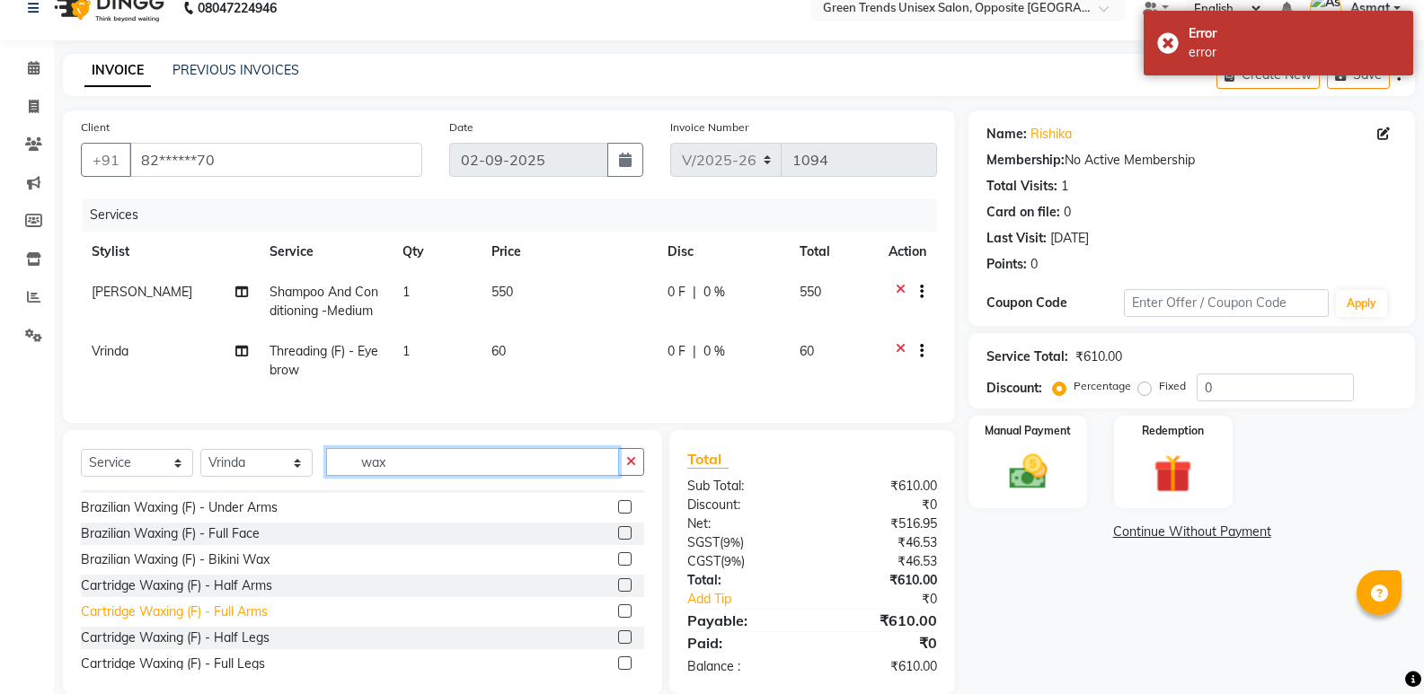
type input "wax"
click at [236, 622] on div "Cartridge Waxing (F) - Full Arms" at bounding box center [174, 612] width 187 height 19
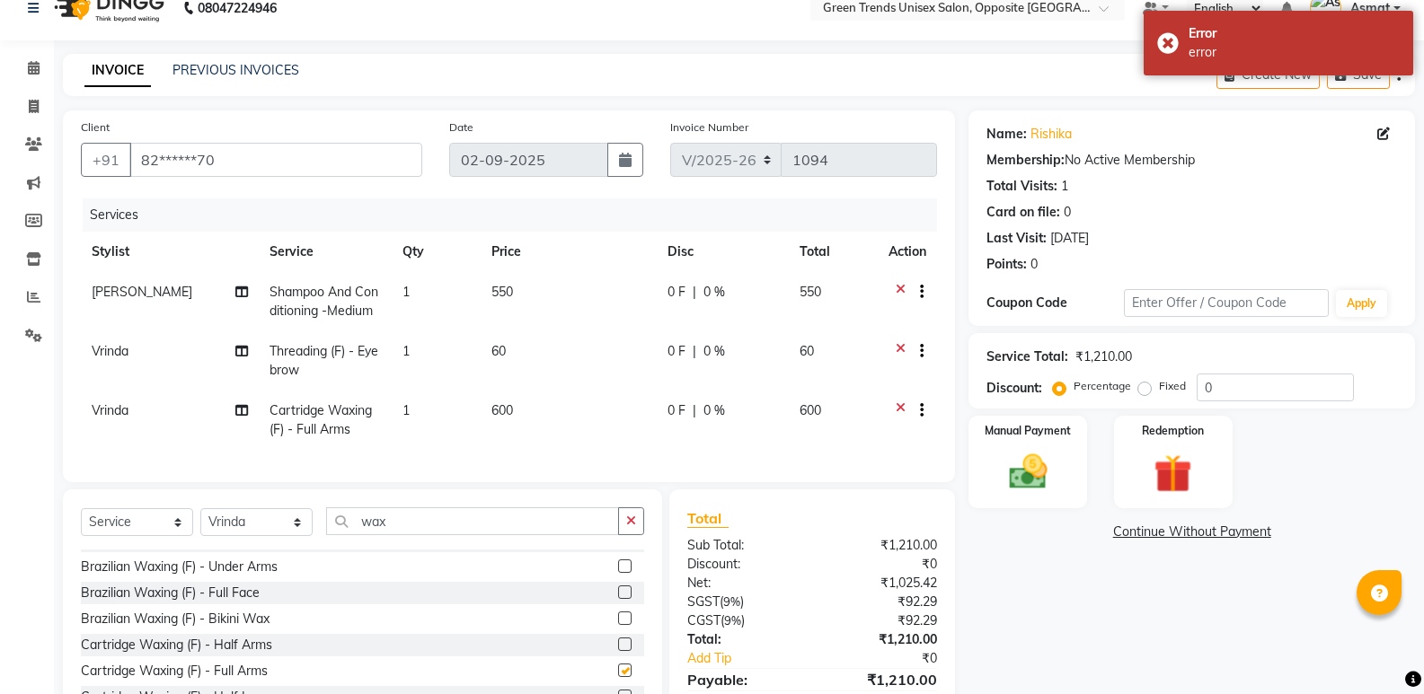
checkbox input "false"
click at [534, 534] on input "wax" at bounding box center [472, 521] width 293 height 28
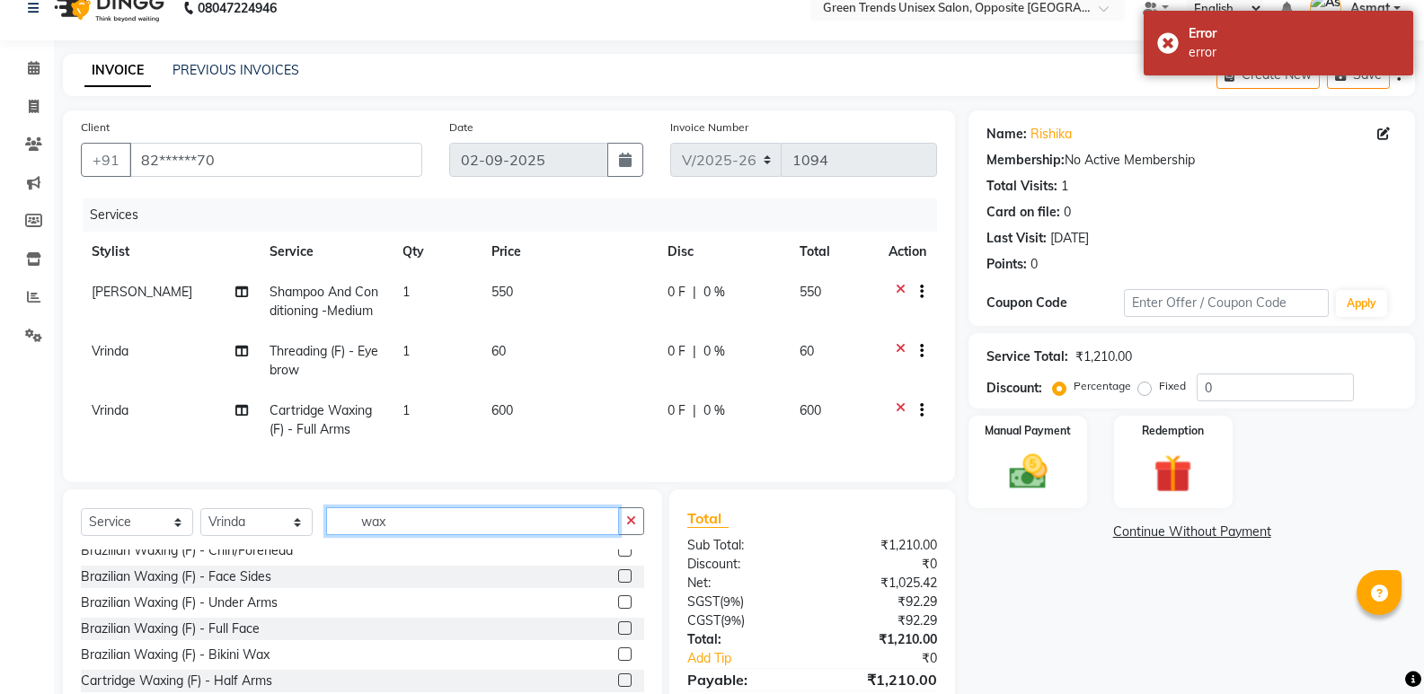
scroll to position [0, 0]
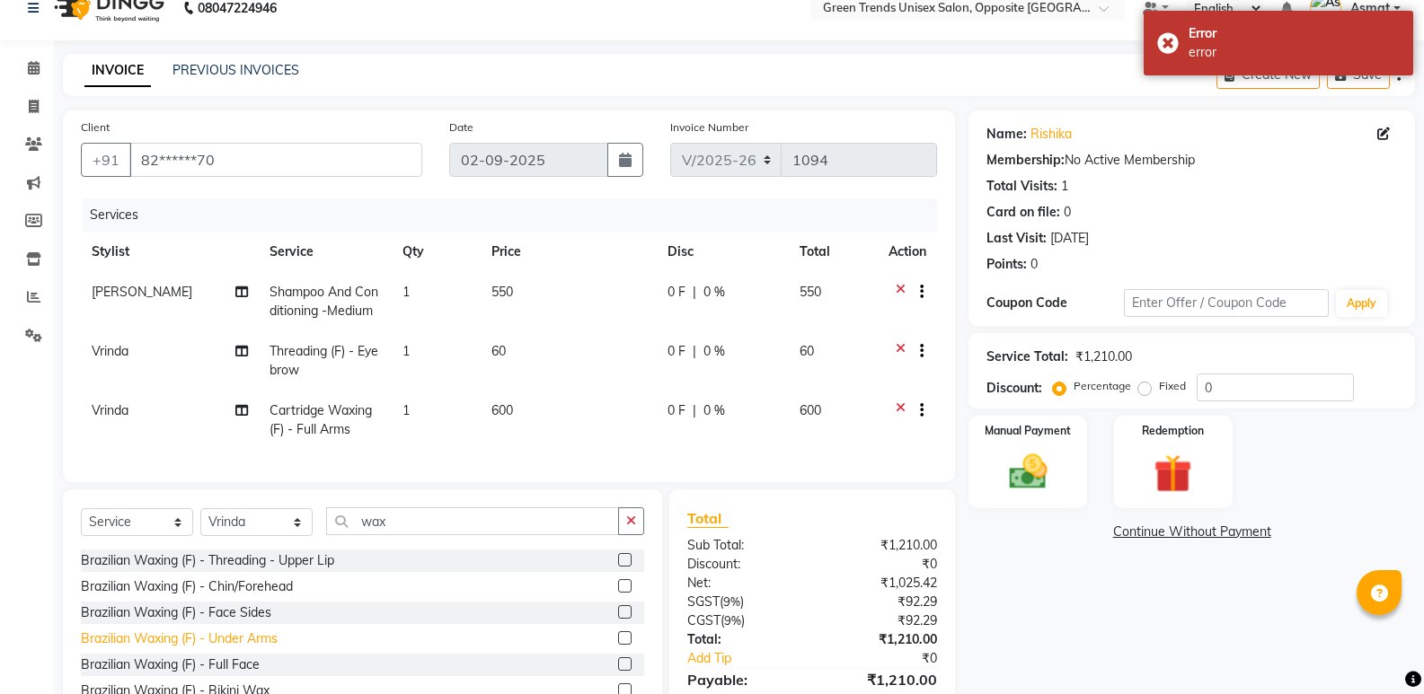
click at [209, 648] on div "Brazilian Waxing (F) - Under Arms" at bounding box center [179, 639] width 197 height 19
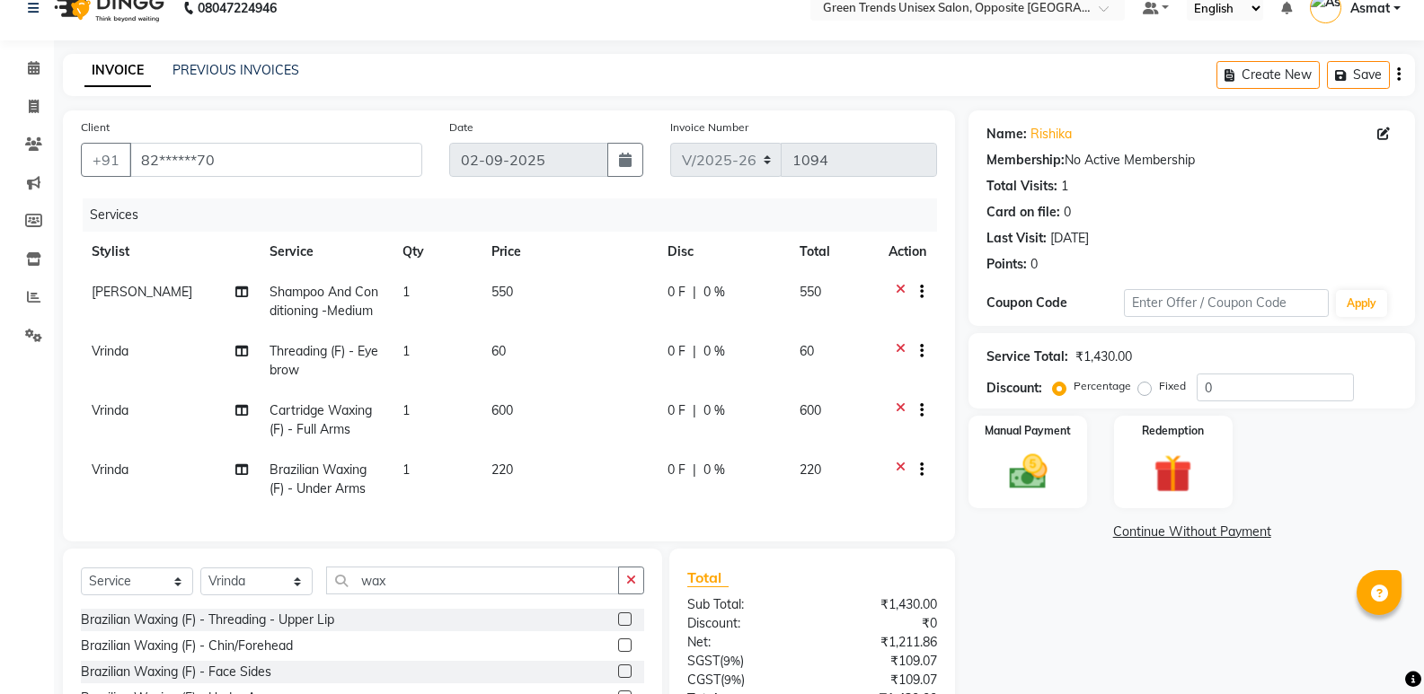
checkbox input "false"
click at [384, 590] on input "wax" at bounding box center [472, 581] width 293 height 28
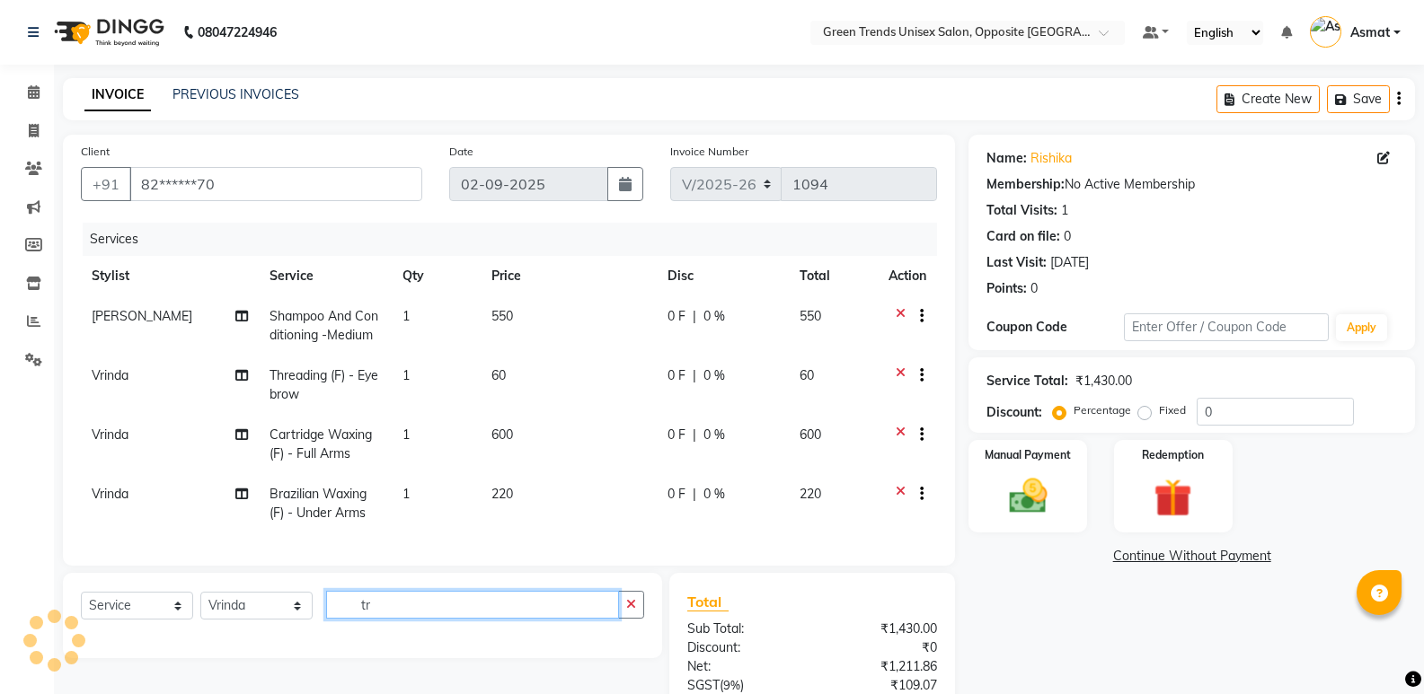
type input "t"
type input "trimmi"
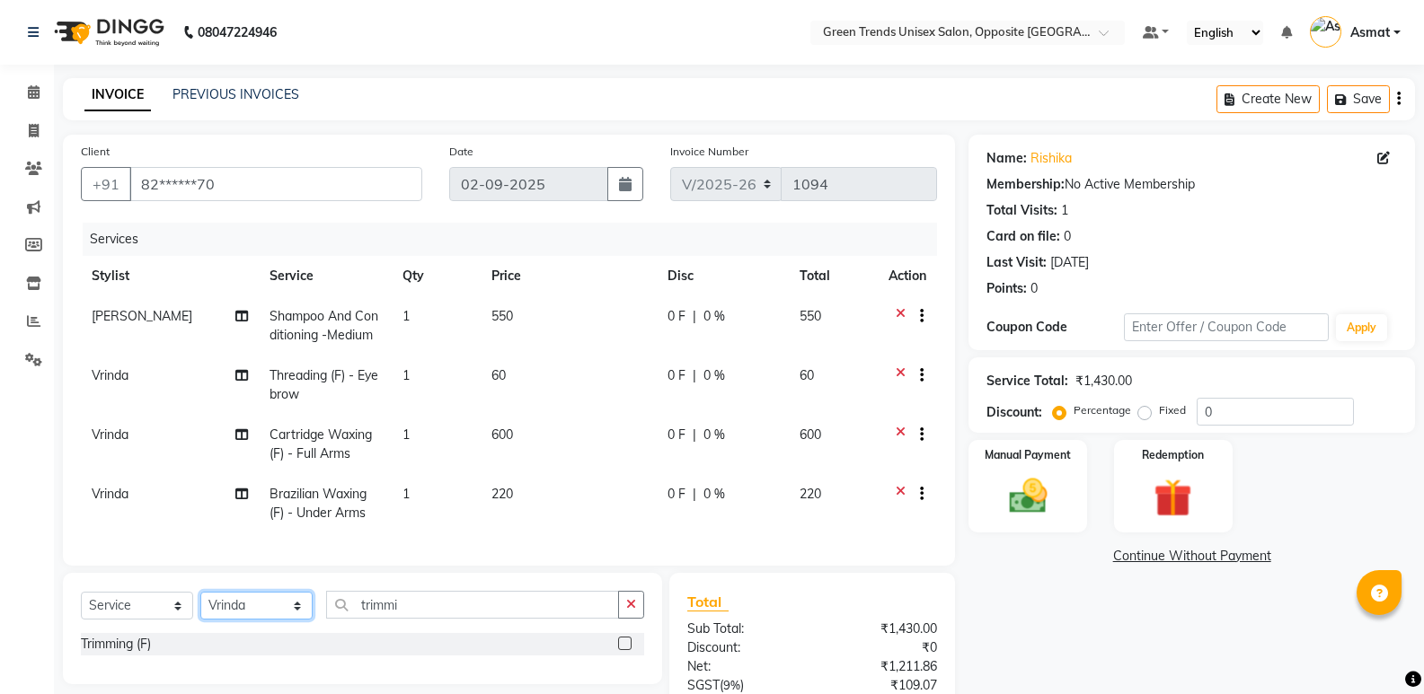
click at [296, 620] on select "Select Stylist Asmat Dinesh Himanshu Raj Shilpakar Sandhya SHAHID Sohail SUJEET…" at bounding box center [256, 606] width 112 height 28
click at [294, 620] on select "Select Stylist Asmat Dinesh Himanshu Raj Shilpakar Sandhya SHAHID Sohail SUJEET…" at bounding box center [256, 606] width 112 height 28
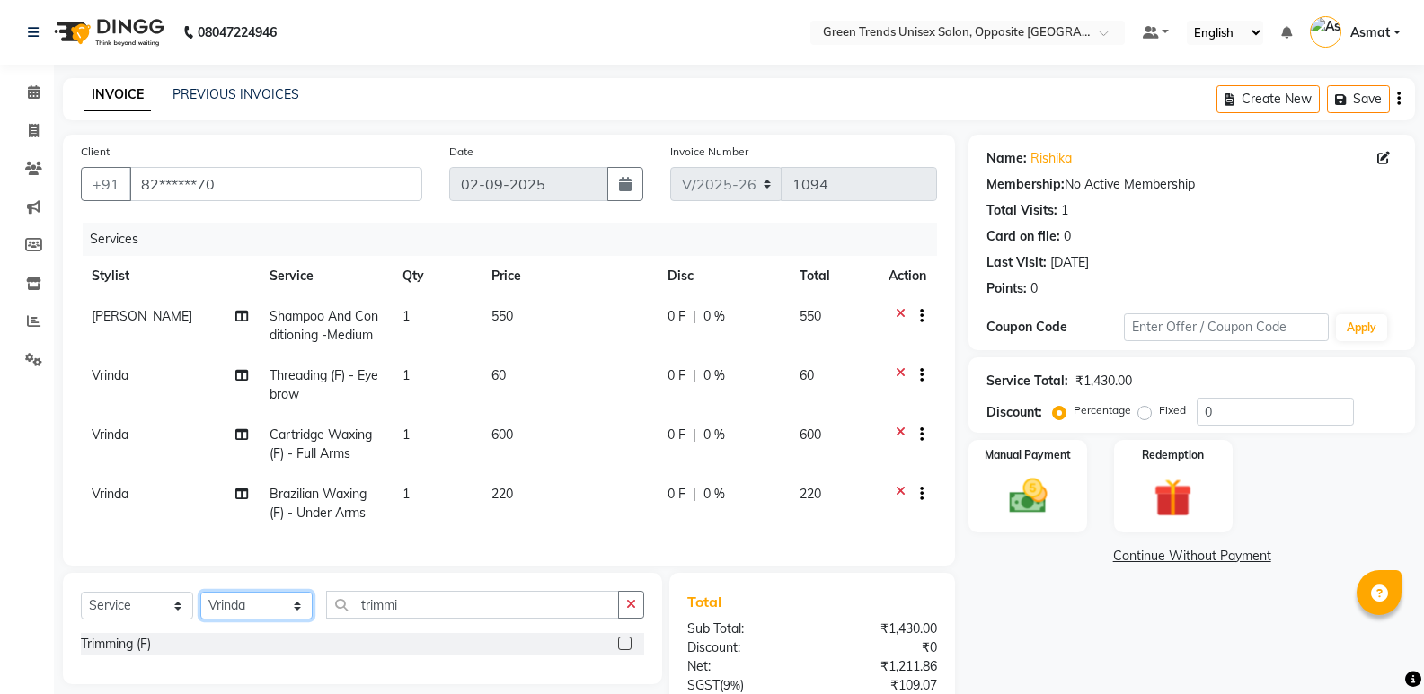
select select "89786"
click at [200, 605] on select "Select Stylist Asmat Dinesh Himanshu Raj Shilpakar Sandhya SHAHID Sohail SUJEET…" at bounding box center [256, 606] width 112 height 28
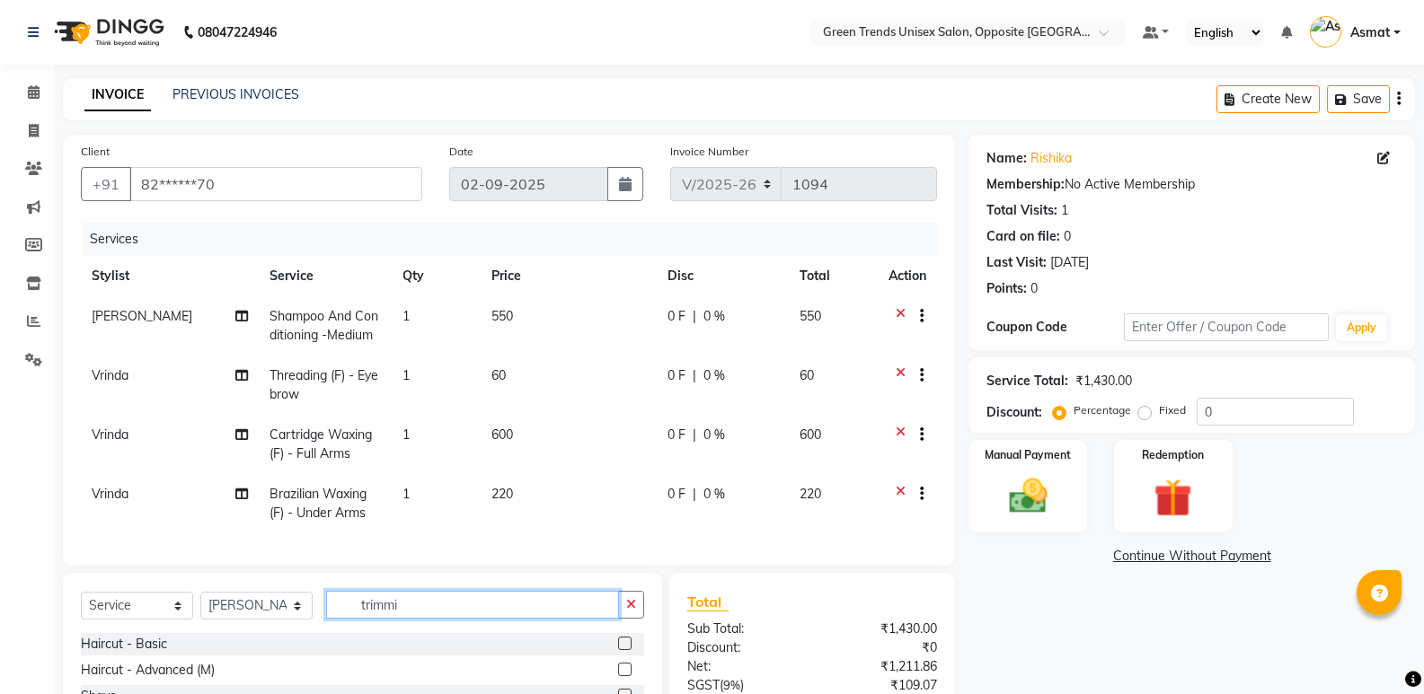
click at [409, 619] on input "trimmi" at bounding box center [472, 605] width 293 height 28
type input "trimmi"
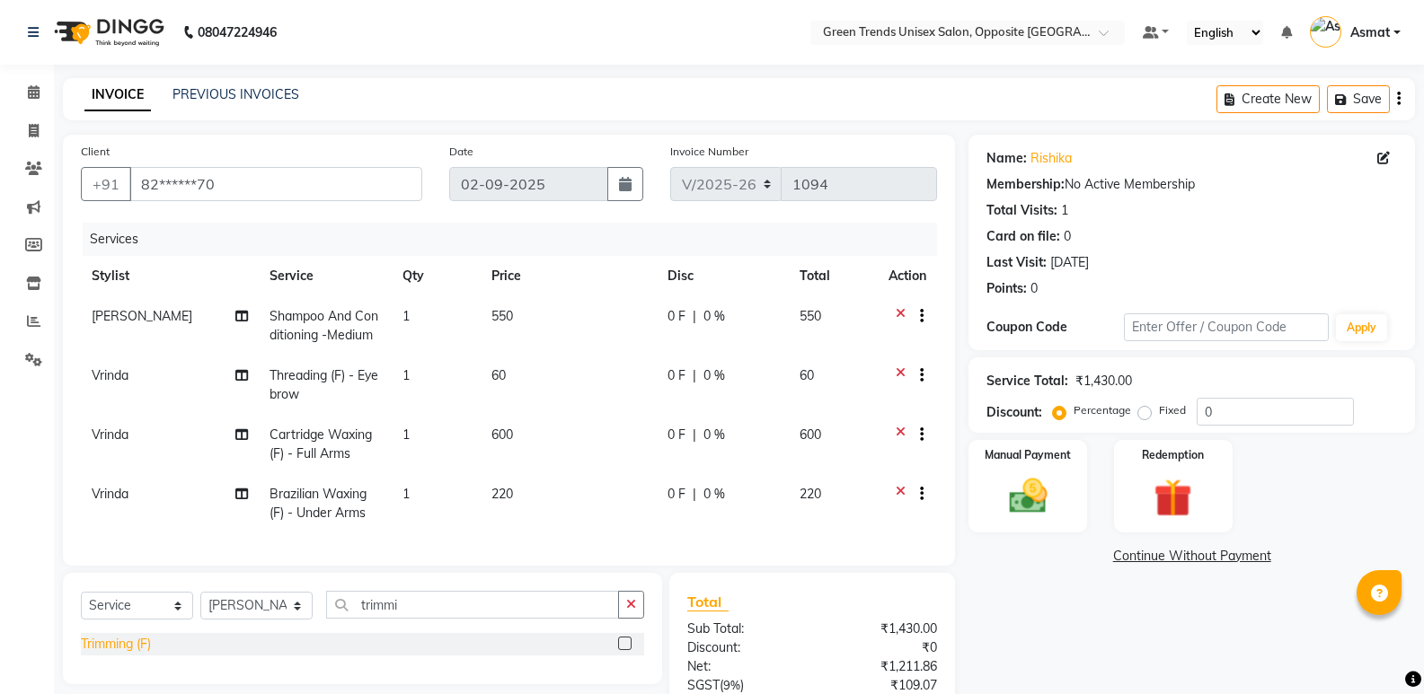
click at [117, 654] on div "Trimming (F)" at bounding box center [116, 644] width 70 height 19
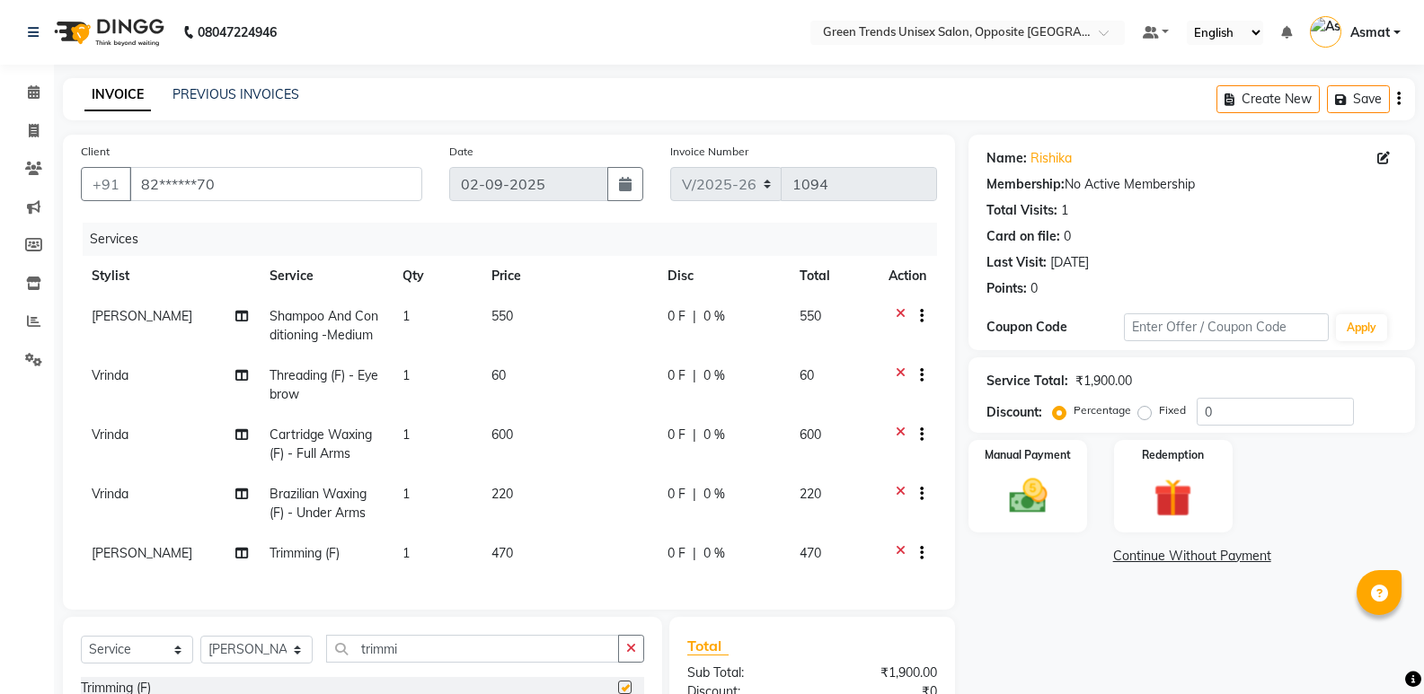
checkbox input "false"
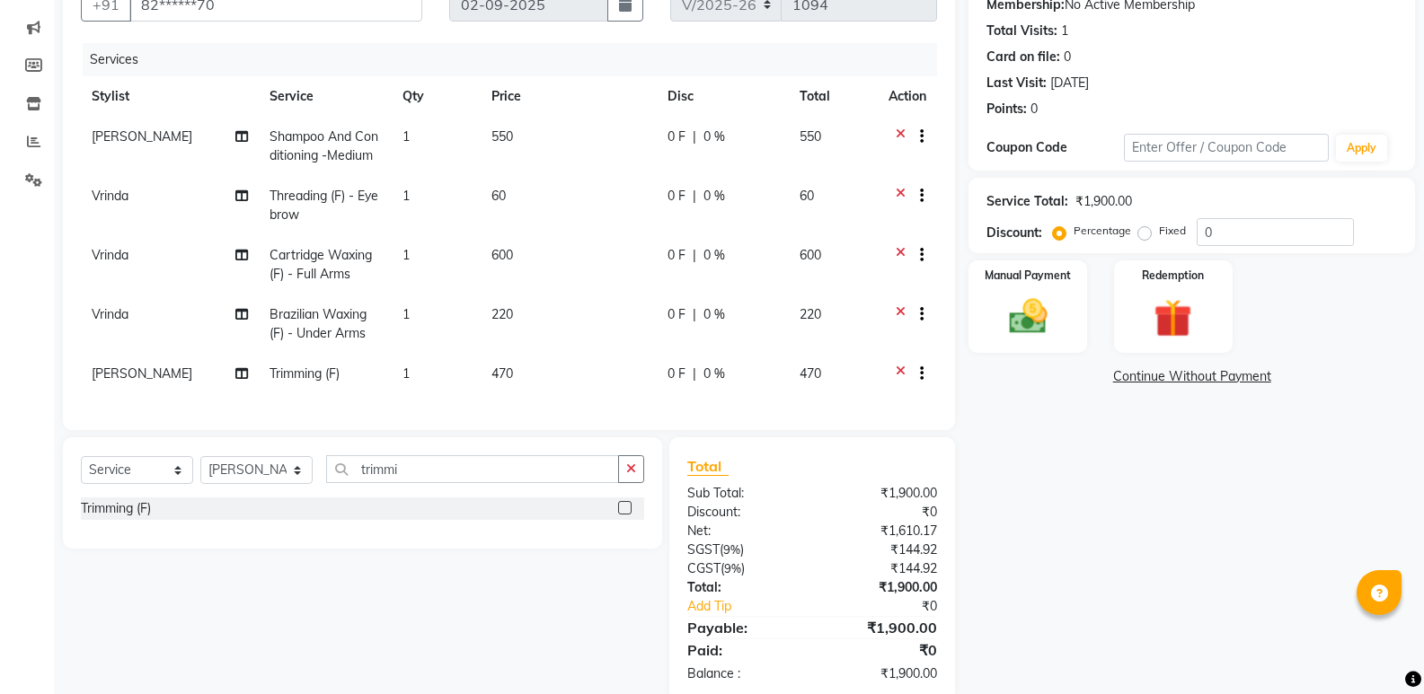
scroll to position [227, 0]
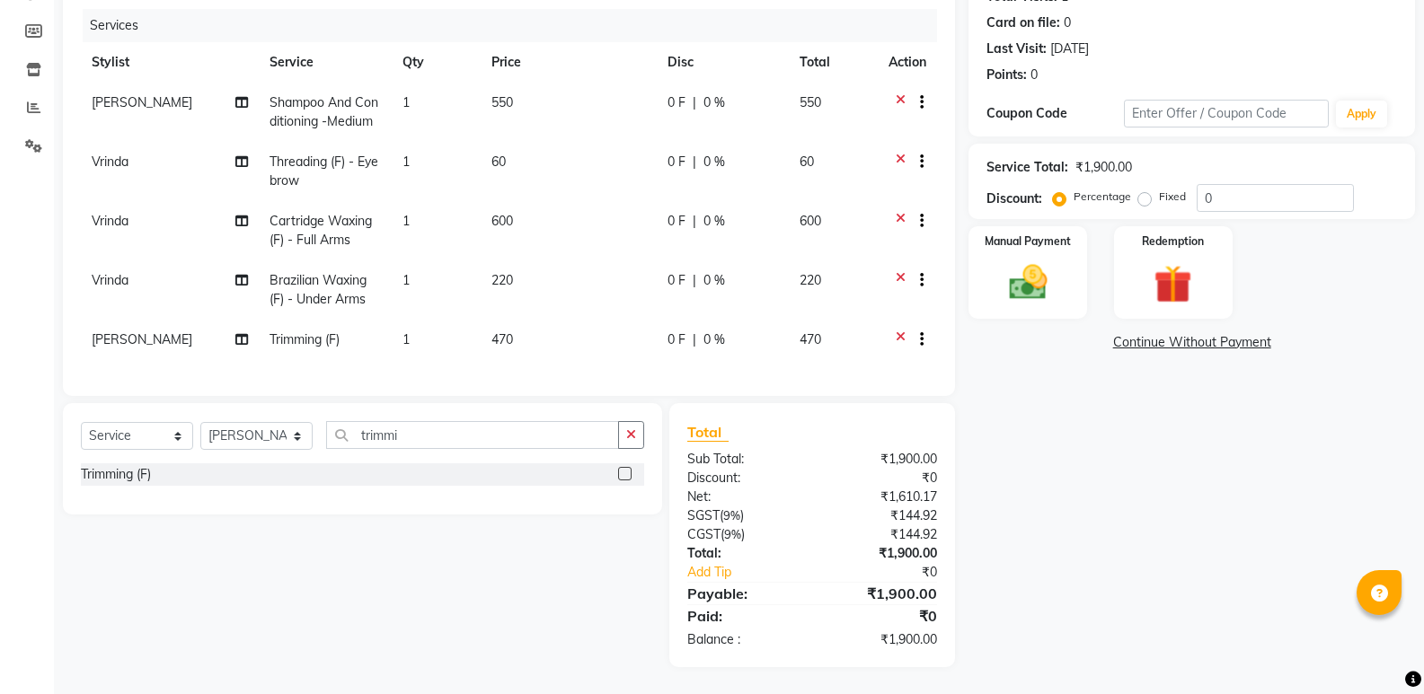
click at [516, 329] on td "470" at bounding box center [569, 342] width 176 height 44
select select "89786"
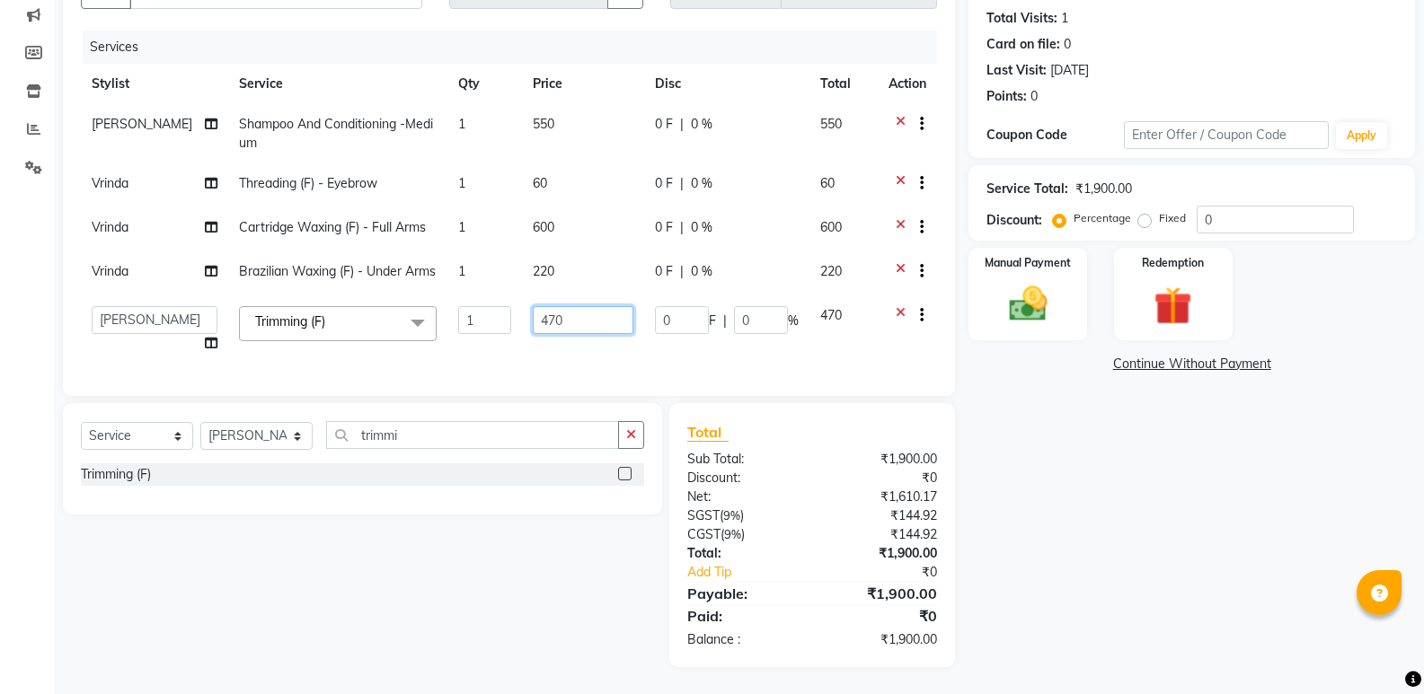
click at [587, 313] on input "470" at bounding box center [583, 320] width 101 height 28
type input "4"
type input "380"
click at [1234, 607] on div "Name: Rishika Membership: No Active Membership Total Visits: 1 Card on file: 0 …" at bounding box center [1198, 305] width 460 height 725
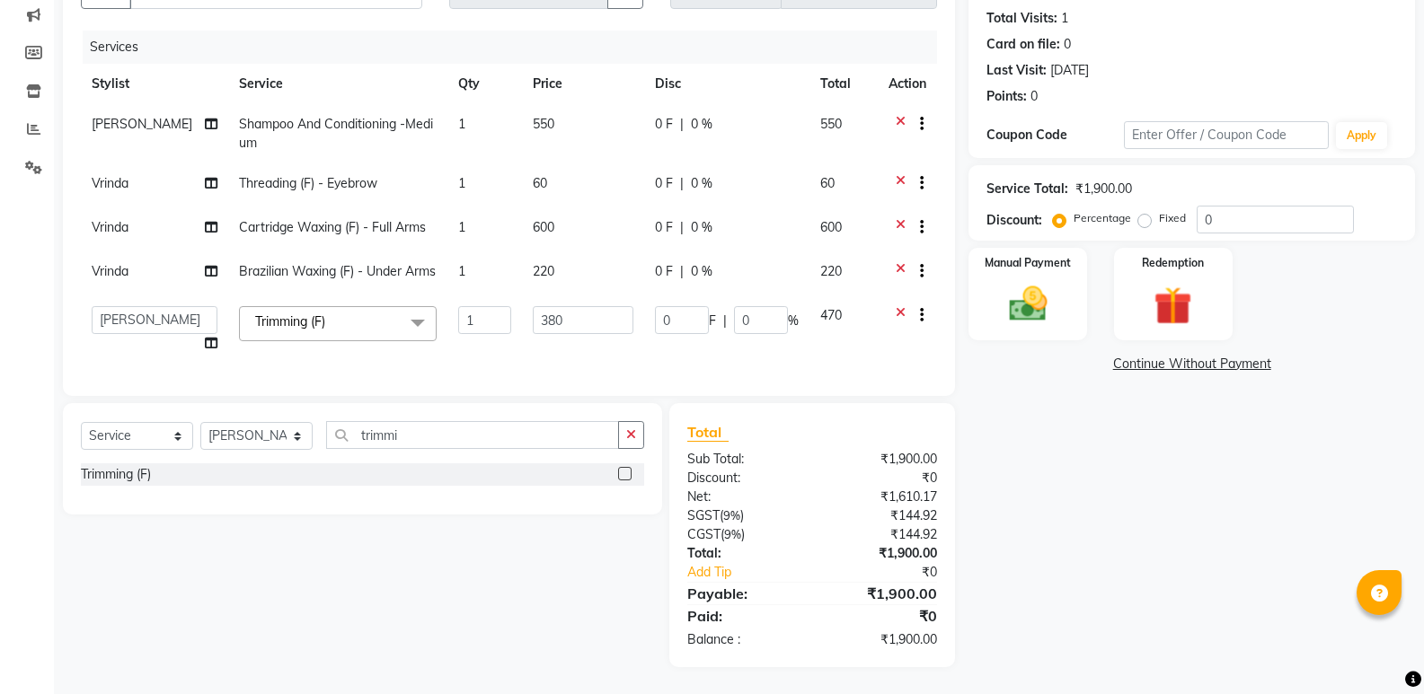
click at [1234, 607] on div "Name: Rishika Membership: No Active Membership Total Visits: 1 Card on file: 0 …" at bounding box center [1198, 305] width 460 height 725
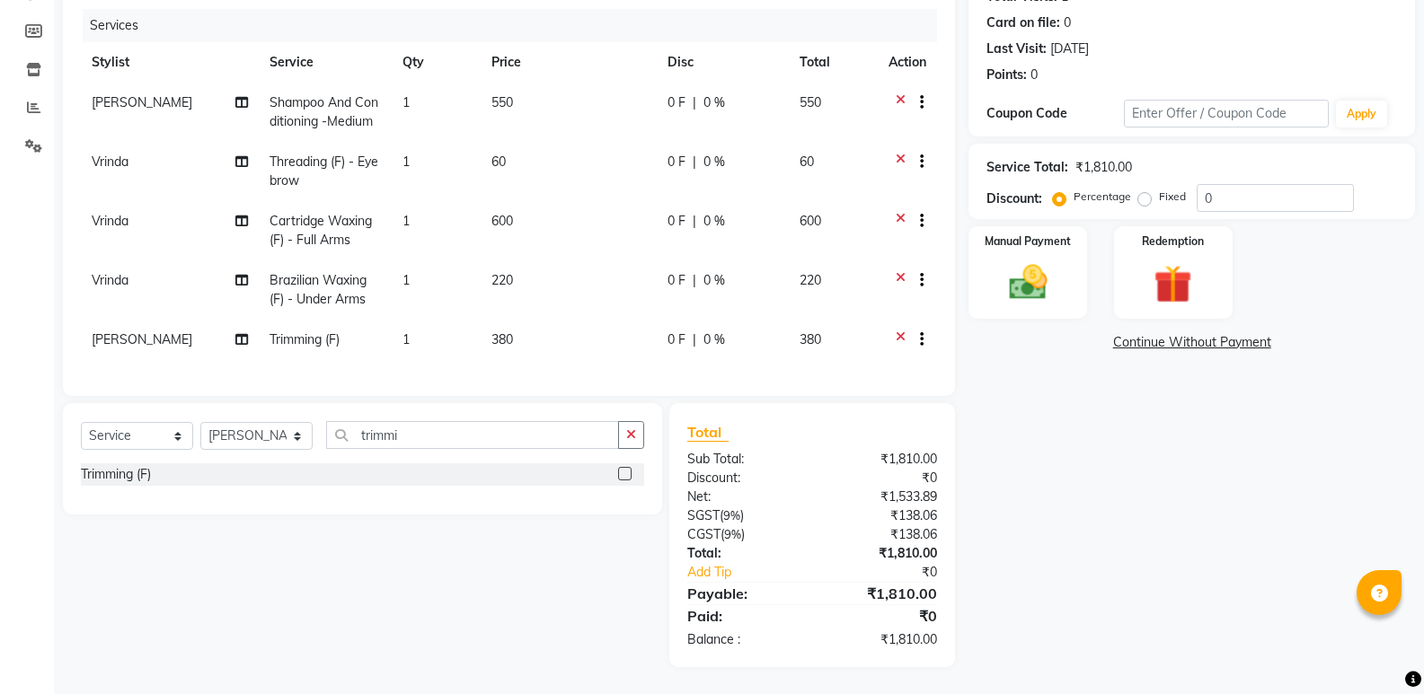
click at [505, 320] on td "380" at bounding box center [569, 342] width 176 height 44
select select "89786"
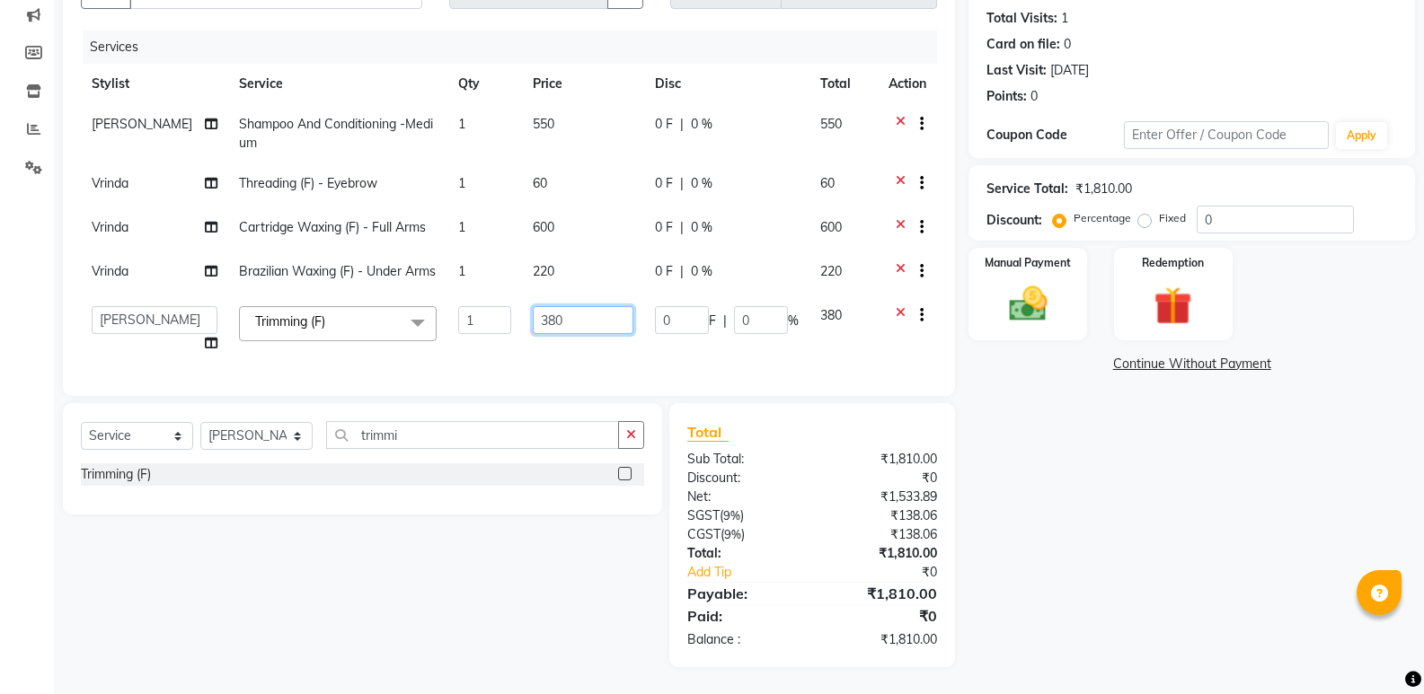
click at [557, 306] on input "380" at bounding box center [583, 320] width 101 height 28
drag, startPoint x: 557, startPoint y: 304, endPoint x: 519, endPoint y: 320, distance: 41.0
click at [533, 320] on input "380" at bounding box center [583, 320] width 101 height 28
click at [522, 321] on td "380" at bounding box center [583, 330] width 122 height 68
type input "470"
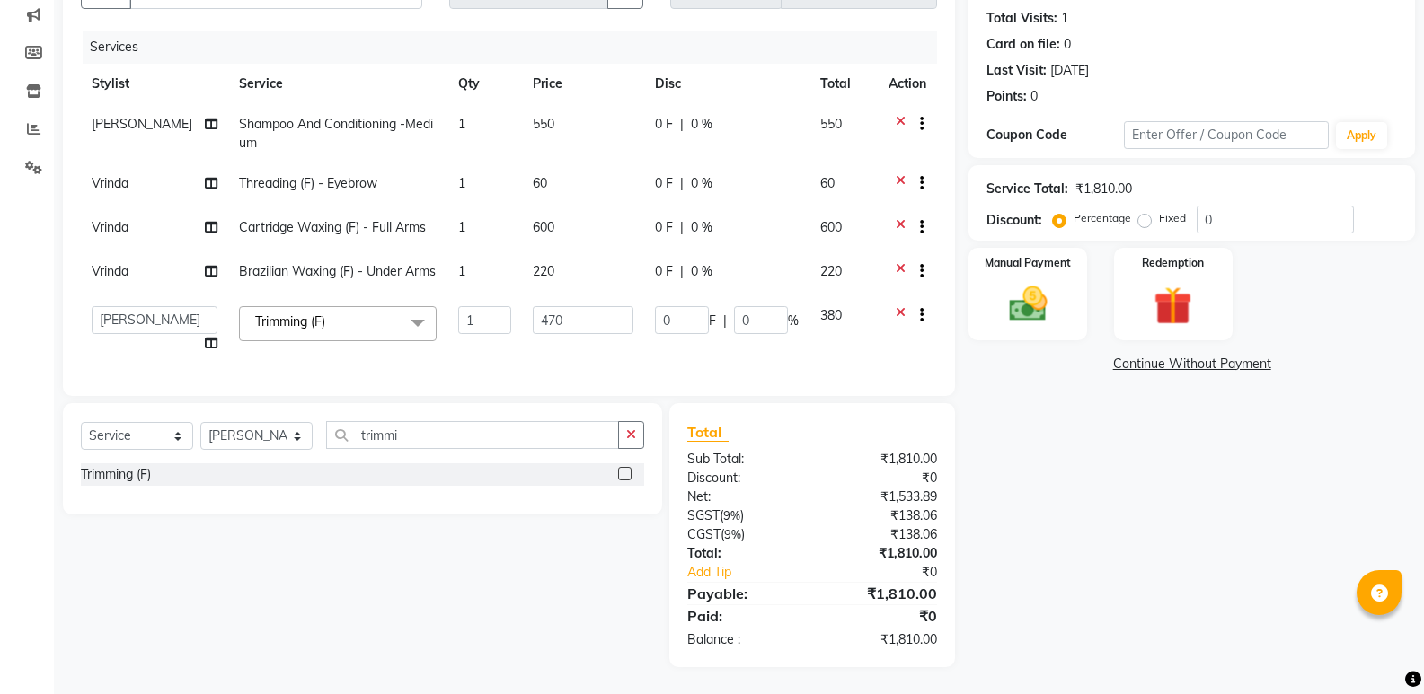
click at [457, 348] on td "1" at bounding box center [484, 330] width 75 height 68
select select "89786"
drag, startPoint x: 1422, startPoint y: 560, endPoint x: 1425, endPoint y: 547, distance: 12.9
click at [1423, 502] on html "08047224946 Select Location × Green Trends Unisex Salon, Opposite Khazana Marke…" at bounding box center [712, 155] width 1424 height 694
click at [625, 348] on td "470" at bounding box center [583, 330] width 122 height 68
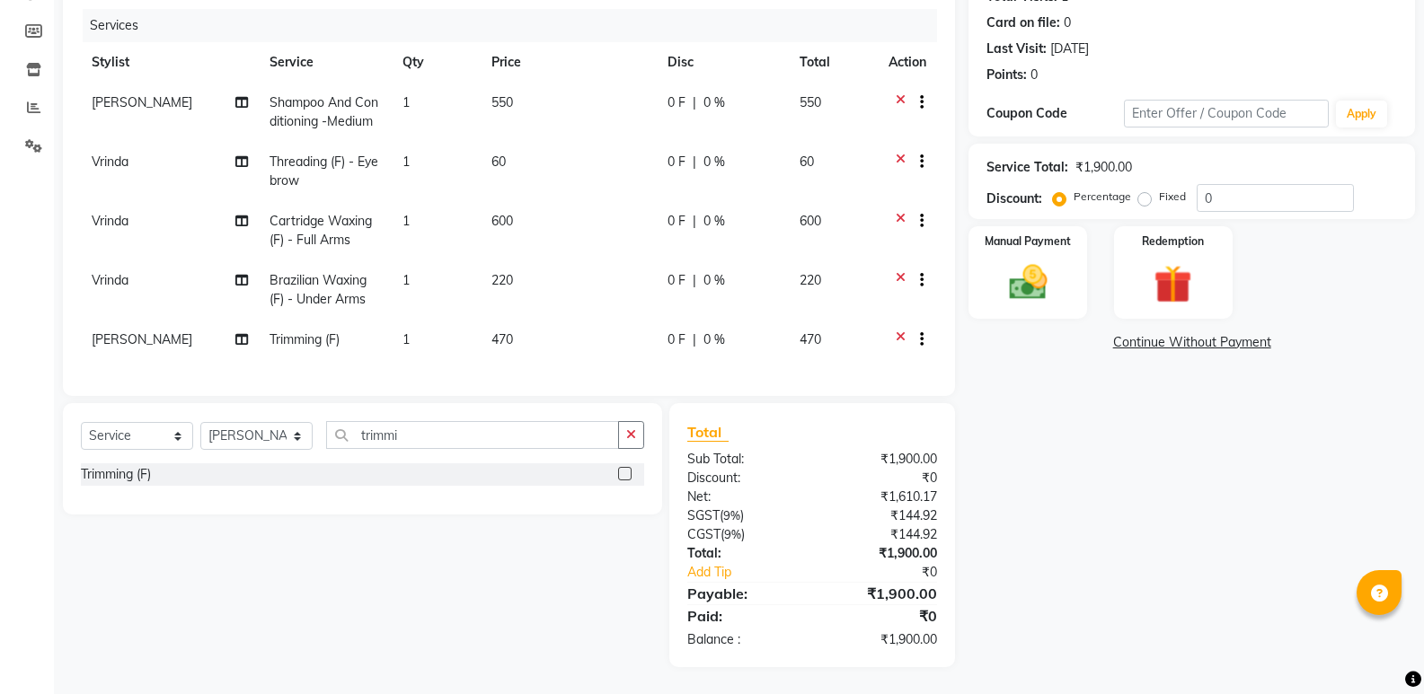
click at [1172, 366] on div "Name: Rishika Membership: No Active Membership Total Visits: 1 Card on file: 0 …" at bounding box center [1198, 294] width 460 height 746
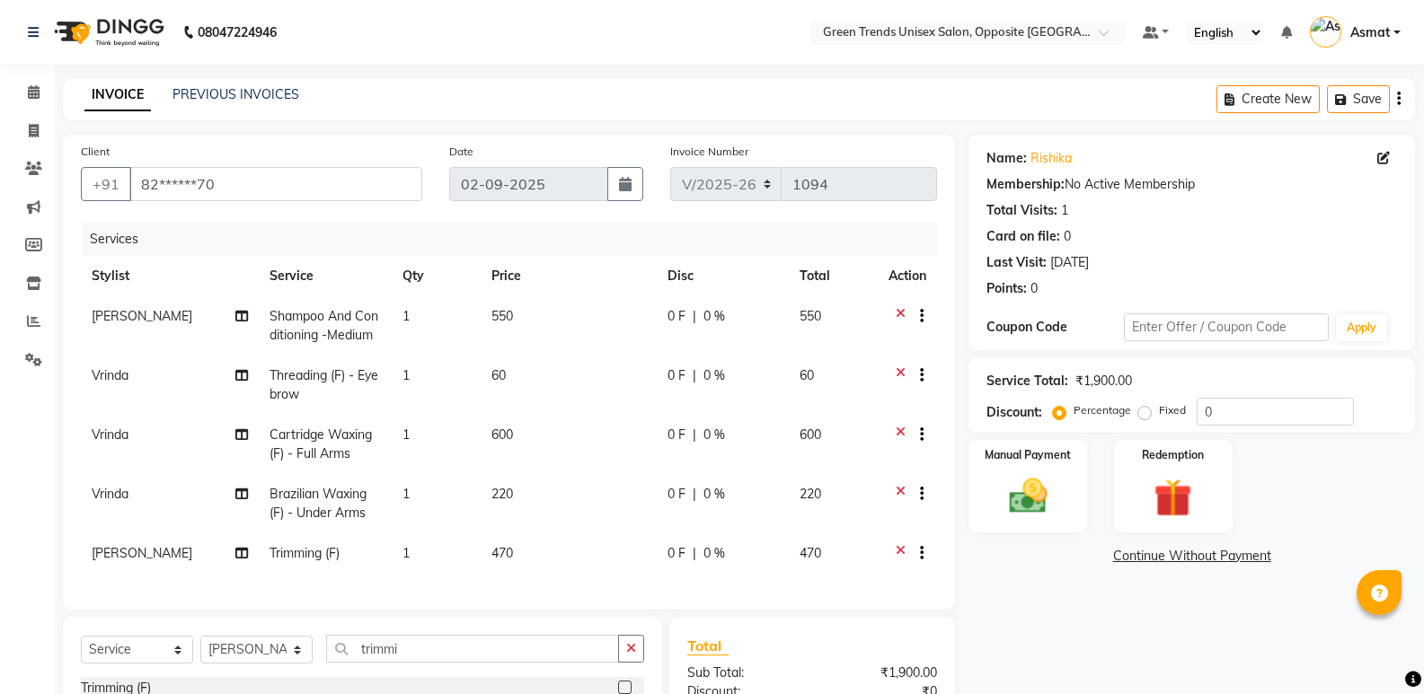
click at [1410, 190] on div "Name: Rishika Membership: No Active Membership Total Visits: 1 Card on file: 0 …" at bounding box center [1191, 243] width 446 height 216
click at [1363, 97] on button "Save" at bounding box center [1358, 99] width 63 height 28
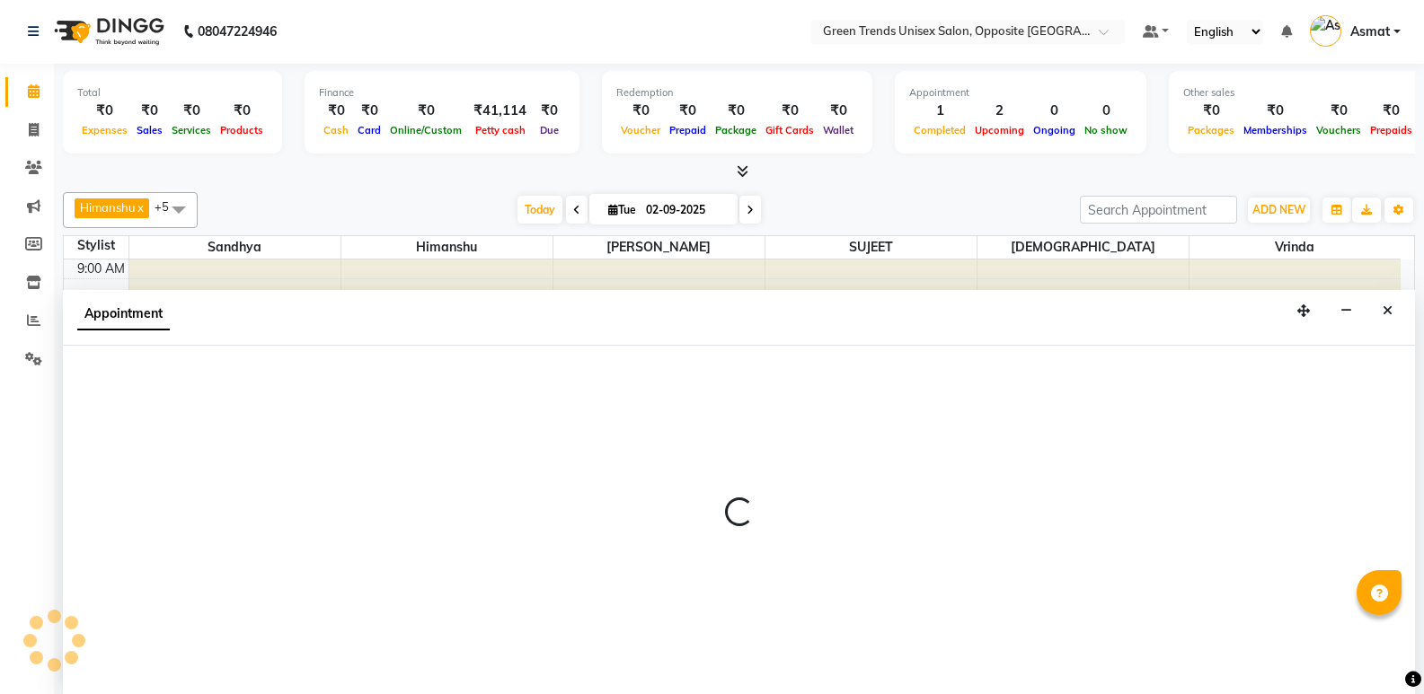
select select "35063"
select select "810"
select select "tentative"
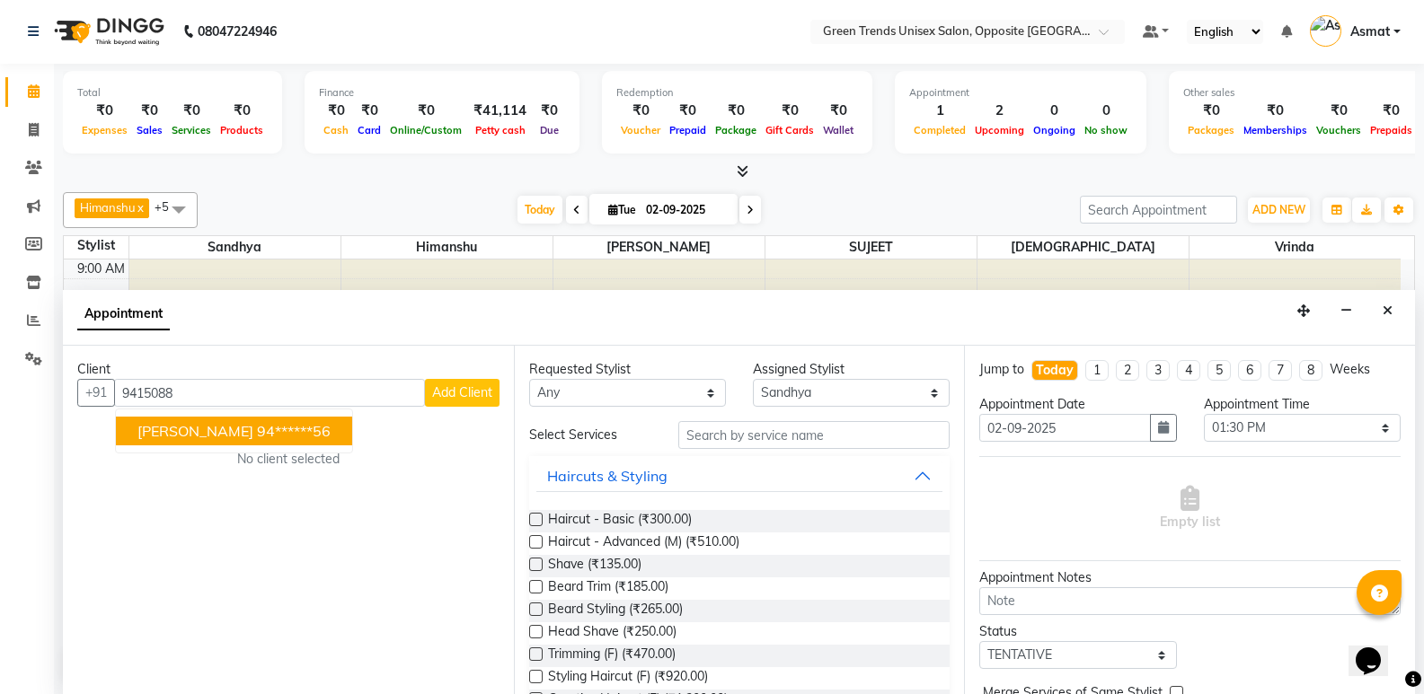
drag, startPoint x: 198, startPoint y: 439, endPoint x: 184, endPoint y: 446, distance: 14.9
click at [257, 437] on ngb-highlight "94******56" at bounding box center [294, 431] width 74 height 18
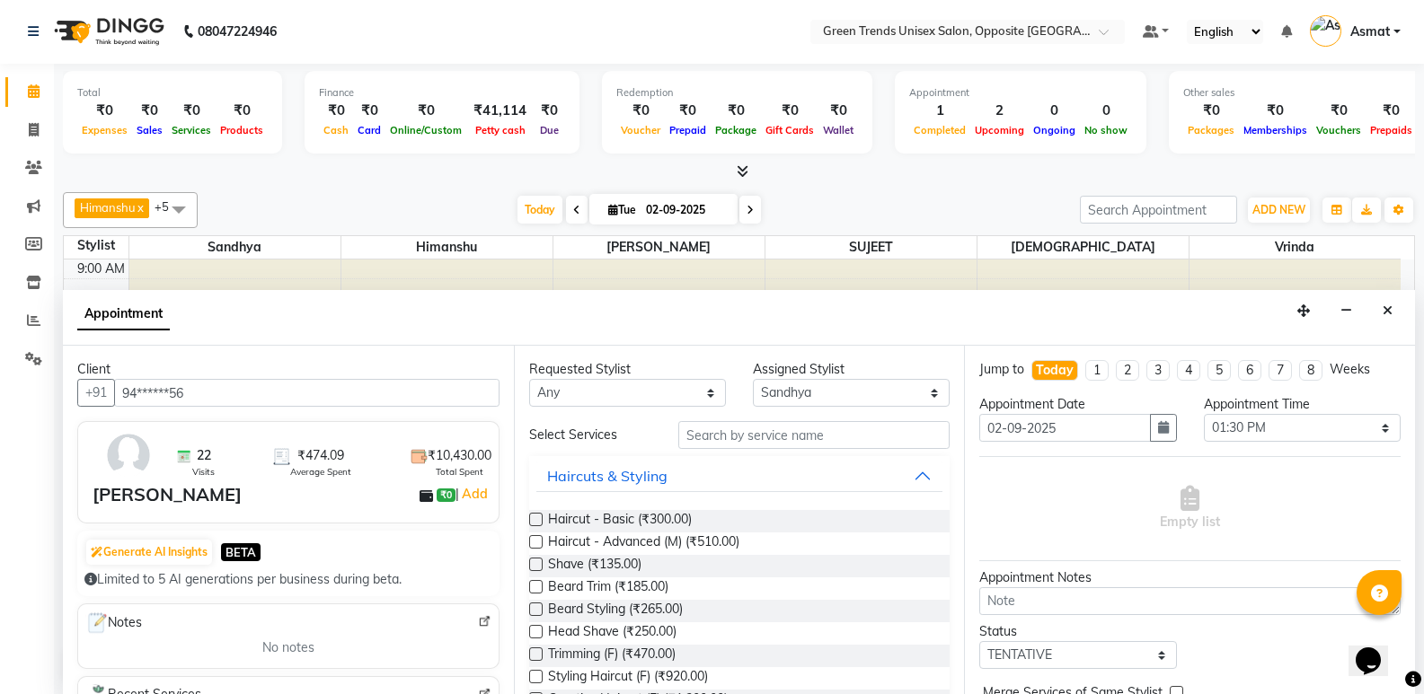
scroll to position [275, 0]
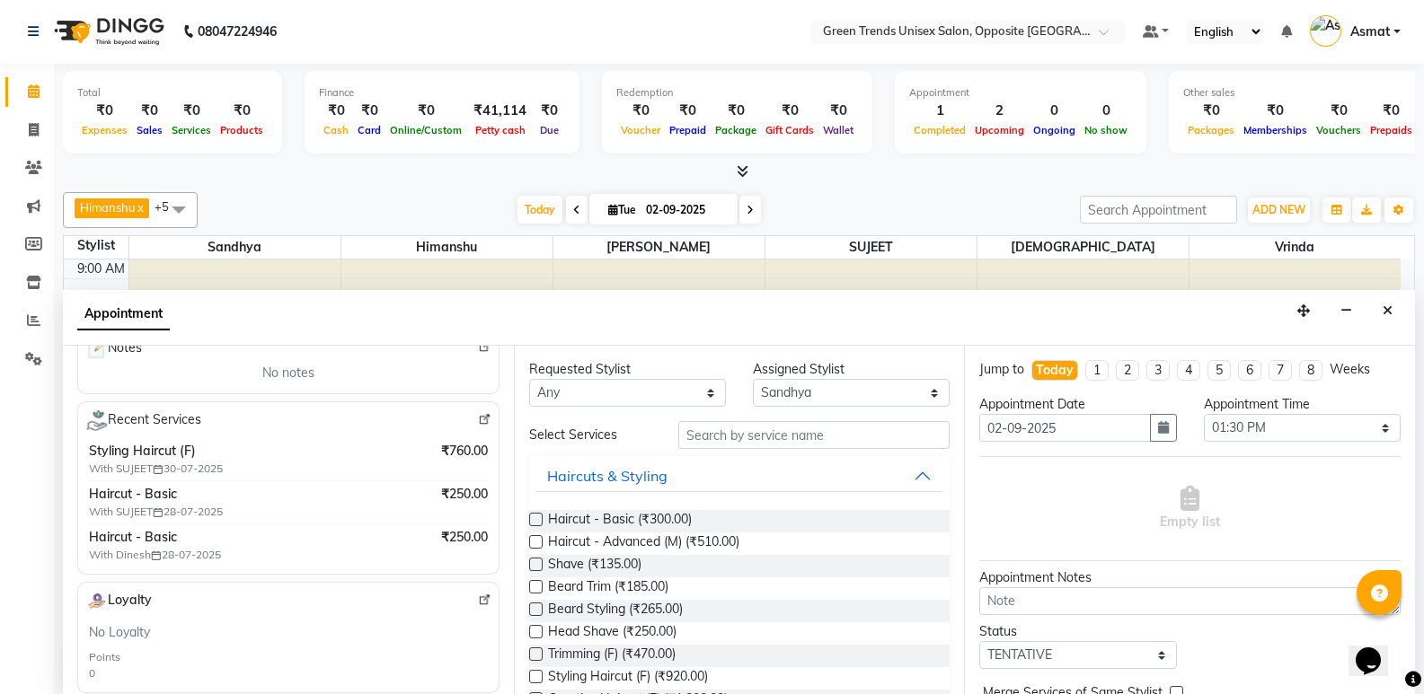
type input "94******56"
click at [517, 587] on div "Requested Stylist Any [PERSON_NAME] [PERSON_NAME] [PERSON_NAME] [PERSON_NAME] […" at bounding box center [739, 520] width 451 height 348
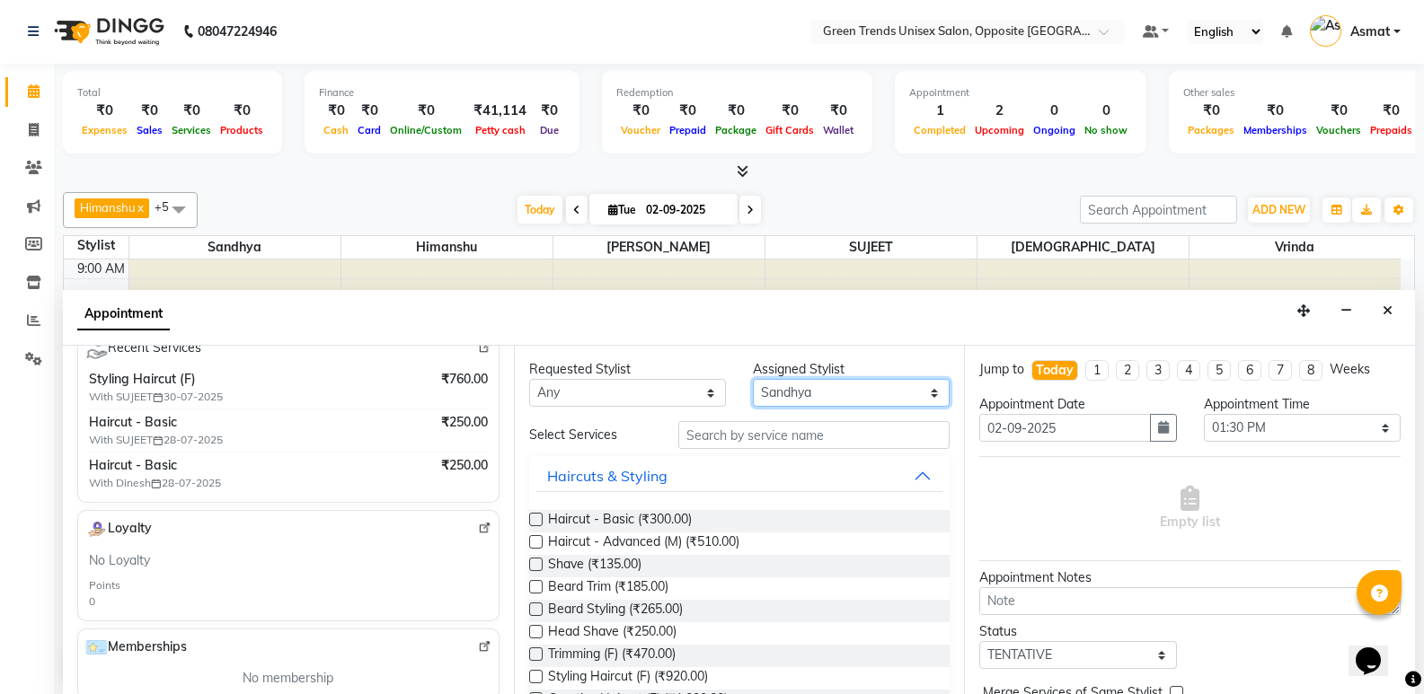
drag, startPoint x: 869, startPoint y: 396, endPoint x: 880, endPoint y: 431, distance: 36.6
click at [869, 395] on select "Select [PERSON_NAME] [PERSON_NAME] [PERSON_NAME] [PERSON_NAME] [PERSON_NAME] [P…" at bounding box center [851, 393] width 197 height 28
select select "82136"
click at [753, 379] on select "Select [PERSON_NAME] [PERSON_NAME] [PERSON_NAME] [PERSON_NAME] [PERSON_NAME] [P…" at bounding box center [851, 393] width 197 height 28
click at [533, 515] on label at bounding box center [535, 519] width 13 height 13
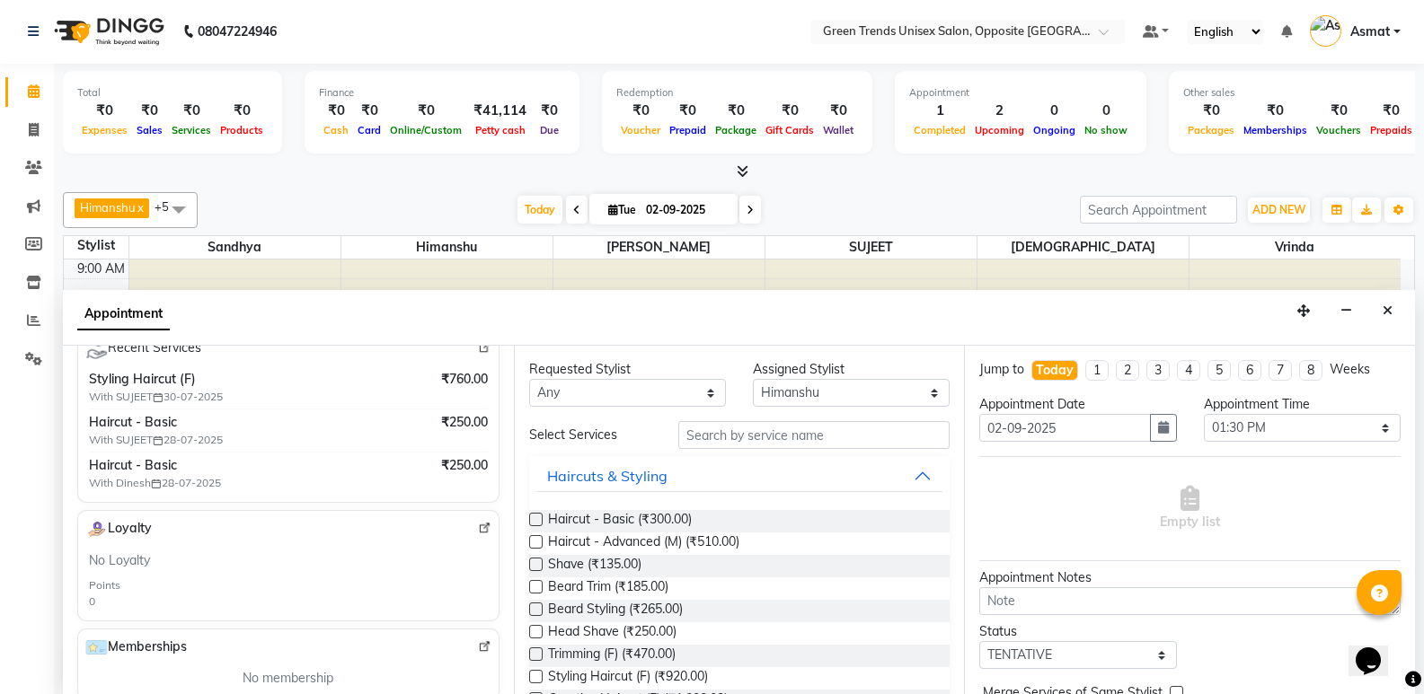
click at [533, 516] on input "checkbox" at bounding box center [535, 522] width 12 height 12
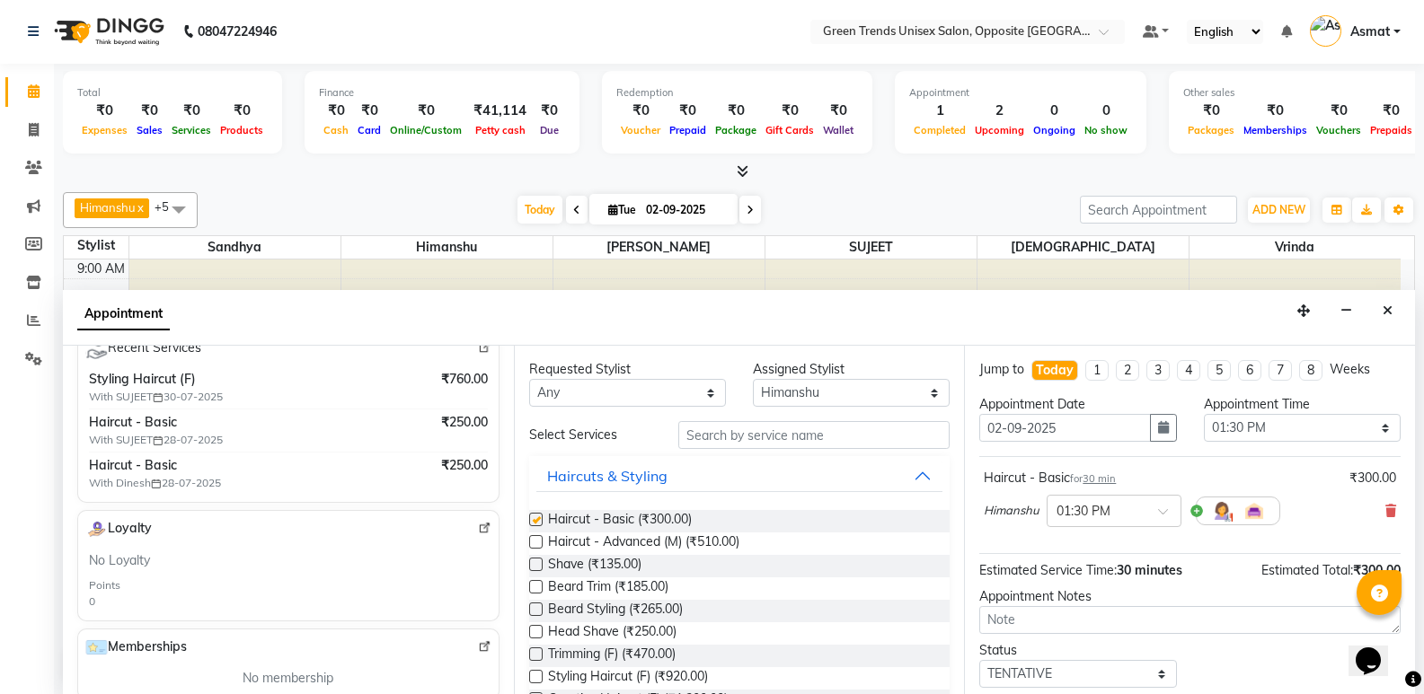
checkbox input "false"
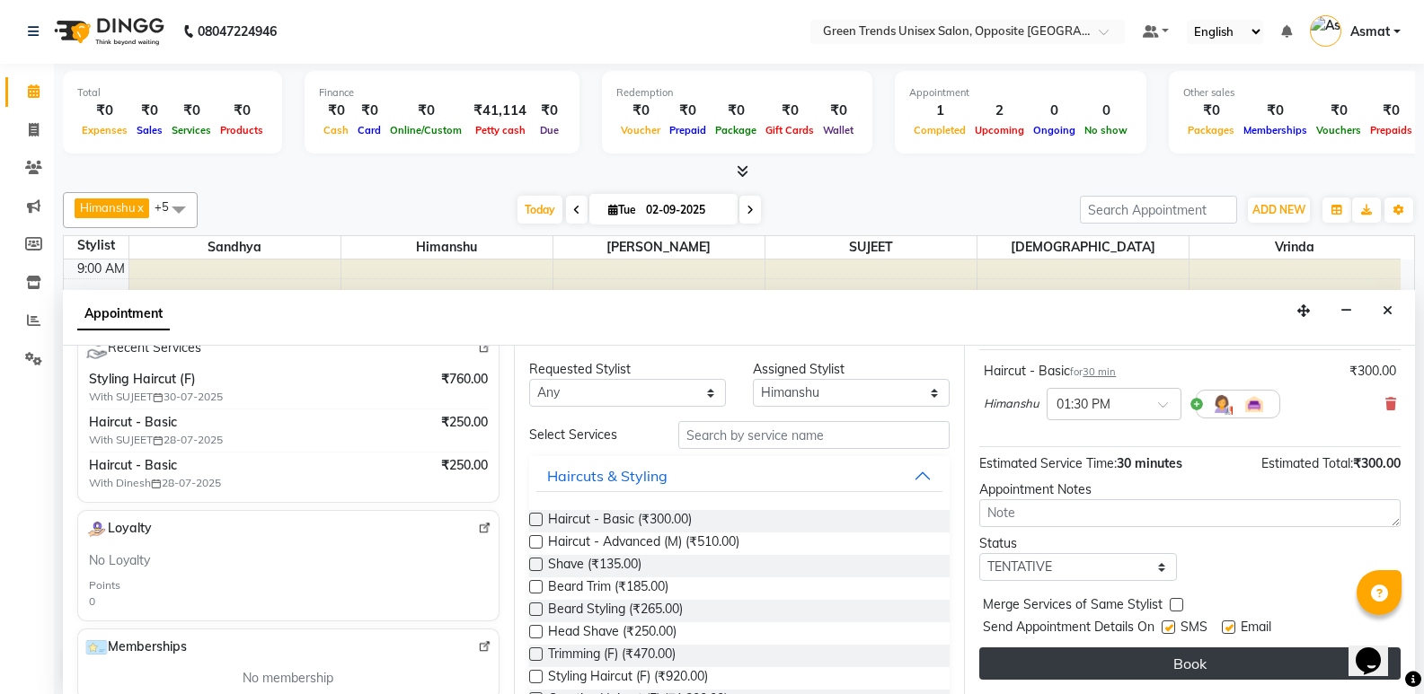
click at [1235, 671] on button "Book" at bounding box center [1189, 664] width 421 height 32
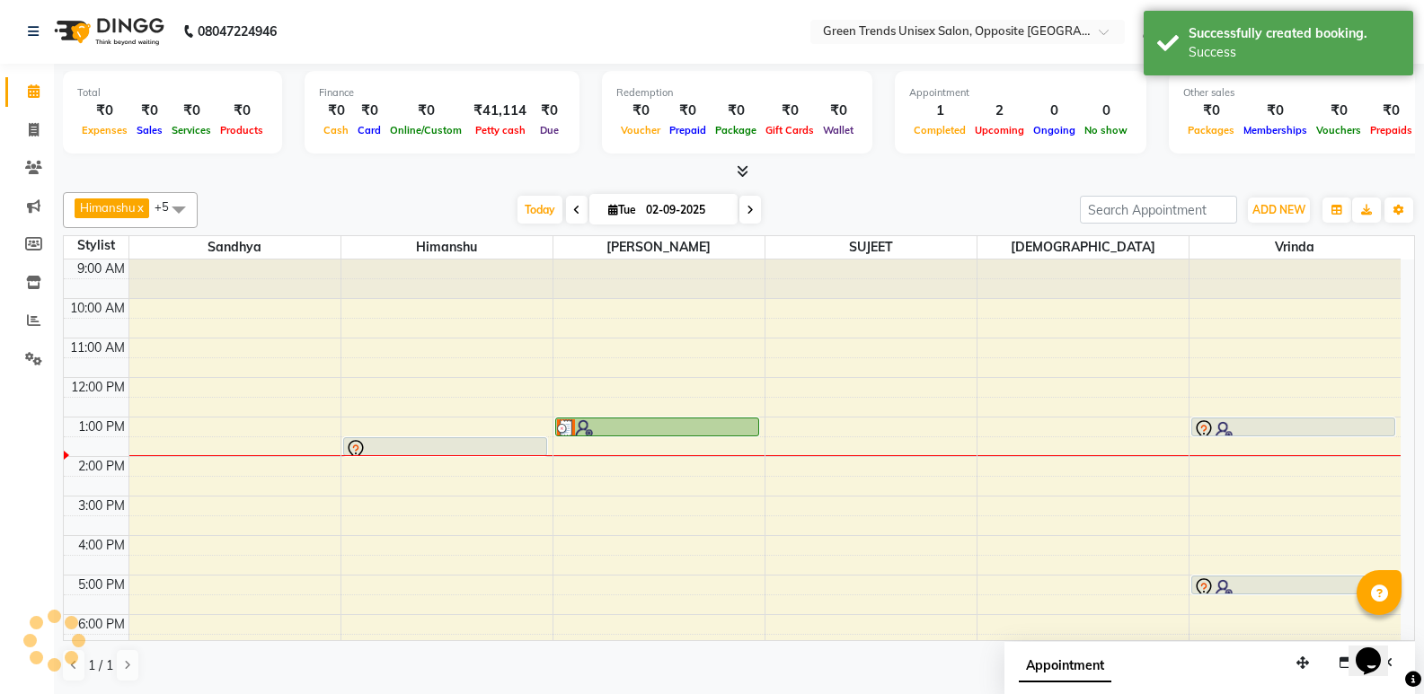
scroll to position [0, 0]
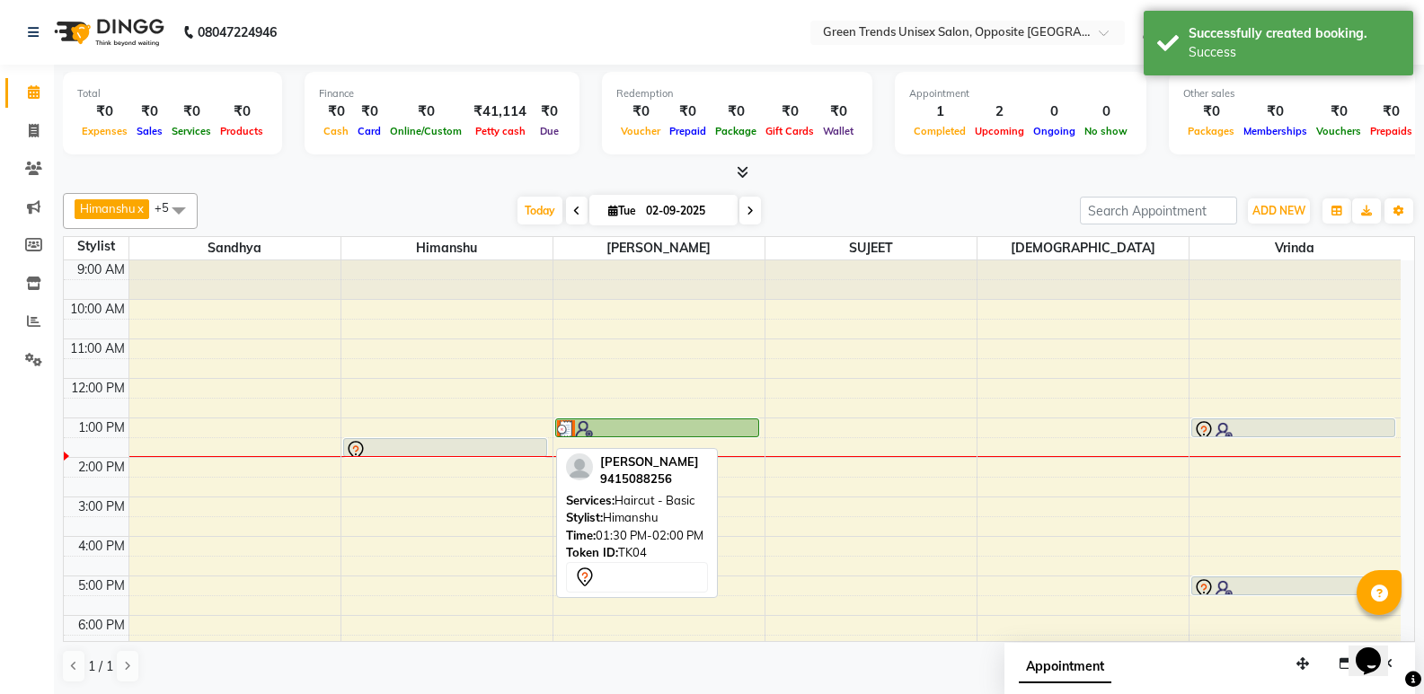
click at [470, 445] on div at bounding box center [445, 451] width 200 height 22
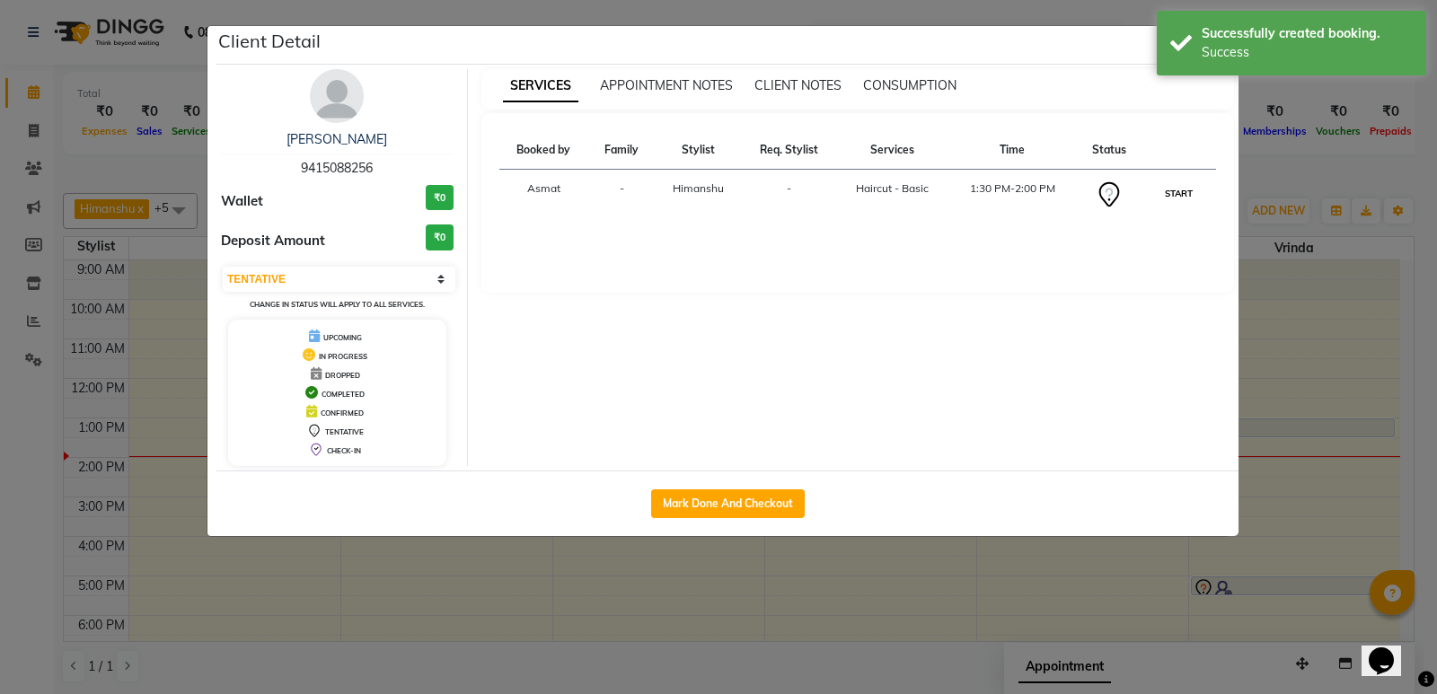
click at [1187, 192] on button "START" at bounding box center [1178, 193] width 37 height 22
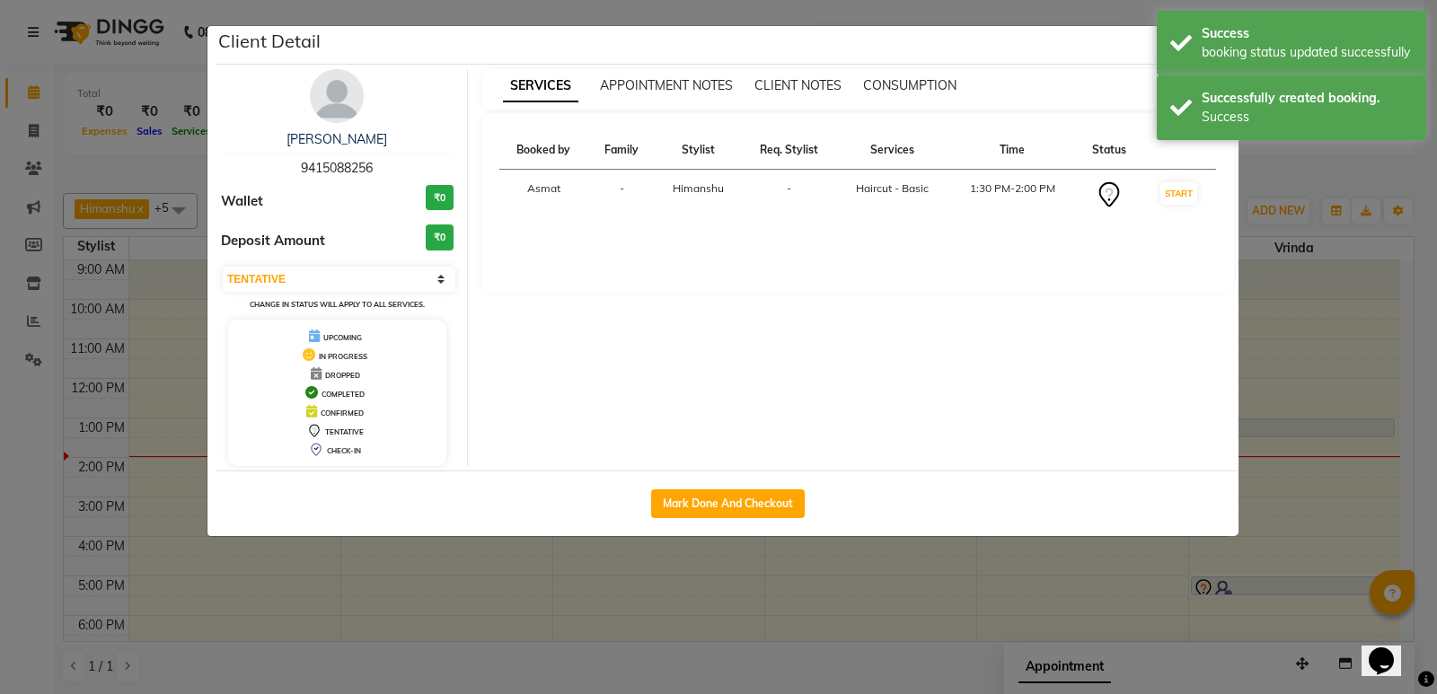
select select "1"
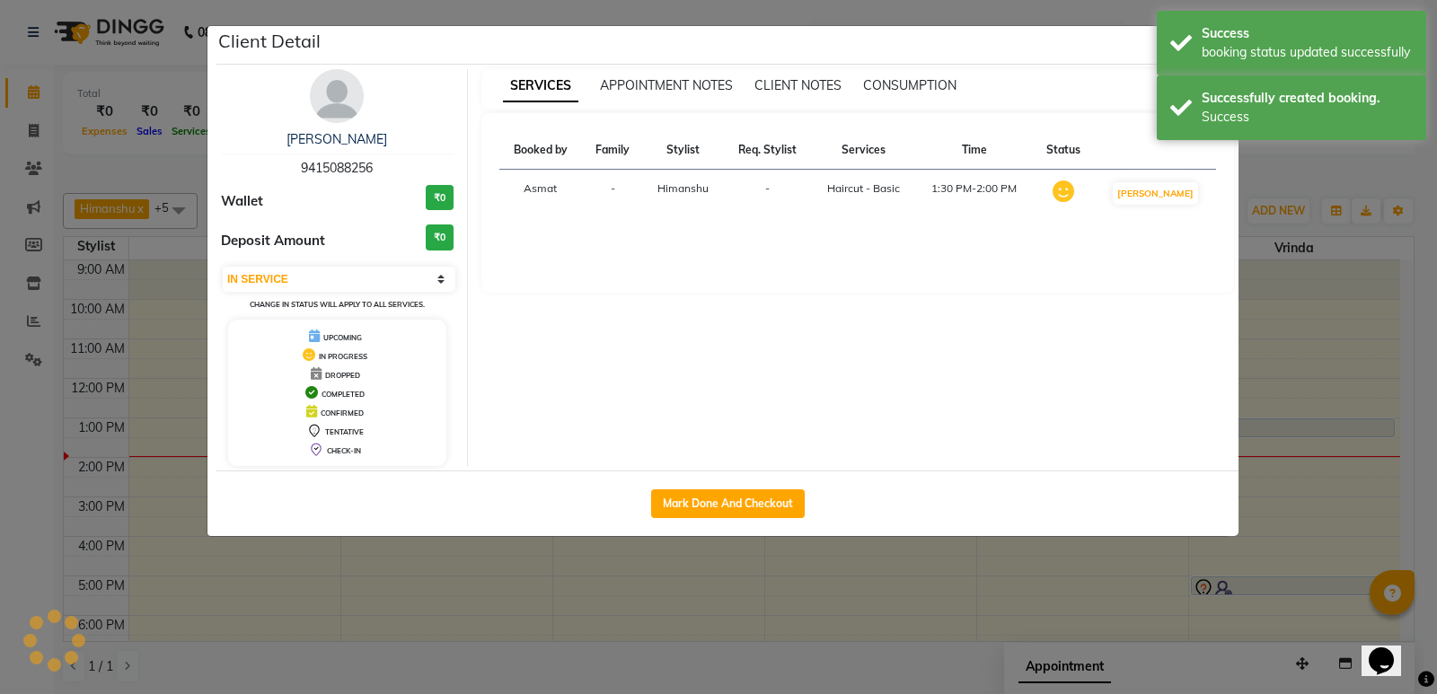
click at [1314, 173] on ngb-modal-window "Client Detail [PERSON_NAME] 9415088256 Wallet ₹0 Deposit Amount ₹0 Select IN SE…" at bounding box center [718, 347] width 1437 height 694
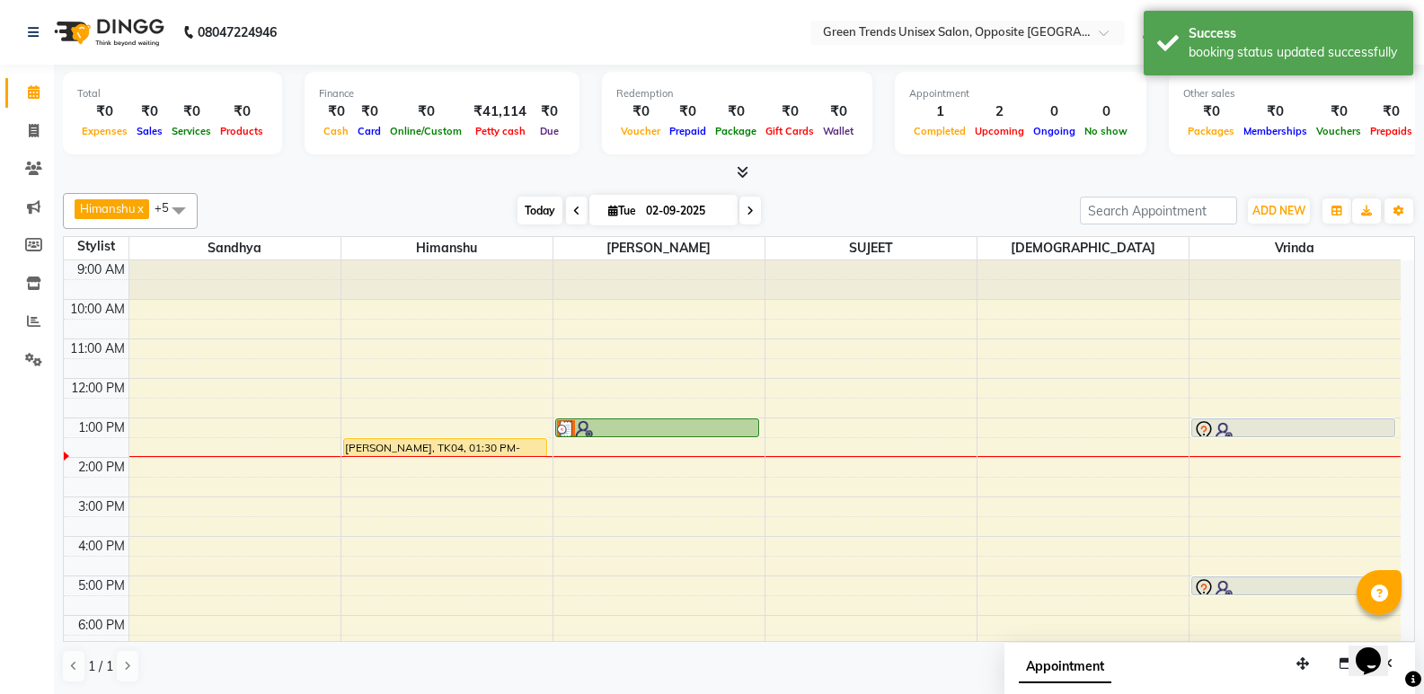
click at [523, 198] on div "[PERSON_NAME] x [PERSON_NAME] x [PERSON_NAME] x [PERSON_NAME] x +5 Select All […" at bounding box center [739, 211] width 1352 height 36
click at [521, 201] on span "Today" at bounding box center [539, 211] width 45 height 28
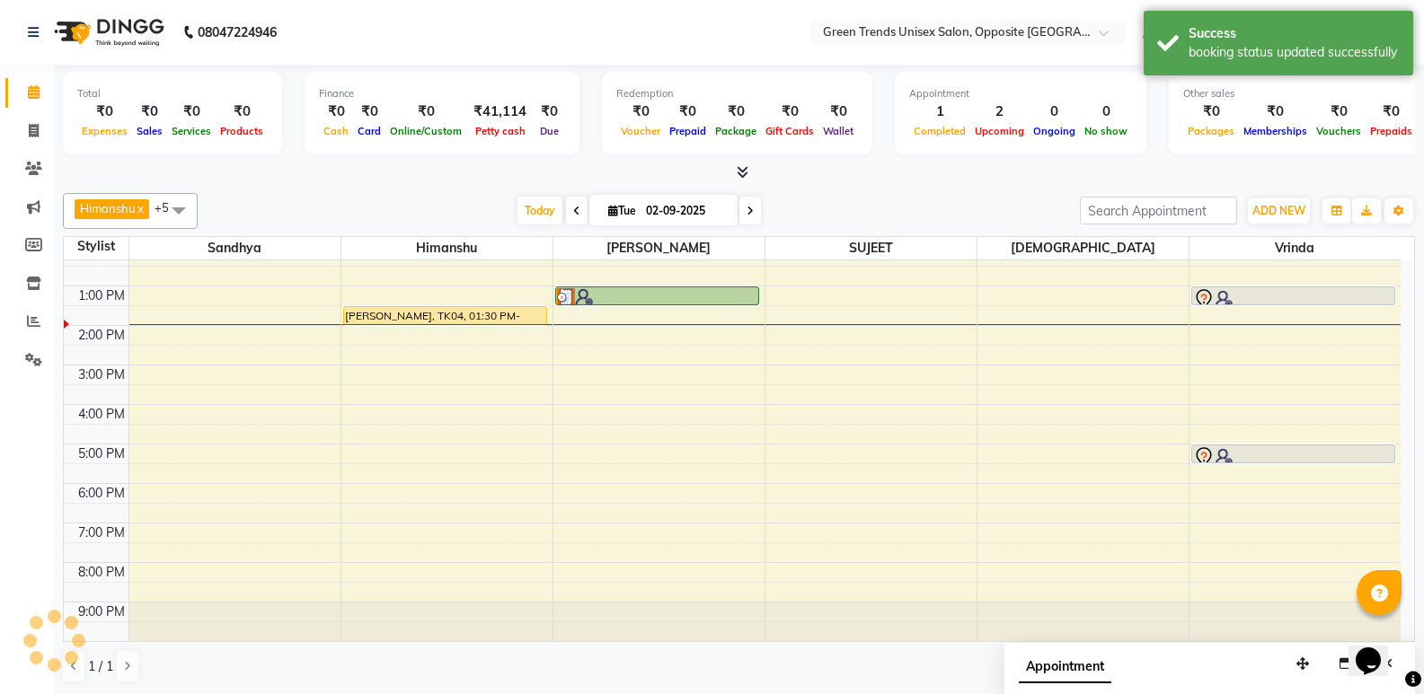
click at [472, 181] on div at bounding box center [739, 172] width 1352 height 19
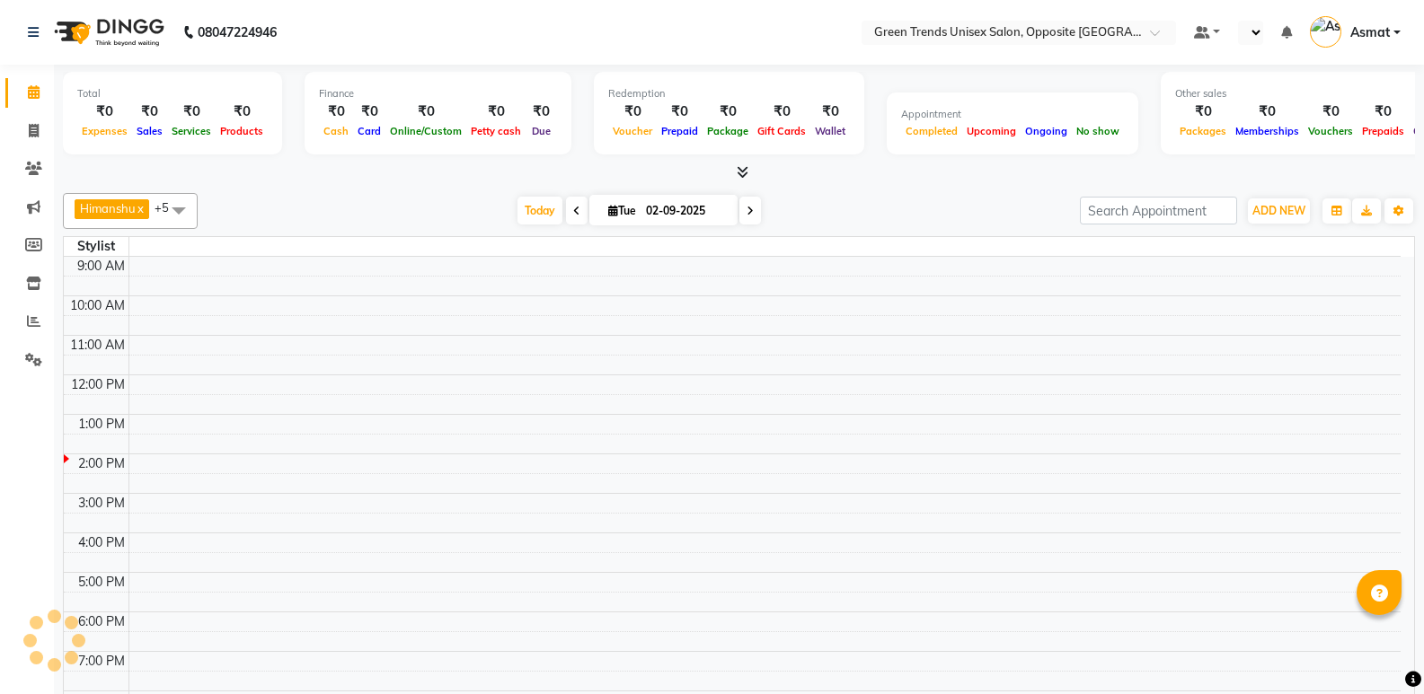
scroll to position [98, 0]
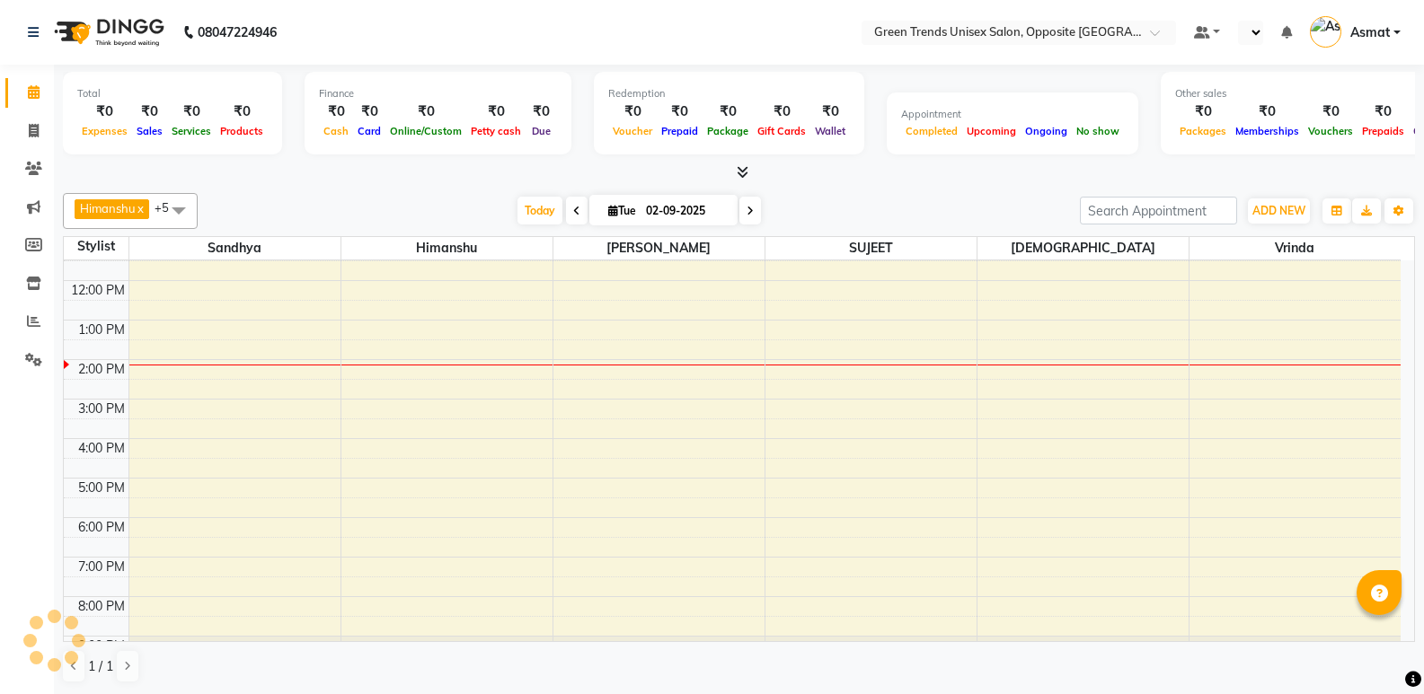
select select "en"
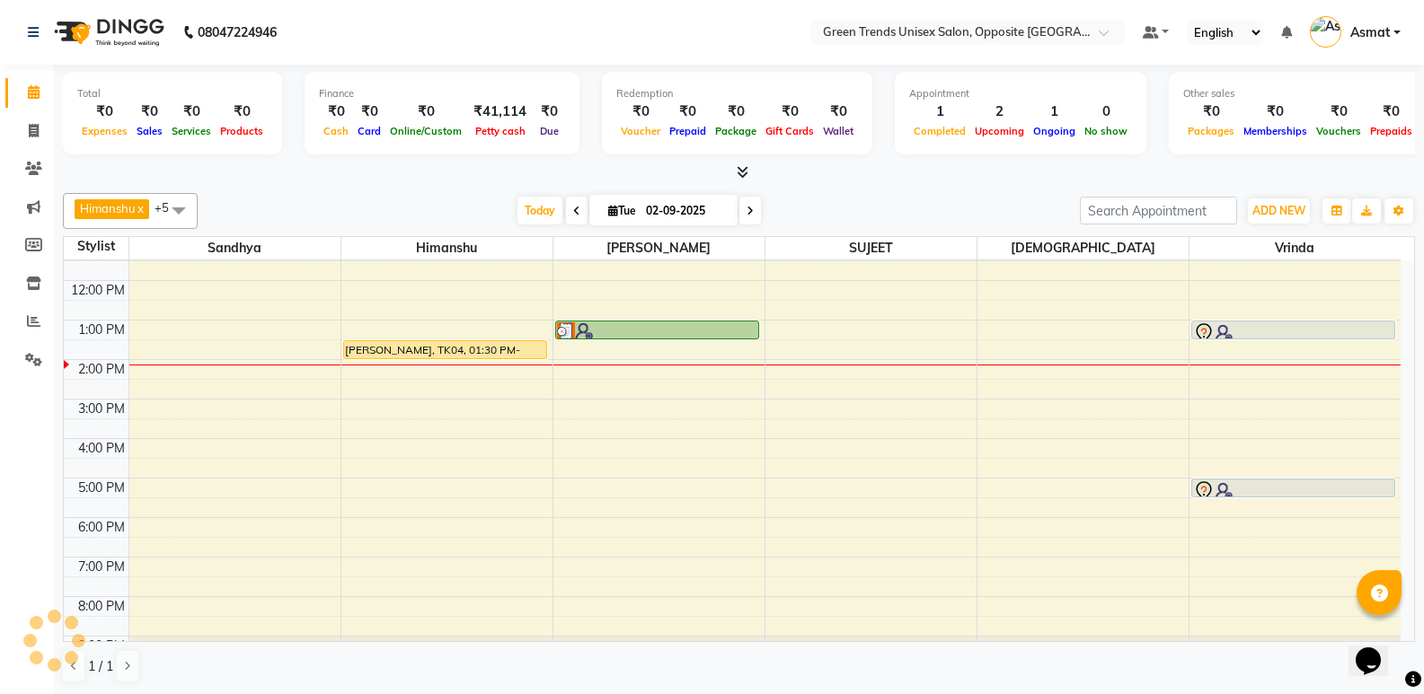
scroll to position [0, 0]
click at [30, 130] on icon at bounding box center [34, 130] width 10 height 13
select select "service"
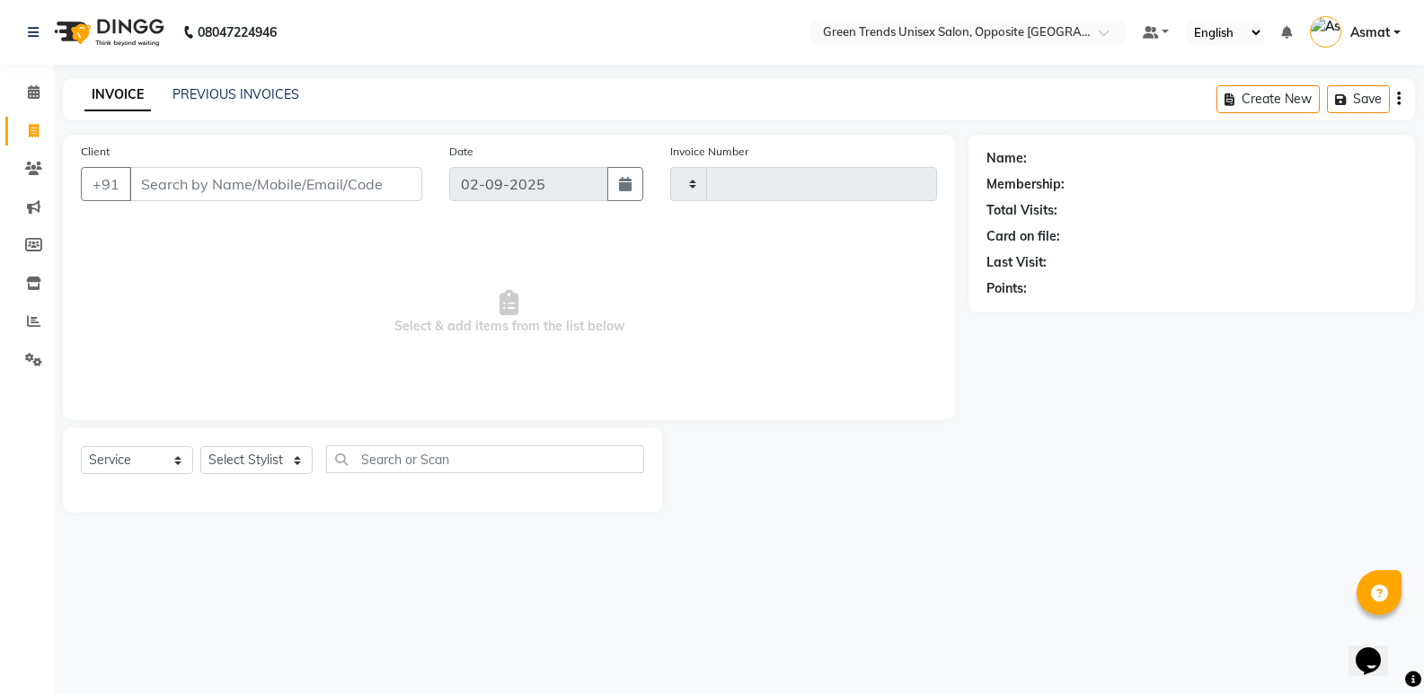
type input "1094"
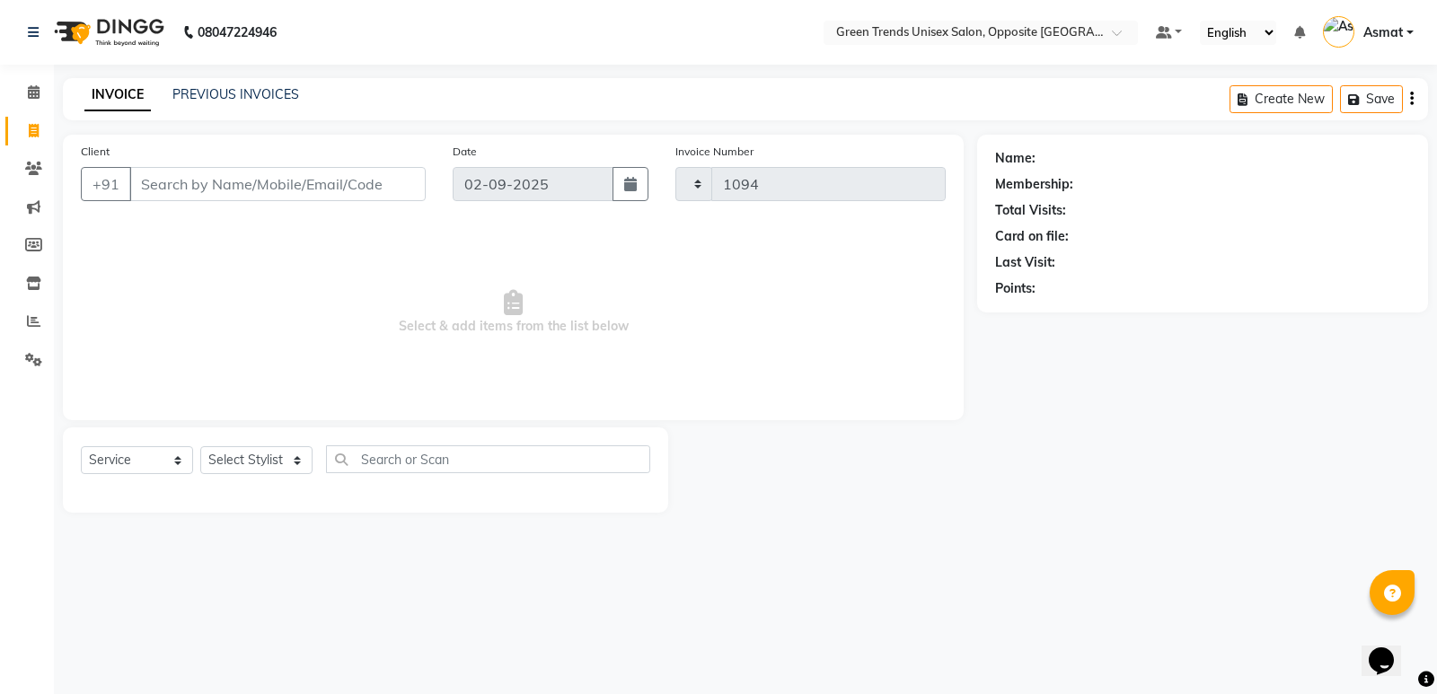
select select "5225"
click at [1347, 92] on button "Open Invoices" at bounding box center [1343, 99] width 119 height 28
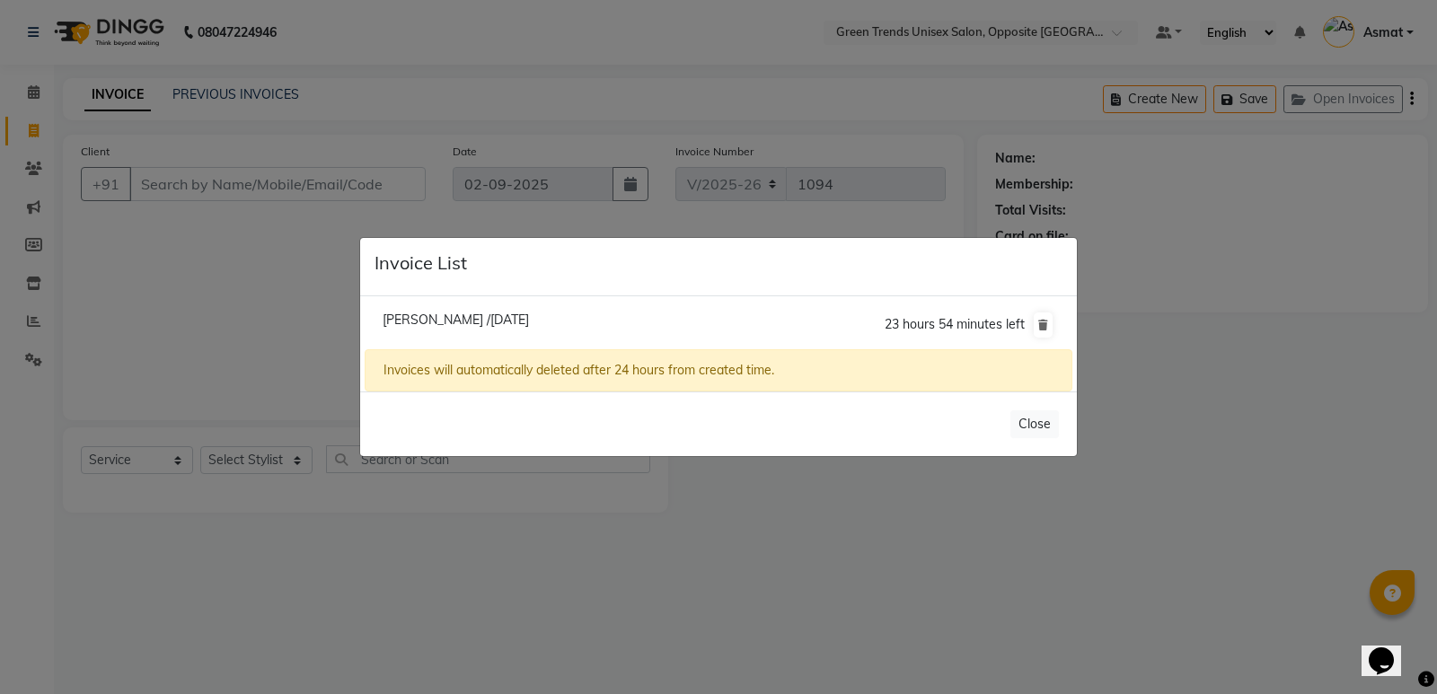
click at [743, 322] on li "[PERSON_NAME] /[DATE] 23 hours 54 minutes left" at bounding box center [719, 325] width 708 height 50
click at [517, 322] on span "[PERSON_NAME] /[DATE]" at bounding box center [456, 320] width 146 height 16
type input "82******70"
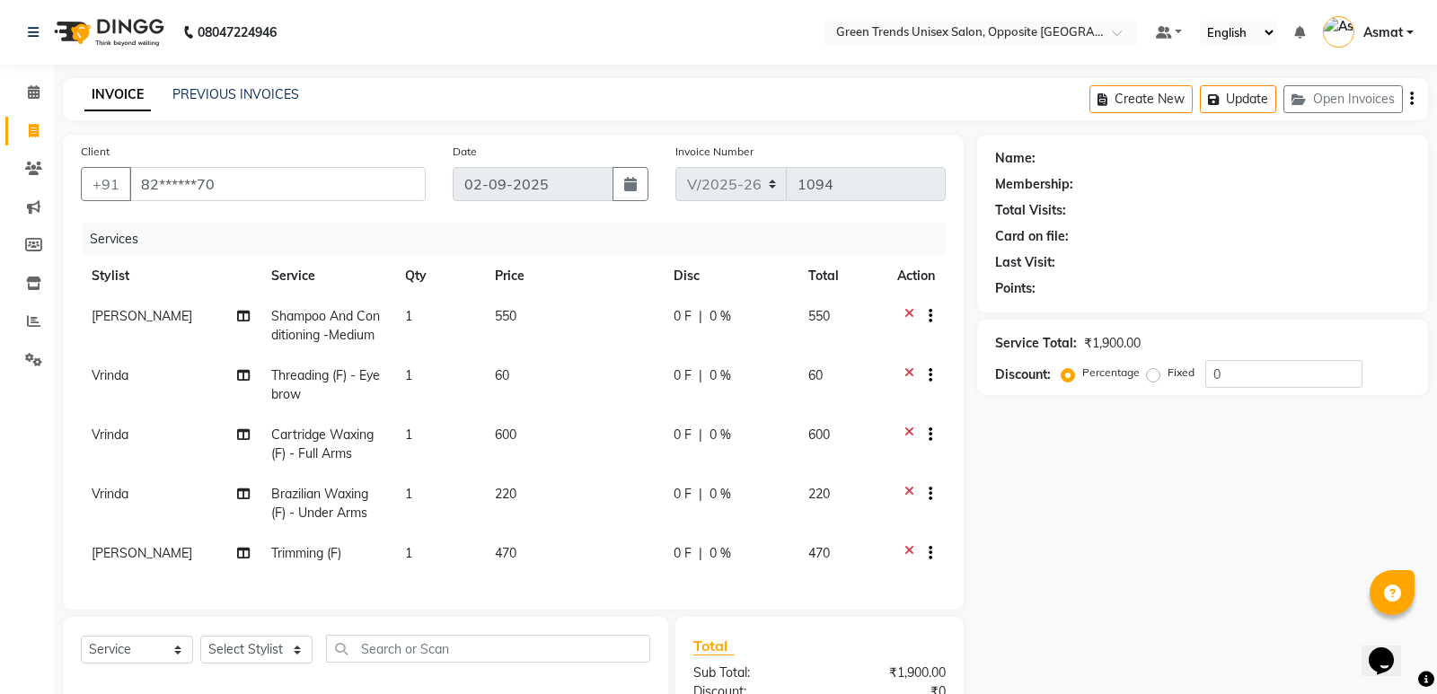
click at [517, 283] on span "[PERSON_NAME] /[DATE]" at bounding box center [456, 275] width 146 height 16
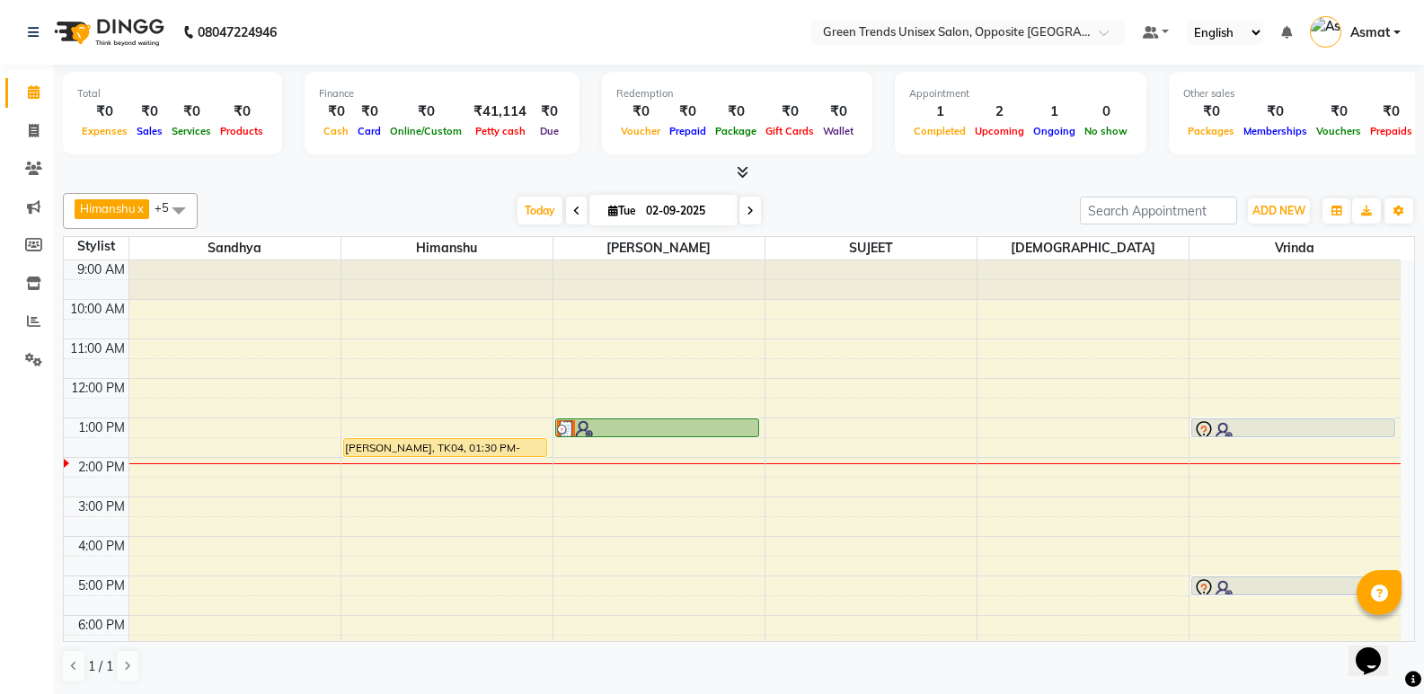
click at [765, 428] on div "9:00 AM 10:00 AM 11:00 AM 12:00 PM 1:00 PM 2:00 PM 3:00 PM 4:00 PM 5:00 PM 6:00…" at bounding box center [732, 516] width 1337 height 513
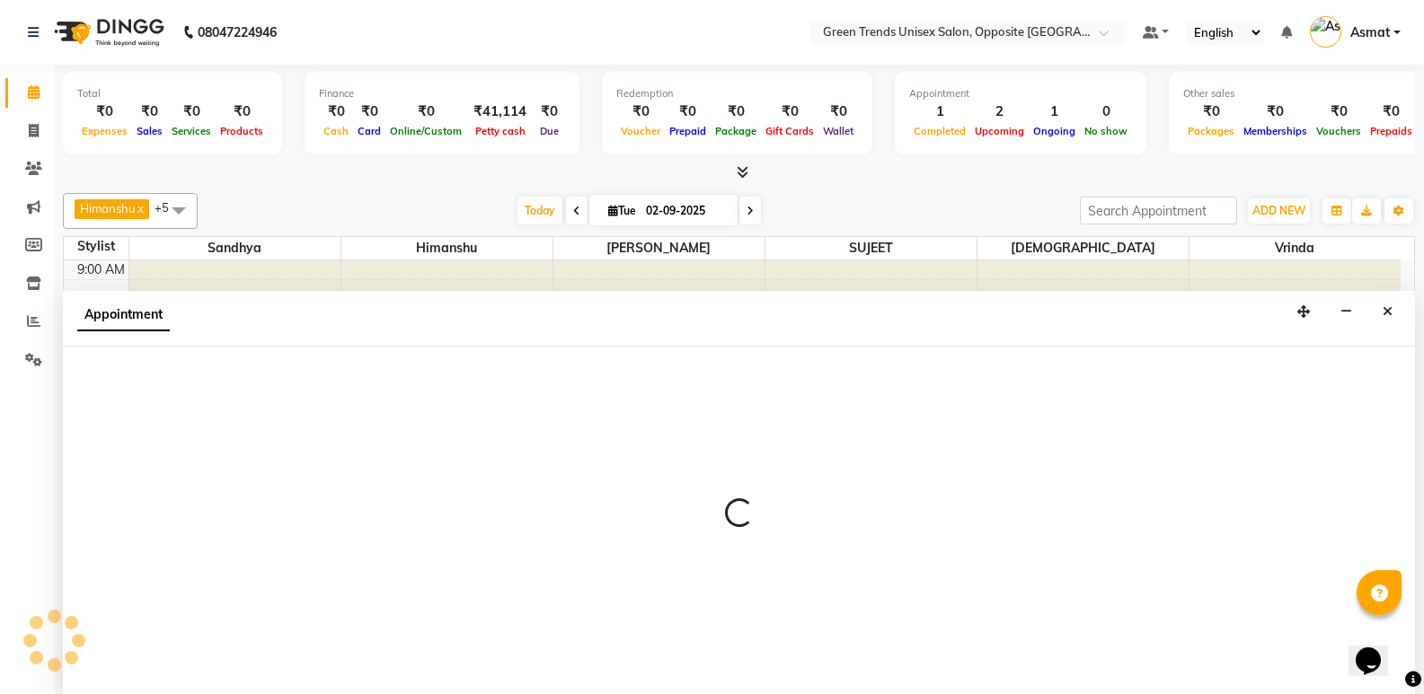
scroll to position [1, 0]
select select "75769"
select select "780"
select select "tentative"
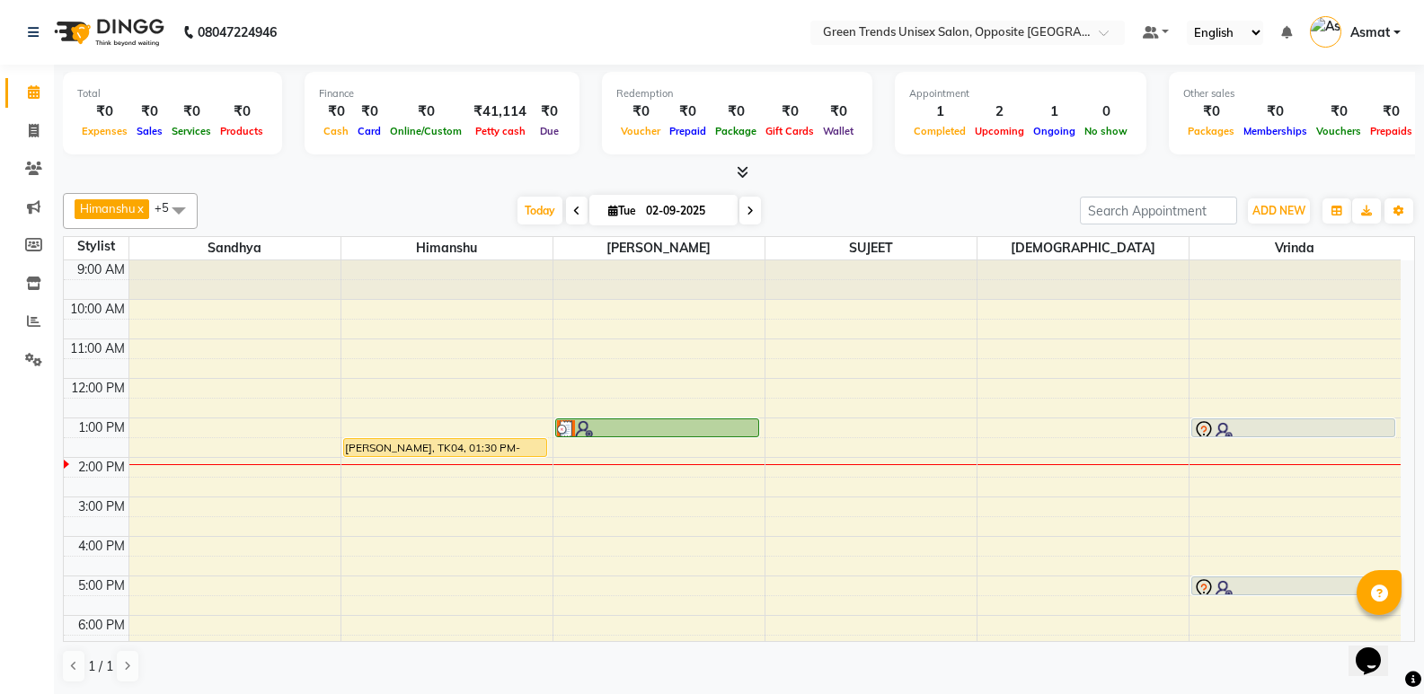
click at [172, 464] on div at bounding box center [234, 464] width 211 height 1
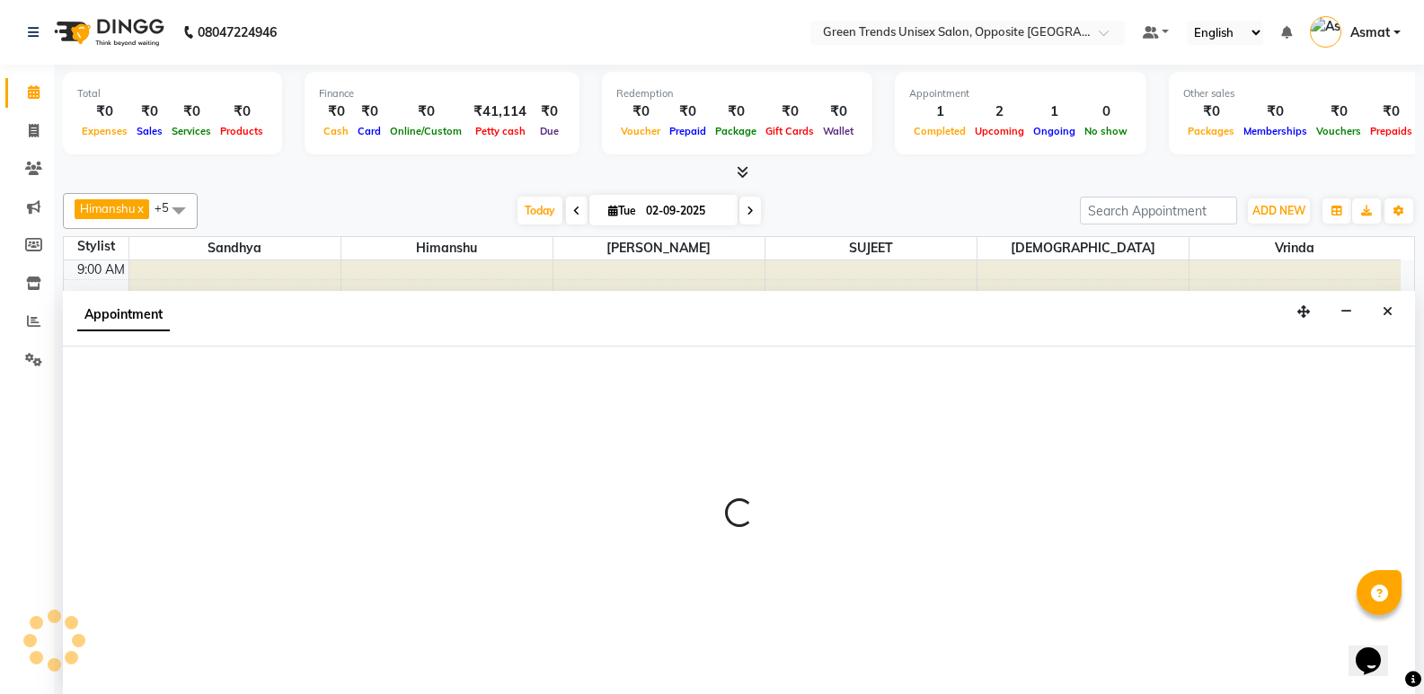
scroll to position [1, 0]
select select "35063"
select select "840"
select select "tentative"
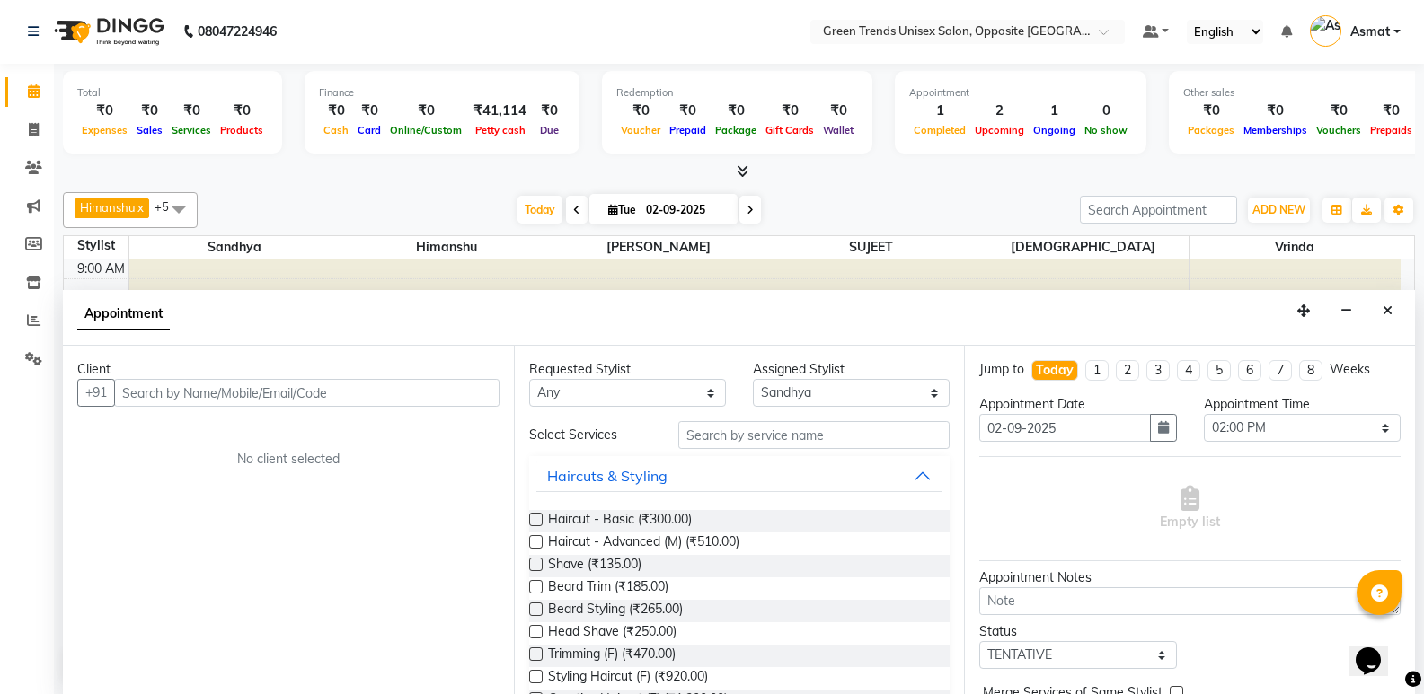
click at [178, 385] on input "text" at bounding box center [306, 393] width 385 height 28
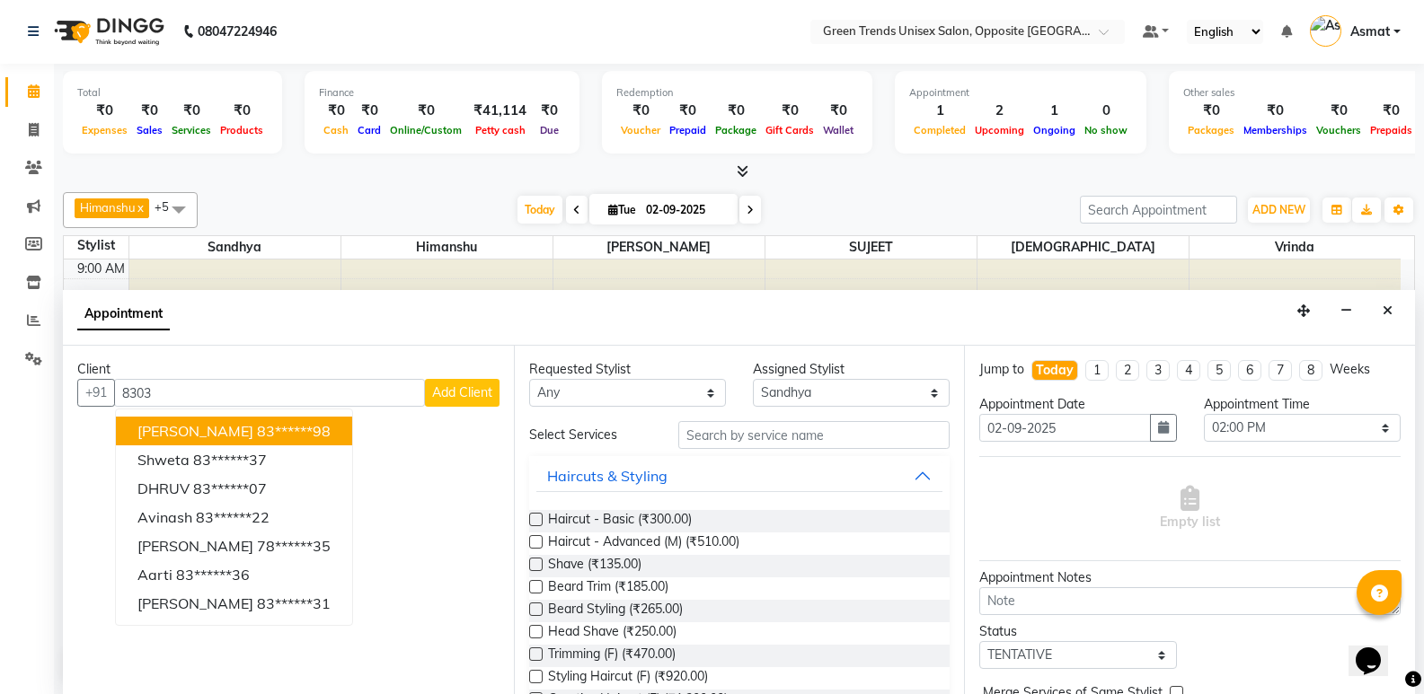
click at [257, 424] on ngb-highlight "83******98" at bounding box center [294, 431] width 74 height 18
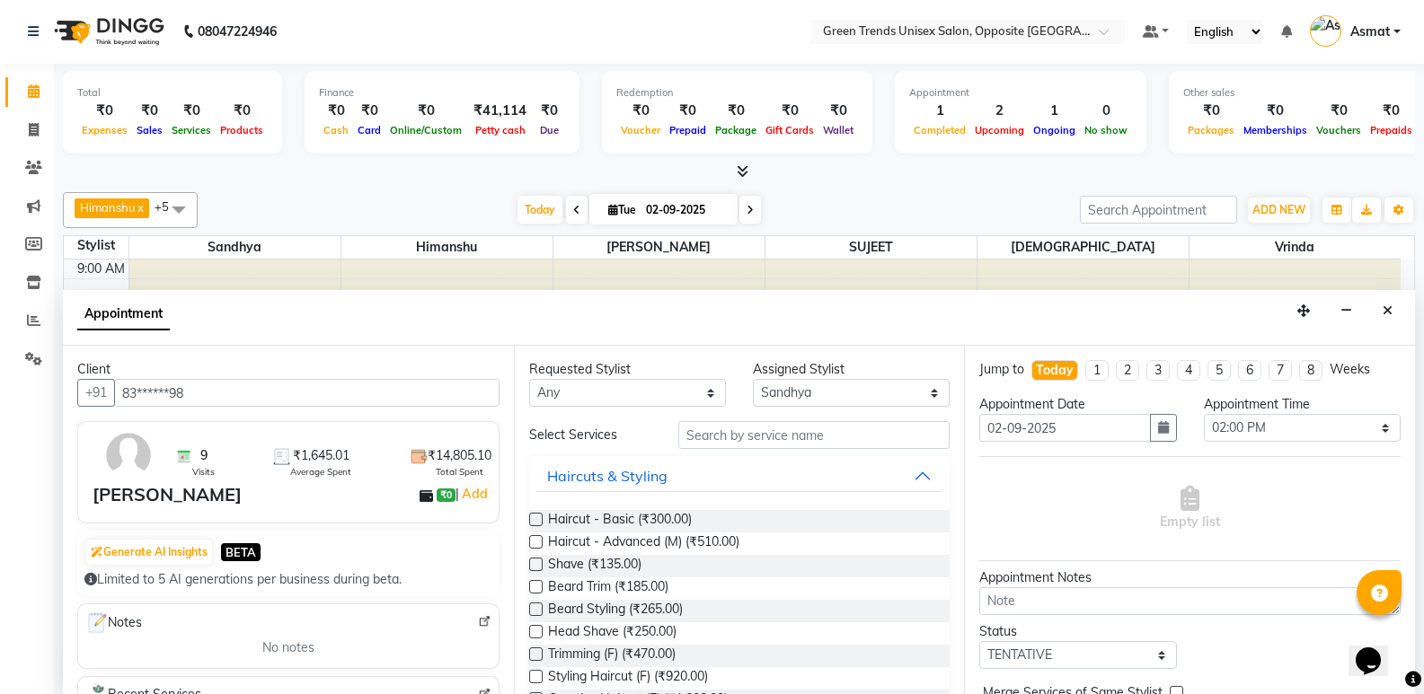
type input "83******98"
click at [721, 441] on input "text" at bounding box center [813, 435] width 271 height 28
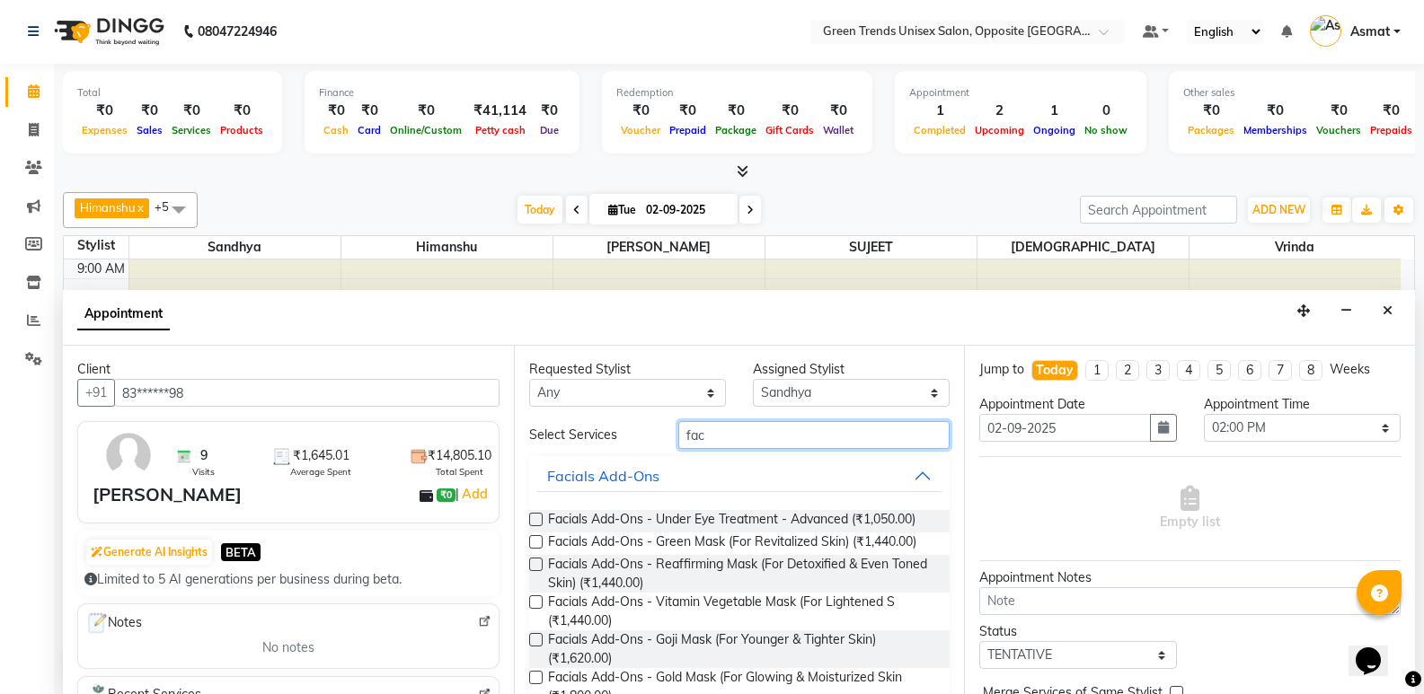
type input "fac"
click at [540, 516] on label at bounding box center [535, 519] width 13 height 13
click at [540, 516] on input "checkbox" at bounding box center [535, 522] width 12 height 12
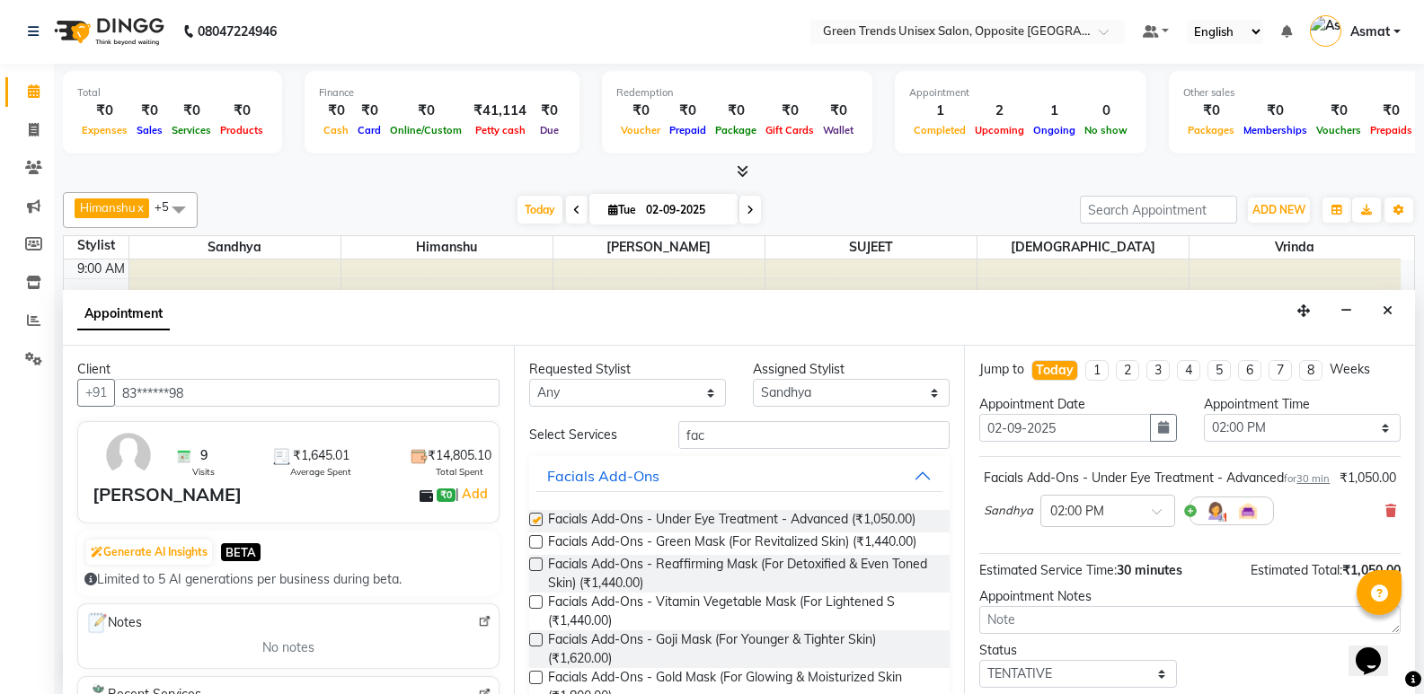
checkbox input "false"
click at [729, 446] on input "fac" at bounding box center [813, 435] width 271 height 28
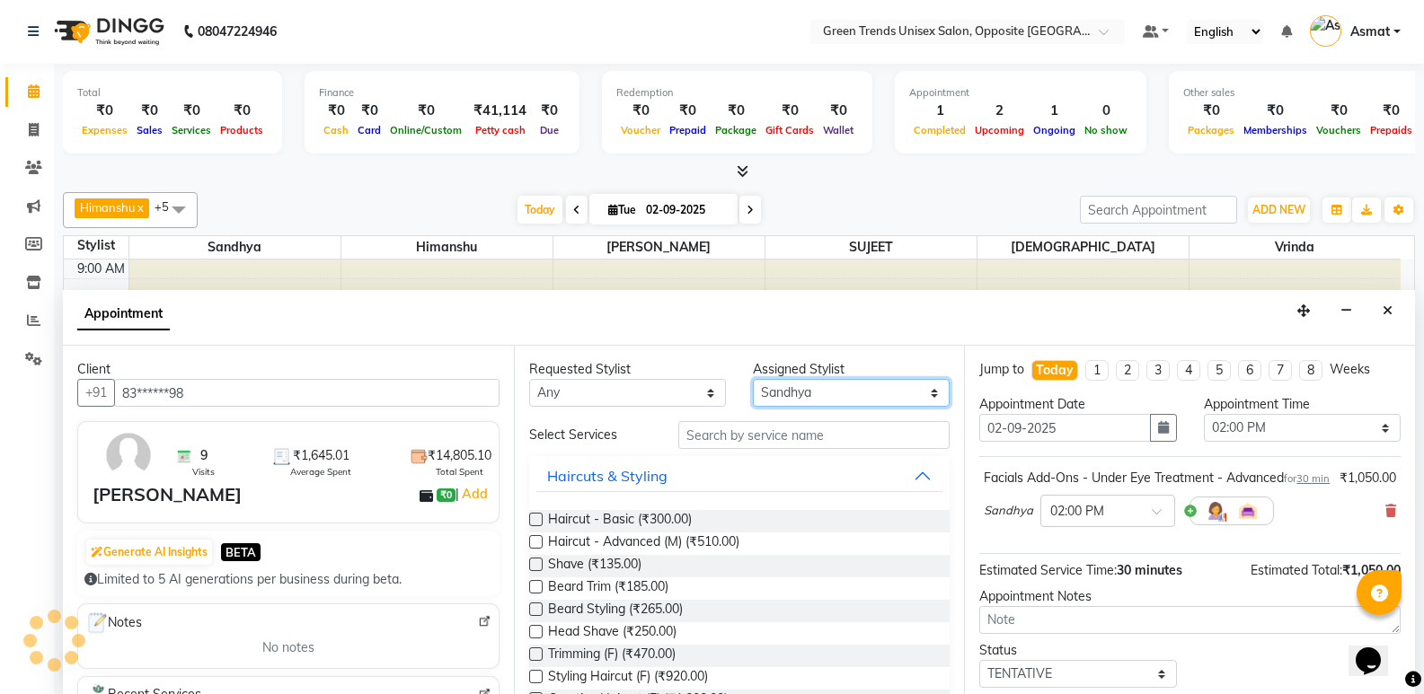
click at [852, 385] on select "Select [PERSON_NAME] [PERSON_NAME] [PERSON_NAME] [PERSON_NAME] [PERSON_NAME] [P…" at bounding box center [851, 393] width 197 height 28
select select "75769"
click at [753, 379] on select "Select [PERSON_NAME] [PERSON_NAME] [PERSON_NAME] [PERSON_NAME] [PERSON_NAME] [P…" at bounding box center [851, 393] width 197 height 28
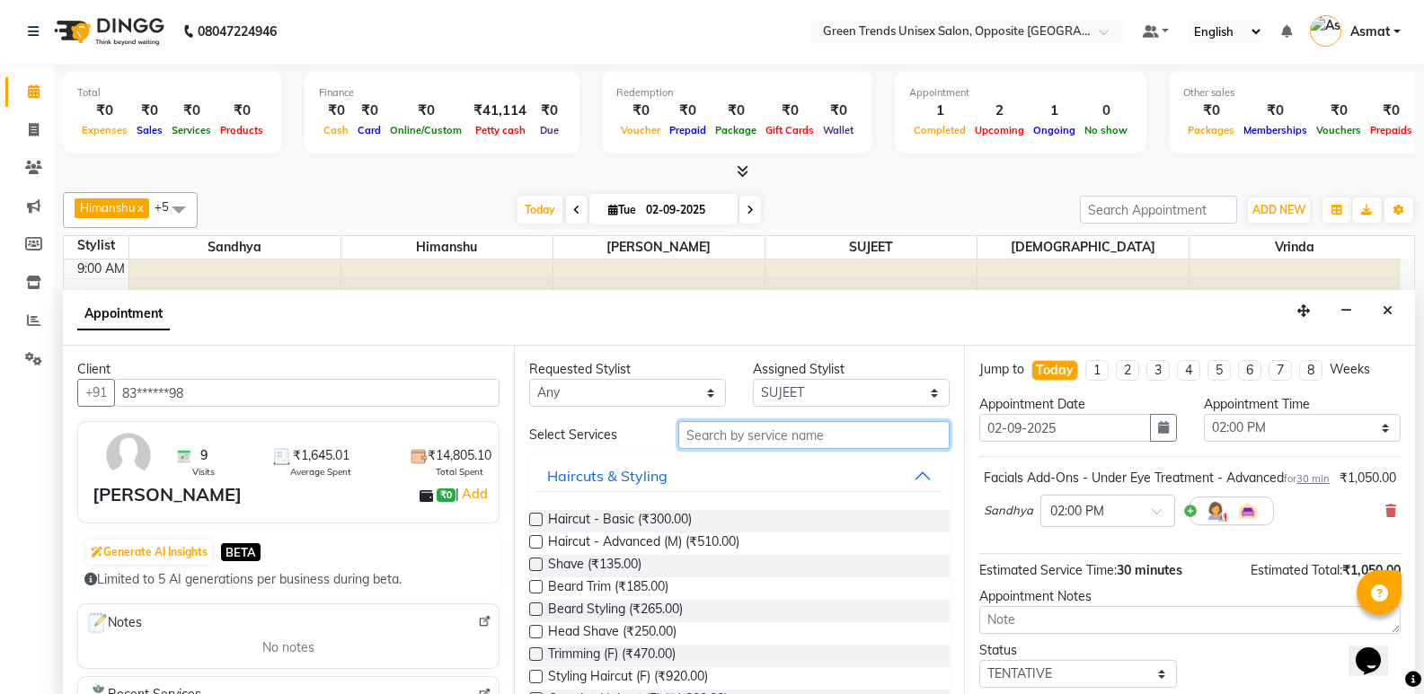
click at [751, 443] on input "text" at bounding box center [813, 435] width 271 height 28
click at [530, 521] on label at bounding box center [535, 519] width 13 height 13
click at [530, 521] on input "checkbox" at bounding box center [535, 522] width 12 height 12
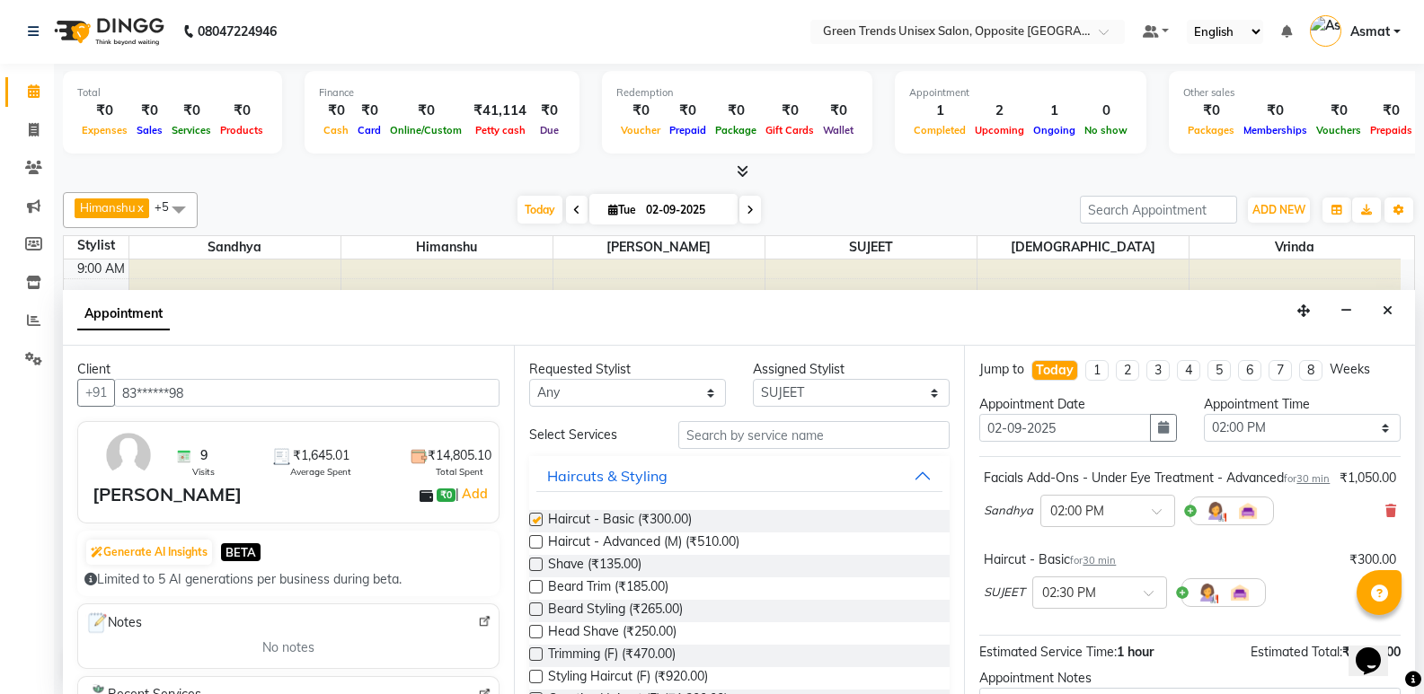
checkbox input "false"
click at [1156, 608] on span at bounding box center [1154, 598] width 22 height 19
click at [1089, 648] on div "02:00 PM" at bounding box center [1099, 630] width 133 height 33
drag, startPoint x: 1089, startPoint y: 651, endPoint x: 1107, endPoint y: 661, distance: 19.7
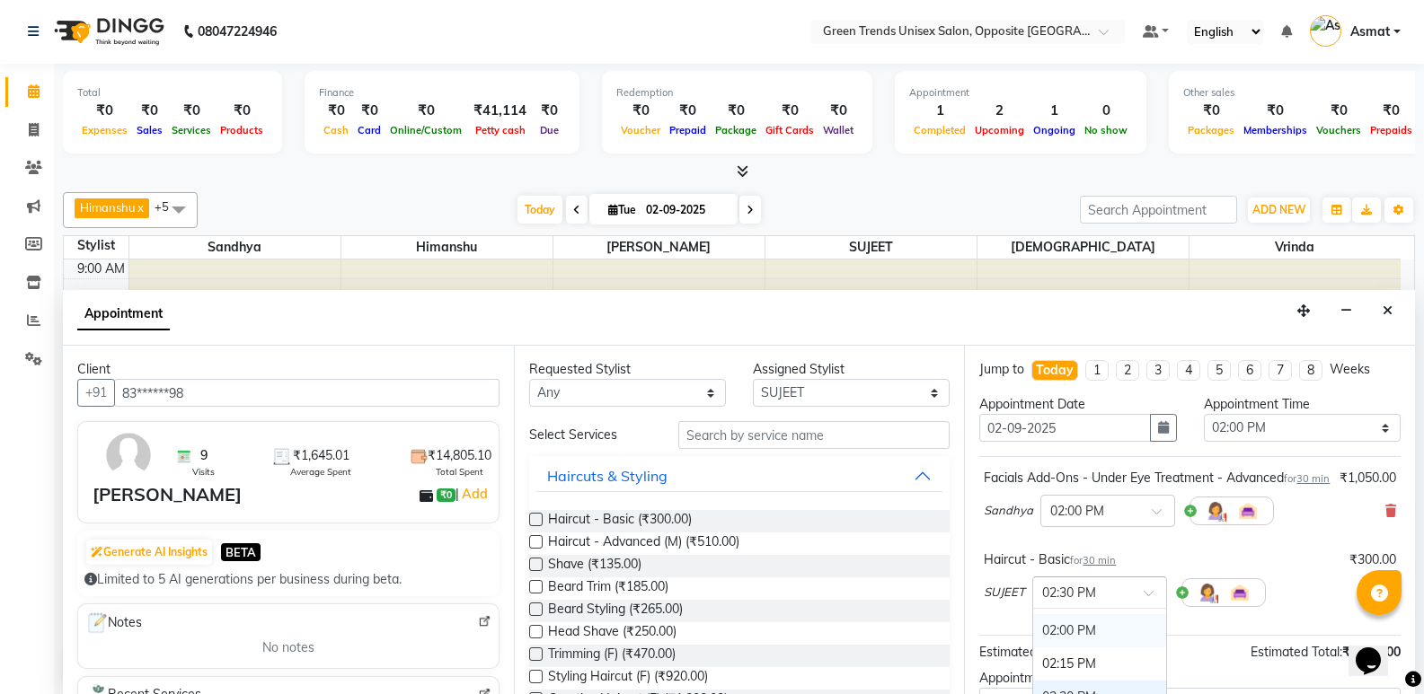
click at [1089, 616] on div "[PERSON_NAME] × 02:30 PM 10:00 AM 10:15 AM 10:30 AM 10:45 AM 11:00 AM 11:15 AM …" at bounding box center [1125, 592] width 282 height 47
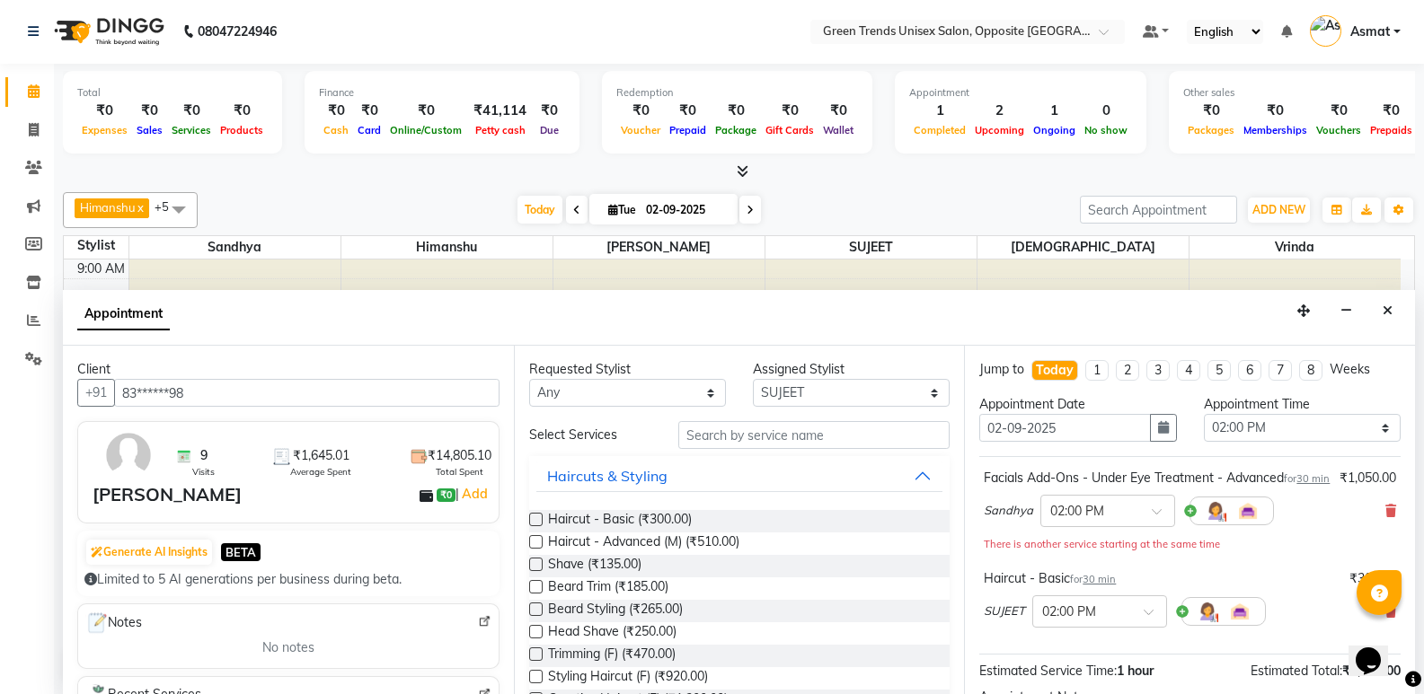
click at [724, 319] on div "Appointment" at bounding box center [739, 318] width 1352 height 56
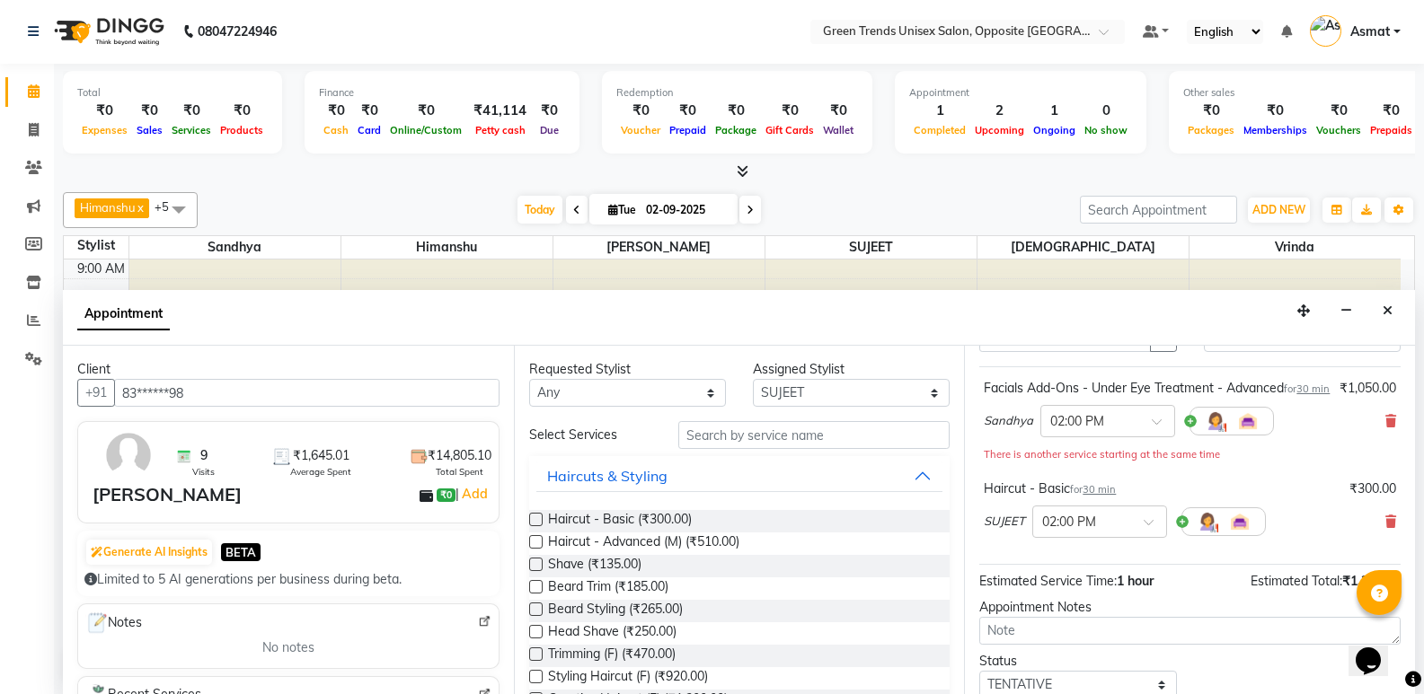
scroll to position [0, 0]
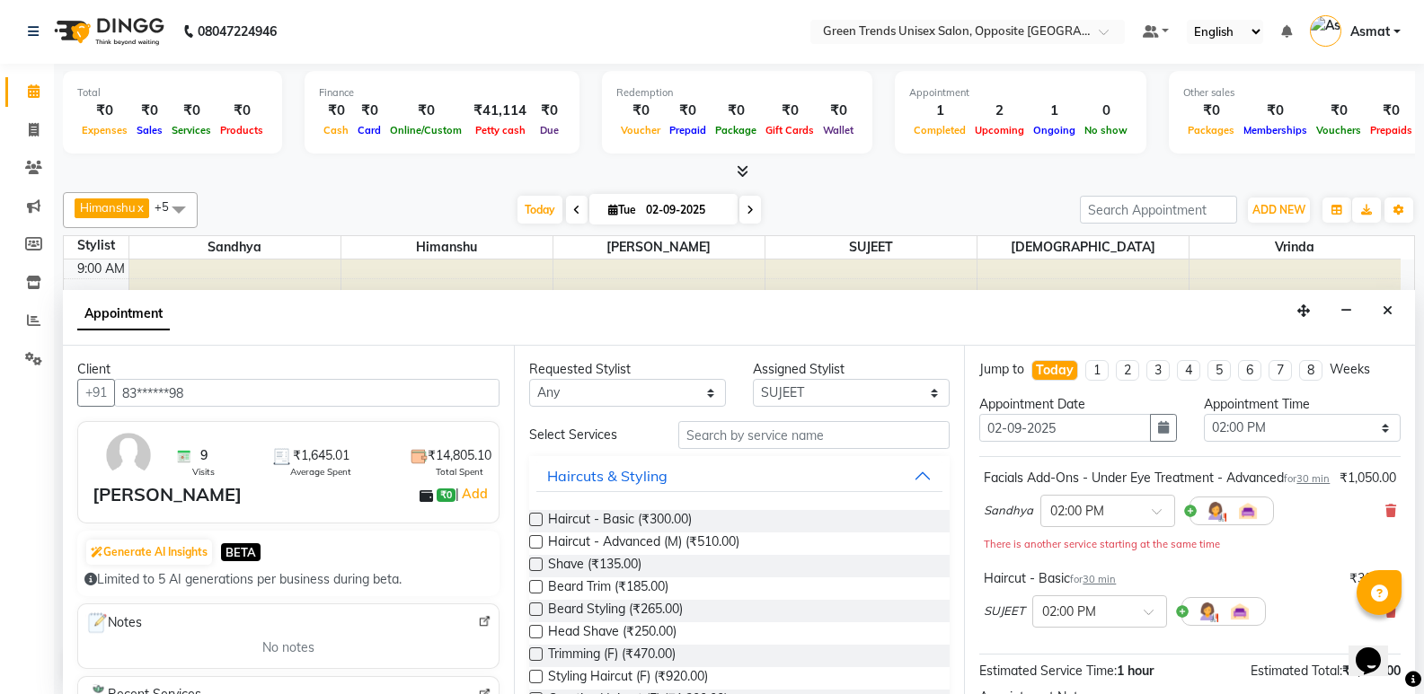
click at [1394, 396] on div "Appointment Time Select 10:00 AM 10:15 AM 10:30 AM 10:45 AM 11:00 AM 11:15 AM 1…" at bounding box center [1302, 425] width 224 height 61
click at [1387, 307] on icon "Close" at bounding box center [1387, 310] width 10 height 13
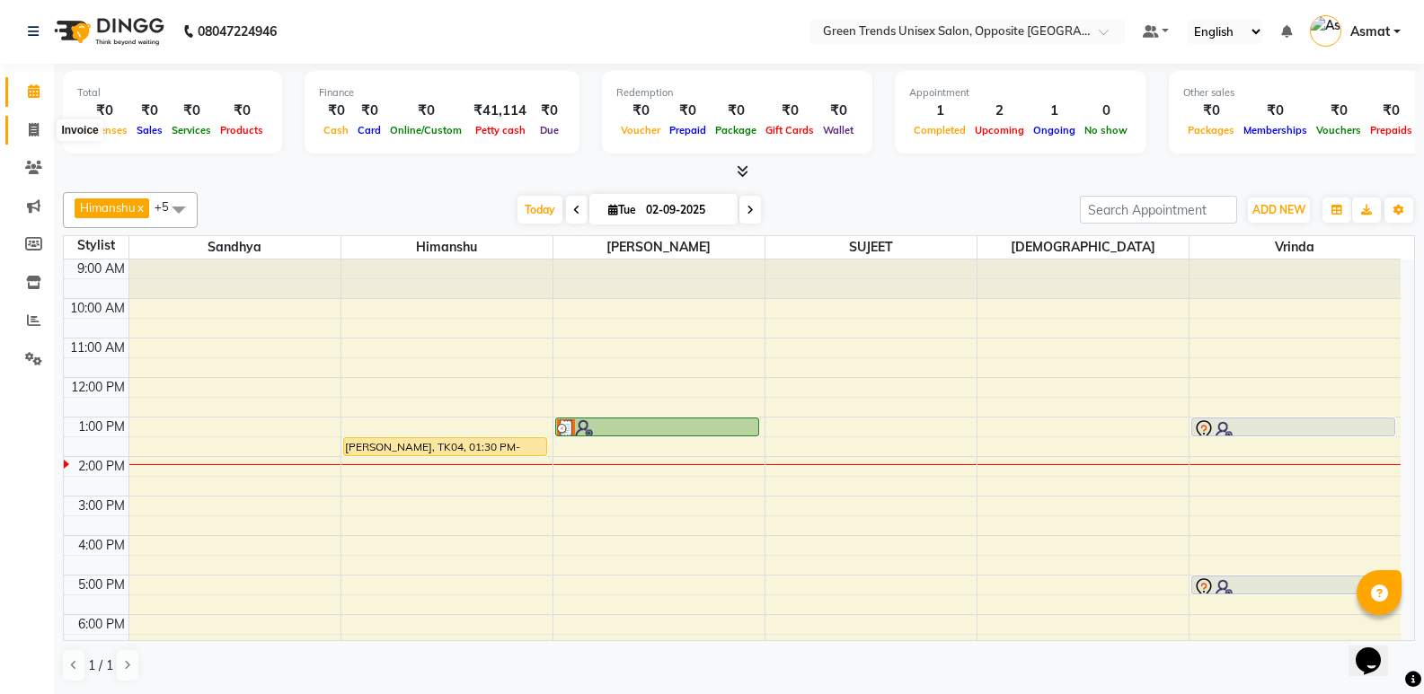
click at [25, 125] on span at bounding box center [33, 130] width 31 height 21
select select "service"
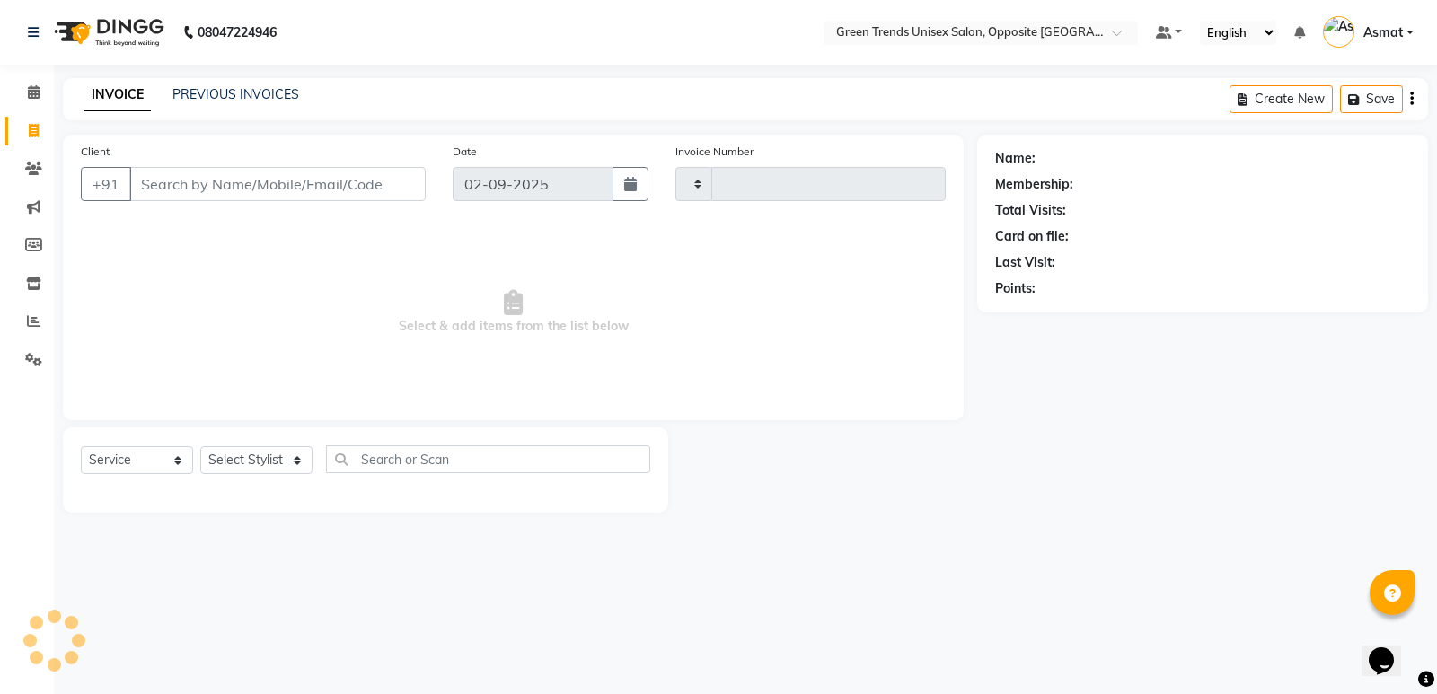
type input "1094"
select select "5225"
click at [1345, 89] on button "Open Invoices" at bounding box center [1343, 99] width 119 height 28
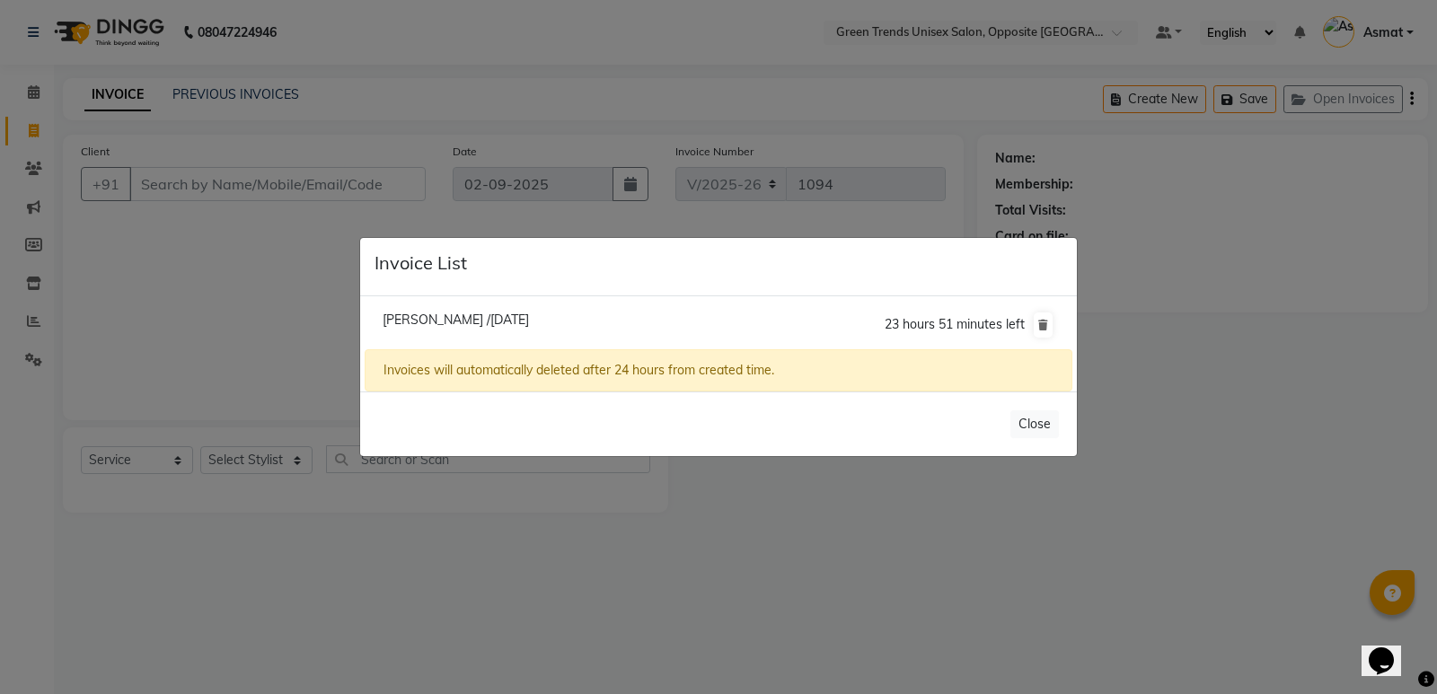
click at [434, 308] on li "[PERSON_NAME] /[DATE] 23 hours 51 minutes left" at bounding box center [719, 325] width 708 height 50
click at [440, 318] on span "[PERSON_NAME] /[DATE]" at bounding box center [456, 320] width 146 height 16
type input "82******70"
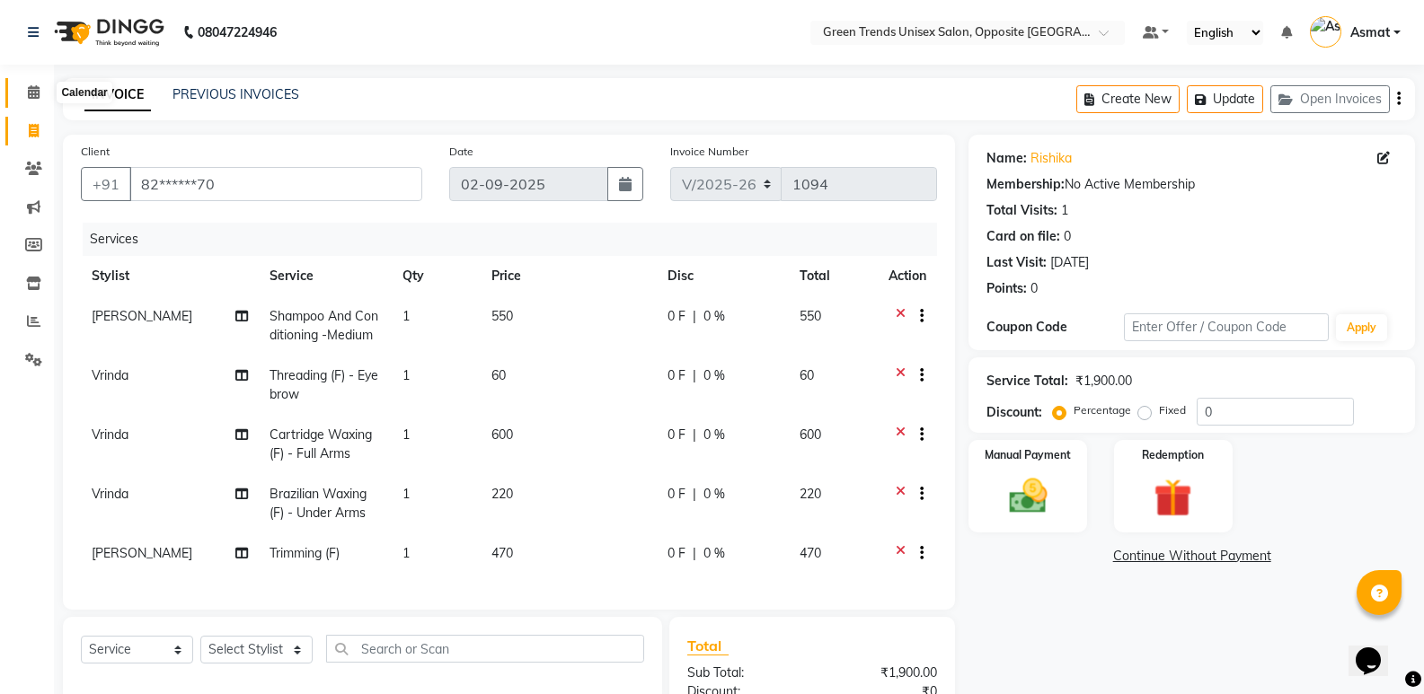
click at [20, 84] on span at bounding box center [33, 93] width 31 height 21
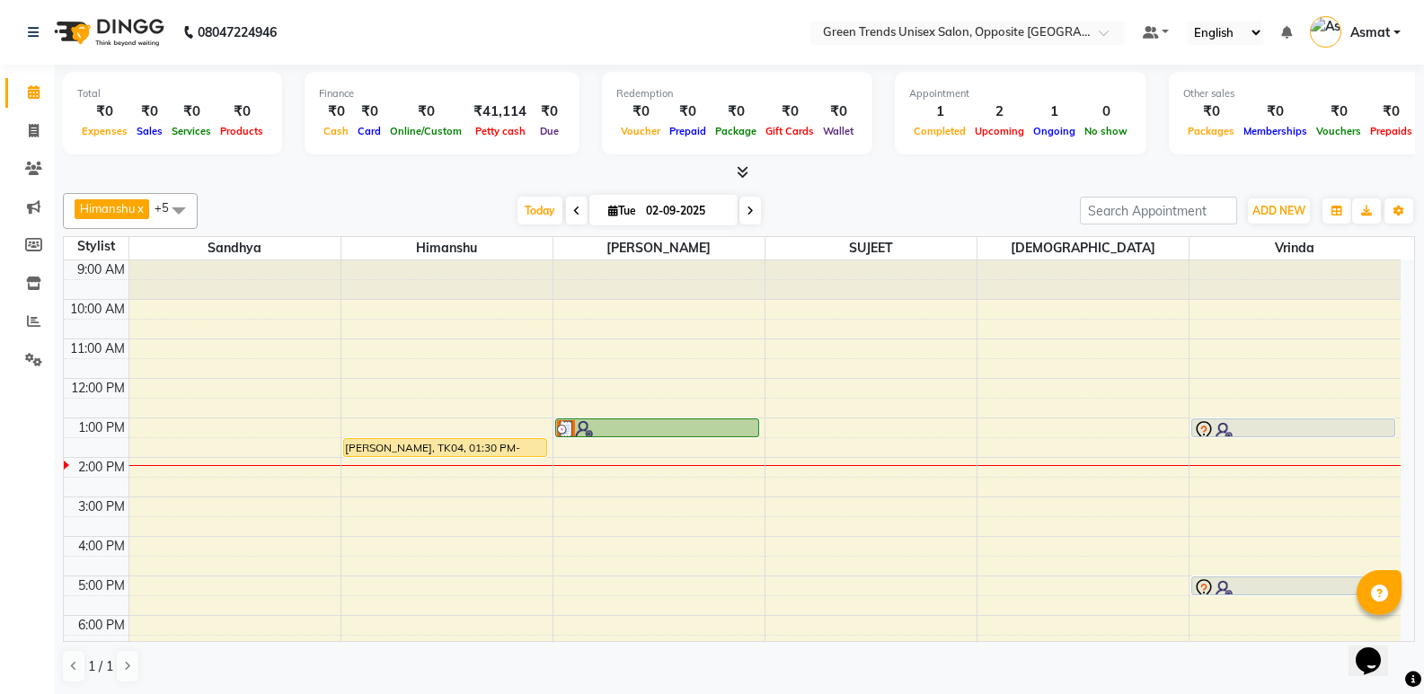
scroll to position [1, 0]
click at [19, 321] on span at bounding box center [33, 321] width 31 height 21
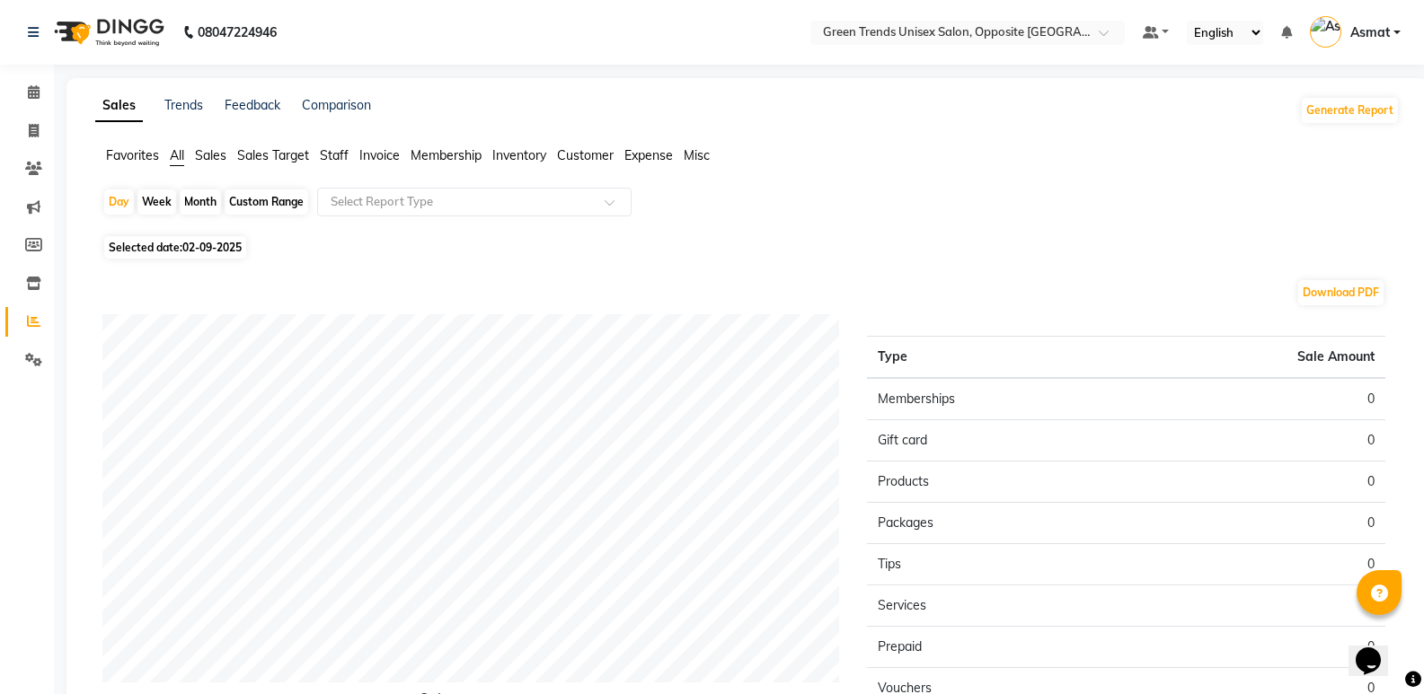
drag, startPoint x: 564, startPoint y: 143, endPoint x: 584, endPoint y: 154, distance: 22.5
click at [565, 143] on div "Sales Trends Feedback Comparison Generate Report Favorites All Sales Sales Targ…" at bounding box center [747, 473] width 1362 height 790
click at [589, 156] on span "Customer" at bounding box center [585, 155] width 57 height 16
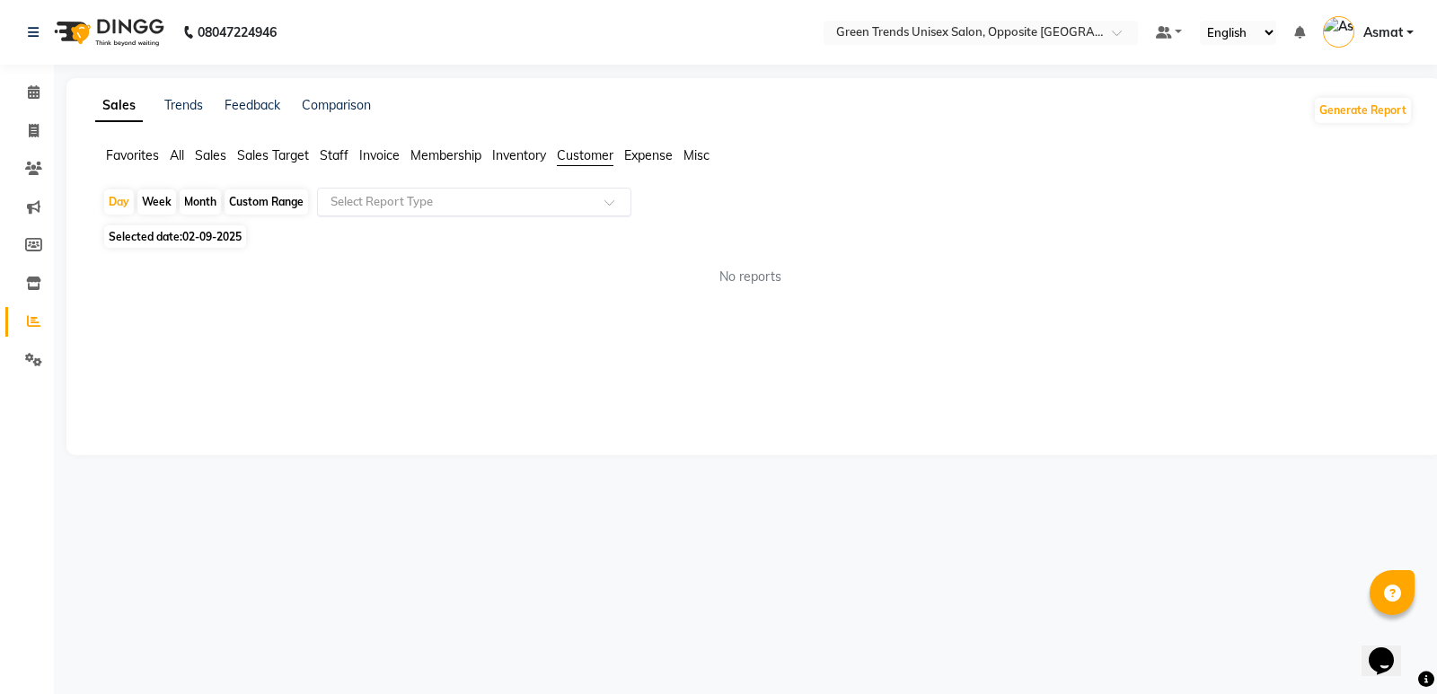
click at [594, 204] on div at bounding box center [474, 202] width 313 height 18
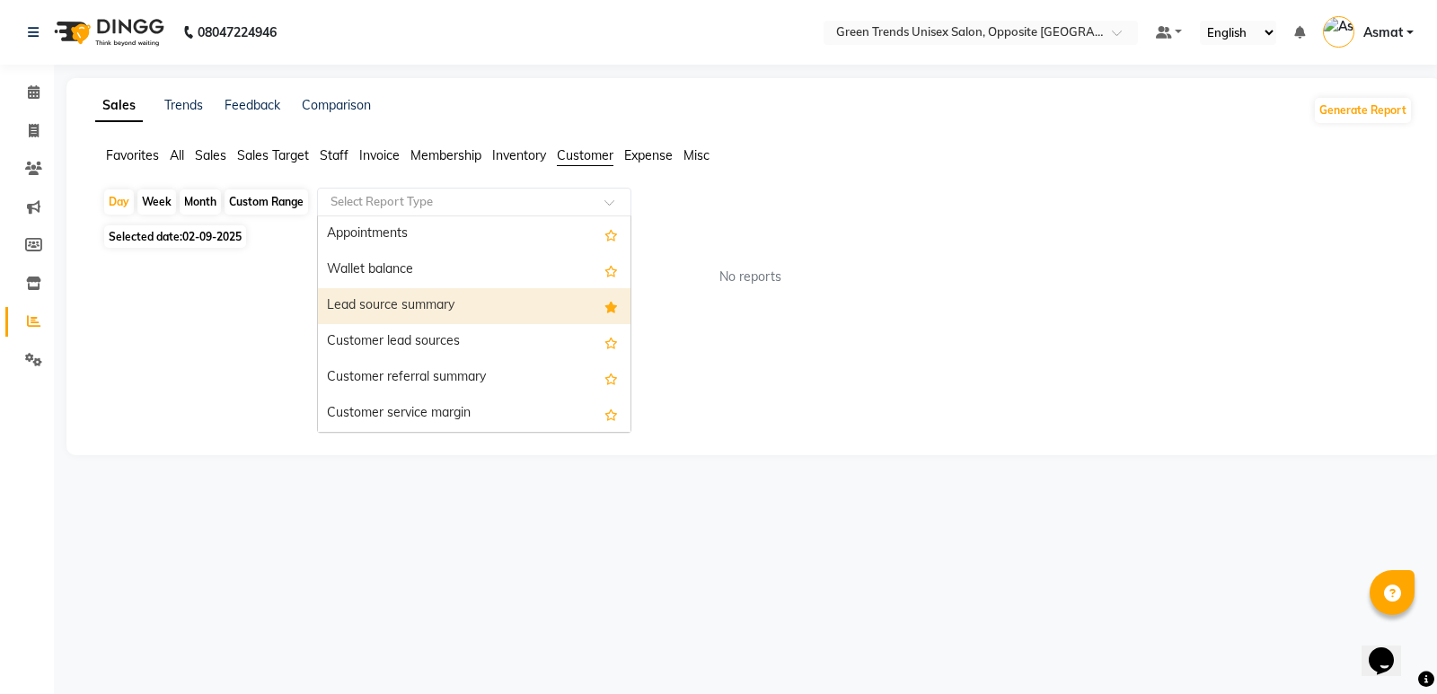
click at [362, 301] on div "Lead source summary" at bounding box center [474, 306] width 313 height 36
select select "full_report"
select select "csv"
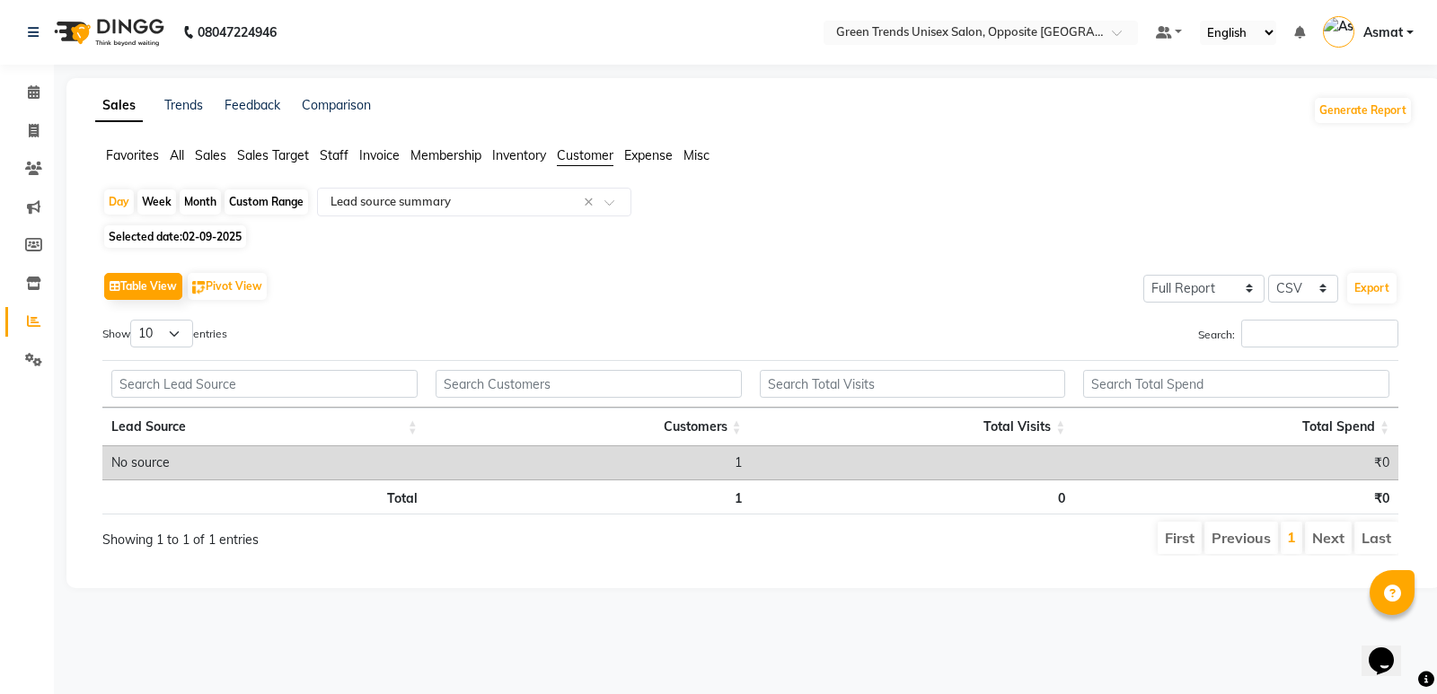
click at [196, 207] on div "Month" at bounding box center [200, 202] width 41 height 25
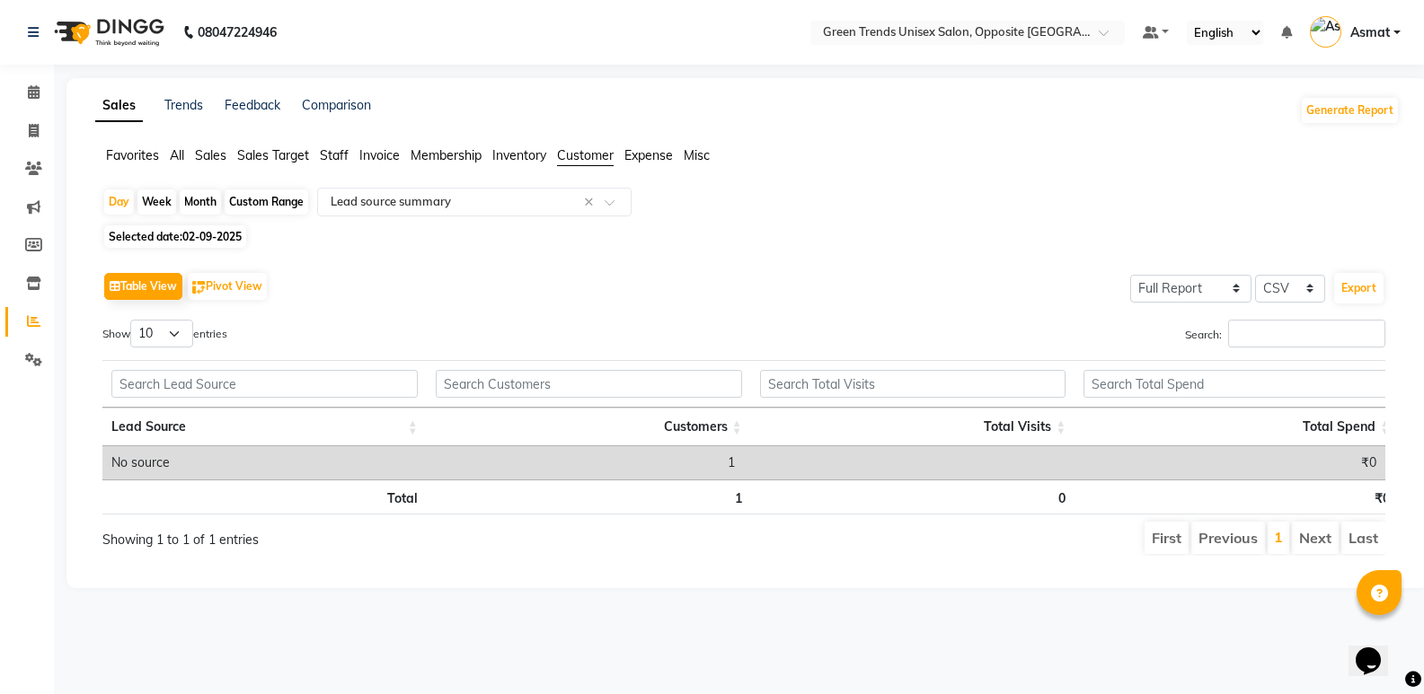
select select "9"
select select "2025"
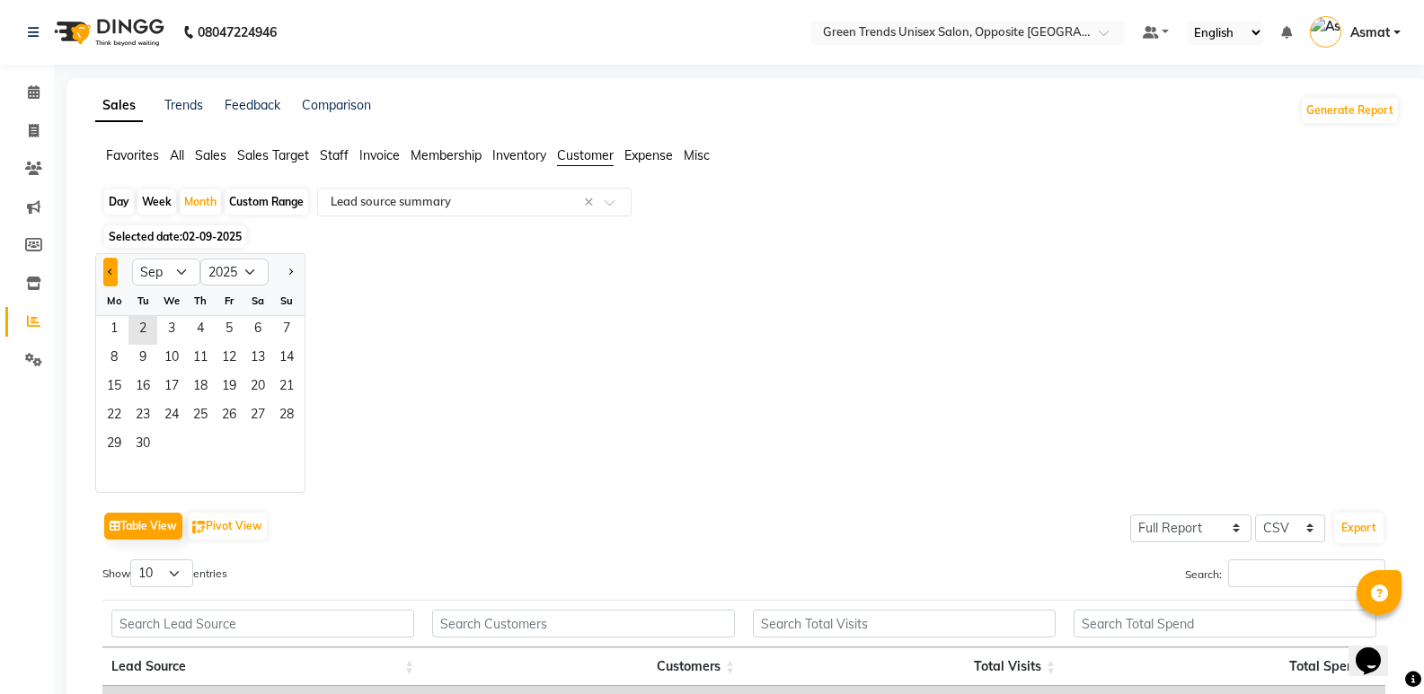
click at [106, 274] on button "Previous month" at bounding box center [110, 272] width 14 height 29
click at [110, 278] on button "Previous month" at bounding box center [110, 272] width 14 height 29
select select "7"
click at [149, 332] on span "1" at bounding box center [142, 330] width 29 height 29
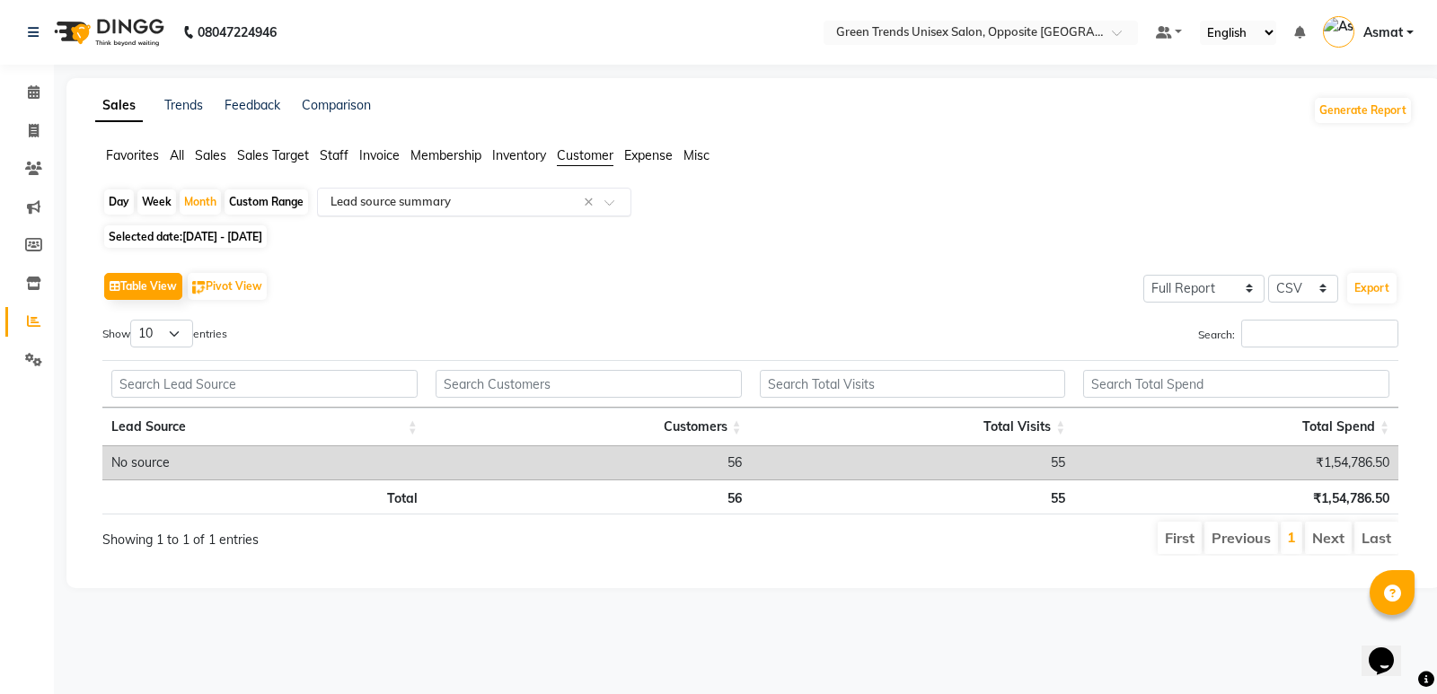
click at [541, 205] on input "text" at bounding box center [456, 202] width 259 height 18
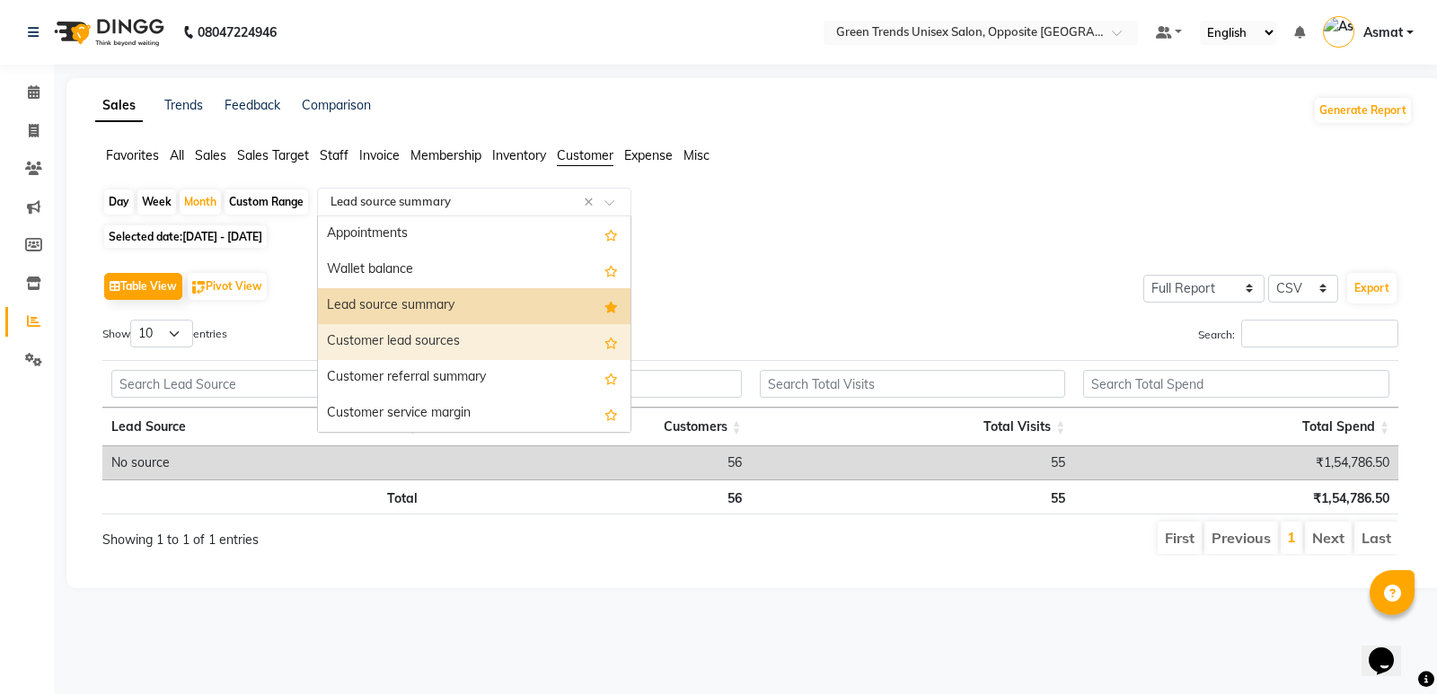
click at [449, 344] on div "Customer lead sources" at bounding box center [474, 342] width 313 height 36
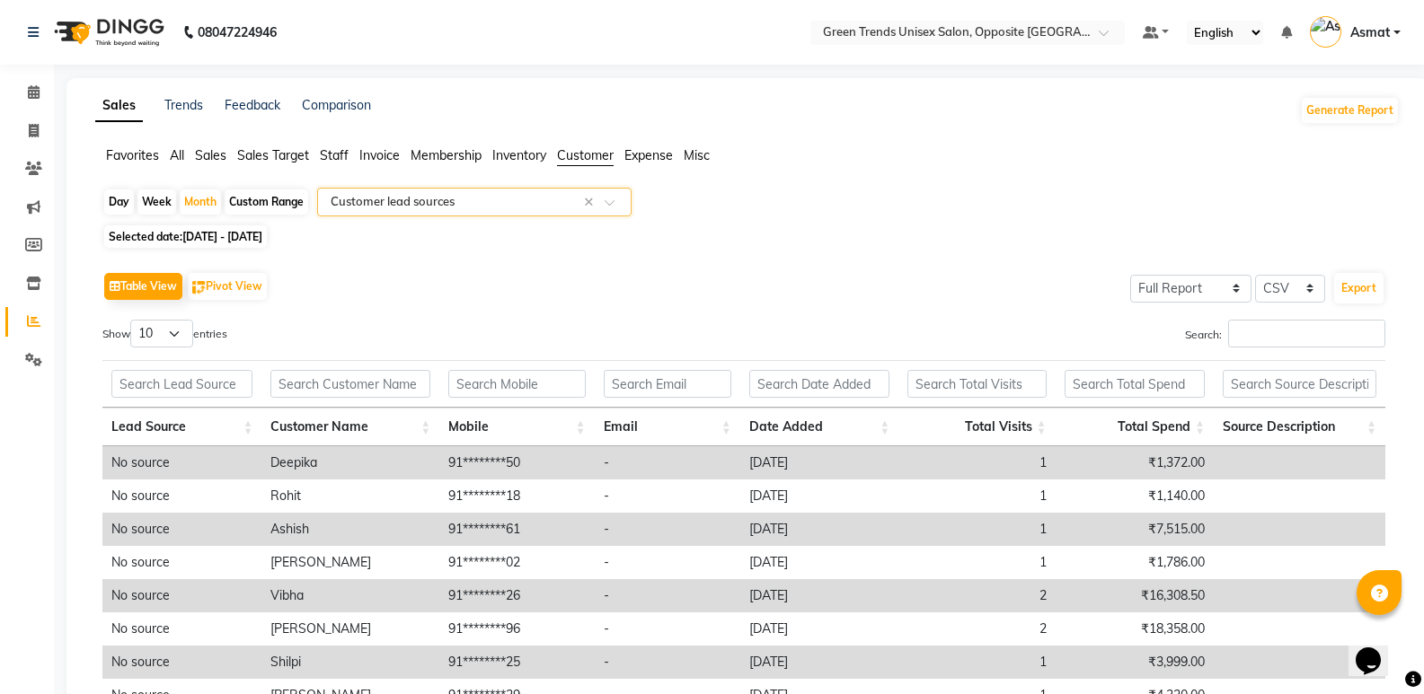
click at [1094, 296] on div "Table View Pivot View Select Full Report Filtered Report Select CSV PDF Export" at bounding box center [743, 287] width 1283 height 38
click at [1368, 27] on link "Asmat" at bounding box center [1355, 33] width 91 height 30
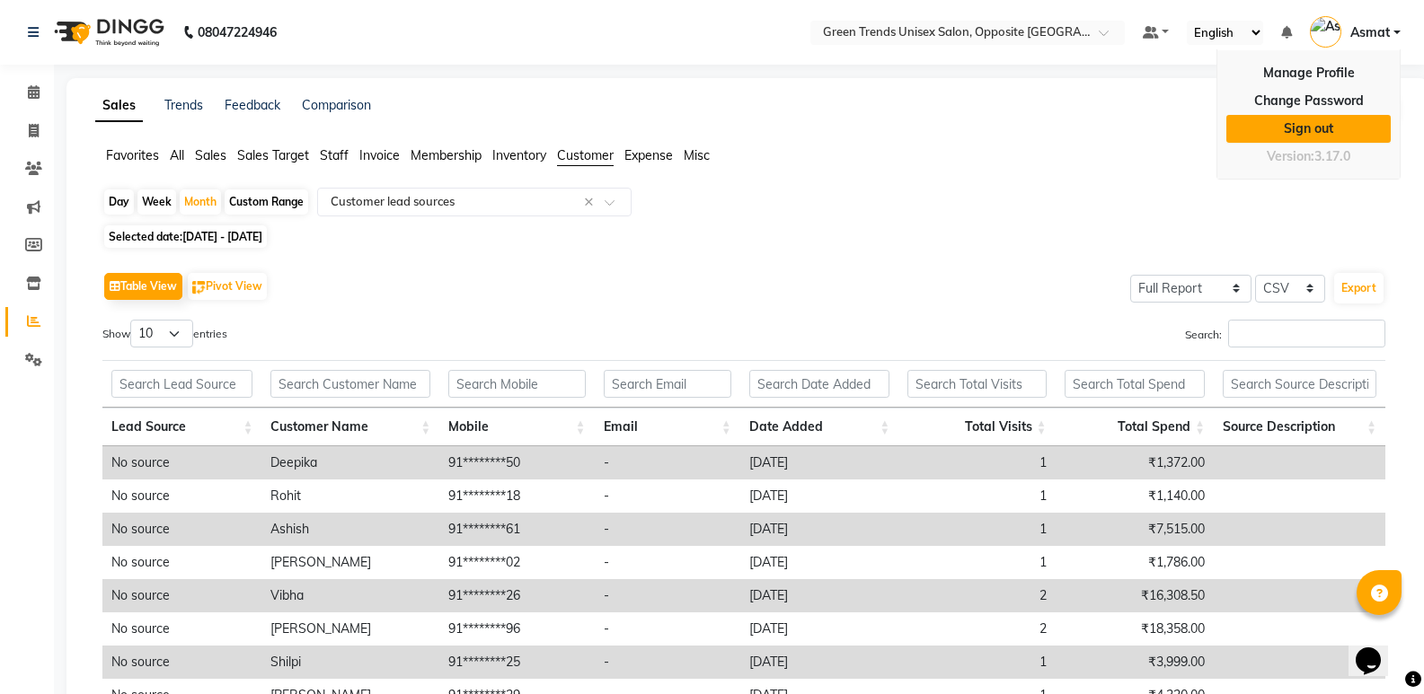
click at [1325, 128] on link "Sign out" at bounding box center [1308, 129] width 164 height 28
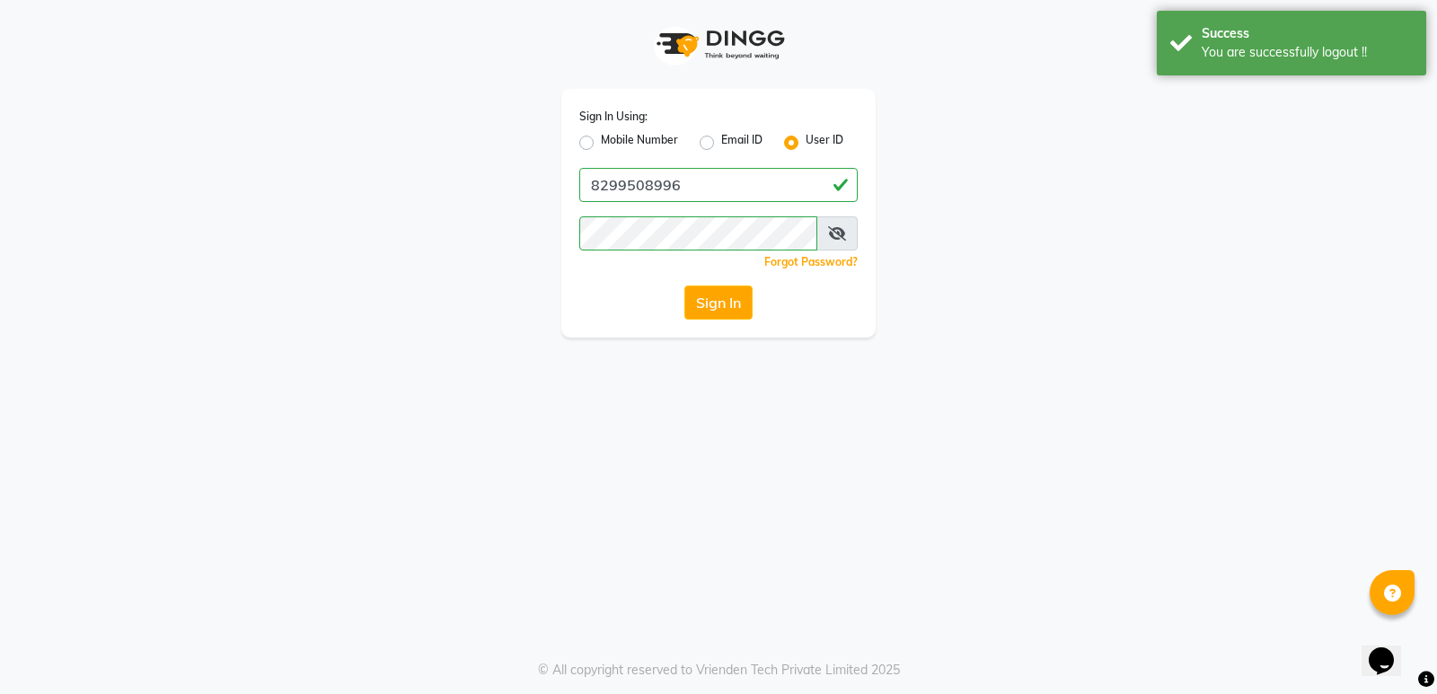
click at [1210, 191] on div "Sign In Using: Mobile Number Email ID User ID 8299508996 Remember me Forgot Pas…" at bounding box center [719, 169] width 1024 height 338
drag, startPoint x: 778, startPoint y: 179, endPoint x: 776, endPoint y: 193, distance: 14.5
click at [778, 179] on input "8299508996" at bounding box center [718, 185] width 278 height 34
type input "Shashank@123"
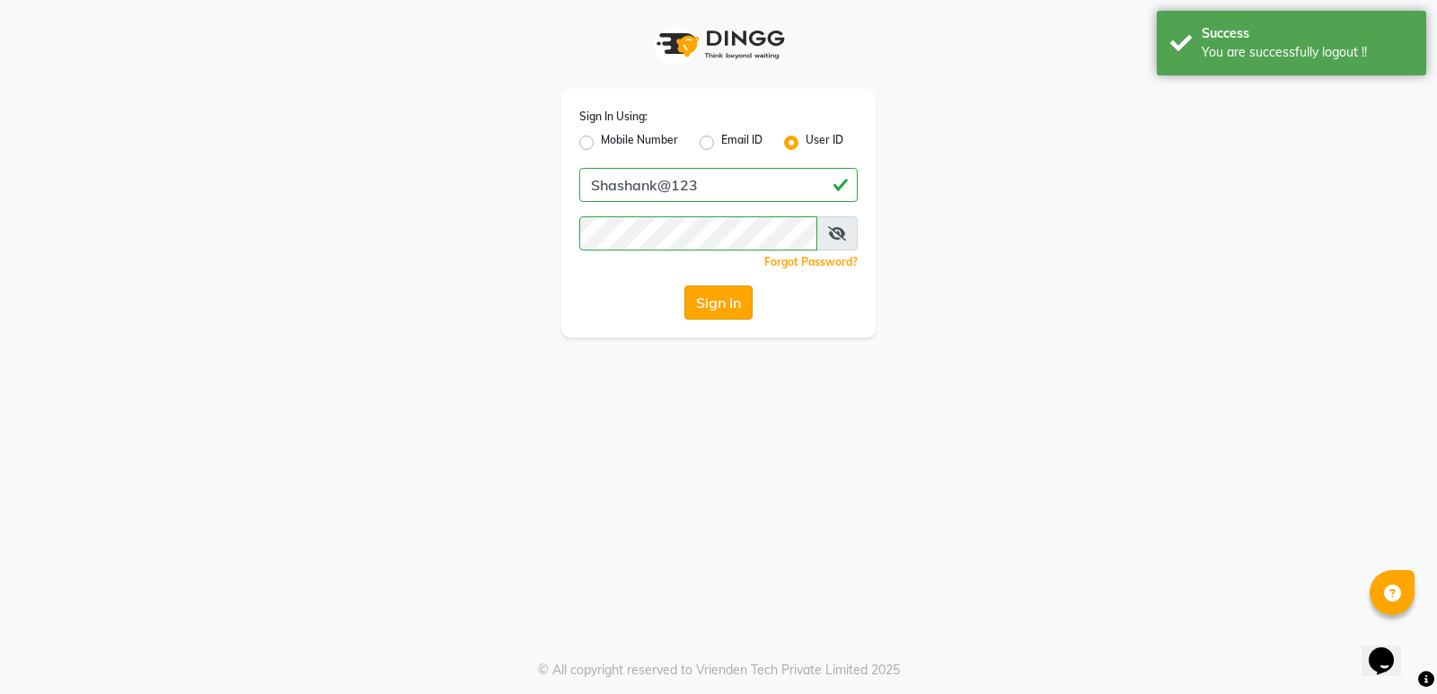
click at [738, 313] on button "Sign In" at bounding box center [718, 303] width 68 height 34
